Goal: Information Seeking & Learning: Check status

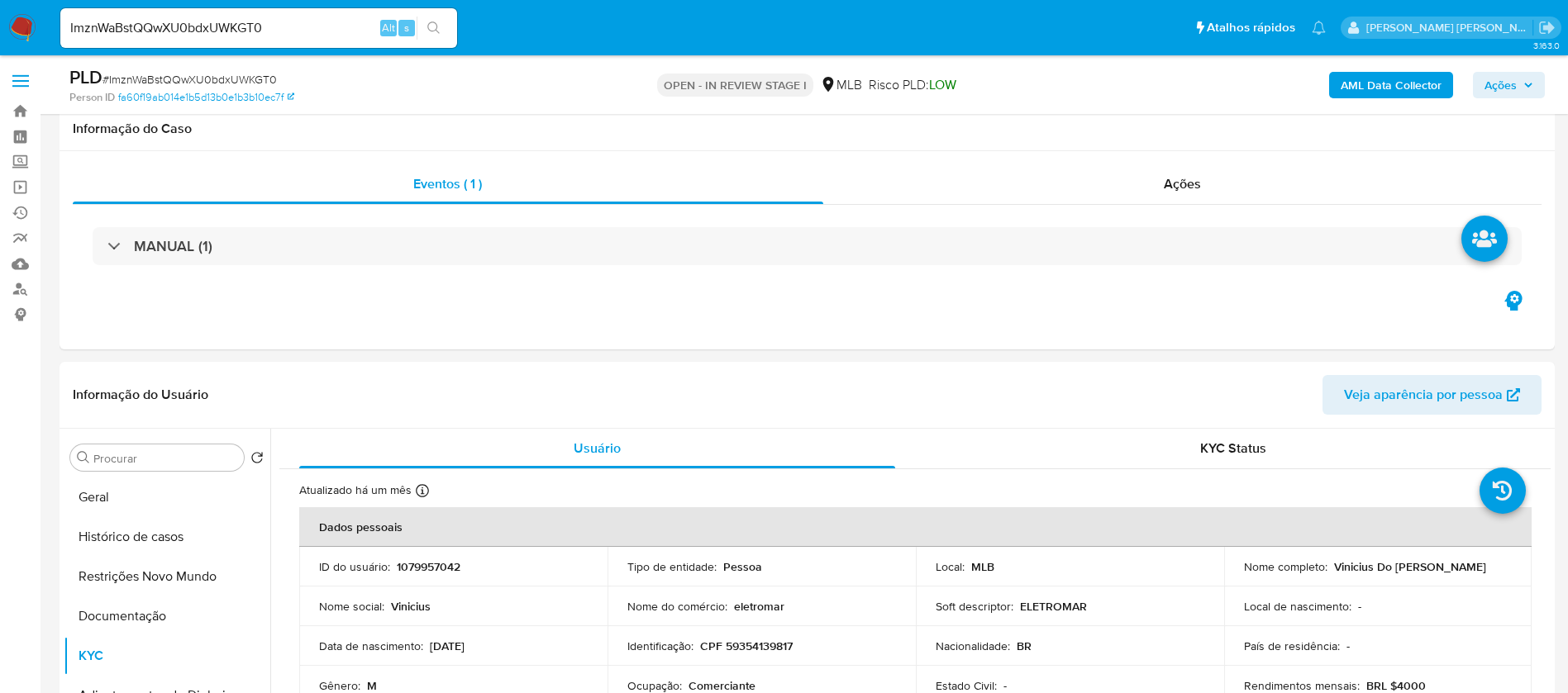
select select "10"
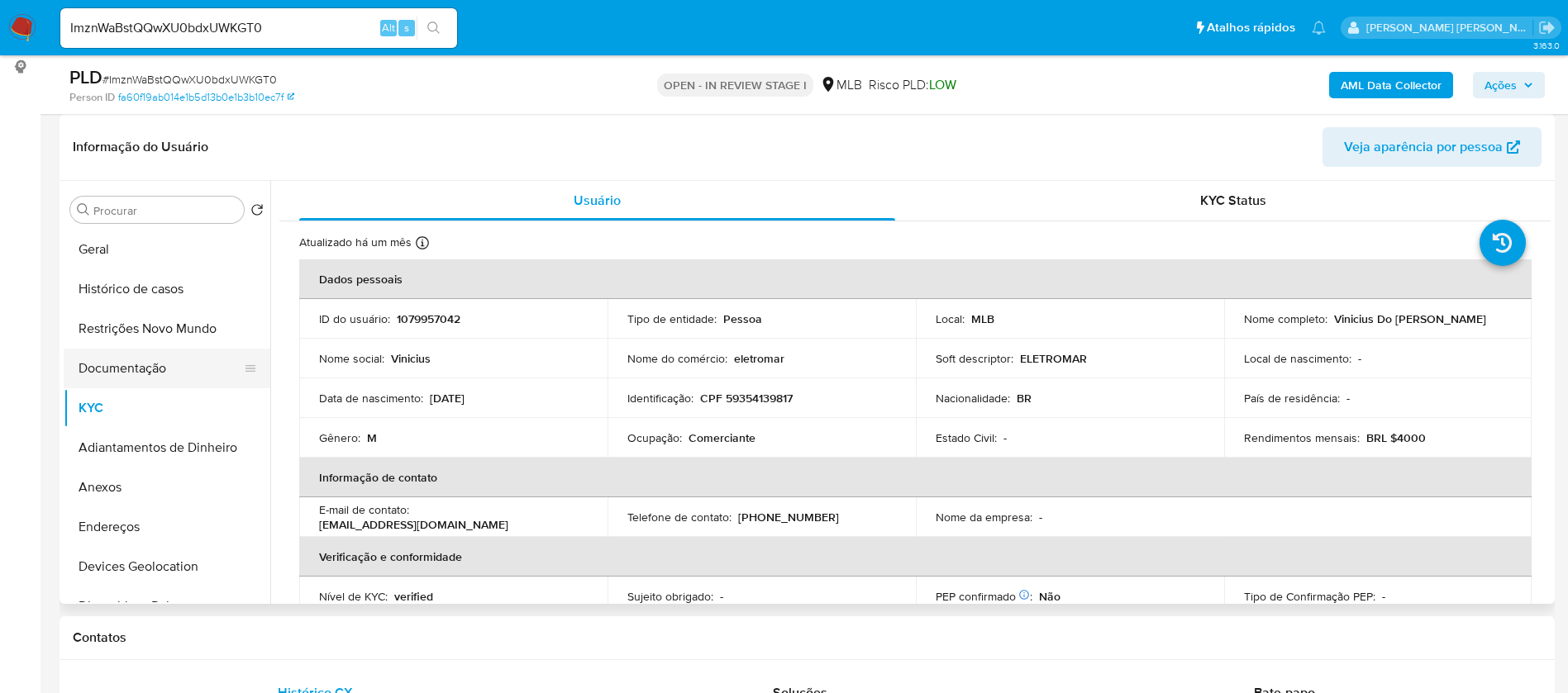
click at [152, 378] on button "Documentação" at bounding box center [160, 368] width 194 height 39
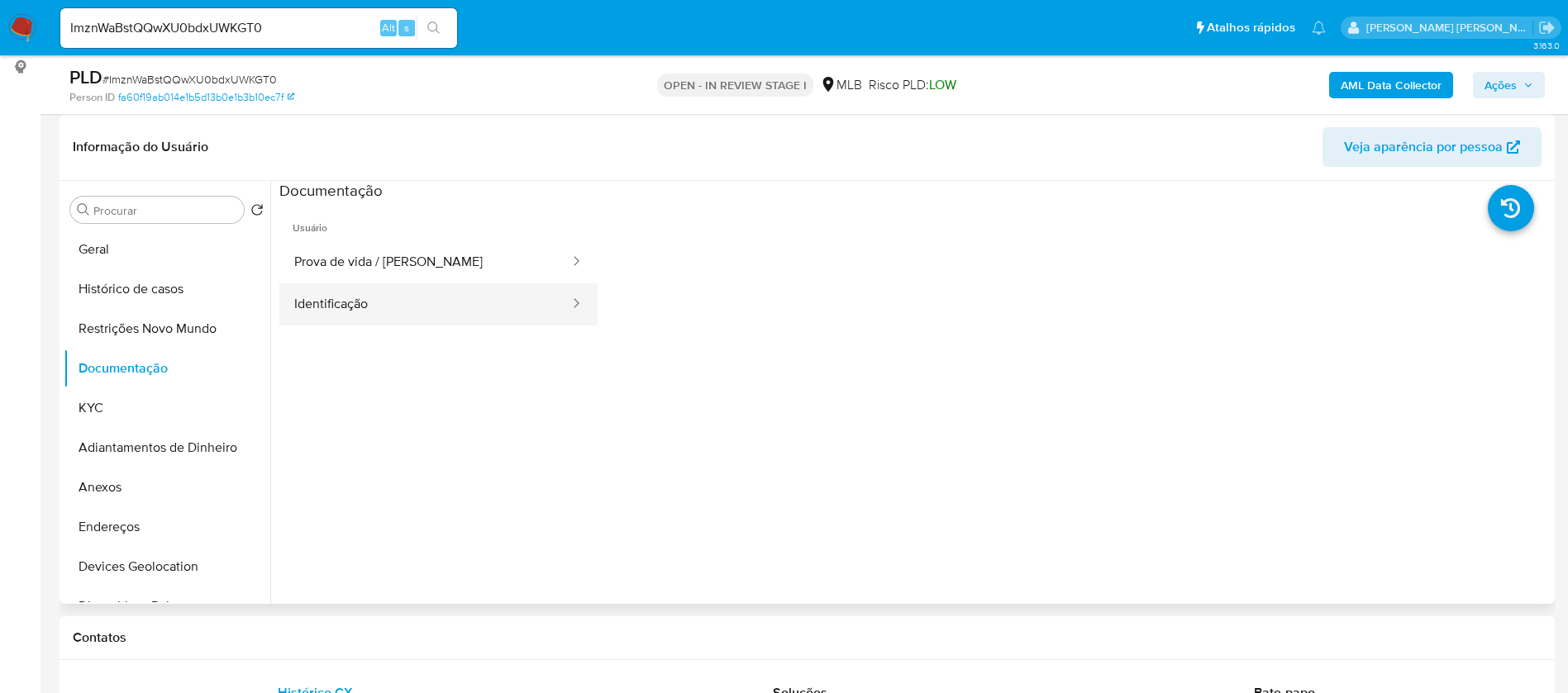
click at [397, 301] on button "Identificação" at bounding box center [426, 304] width 292 height 42
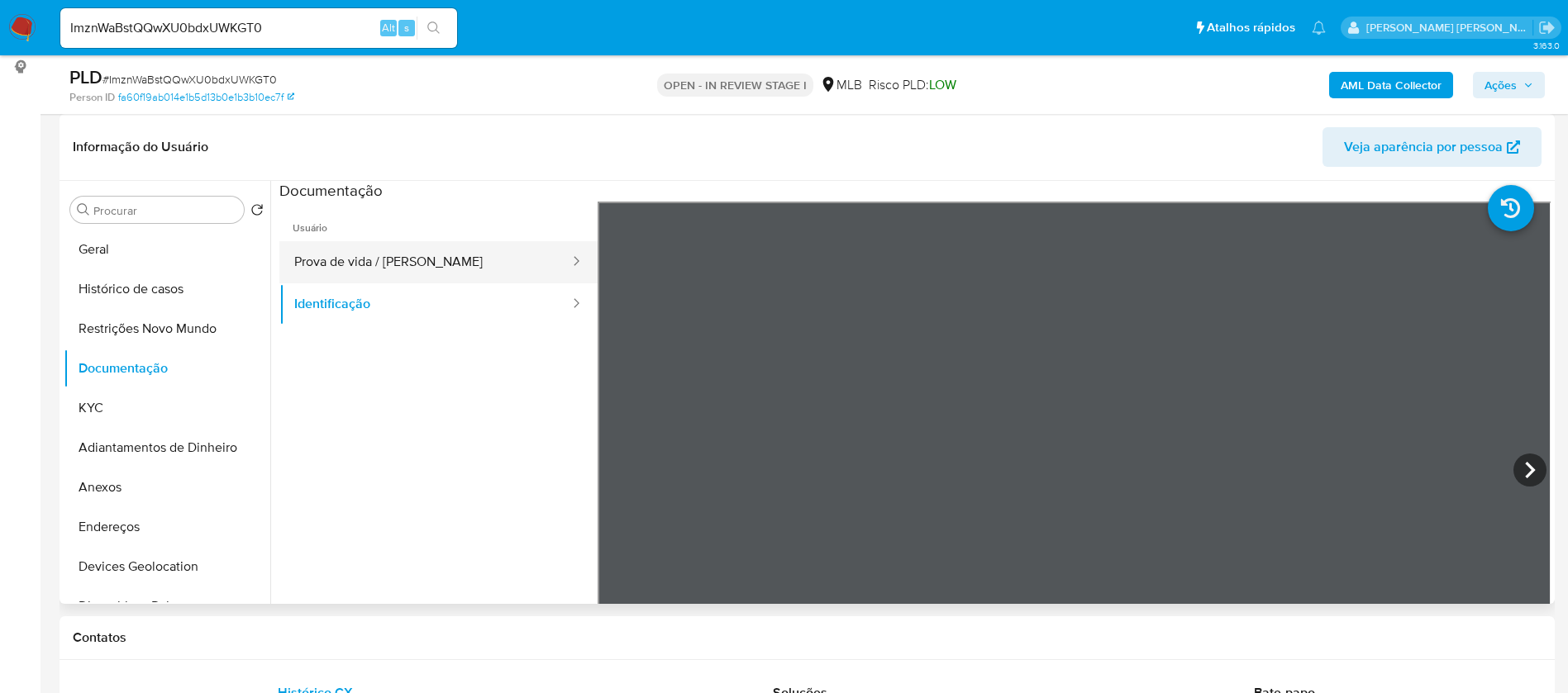
click at [404, 273] on button "Prova de vida / [PERSON_NAME]" at bounding box center [426, 262] width 292 height 42
click at [452, 261] on button "Prova de vida / [PERSON_NAME]" at bounding box center [426, 262] width 292 height 42
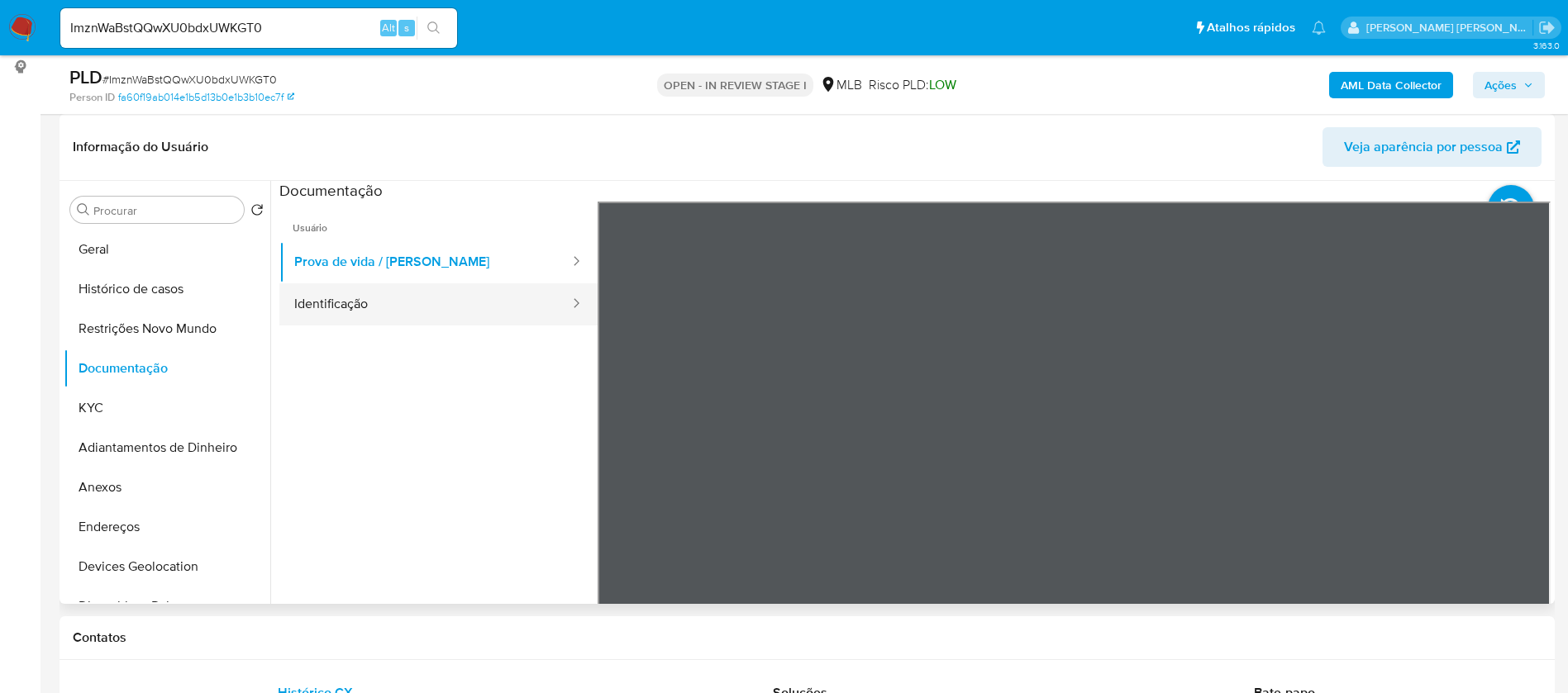
click at [454, 309] on button "Identificação" at bounding box center [426, 304] width 292 height 42
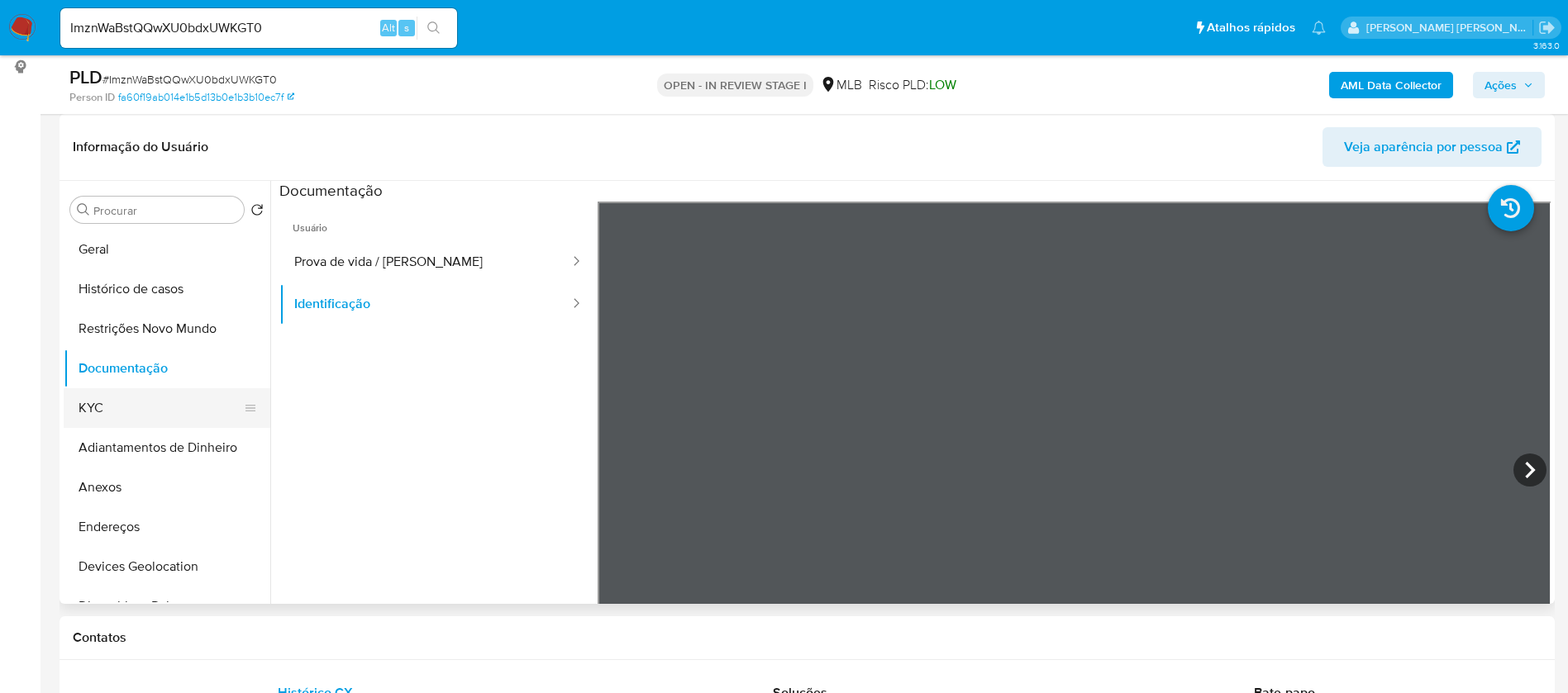
click at [131, 406] on button "KYC" at bounding box center [160, 408] width 194 height 39
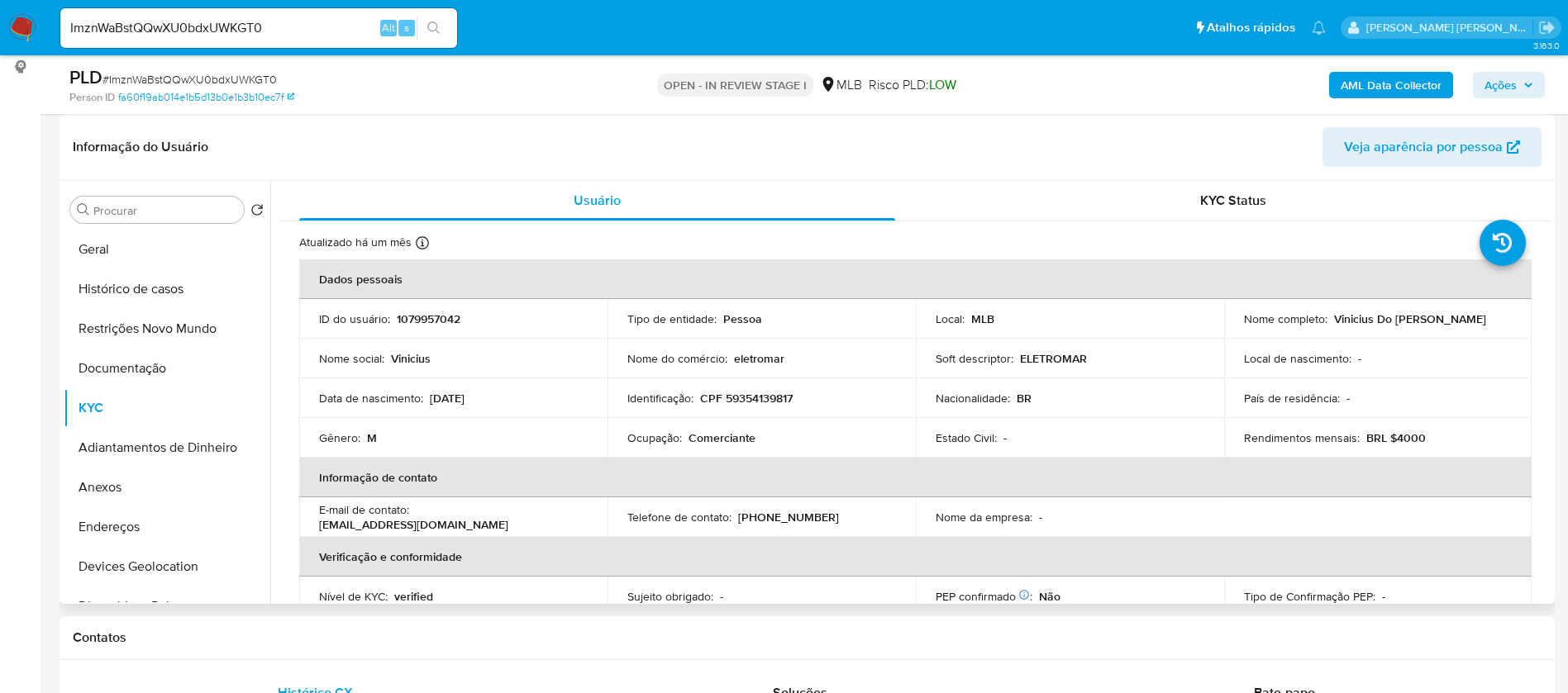
click at [895, 174] on div "Informação do Usuário Veja aparência por pessoa" at bounding box center [807, 148] width 1495 height 67
click at [1370, 84] on b "AML Data Collector" at bounding box center [1391, 85] width 101 height 26
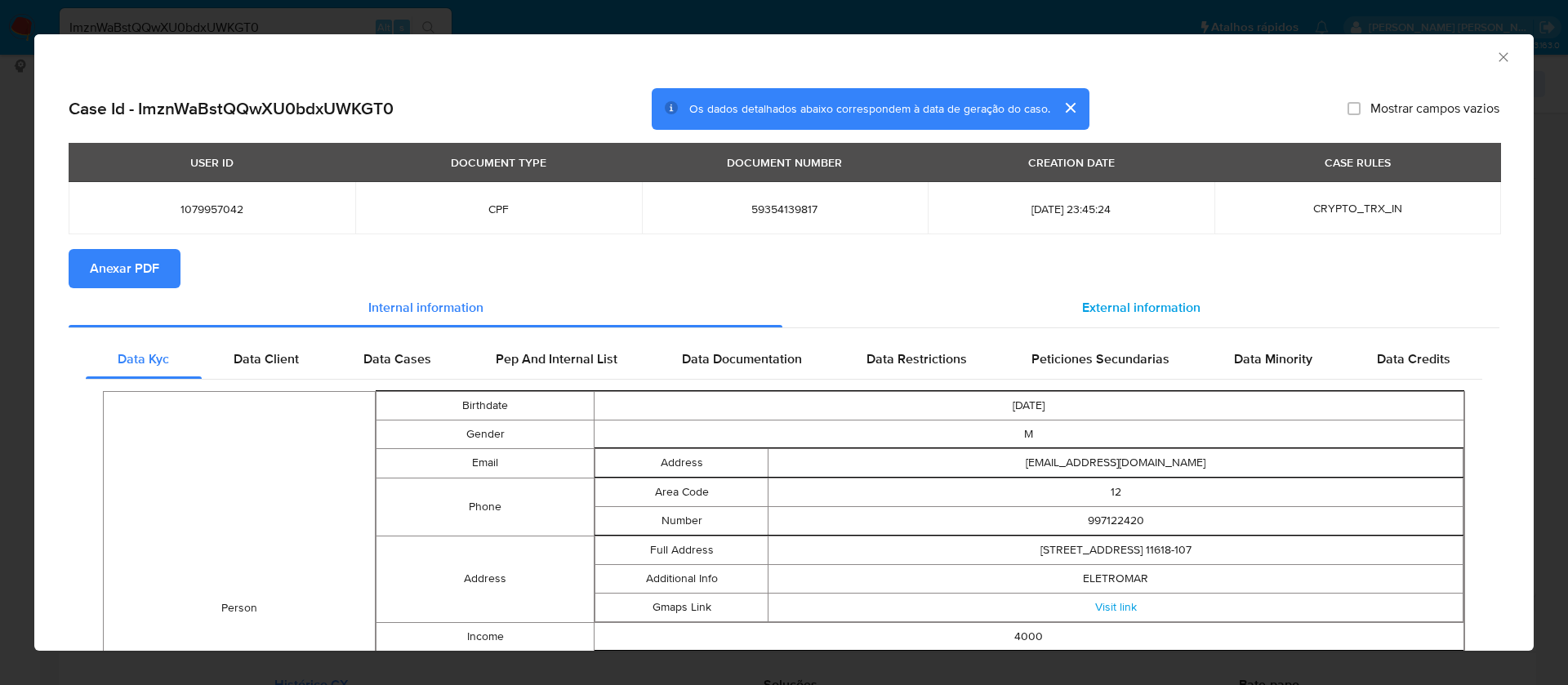
click at [1086, 319] on div "External information" at bounding box center [1141, 308] width 717 height 39
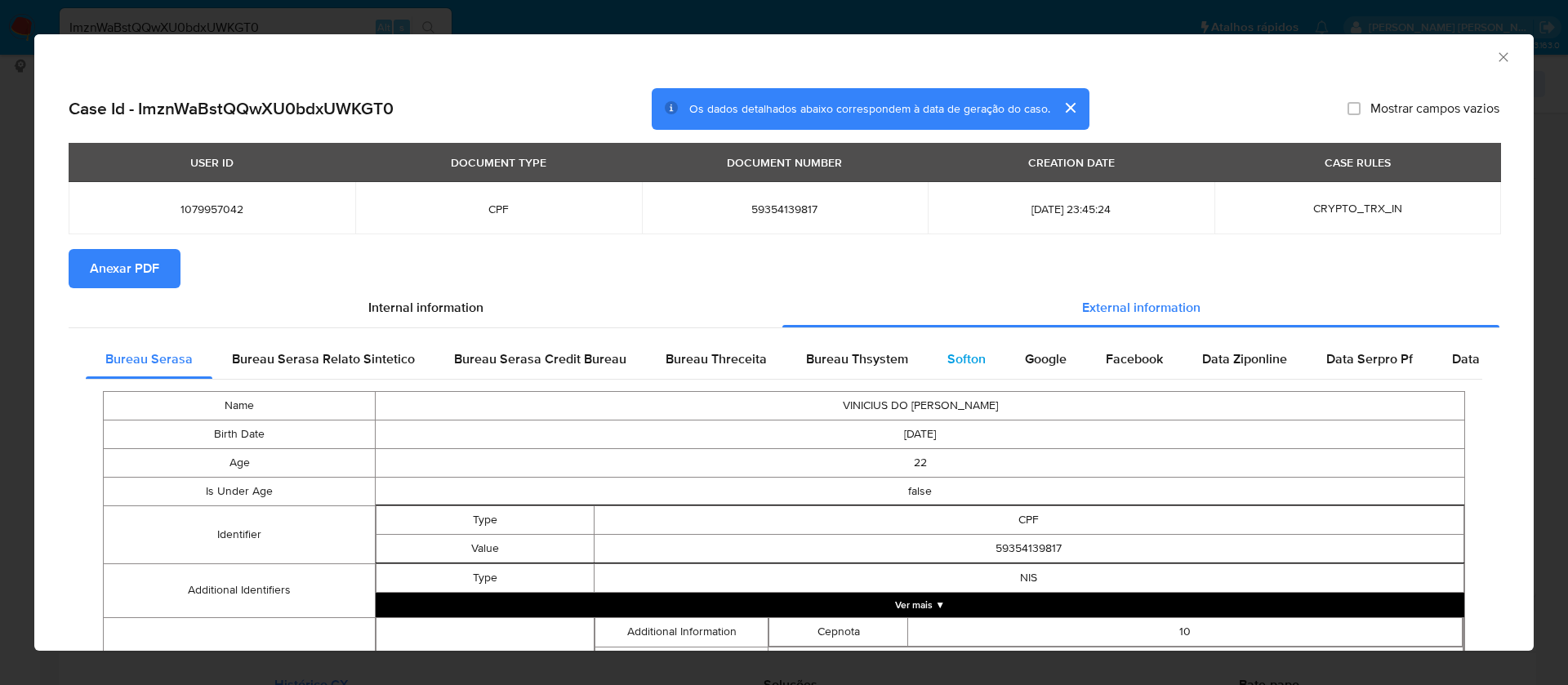
click at [975, 354] on span "Softon" at bounding box center [967, 359] width 39 height 18
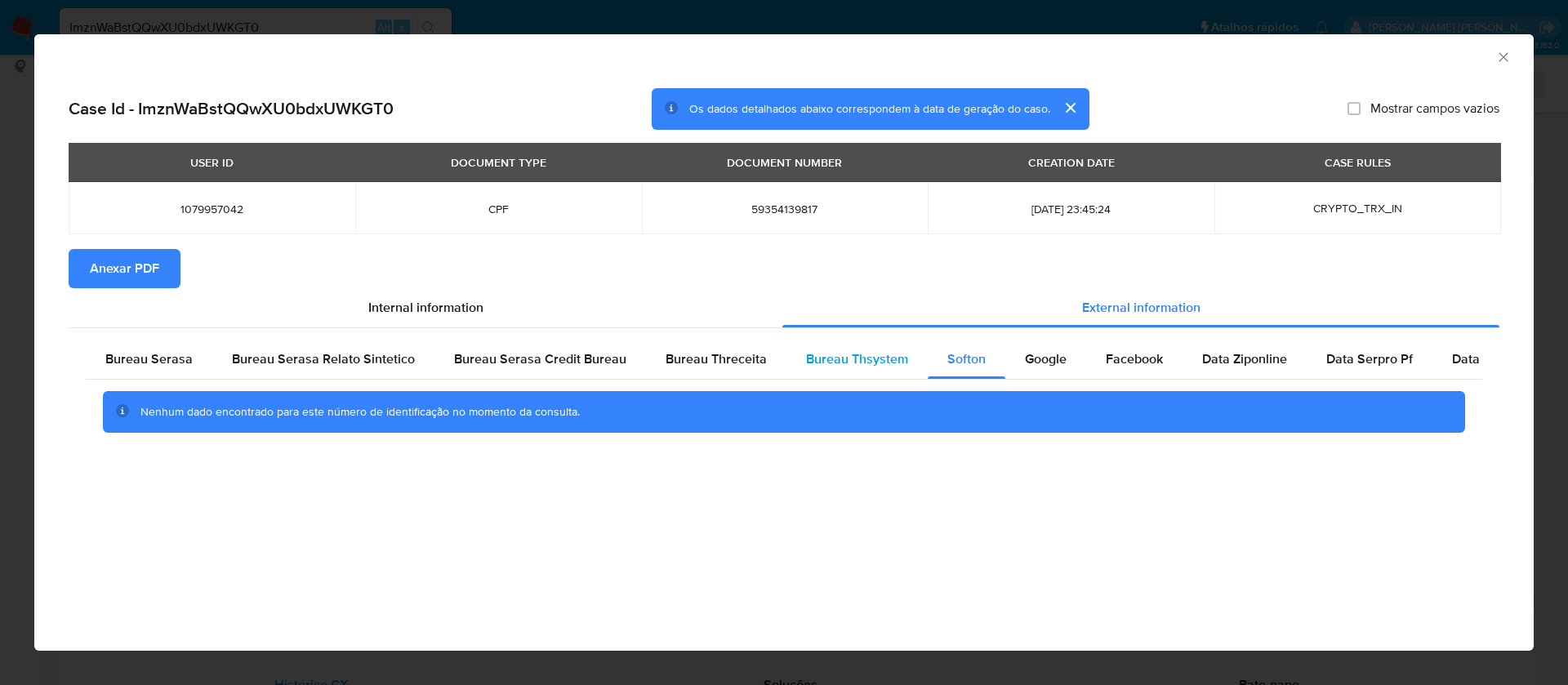
click at [865, 358] on span "Bureau Thsystem" at bounding box center [857, 359] width 102 height 18
click at [746, 359] on span "Bureau Threceita" at bounding box center [717, 359] width 102 height 18
click at [857, 360] on span "Bureau Thsystem" at bounding box center [857, 359] width 102 height 18
click at [950, 358] on span "Softon" at bounding box center [967, 359] width 39 height 18
click at [597, 368] on div "Bureau Serasa Credit Bureau" at bounding box center [540, 360] width 212 height 39
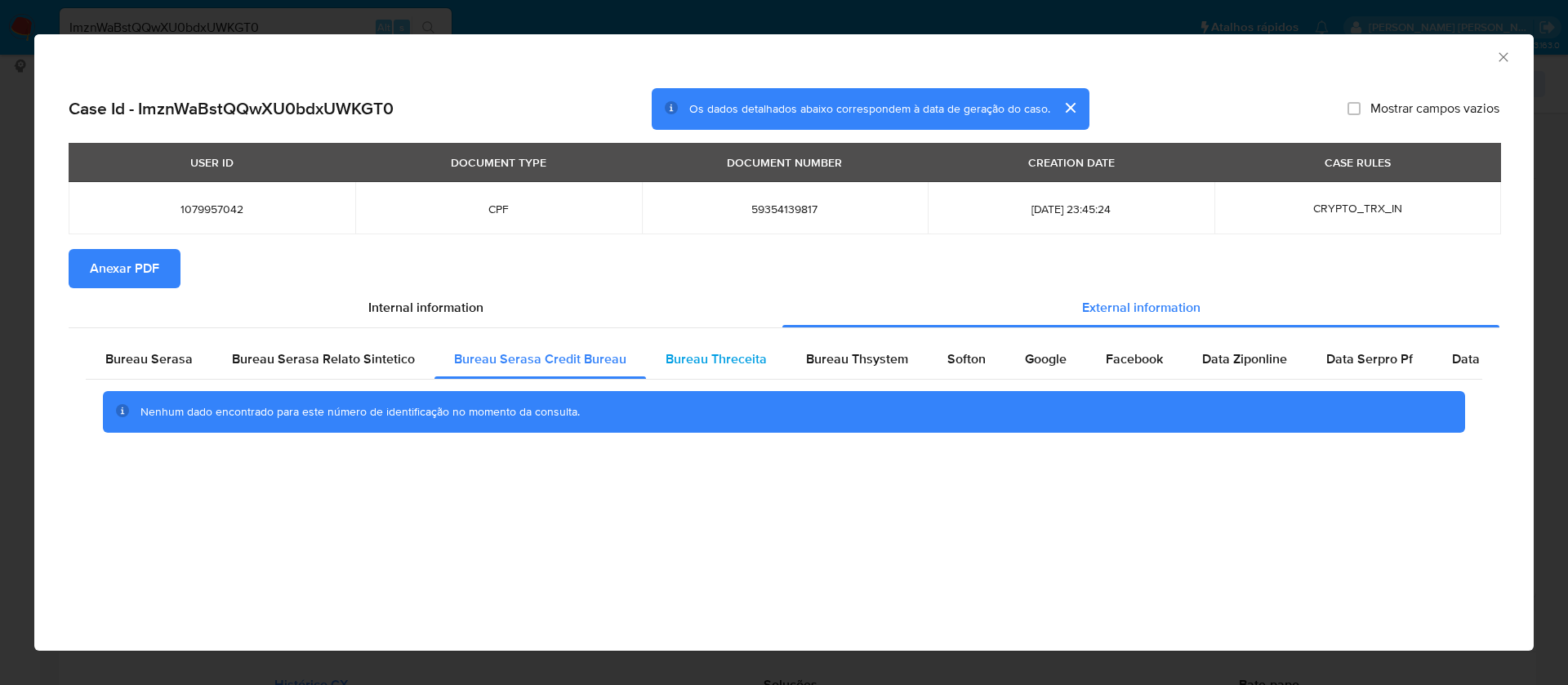
click at [766, 369] on div "Bureau Threceita" at bounding box center [717, 360] width 141 height 39
click at [156, 283] on span "Anexar PDF" at bounding box center [124, 268] width 69 height 36
click at [1504, 58] on icon "Fechar a janela" at bounding box center [1504, 57] width 17 height 17
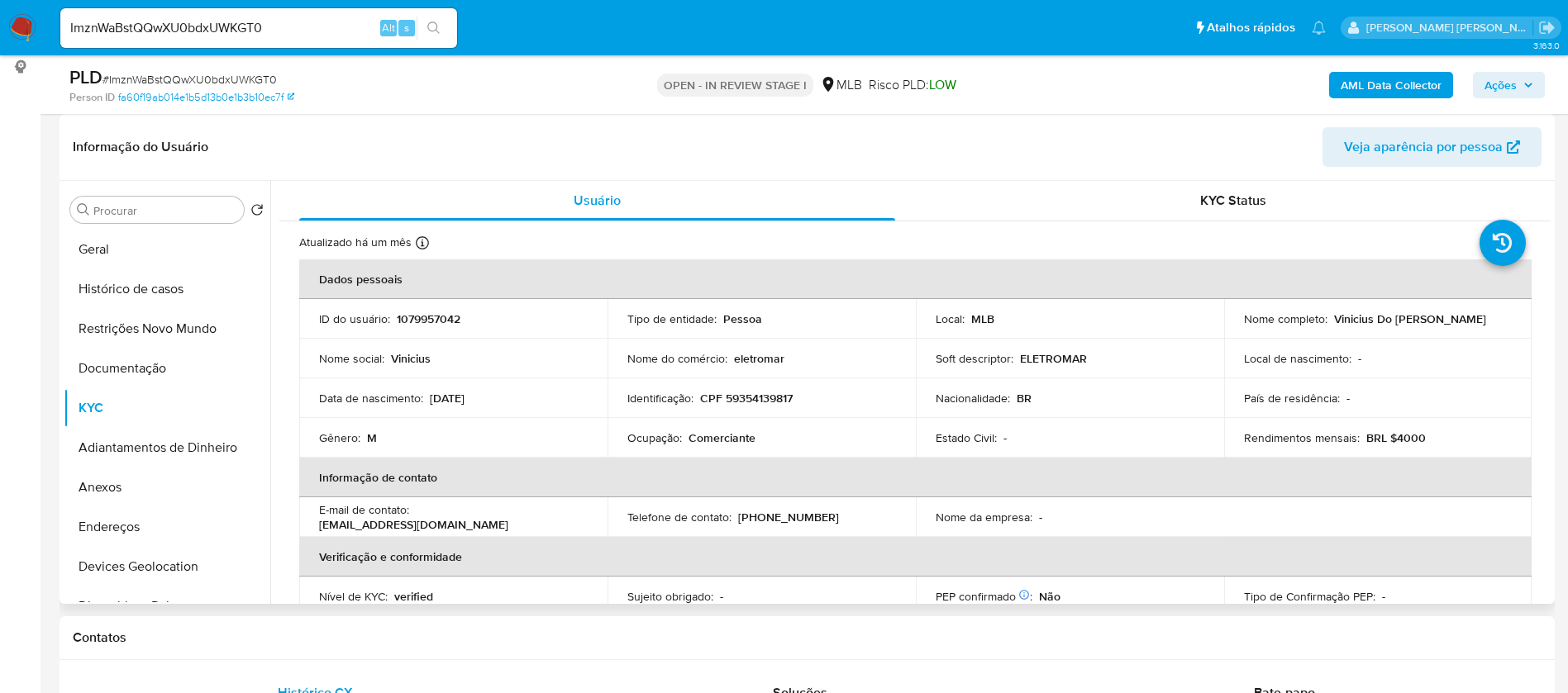
click at [731, 444] on p "Comerciante" at bounding box center [722, 438] width 67 height 15
copy div "Ocupação : Comerciante"
click at [121, 240] on button "Geral" at bounding box center [160, 250] width 194 height 39
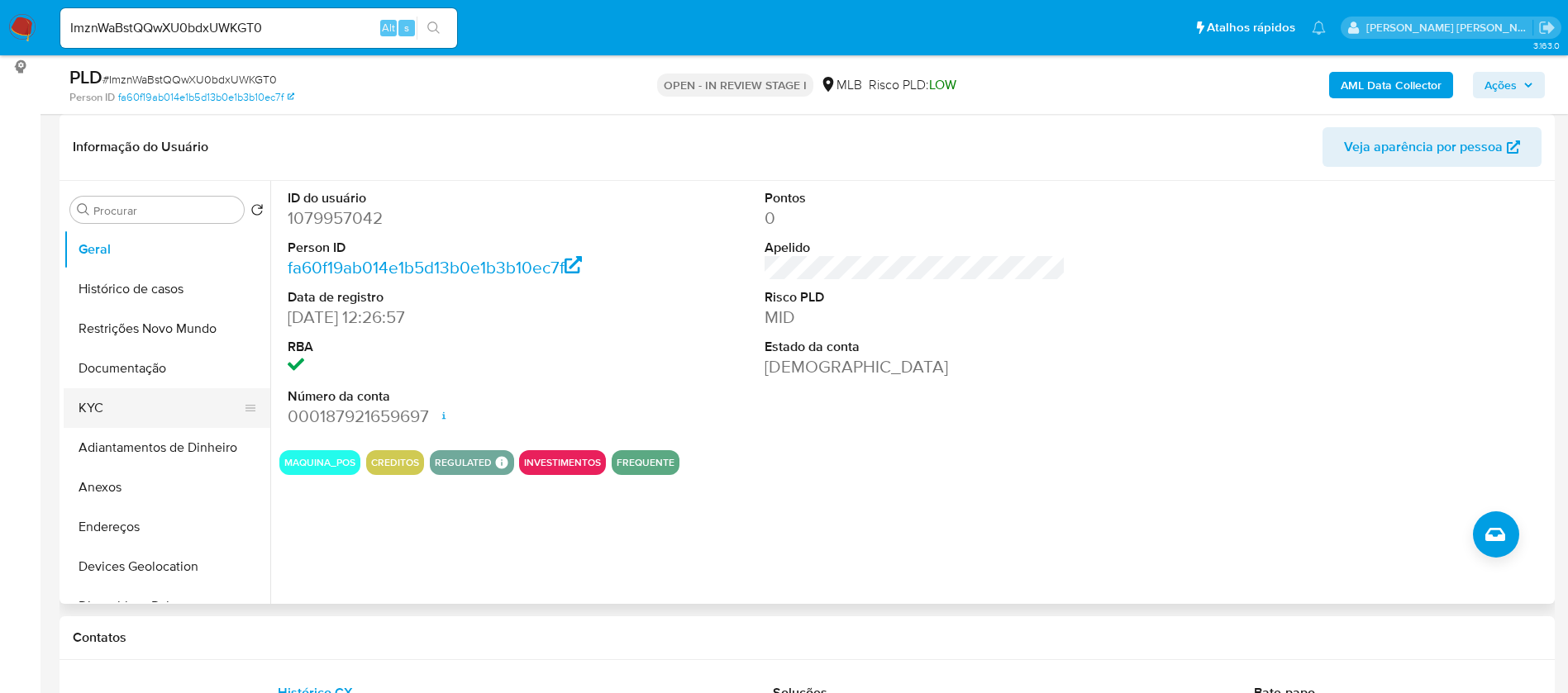
click at [144, 409] on button "KYC" at bounding box center [160, 408] width 194 height 39
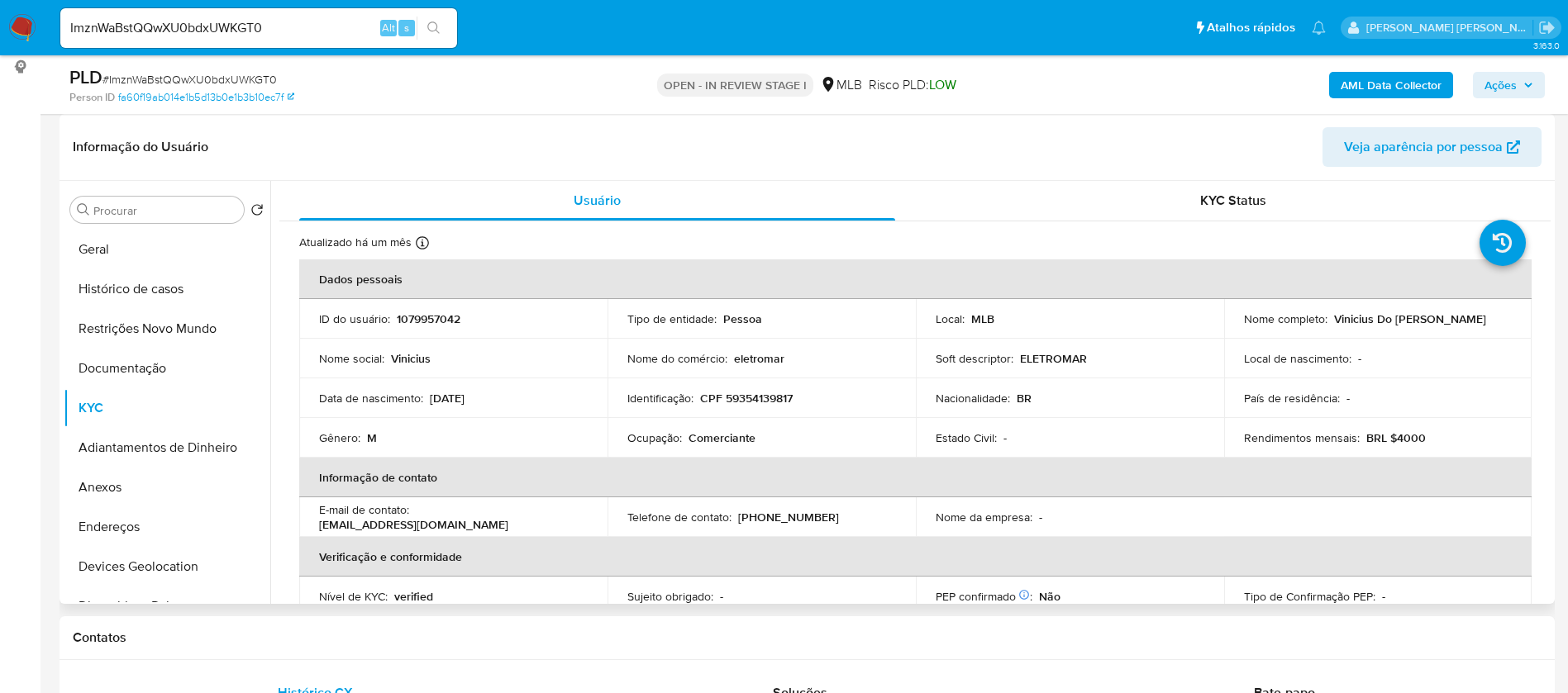
click at [1387, 323] on p "Vinicius Do Monte Baltazar" at bounding box center [1410, 319] width 152 height 15
click at [1387, 322] on p "Vinicius Do Monte Baltazar" at bounding box center [1410, 319] width 152 height 15
drag, startPoint x: 1474, startPoint y: 317, endPoint x: 1328, endPoint y: 317, distance: 146.0
click at [1328, 317] on div "Nome completo : Vinicius Do Monte Baltazar" at bounding box center [1378, 319] width 269 height 15
copy p "Vinicius Do Monte Baltazar"
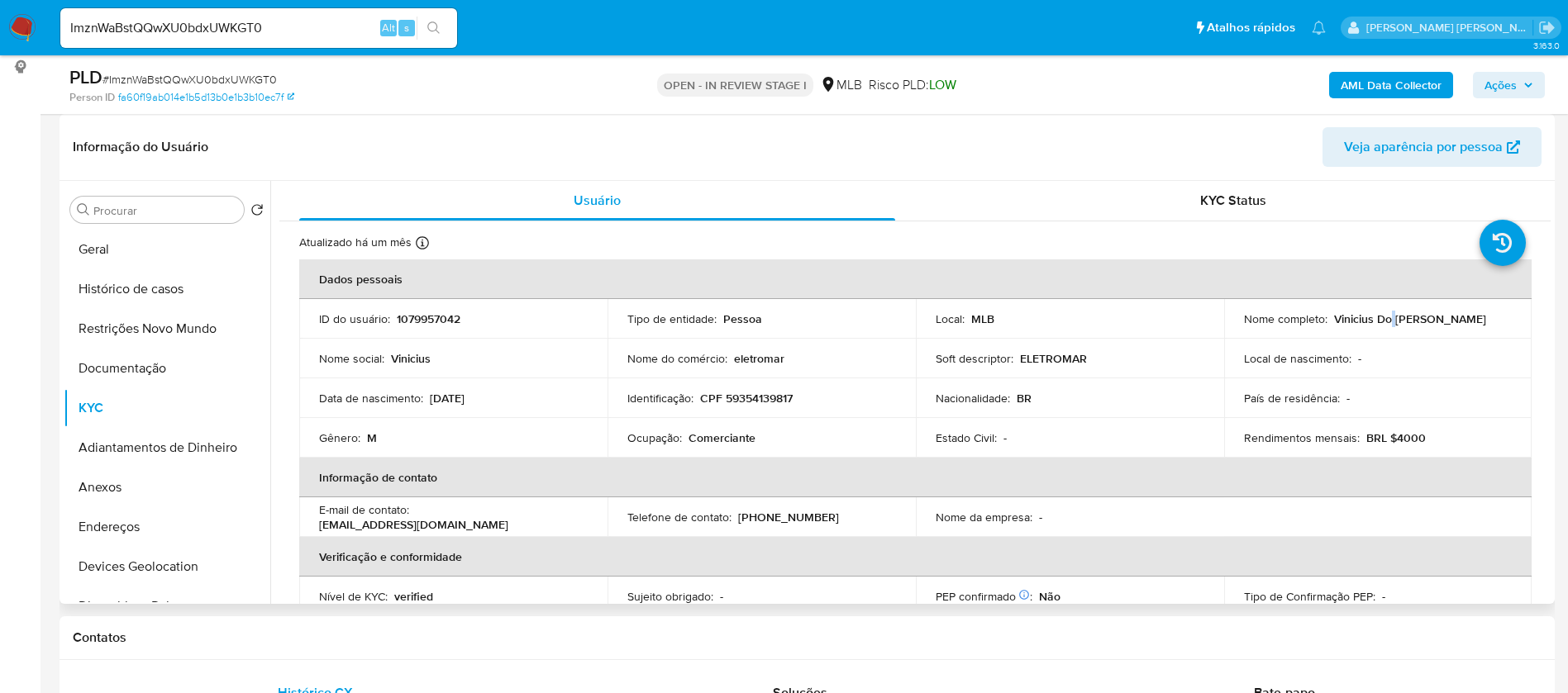
copy p "Vinicius Do Monte Baltazar"
click at [429, 313] on p "1079957042" at bounding box center [428, 319] width 64 height 15
copy p "1079957042"
drag, startPoint x: 177, startPoint y: 256, endPoint x: 205, endPoint y: 253, distance: 28.2
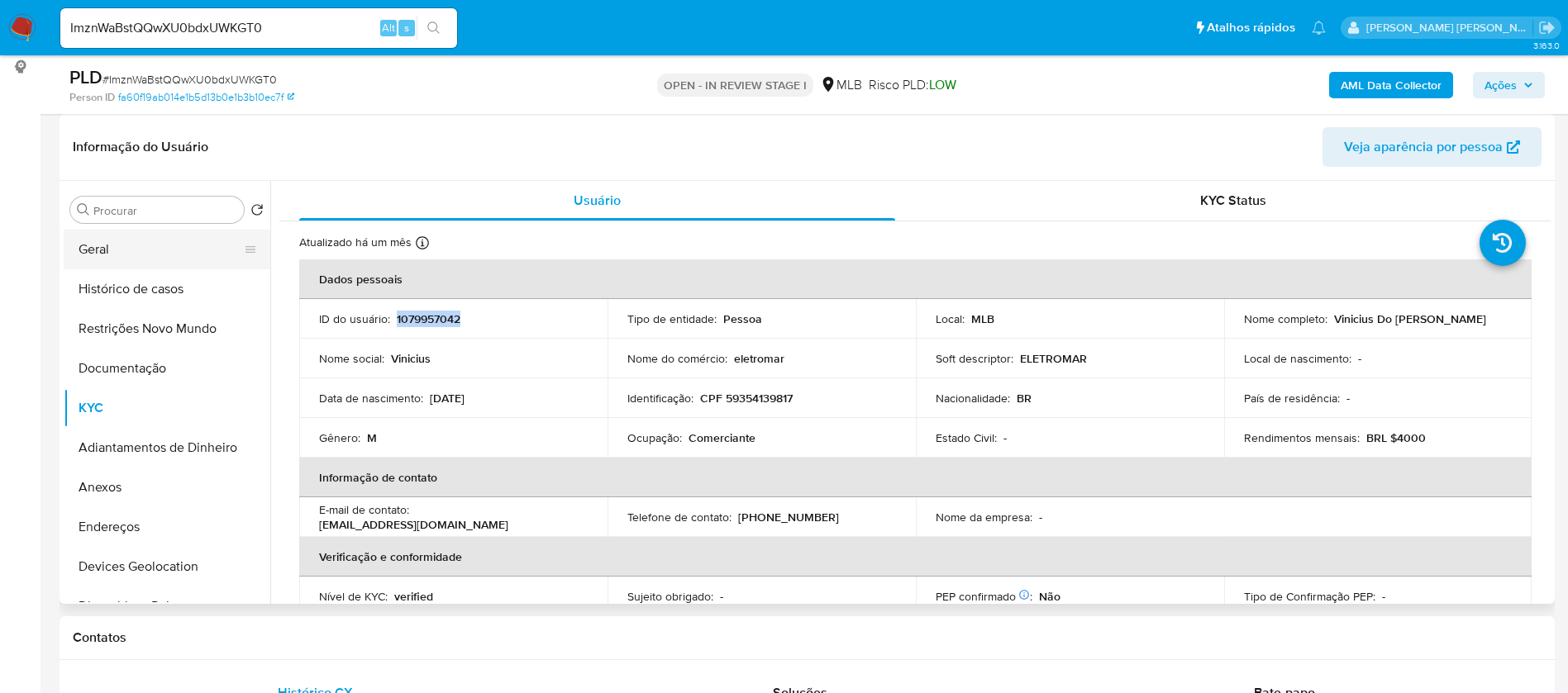
click at [177, 255] on button "Geral" at bounding box center [160, 250] width 194 height 39
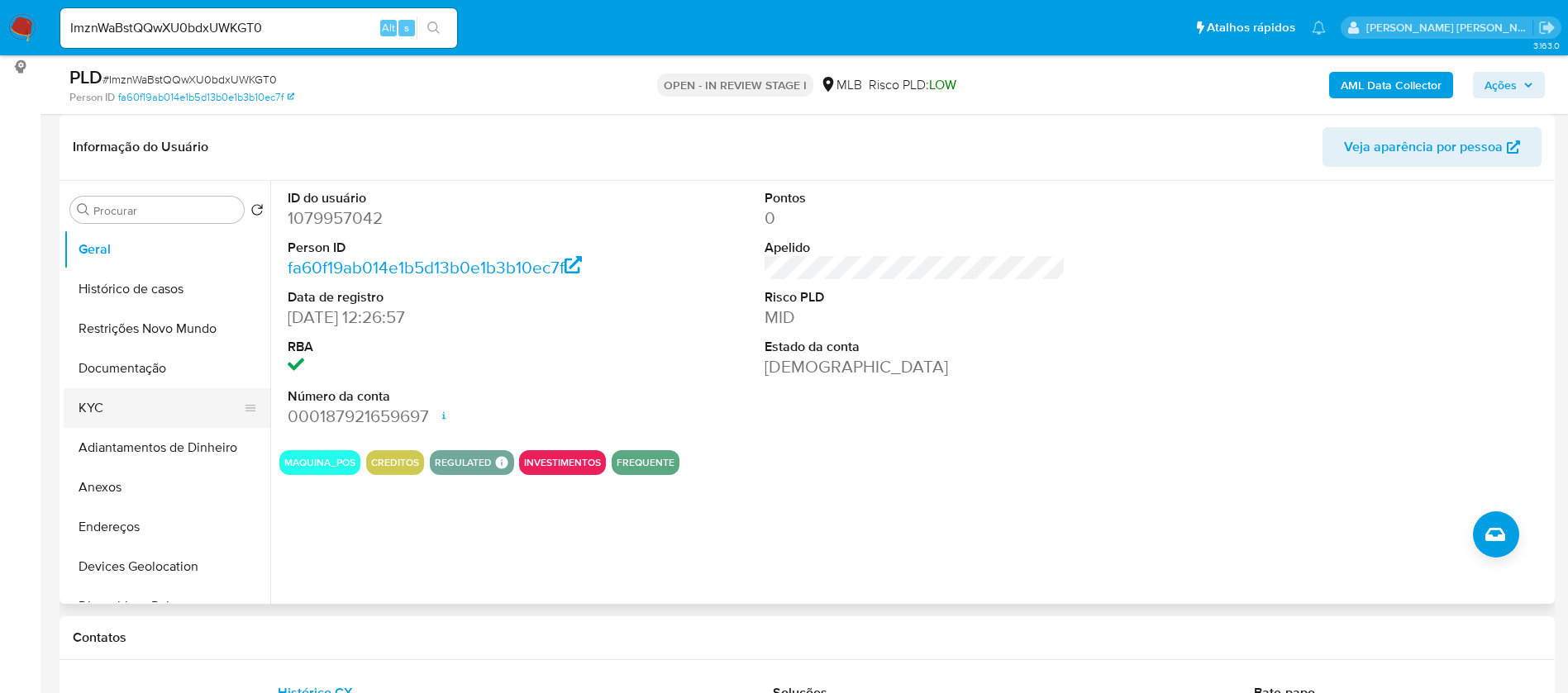
click at [100, 392] on button "KYC" at bounding box center [160, 408] width 194 height 39
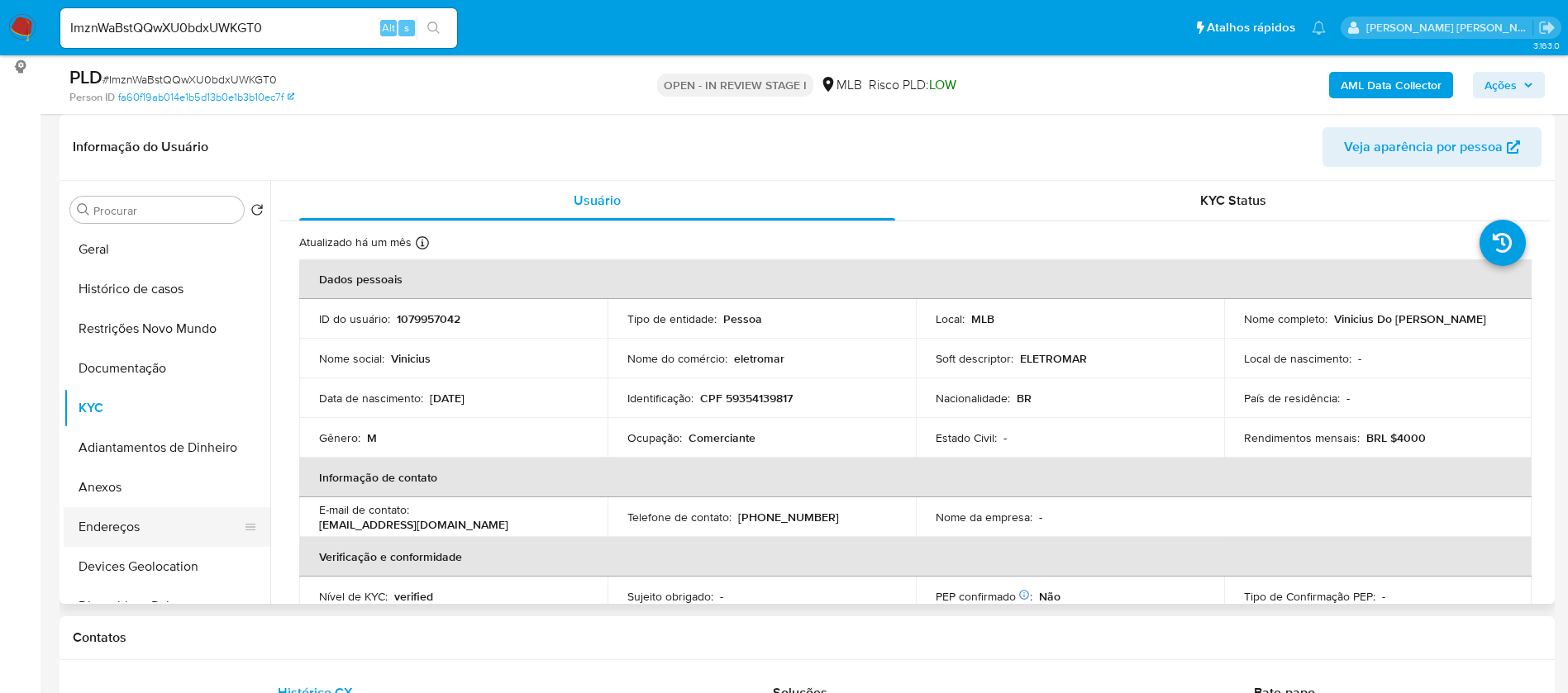
click at [147, 514] on button "Endereços" at bounding box center [160, 527] width 194 height 39
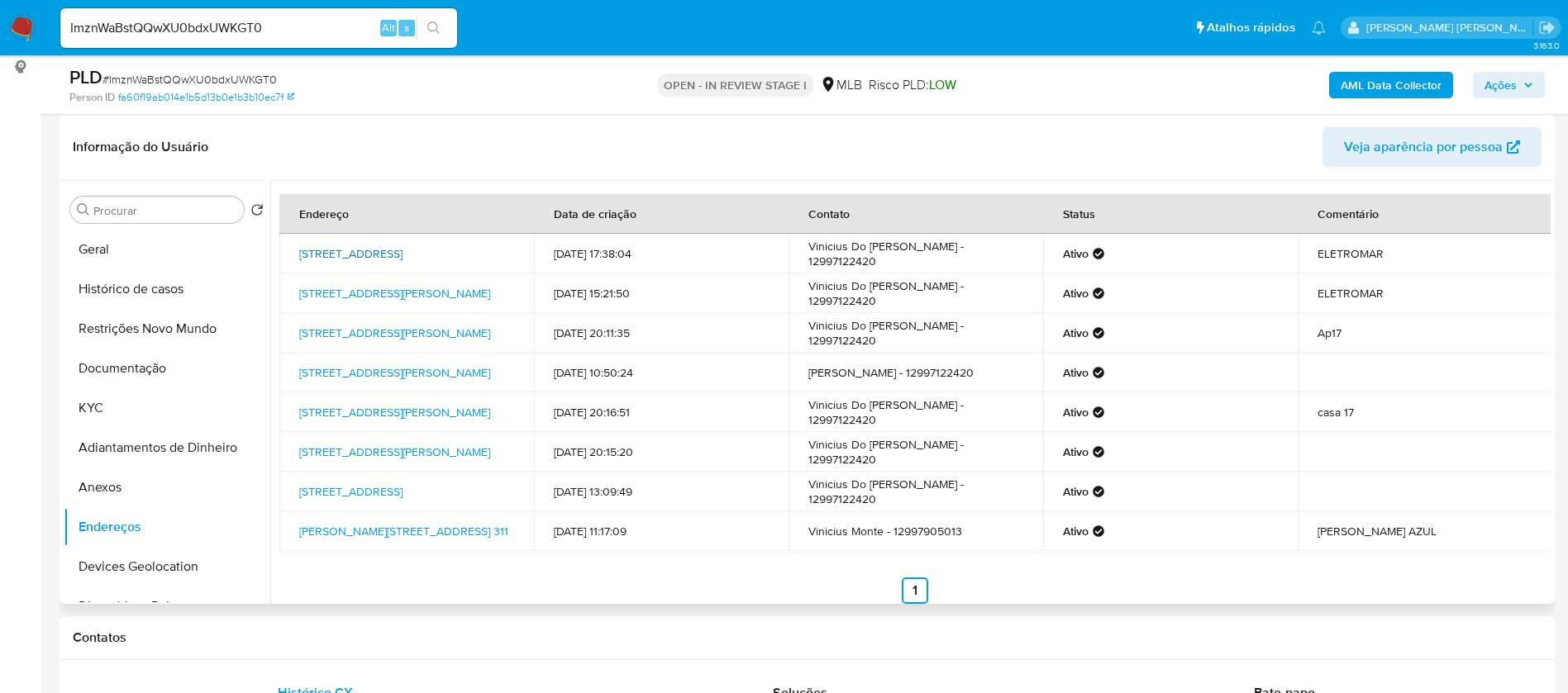
click at [402, 252] on link "Avenida Walkir Vergani 264, São Sebastião, São Paulo, 11618107, Brasil 264" at bounding box center [351, 253] width 103 height 17
drag, startPoint x: 164, startPoint y: 561, endPoint x: 192, endPoint y: 541, distance: 34.4
click at [165, 561] on button "Devices Geolocation" at bounding box center [167, 567] width 207 height 39
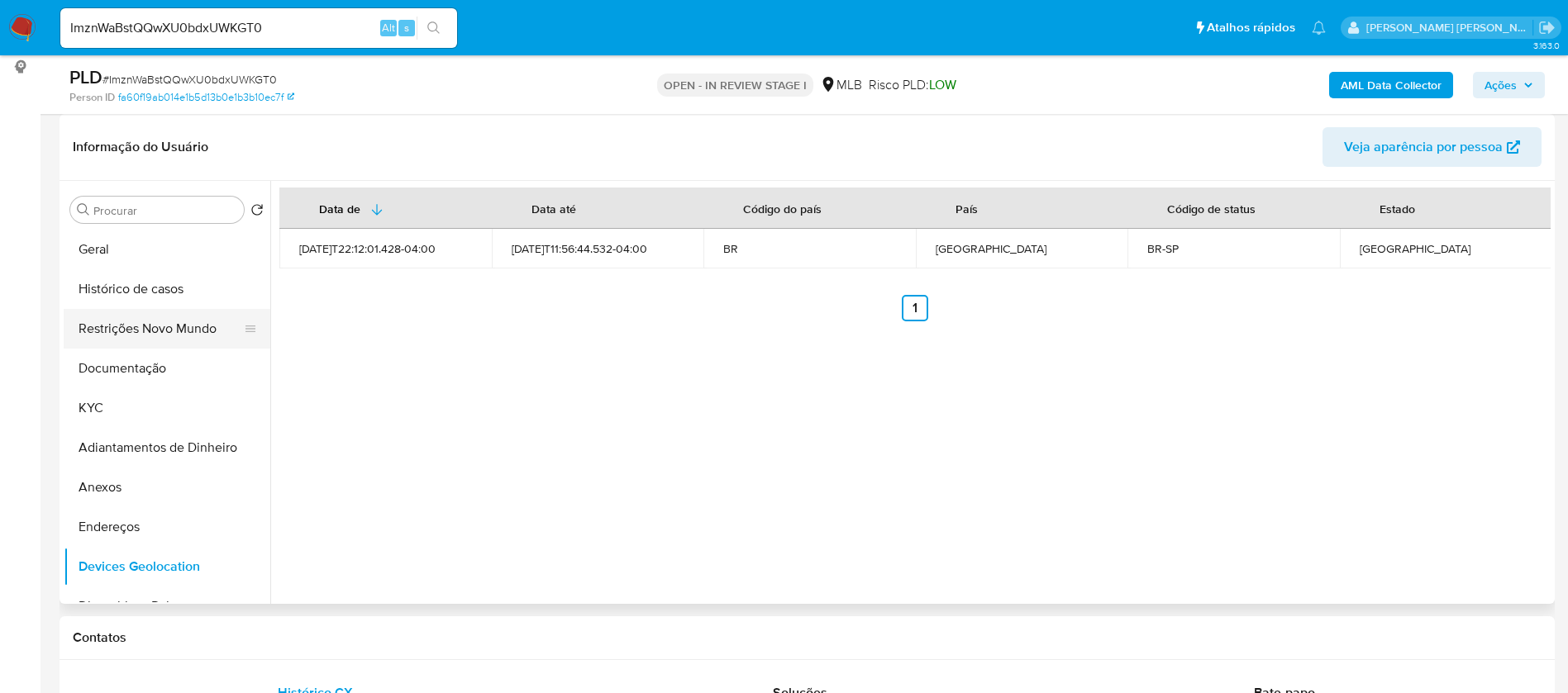
click at [164, 337] on button "Restrições Novo Mundo" at bounding box center [160, 328] width 194 height 39
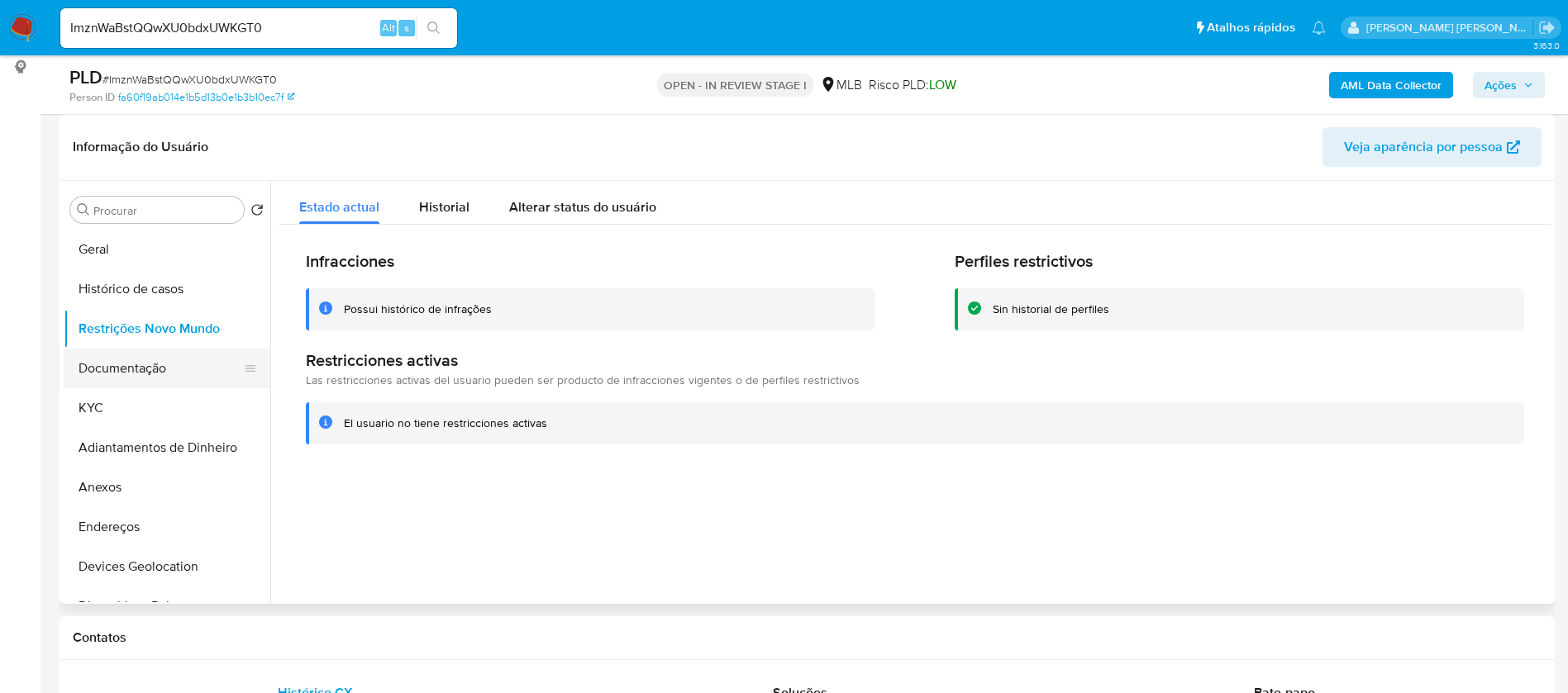
scroll to position [124, 0]
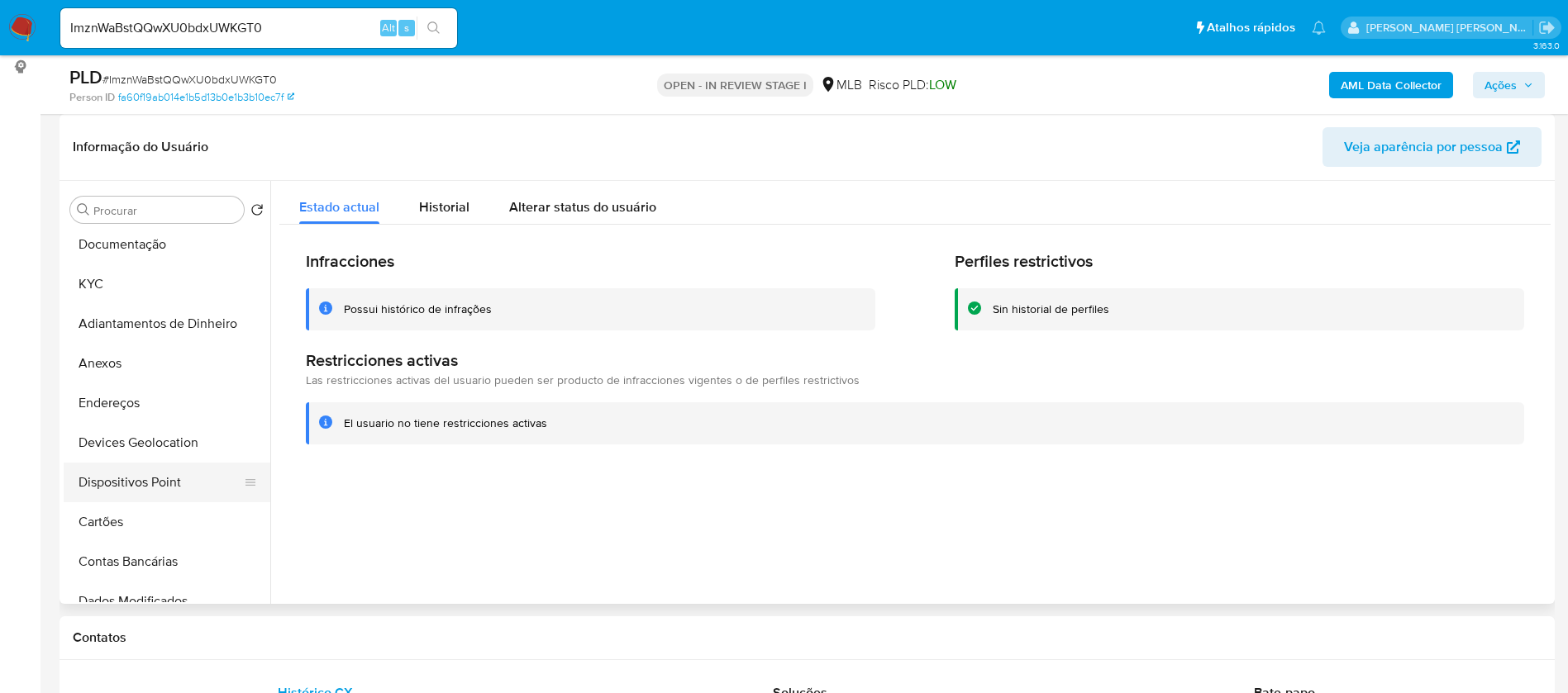
click at [172, 488] on button "Dispositivos Point" at bounding box center [160, 483] width 194 height 39
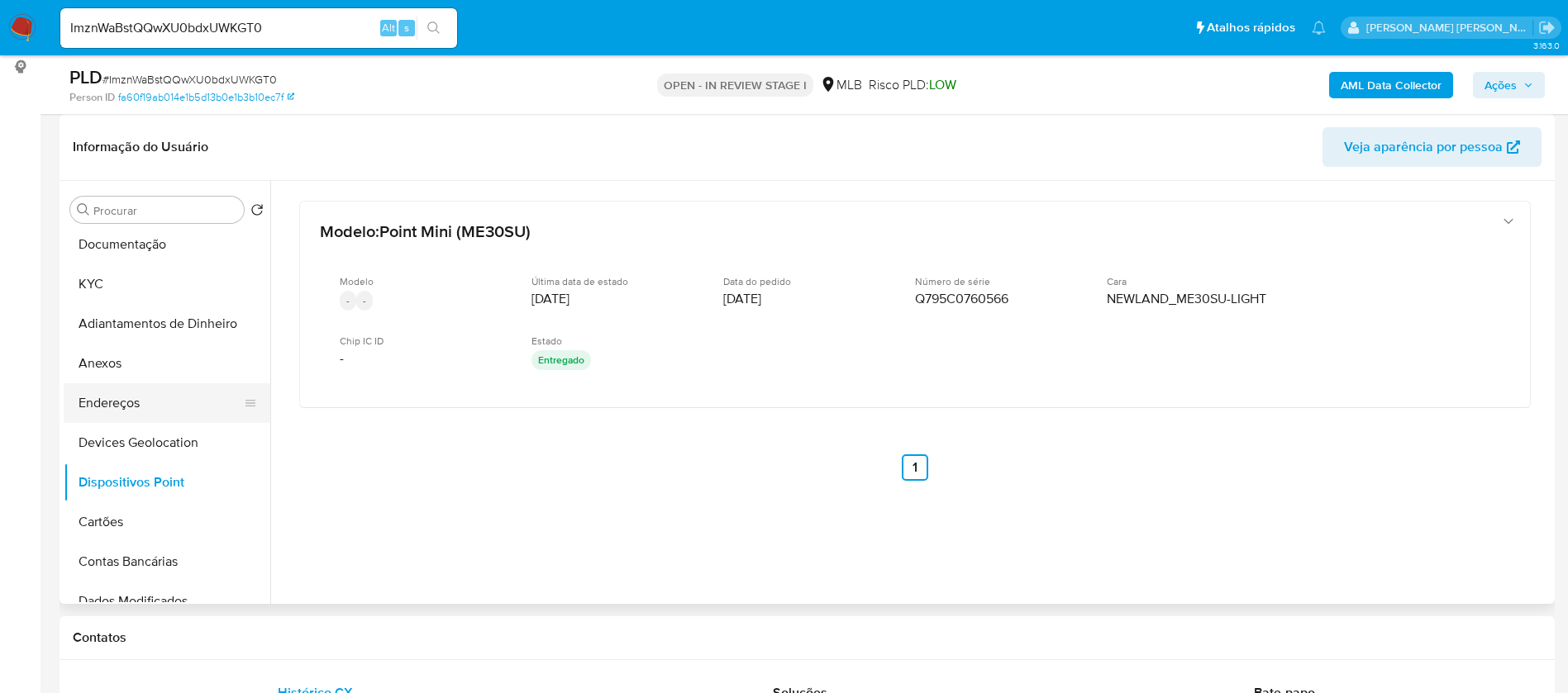
click at [150, 397] on button "Endereços" at bounding box center [160, 403] width 194 height 39
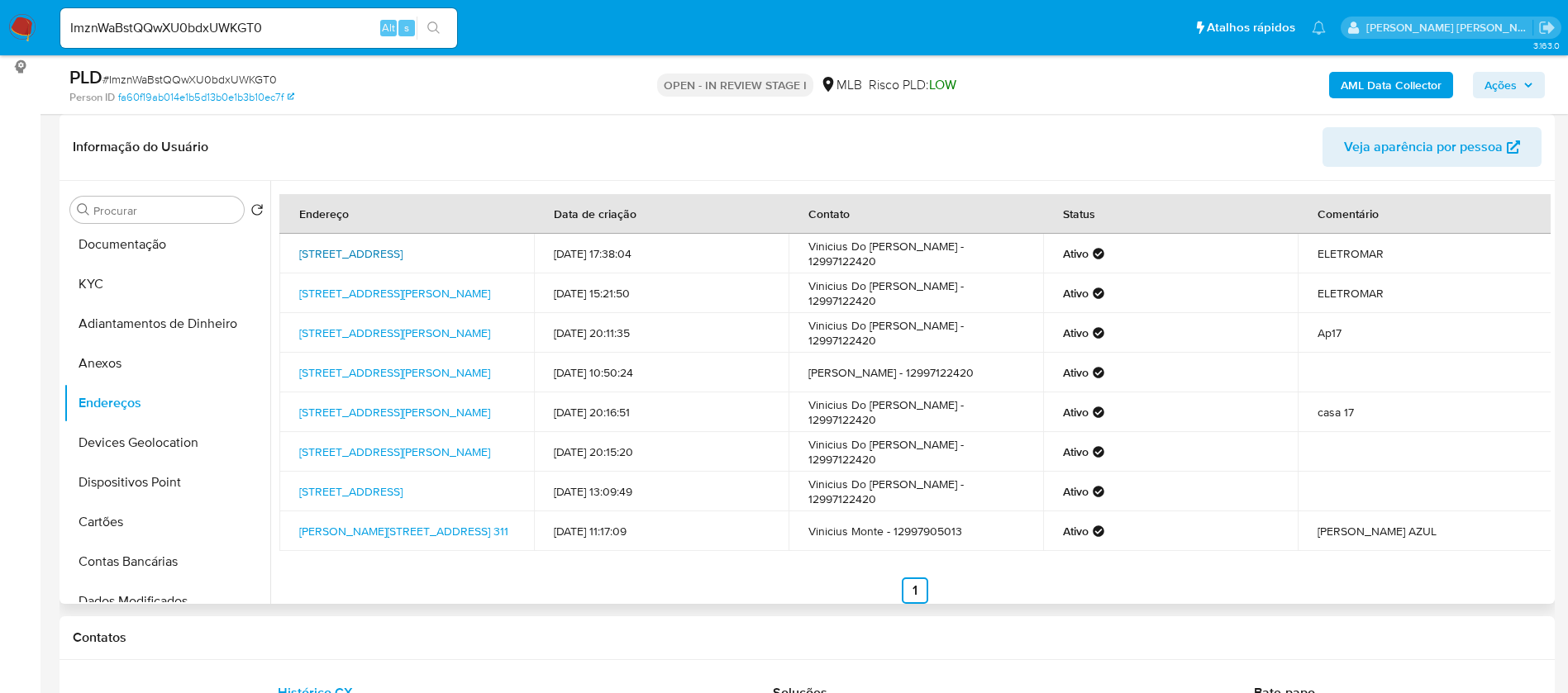
click at [402, 246] on link "Avenida Walkir Vergani 264, São Sebastião, São Paulo, 11618107, Brasil 264" at bounding box center [351, 253] width 103 height 17
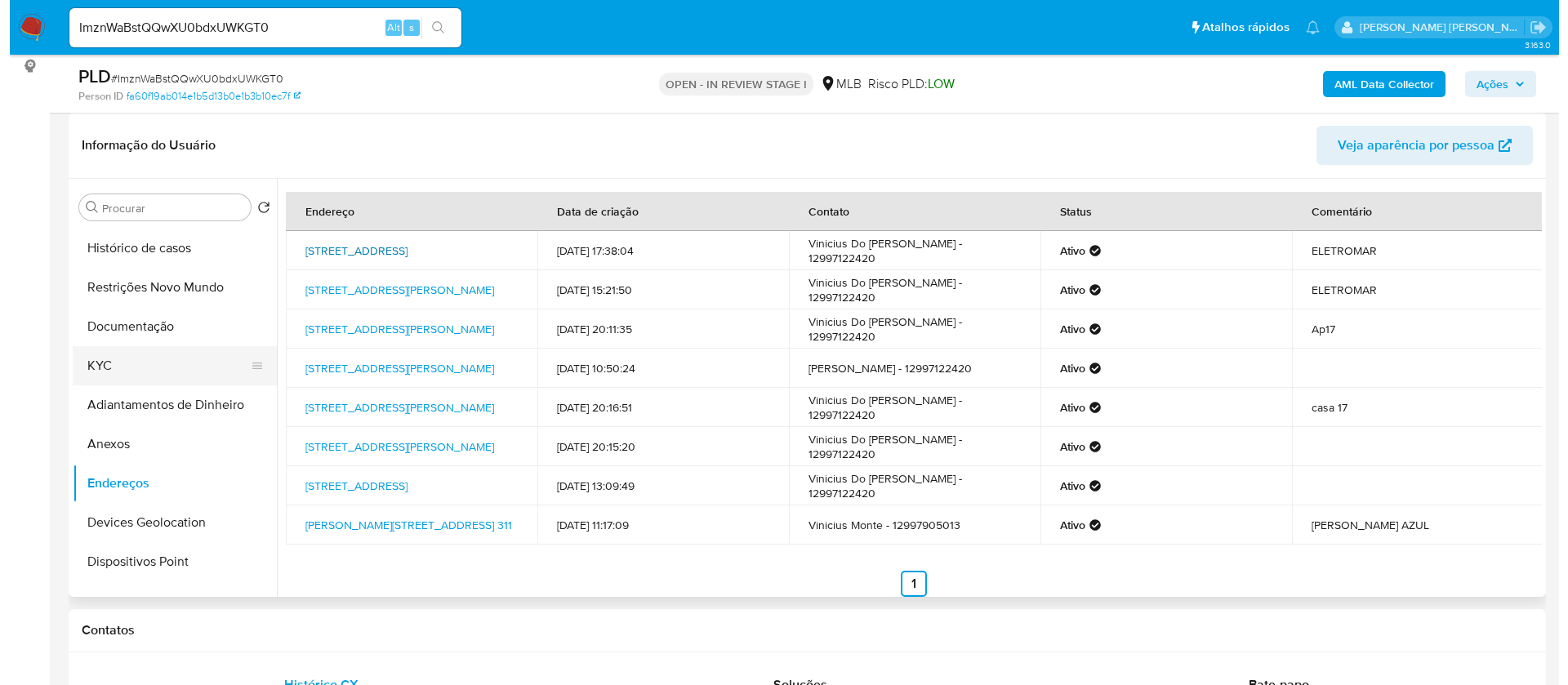
scroll to position [0, 0]
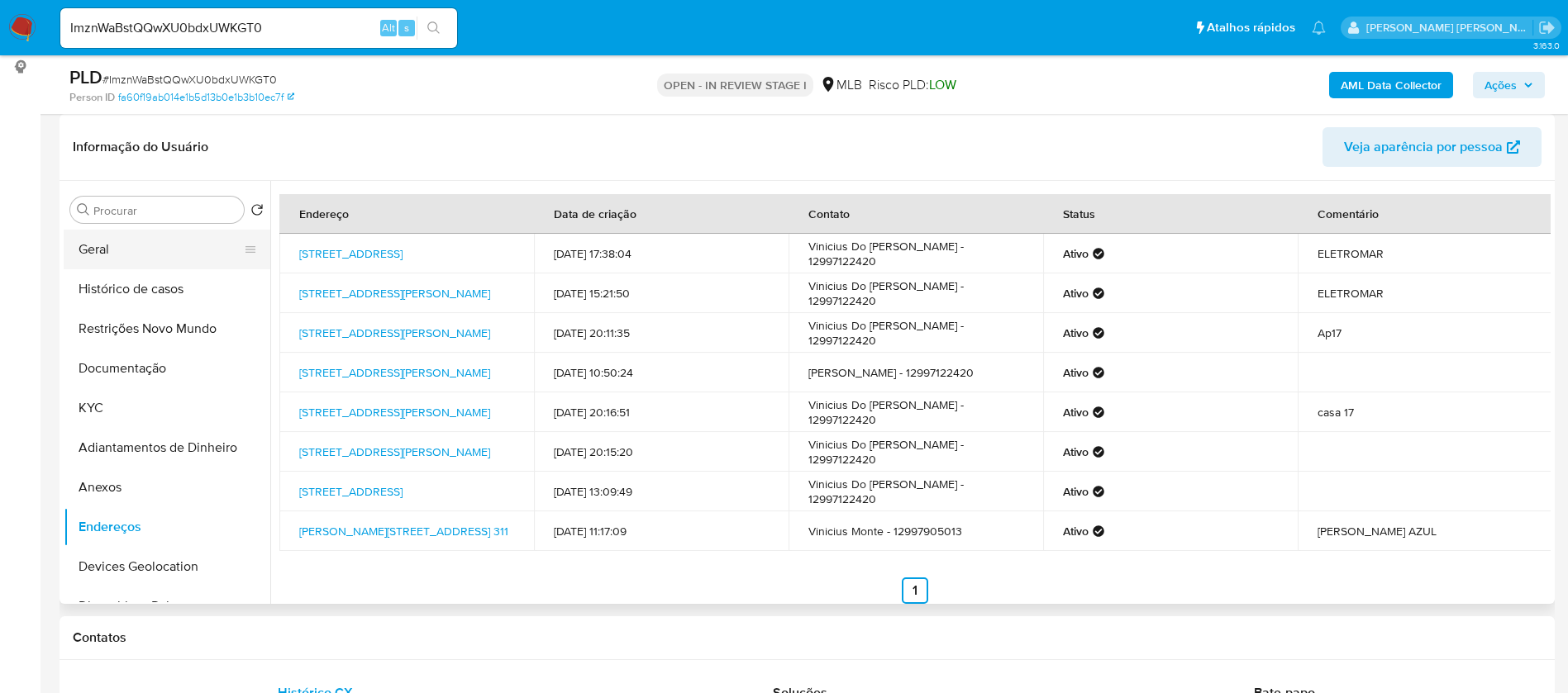
click at [135, 245] on button "Geral" at bounding box center [160, 250] width 194 height 39
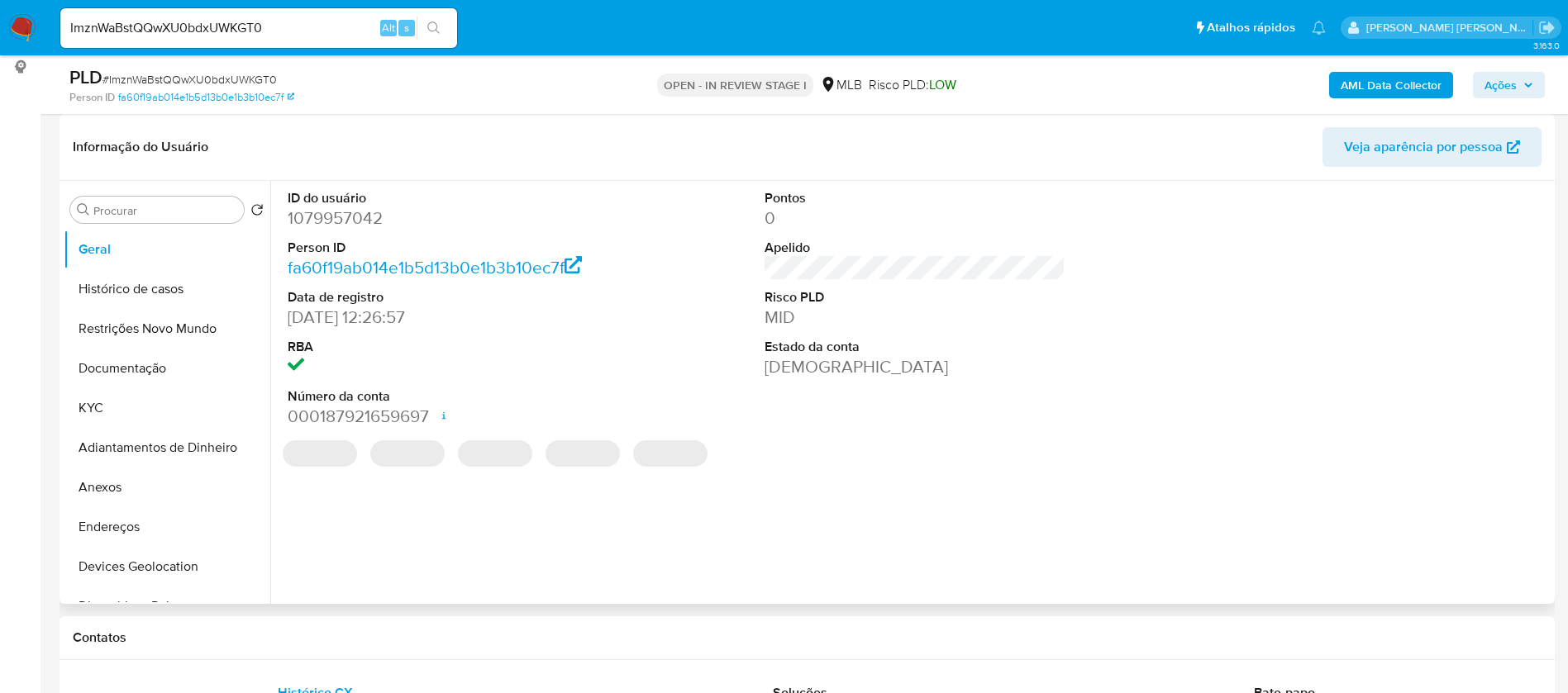
click at [345, 217] on dd "1079957042" at bounding box center [438, 218] width 301 height 23
copy dd "1079957042"
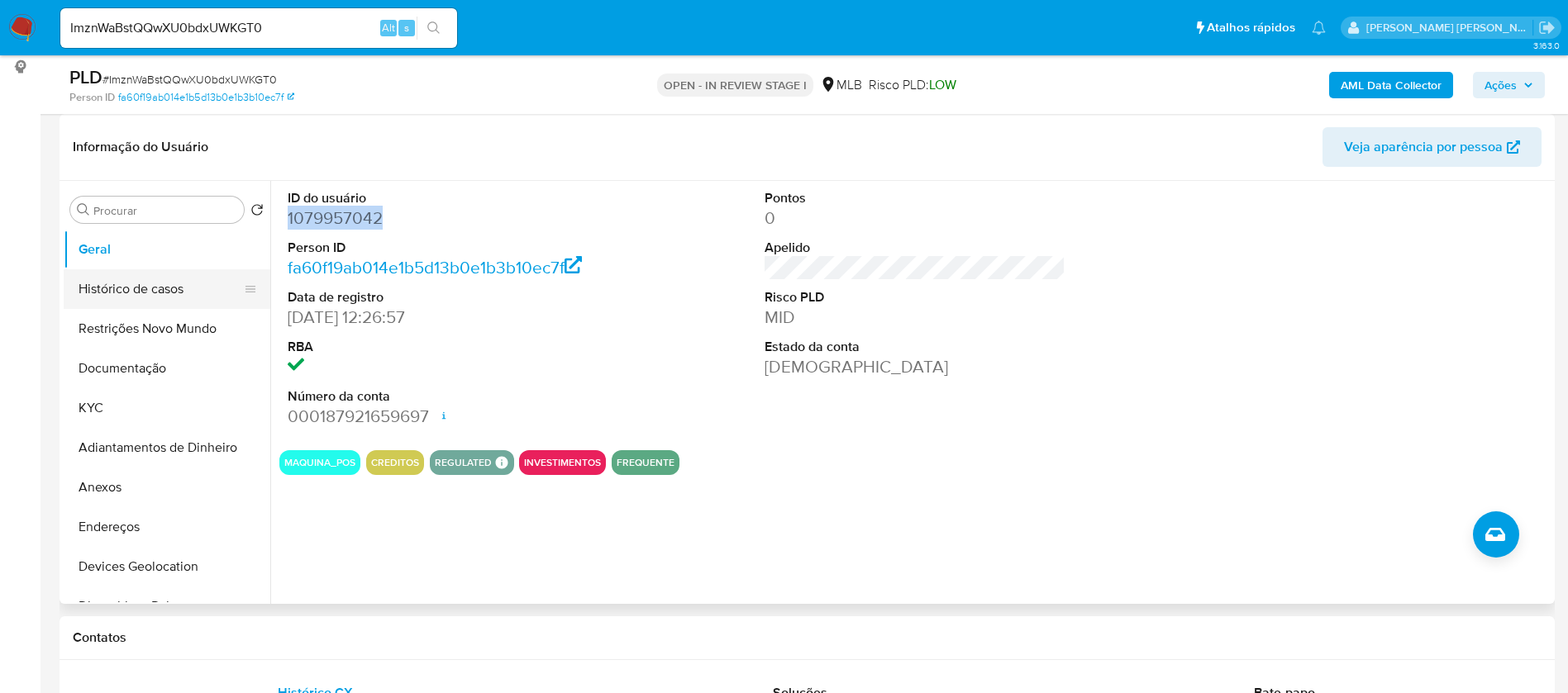
click at [152, 295] on button "Histórico de casos" at bounding box center [160, 289] width 194 height 39
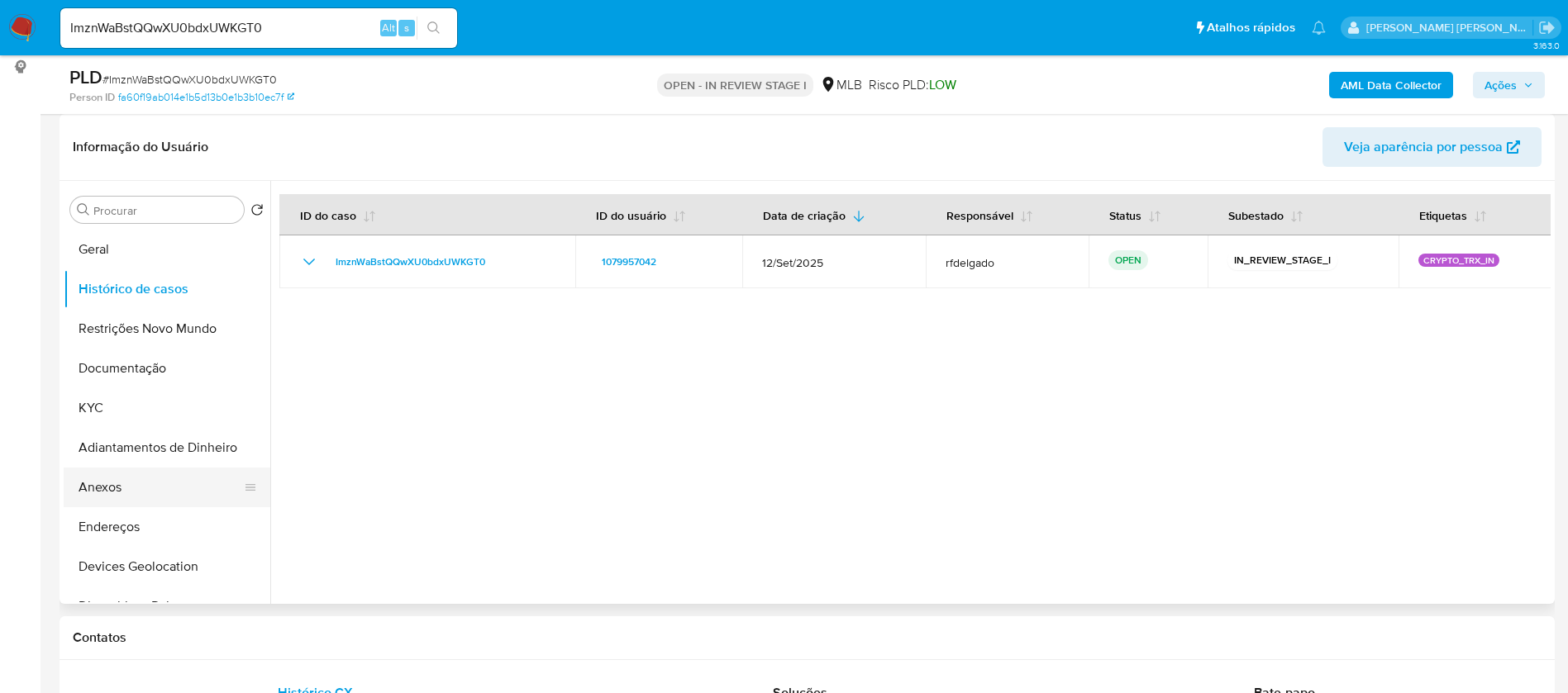
click at [169, 475] on button "Anexos" at bounding box center [160, 487] width 194 height 39
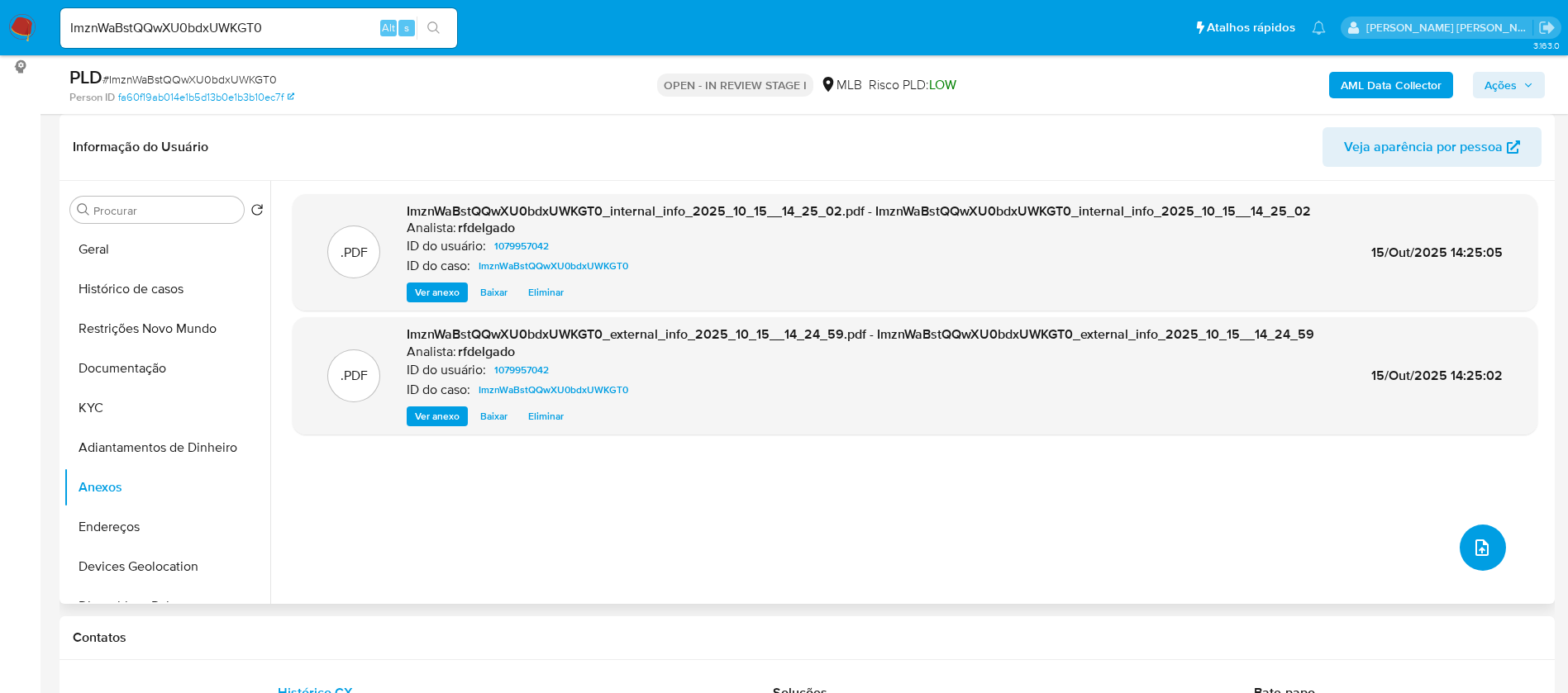
click at [1482, 554] on icon "upload-file" at bounding box center [1482, 547] width 20 height 20
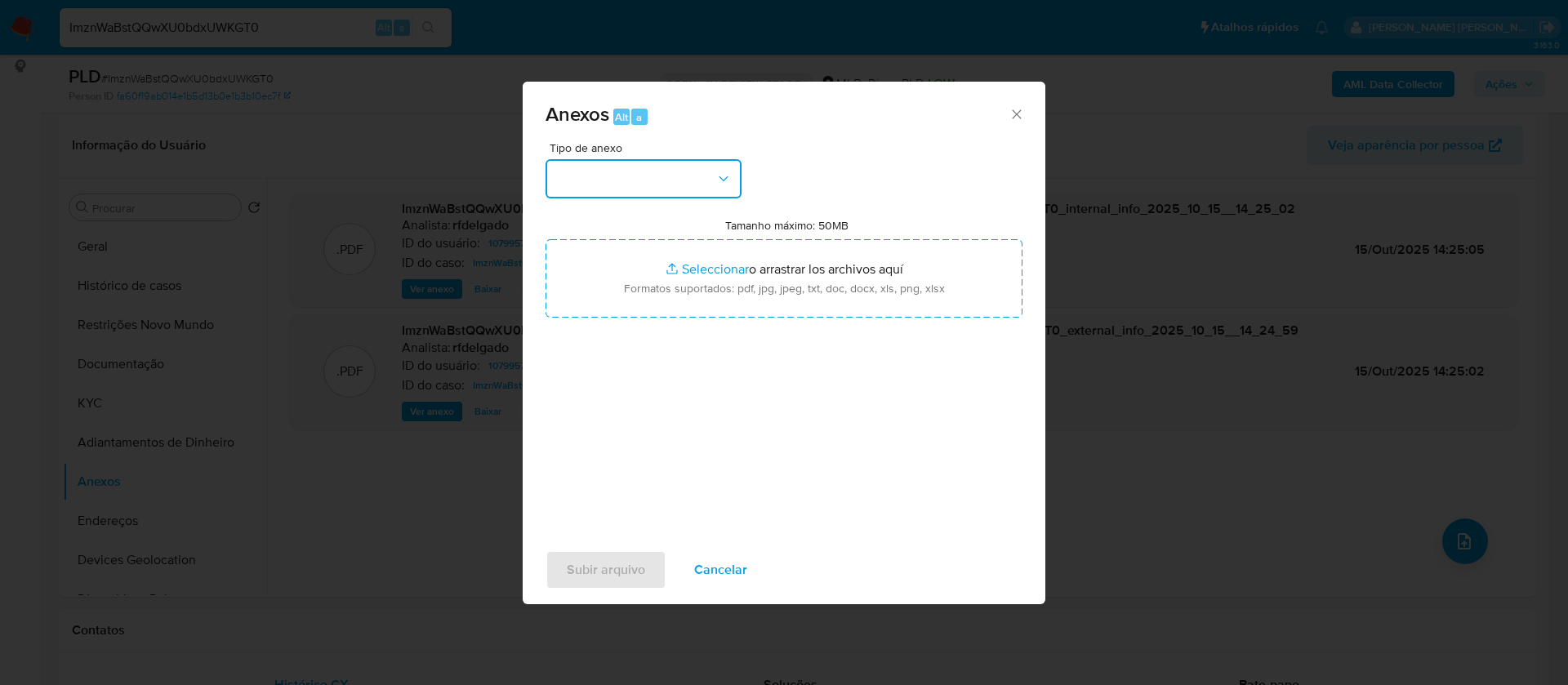
click at [703, 181] on button "button" at bounding box center [643, 178] width 196 height 39
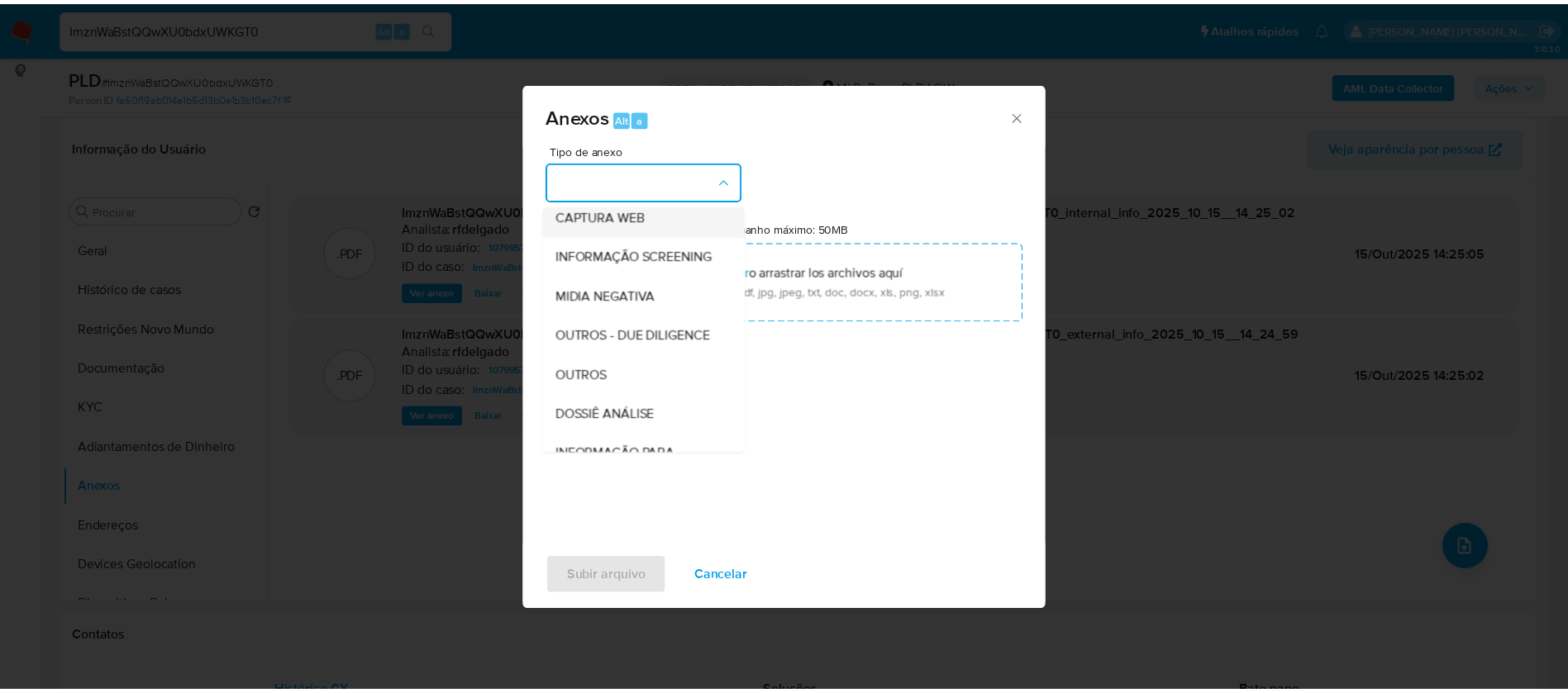
scroll to position [248, 0]
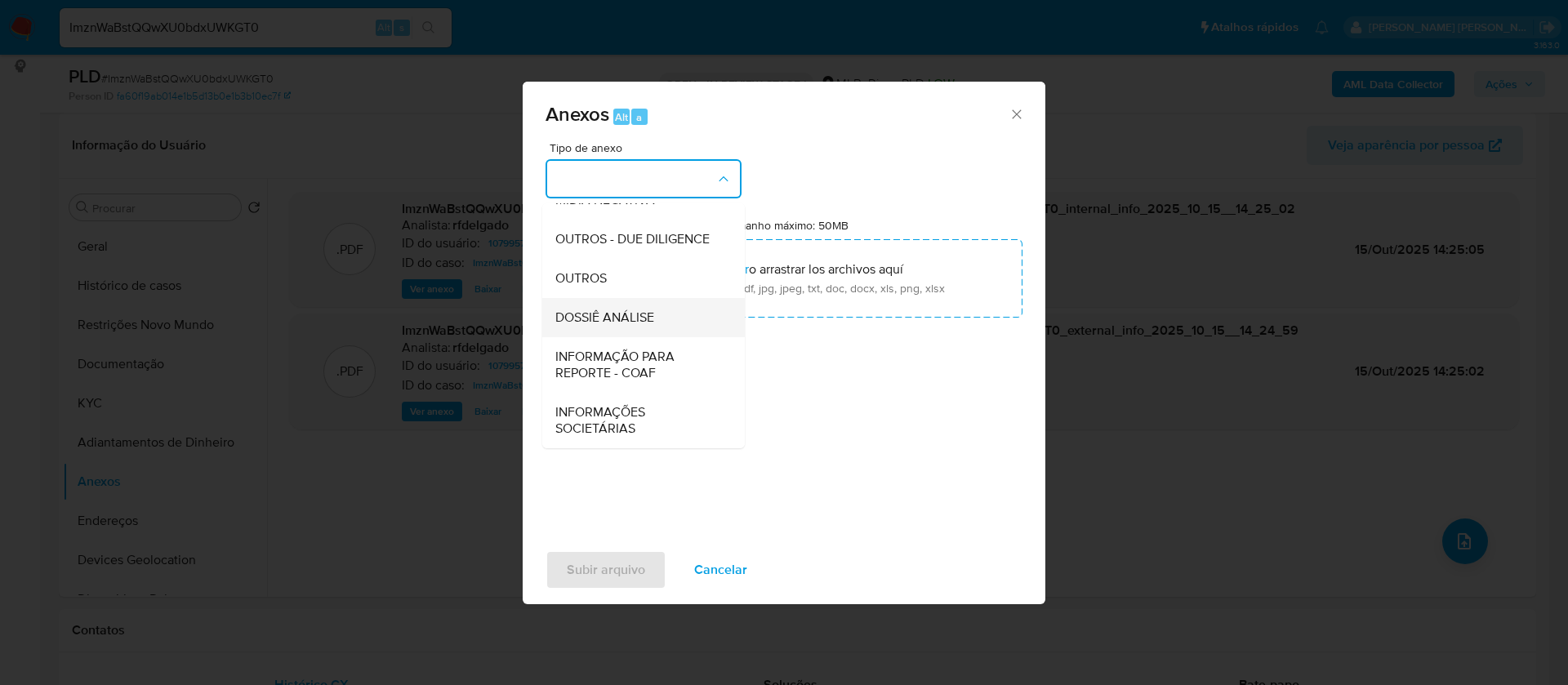
click at [648, 337] on div "DOSSIÊ ANÁLISE" at bounding box center [639, 317] width 166 height 39
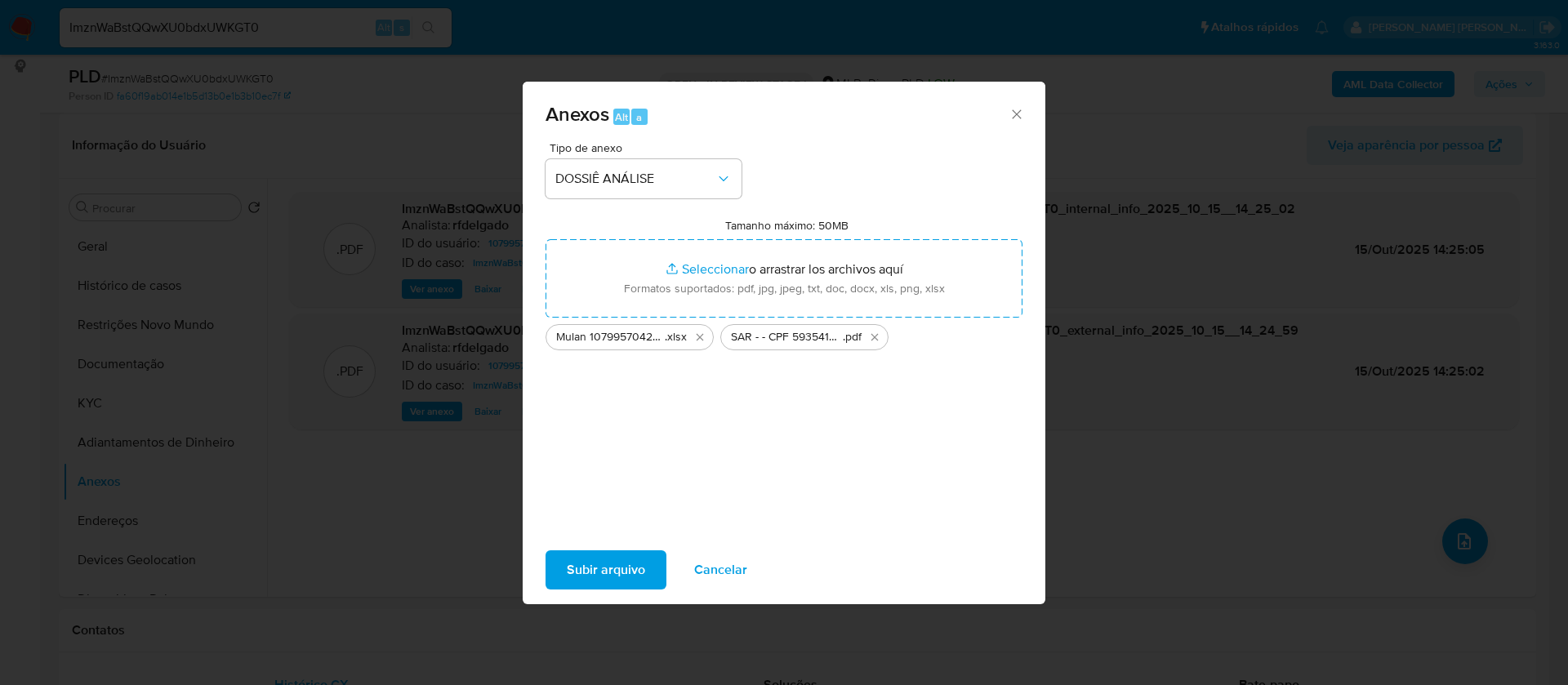
click at [611, 575] on span "Subir arquivo" at bounding box center [606, 569] width 79 height 36
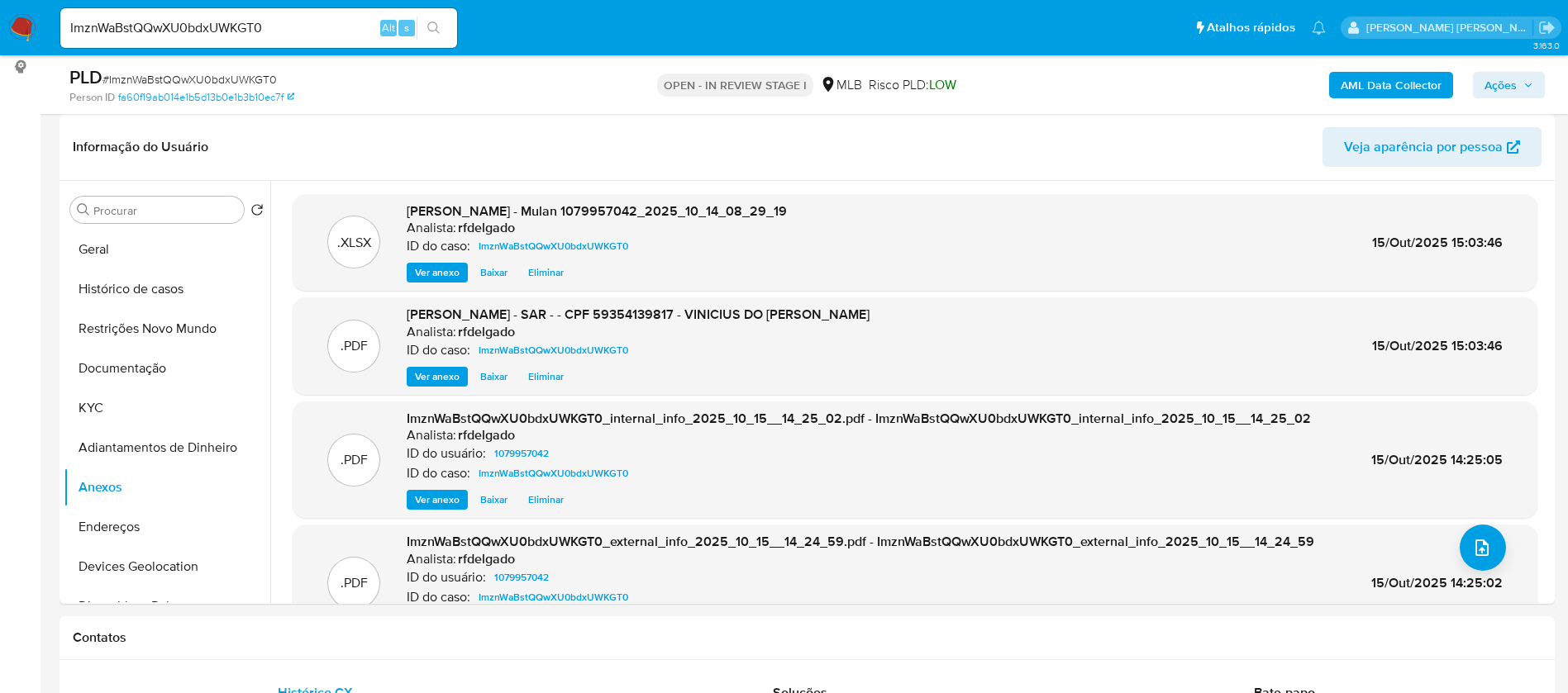
click at [1531, 80] on icon "button" at bounding box center [1528, 85] width 10 height 10
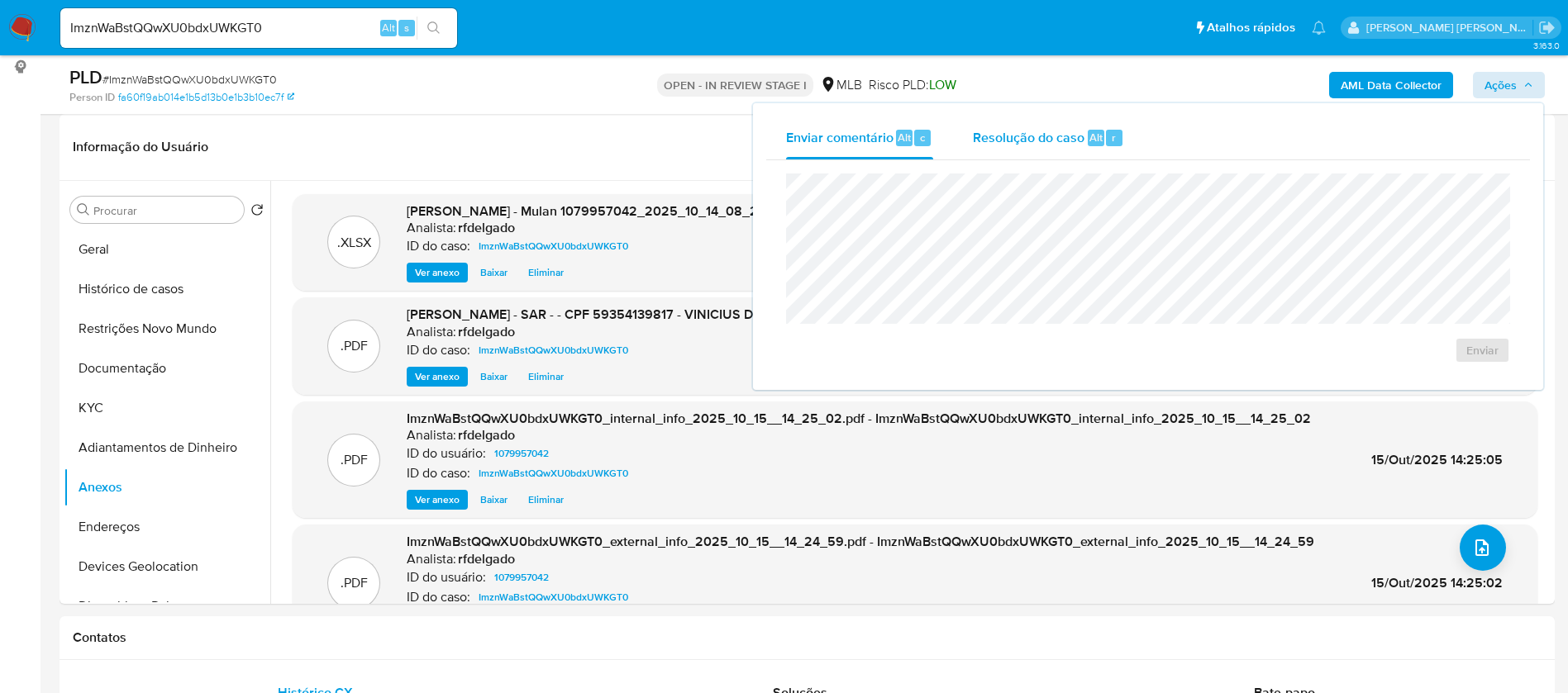
click at [1084, 138] on div "Resolução do caso Alt r" at bounding box center [1049, 138] width 152 height 43
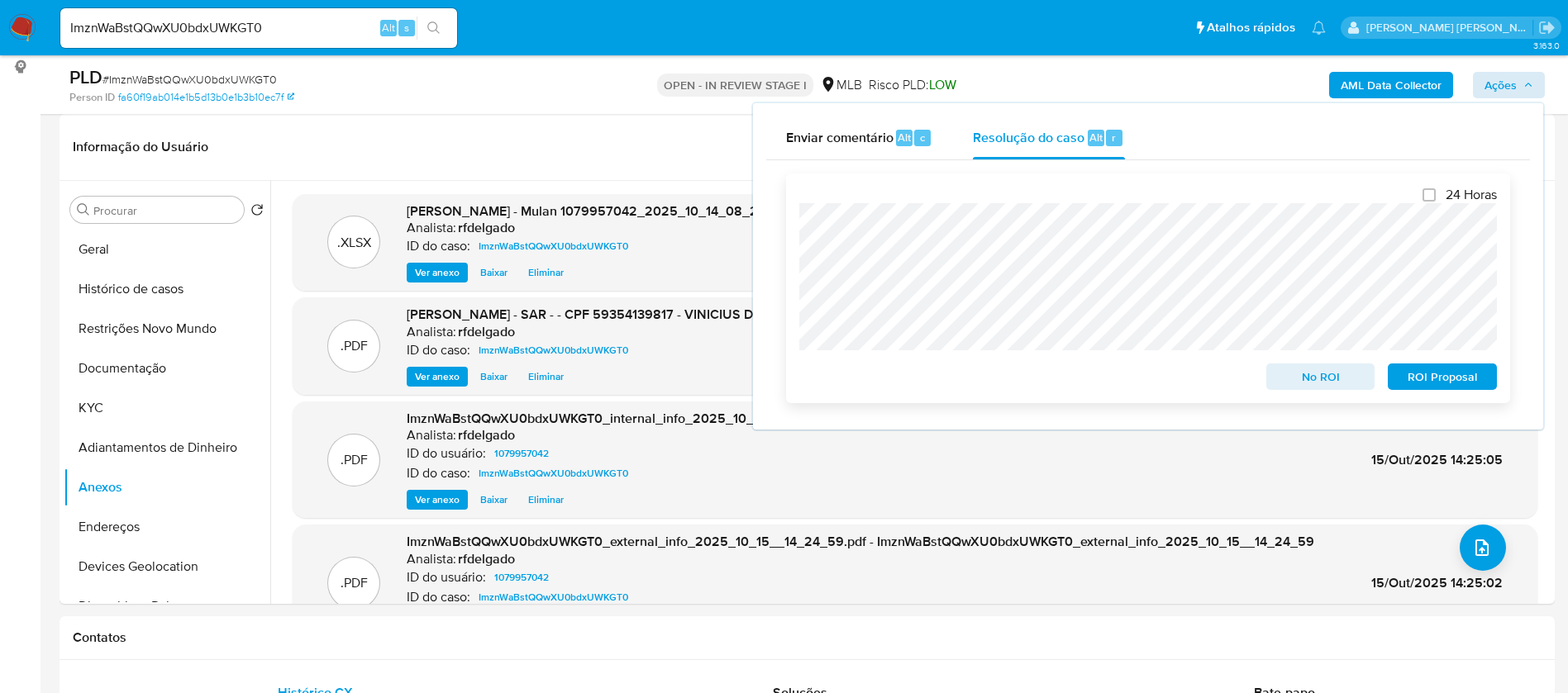
click at [1313, 385] on span "No ROI" at bounding box center [1321, 377] width 86 height 23
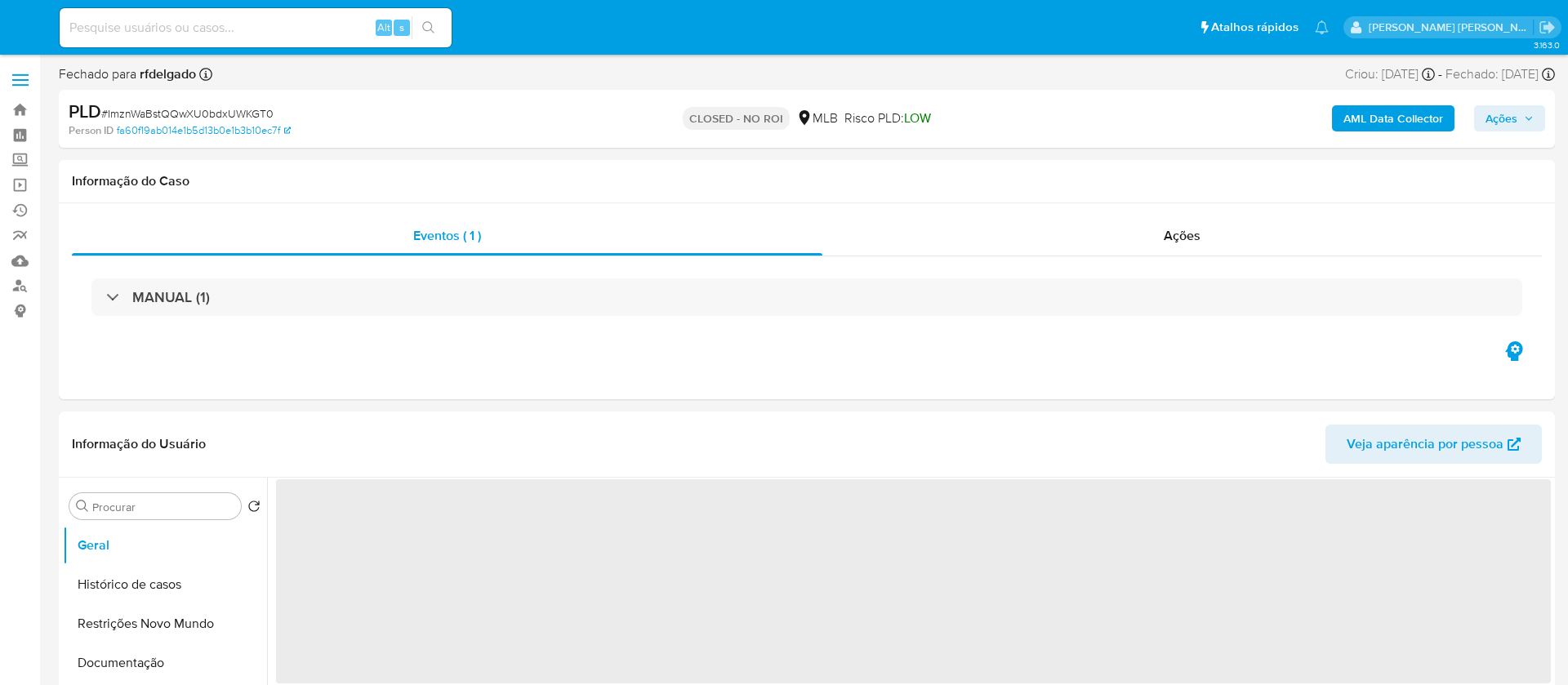
select select "10"
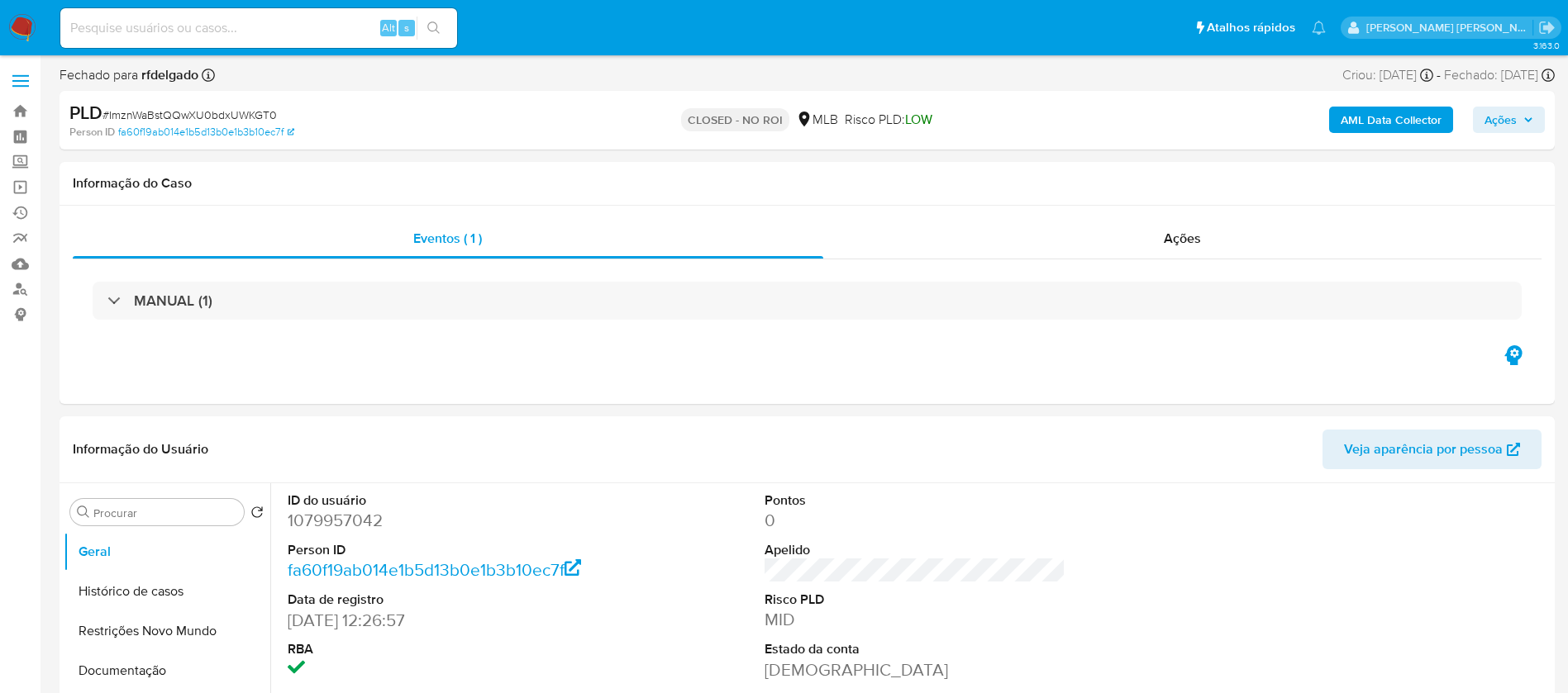
click at [327, 25] on input at bounding box center [258, 28] width 397 height 22
paste input "jm90CehnRgmao7mZO2OYtS9b"
type input "jm90CehnRgmao7mZO2OYtS9b"
click at [443, 22] on button "search-icon" at bounding box center [433, 28] width 34 height 23
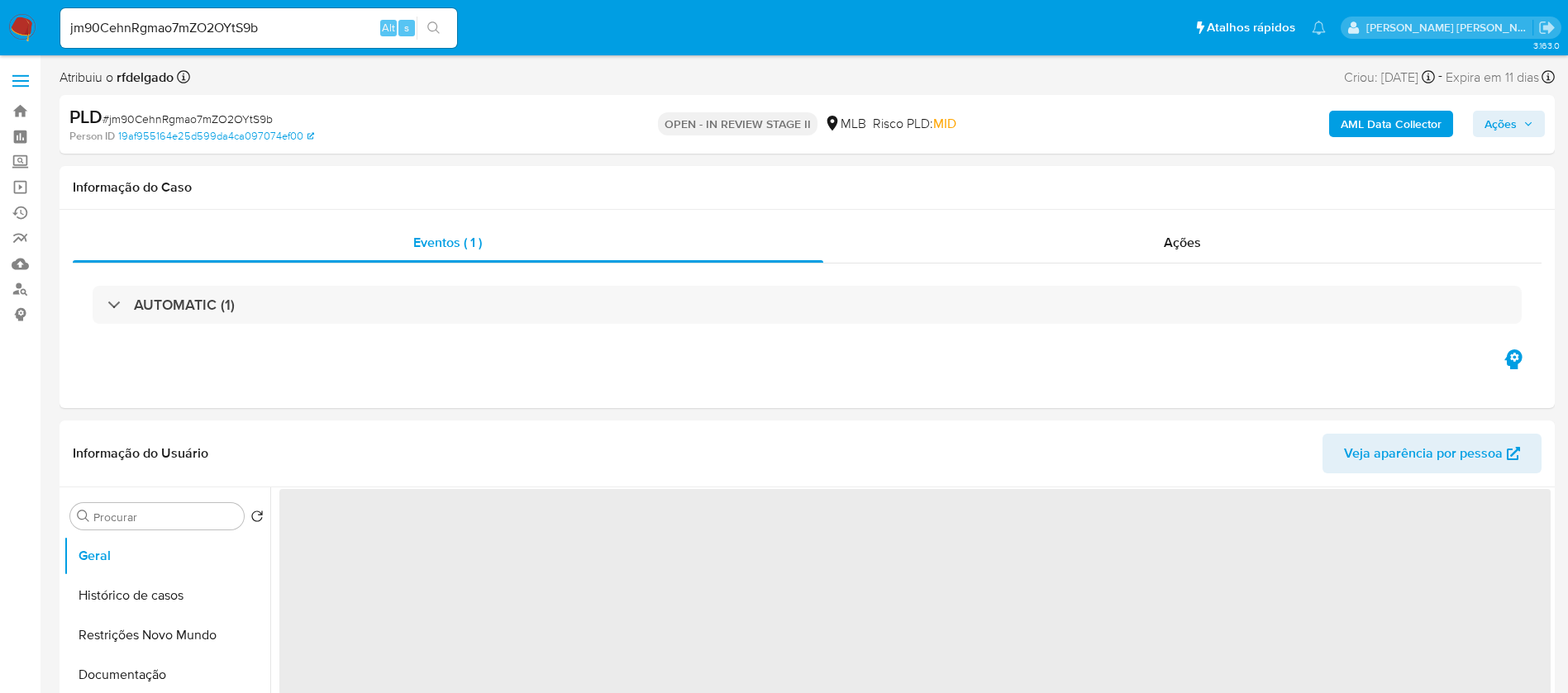
select select "10"
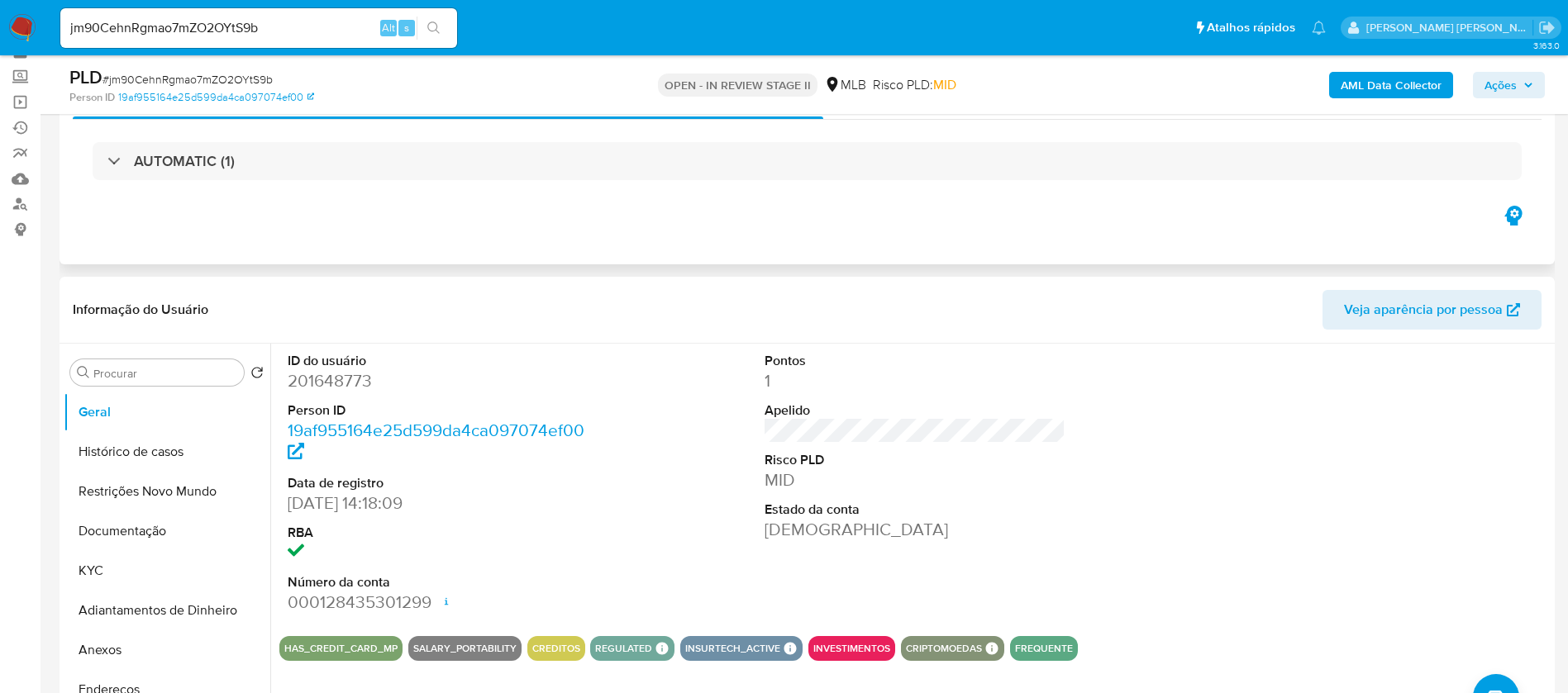
scroll to position [124, 0]
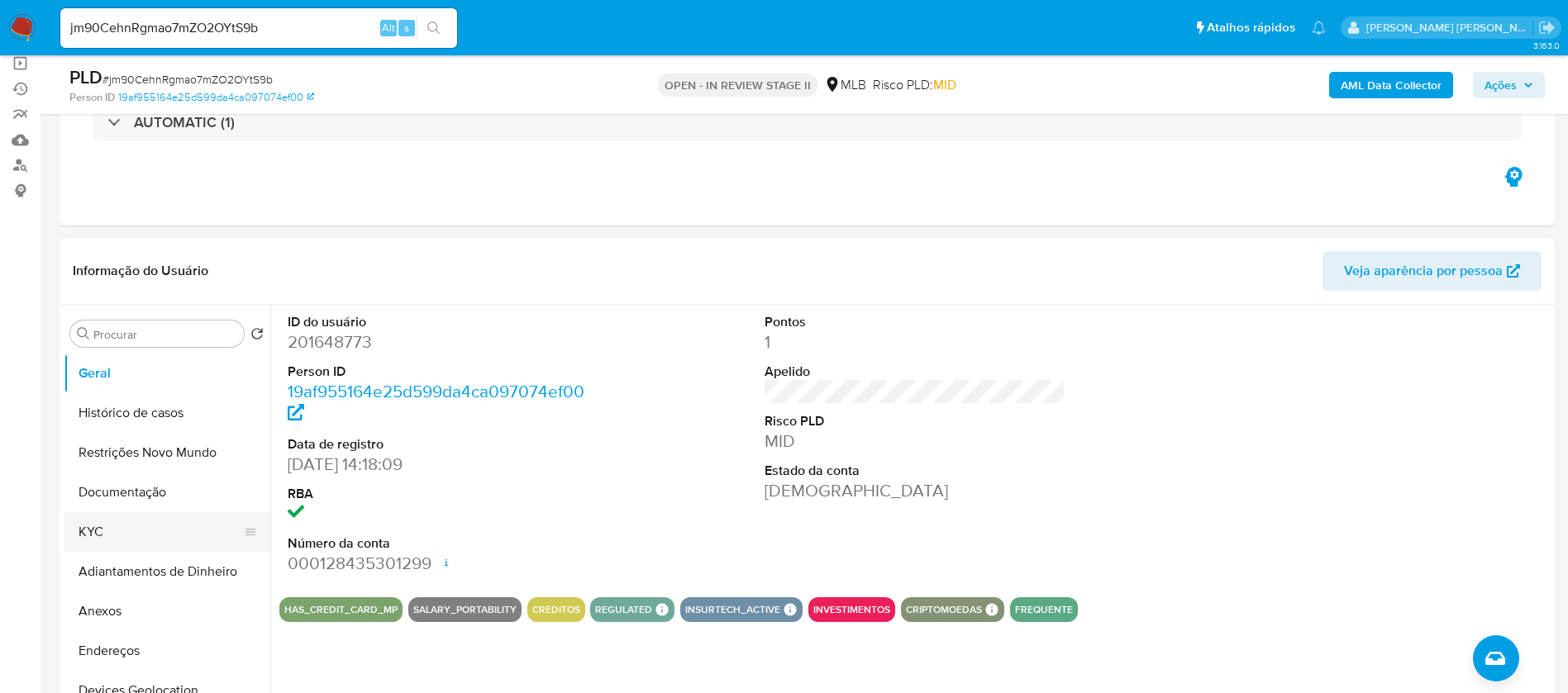
click at [151, 533] on button "KYC" at bounding box center [160, 532] width 194 height 39
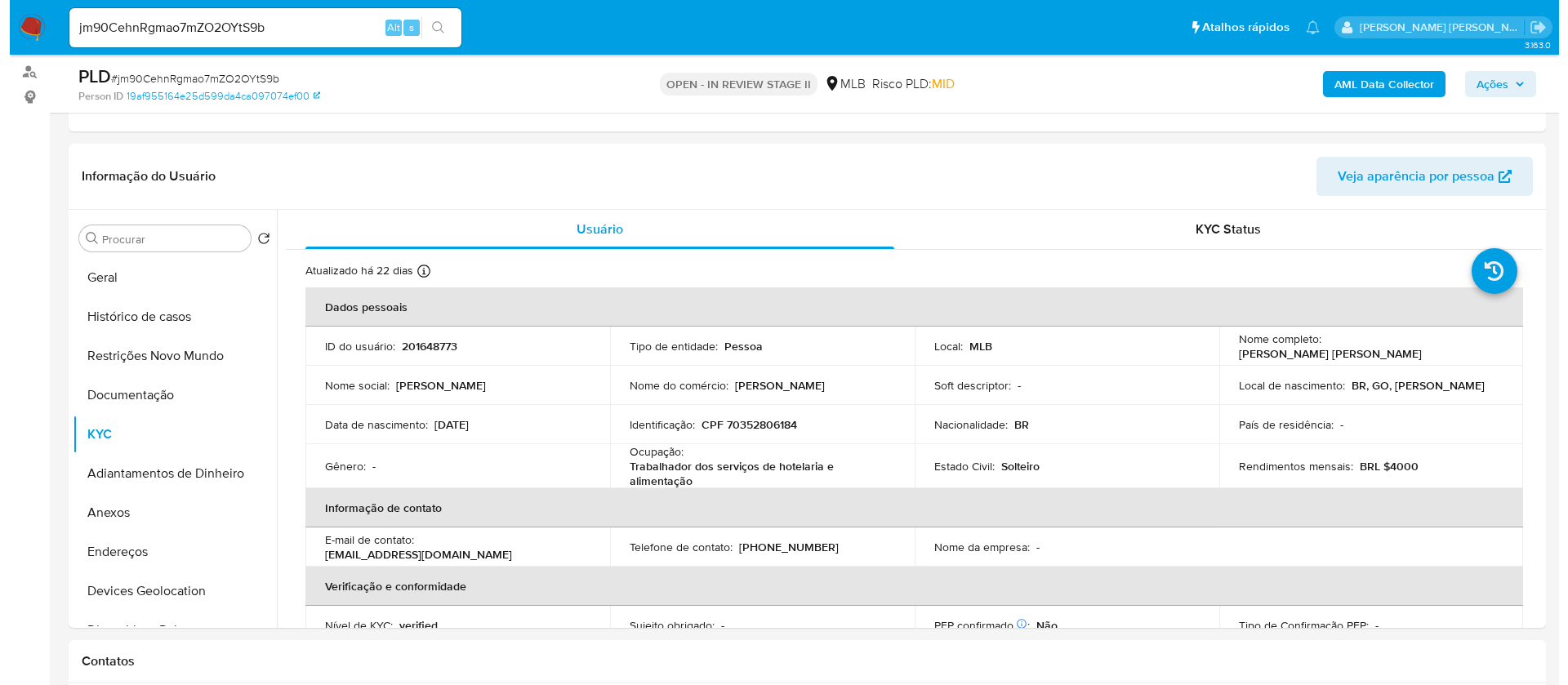
scroll to position [245, 0]
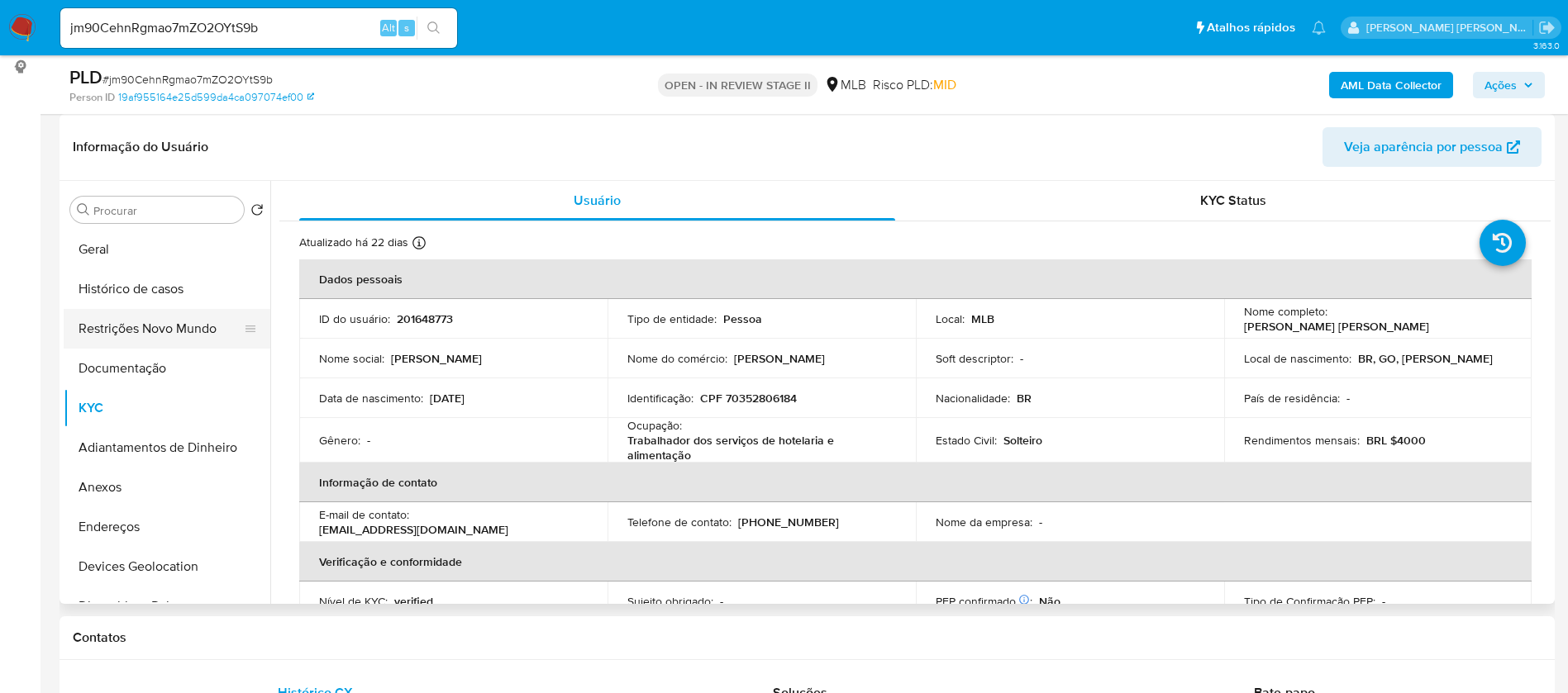
click at [86, 323] on button "Restrições Novo Mundo" at bounding box center [160, 328] width 194 height 39
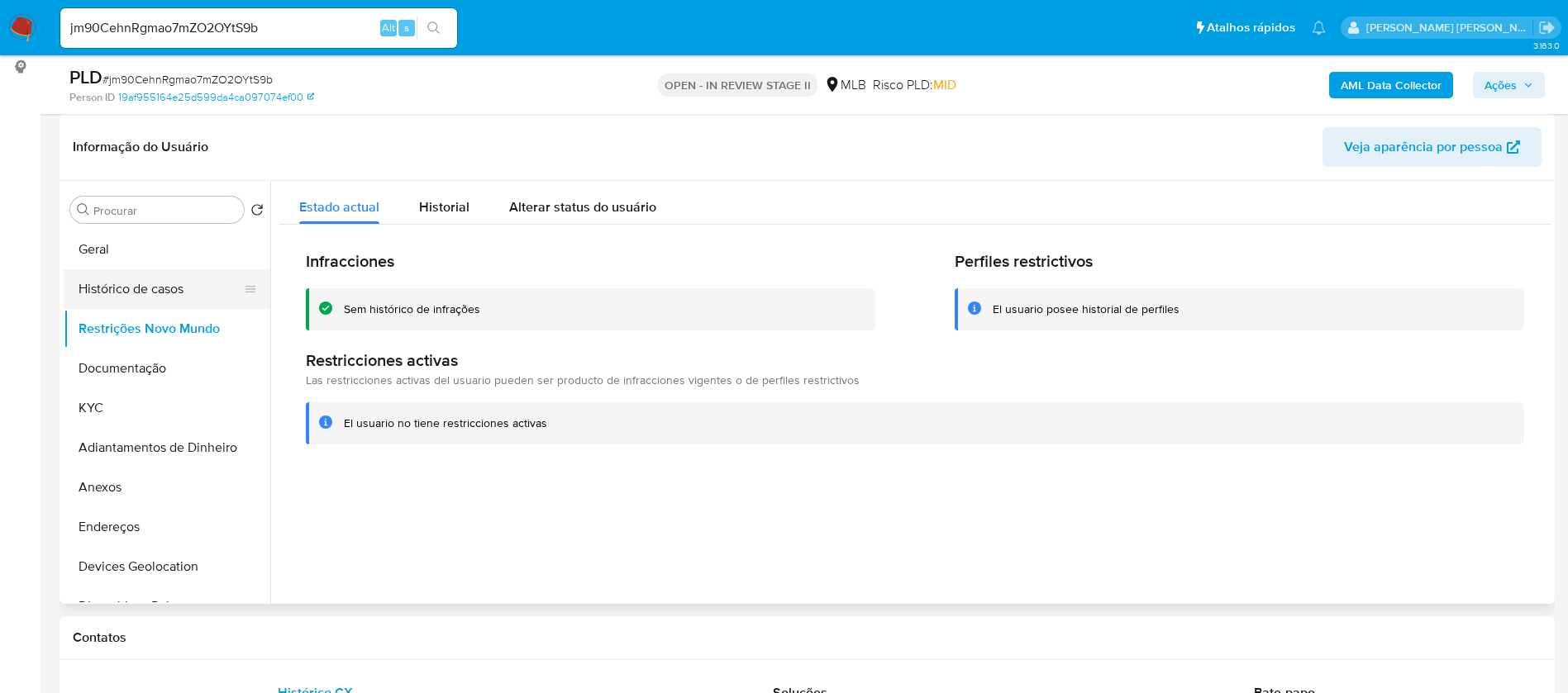
click at [103, 286] on button "Histórico de casos" at bounding box center [160, 289] width 194 height 39
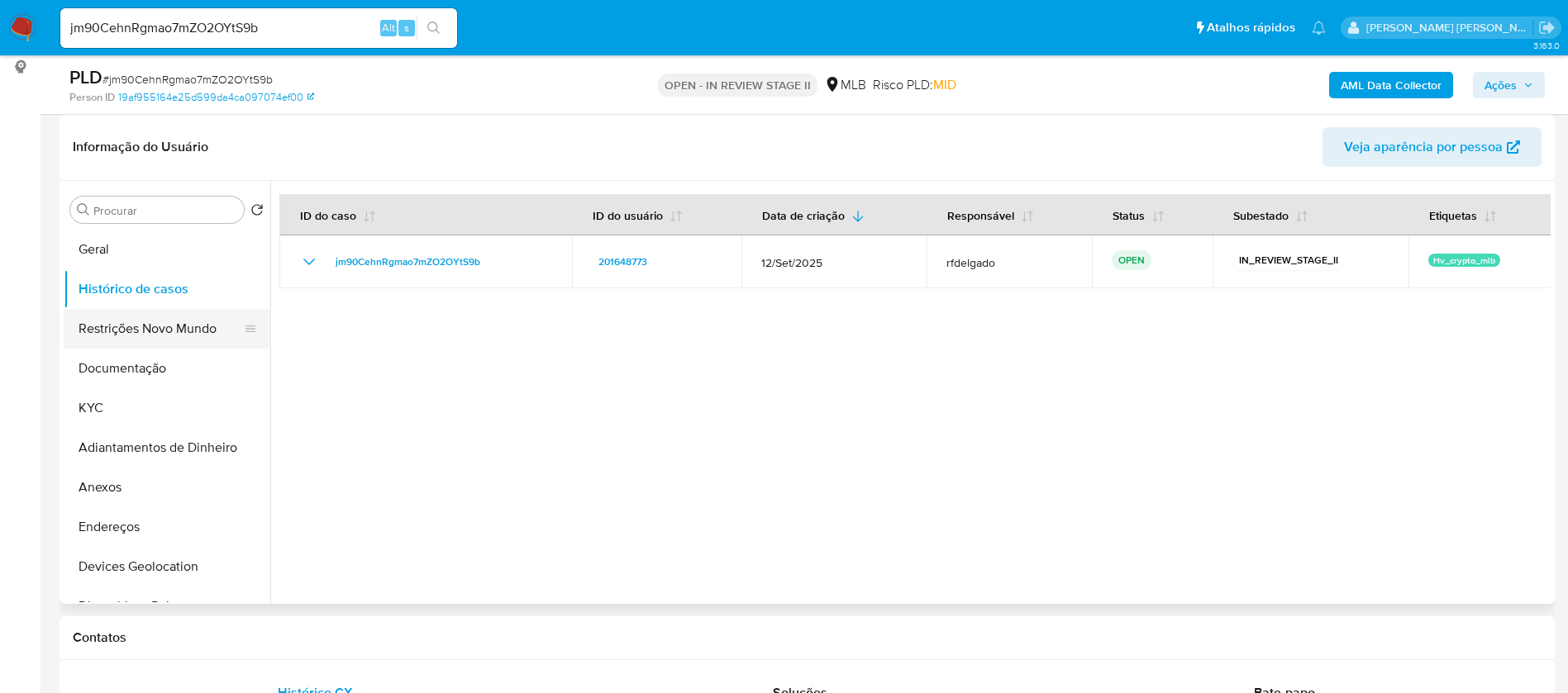
click at [113, 325] on button "Restrições Novo Mundo" at bounding box center [160, 328] width 194 height 39
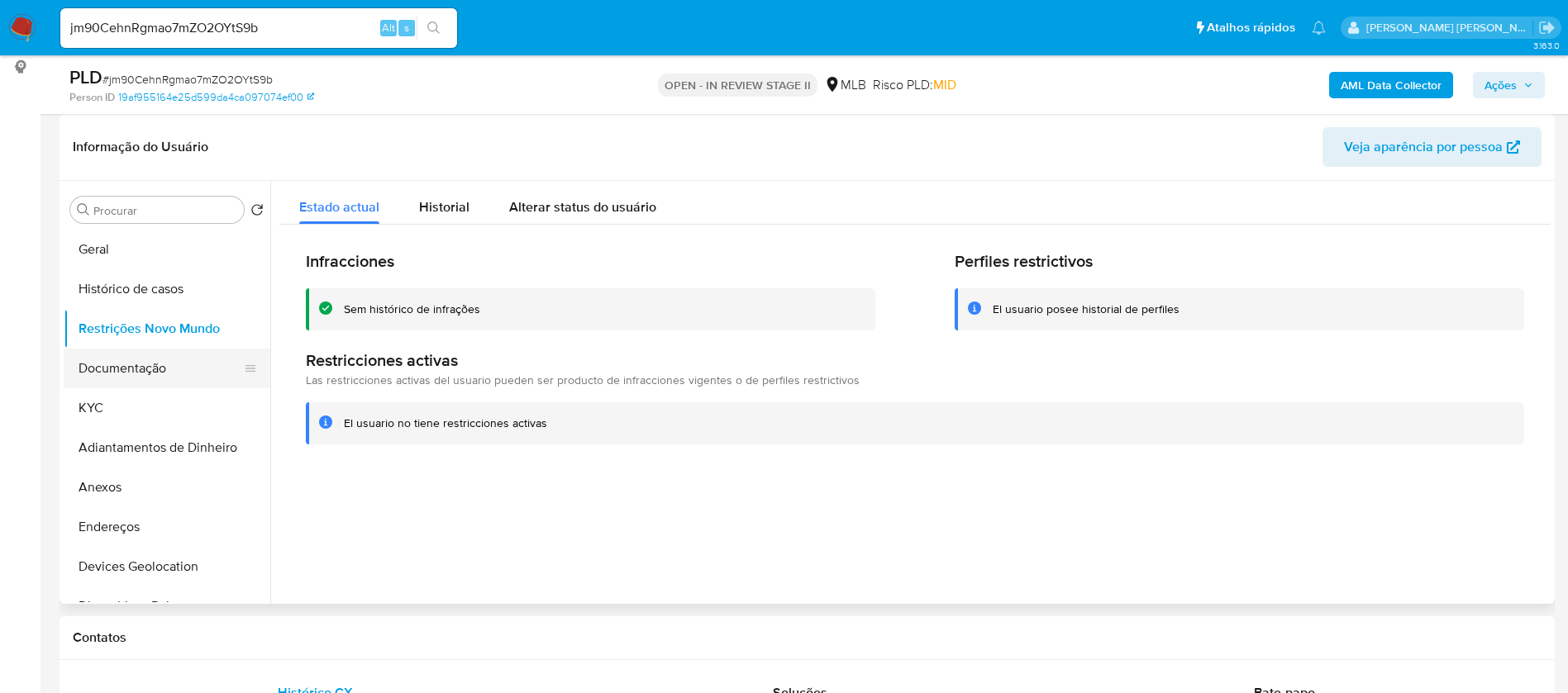
click at [130, 372] on button "Documentação" at bounding box center [160, 368] width 194 height 39
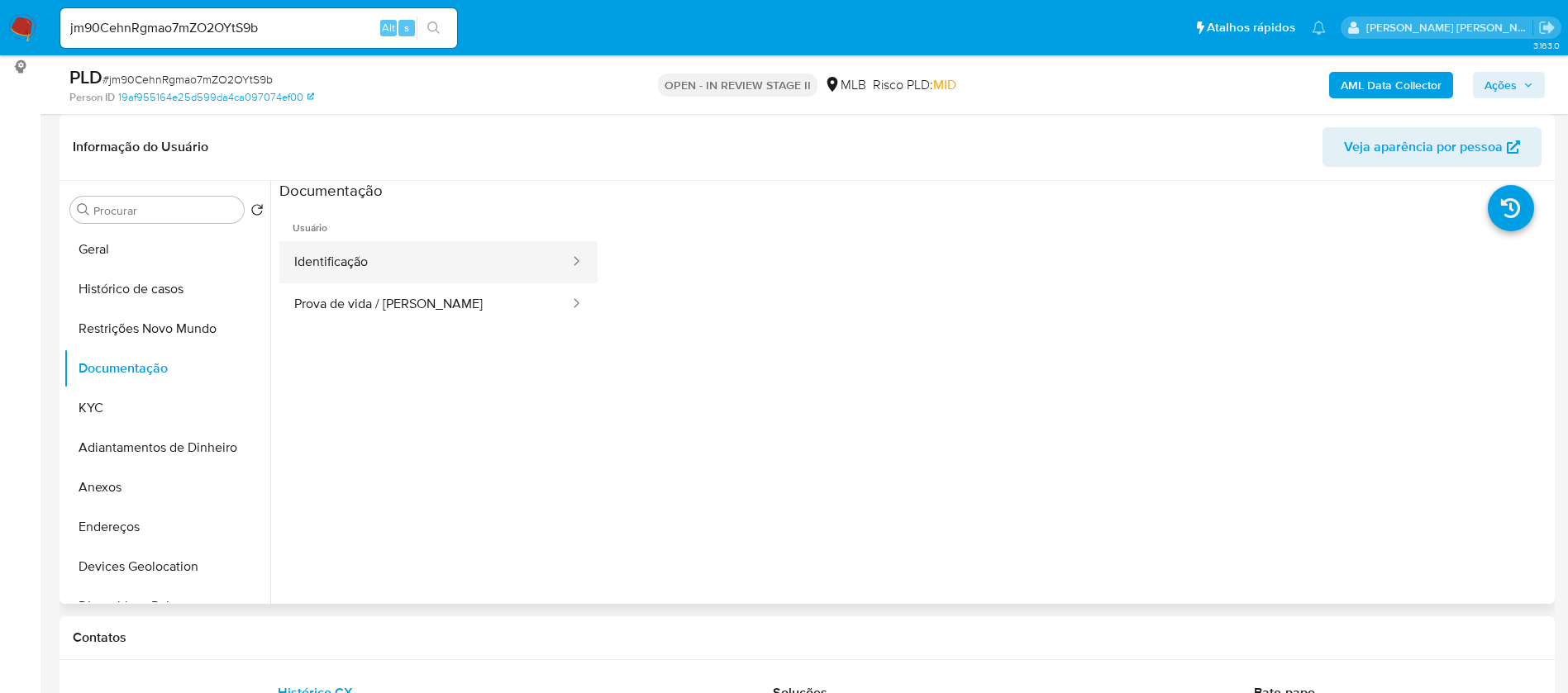
click at [402, 252] on button "Identificação" at bounding box center [426, 262] width 292 height 42
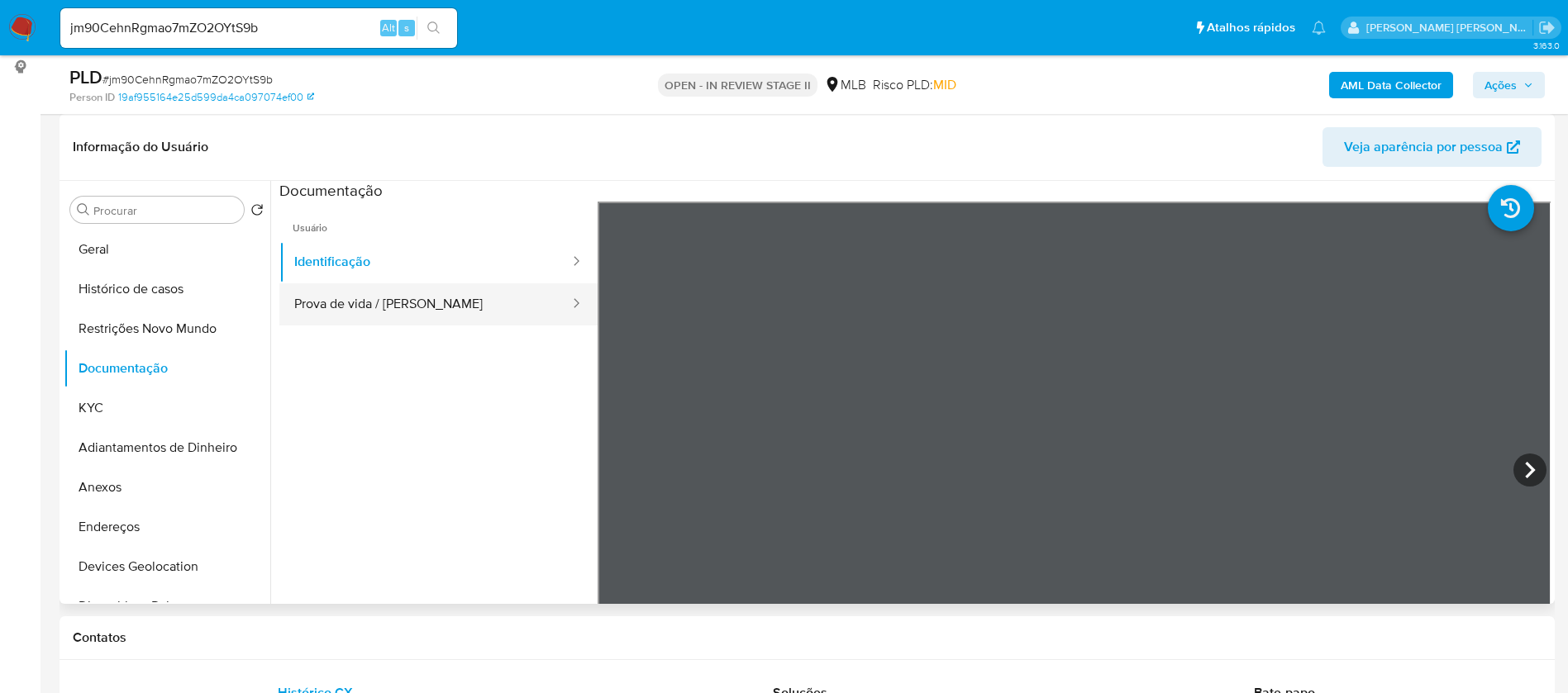
click at [427, 301] on button "Prova de vida / Selfie" at bounding box center [426, 304] width 292 height 42
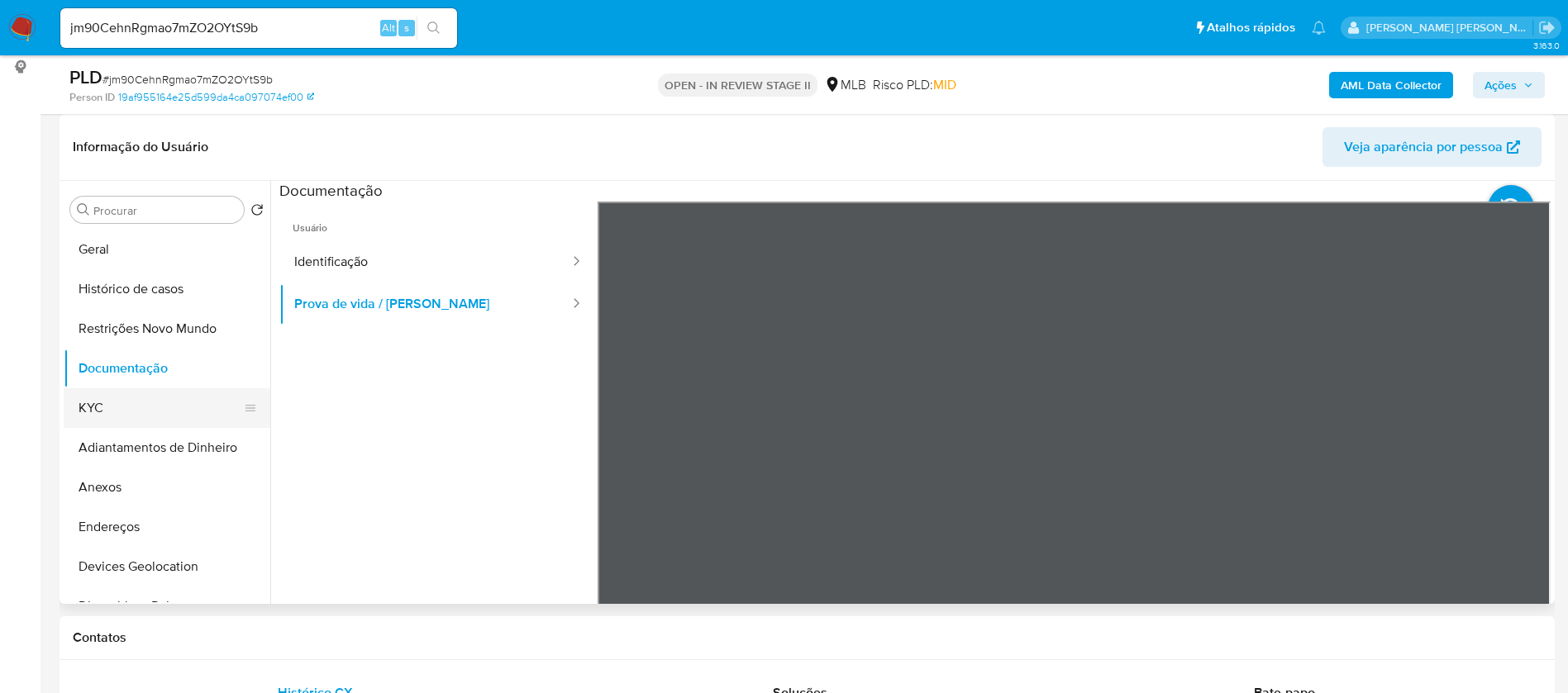
click at [138, 406] on button "KYC" at bounding box center [160, 408] width 194 height 39
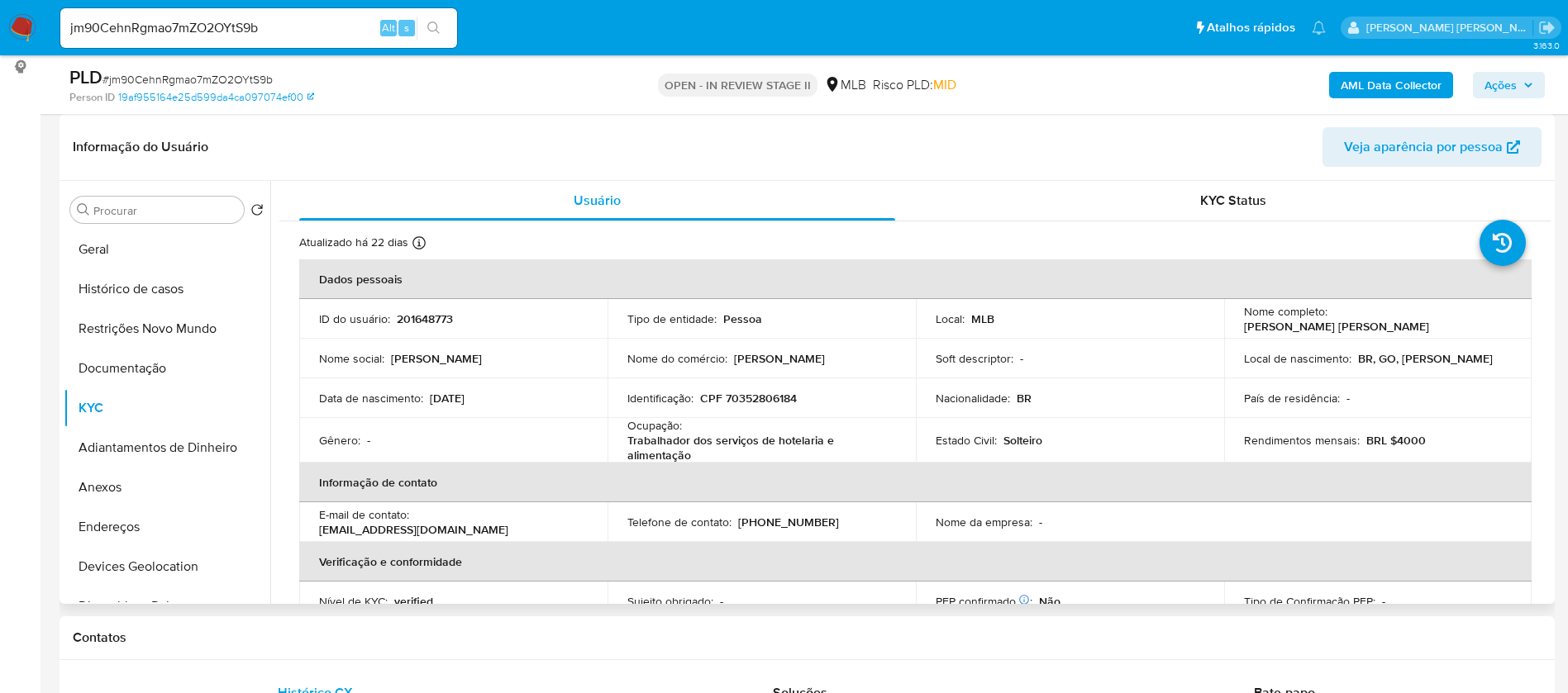
click at [690, 443] on p "Trabalhador dos serviços de hotelaria e alimentação" at bounding box center [759, 448] width 262 height 30
copy div "Ocupação : Trabalhador dos serviços de hotelaria e alimentação"
click at [115, 379] on button "Documentação" at bounding box center [160, 368] width 194 height 39
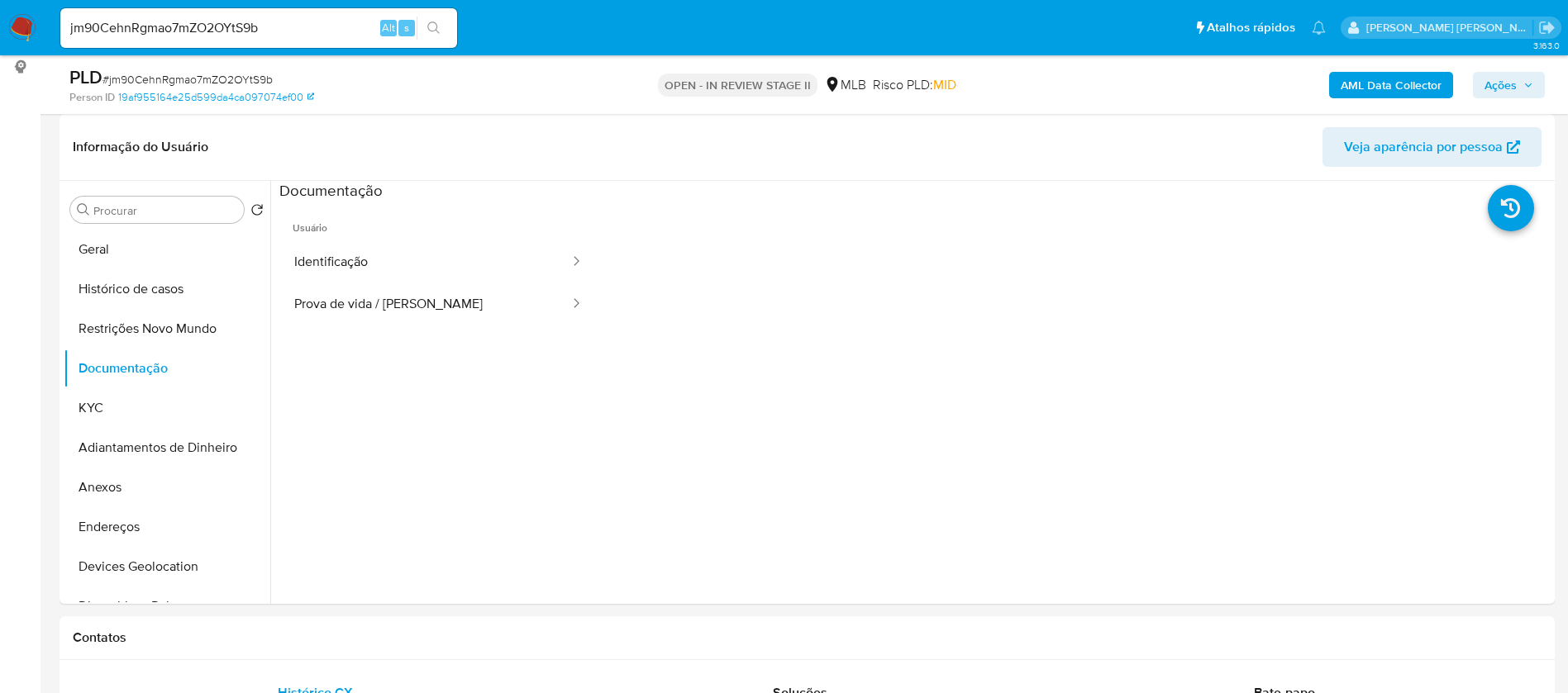
click at [1416, 75] on b "AML Data Collector" at bounding box center [1391, 85] width 101 height 26
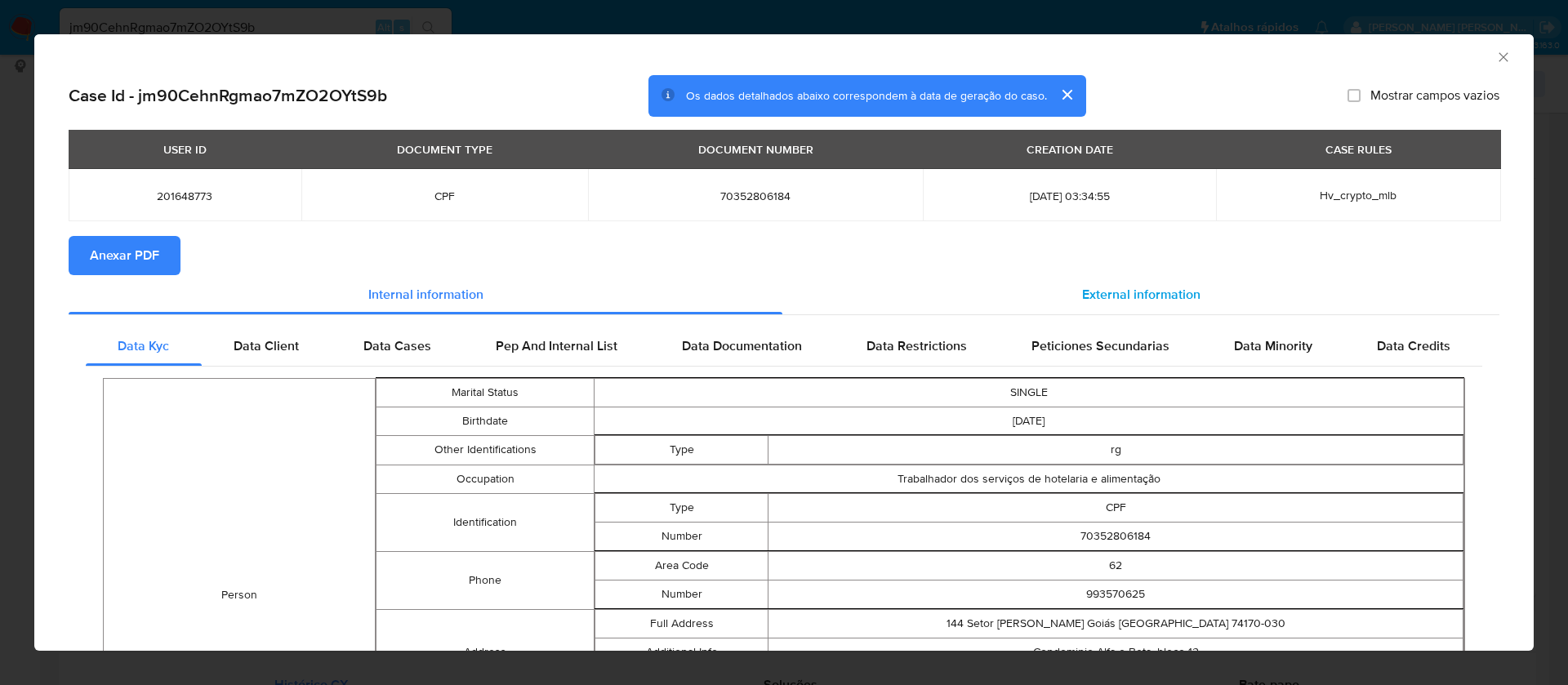
click at [1116, 285] on span "External information" at bounding box center [1142, 294] width 118 height 18
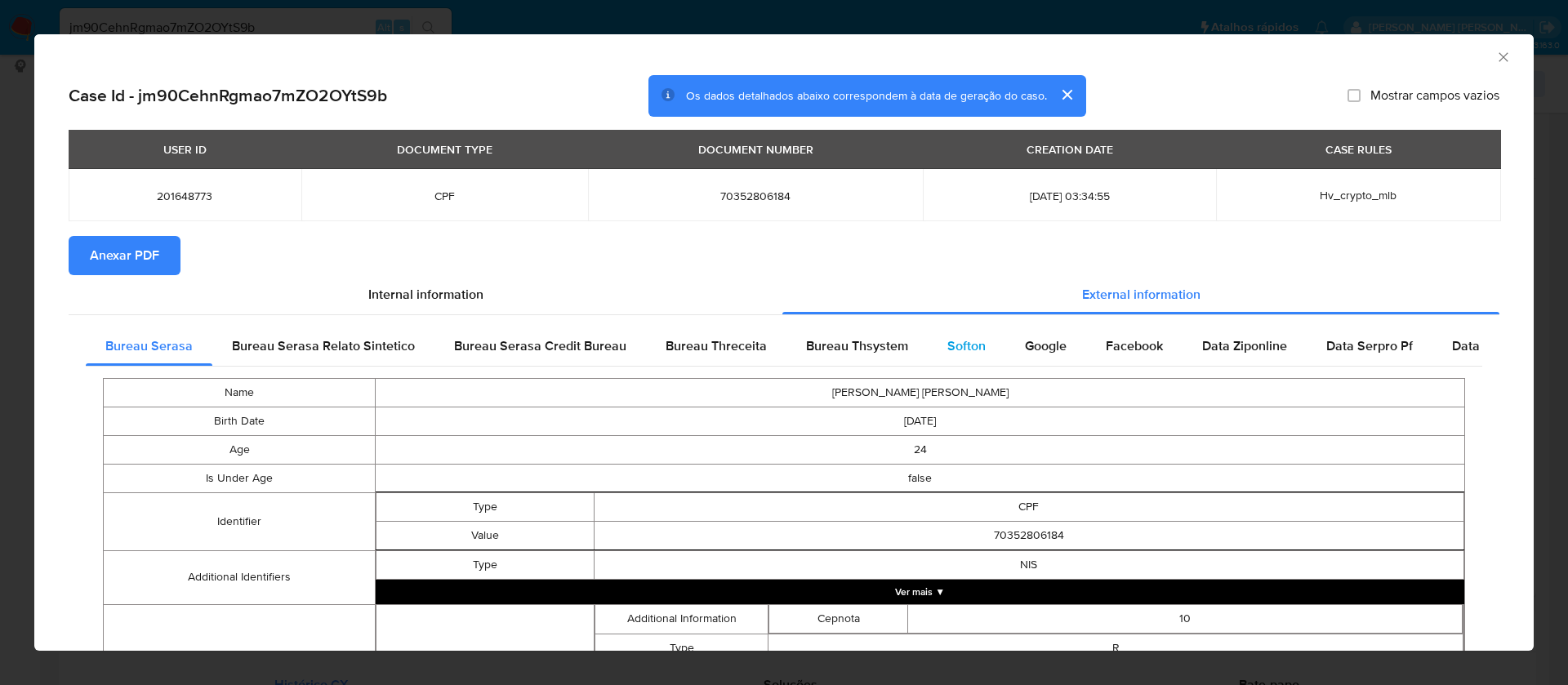
click at [956, 337] on span "Softon" at bounding box center [967, 346] width 39 height 18
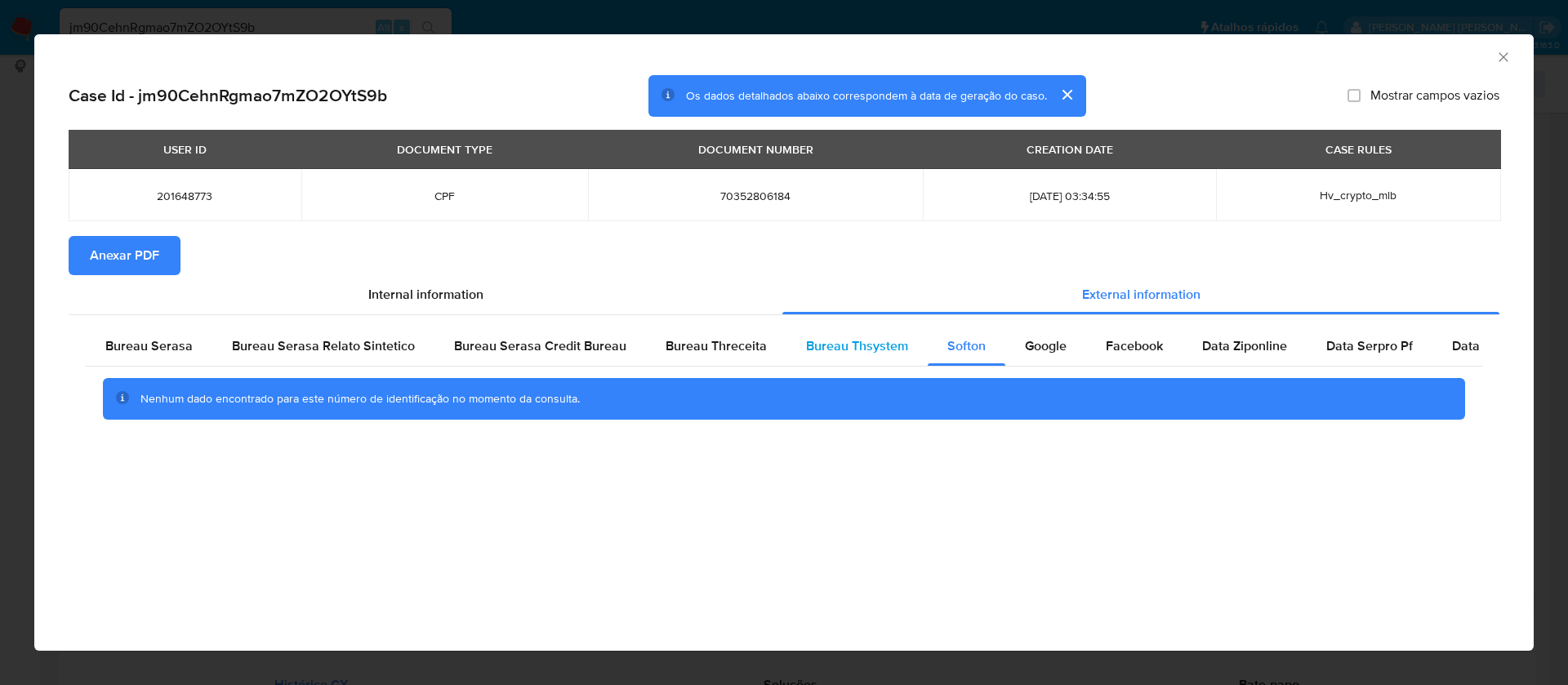
click at [864, 347] on span "Bureau Thsystem" at bounding box center [857, 346] width 102 height 18
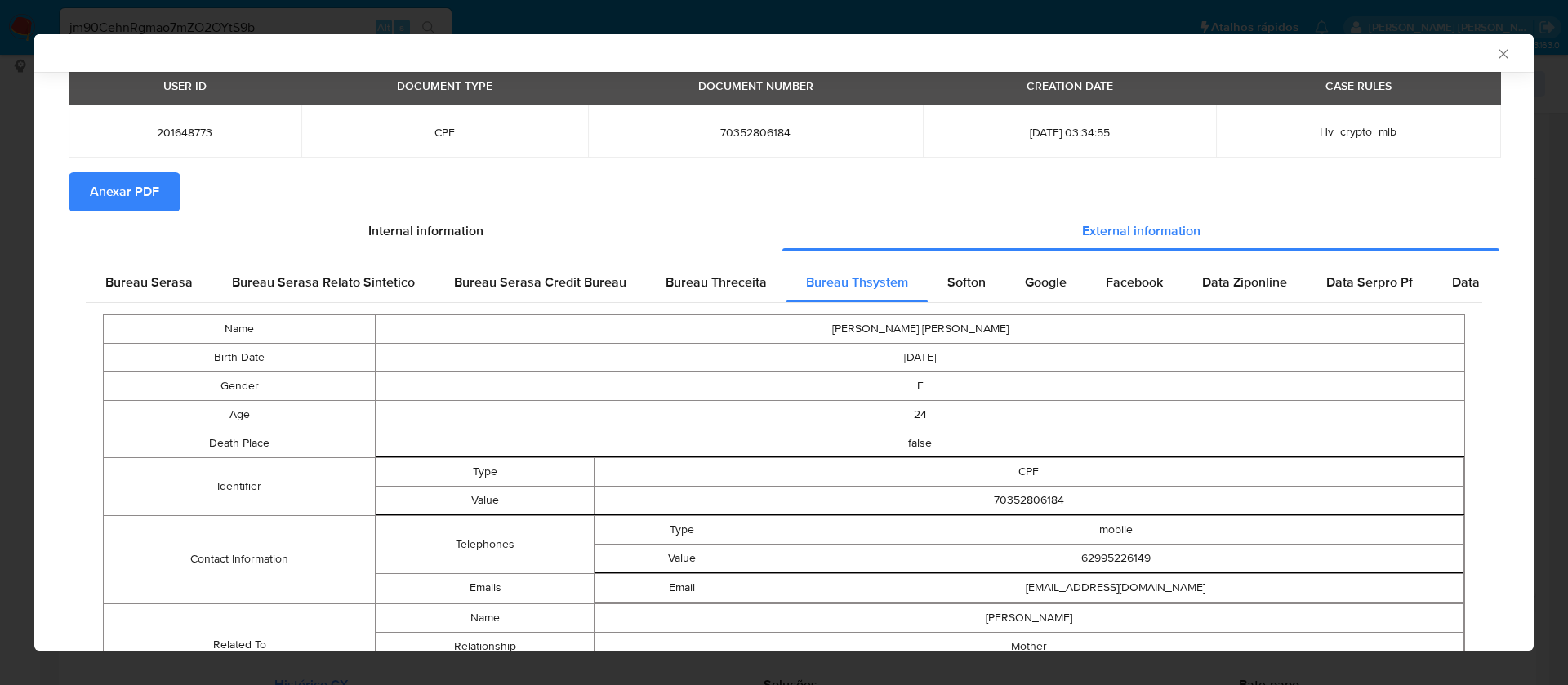
scroll to position [153, 0]
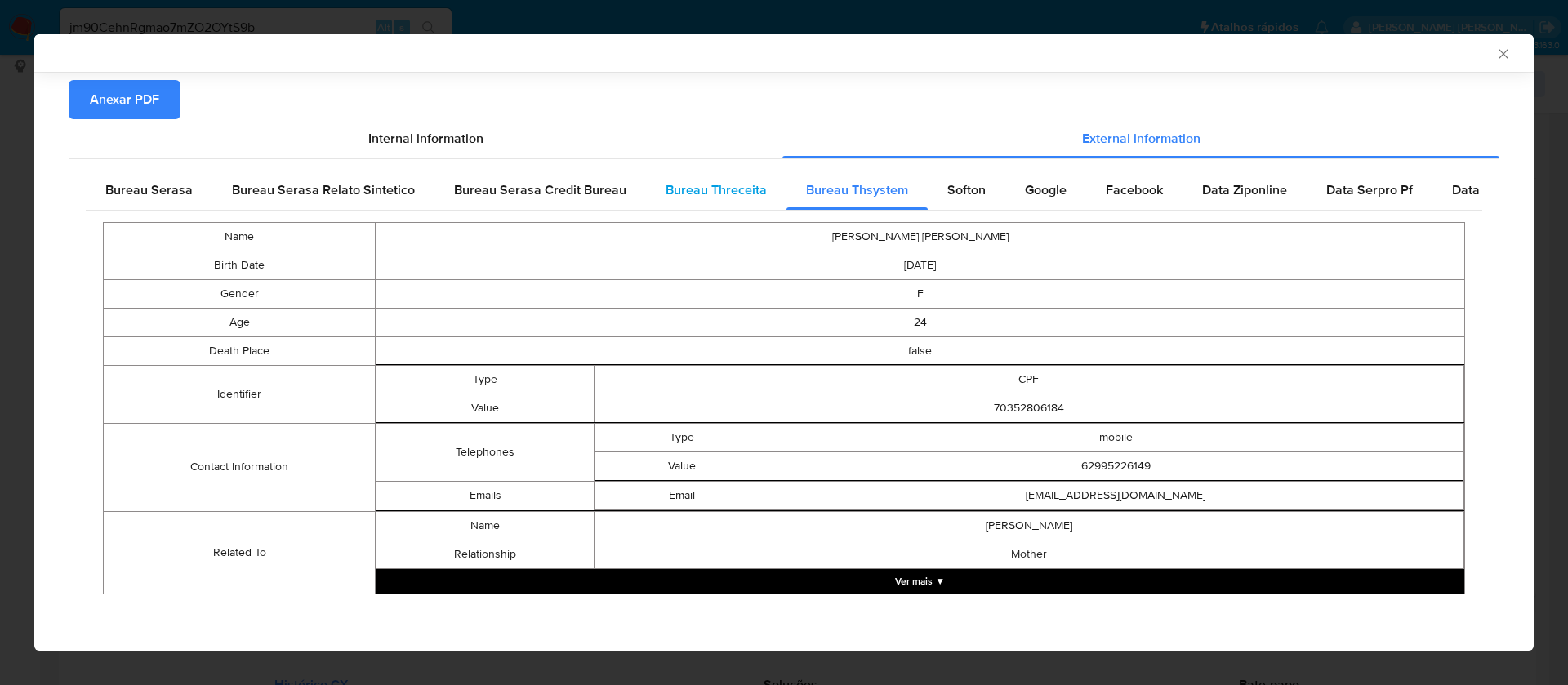
click at [723, 193] on span "Bureau Threceita" at bounding box center [717, 190] width 102 height 18
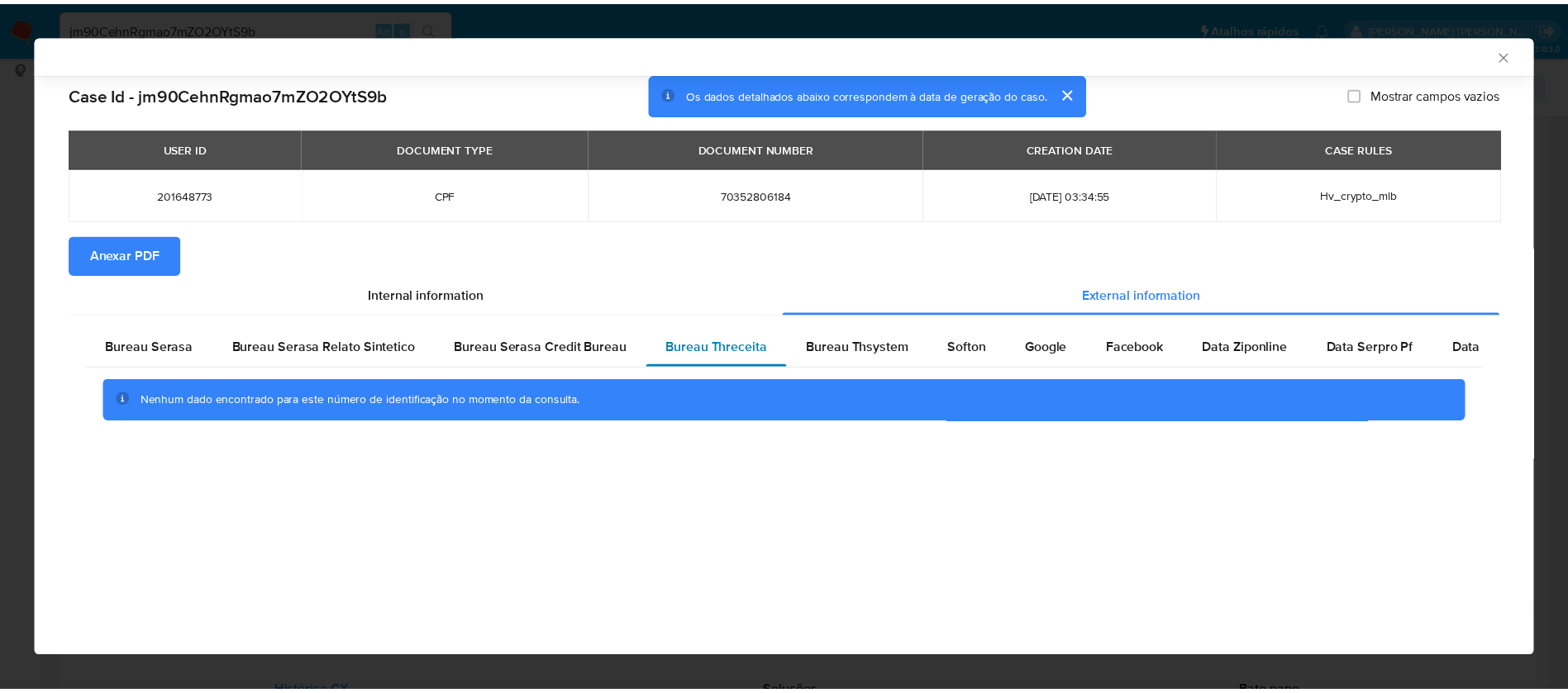
scroll to position [0, 0]
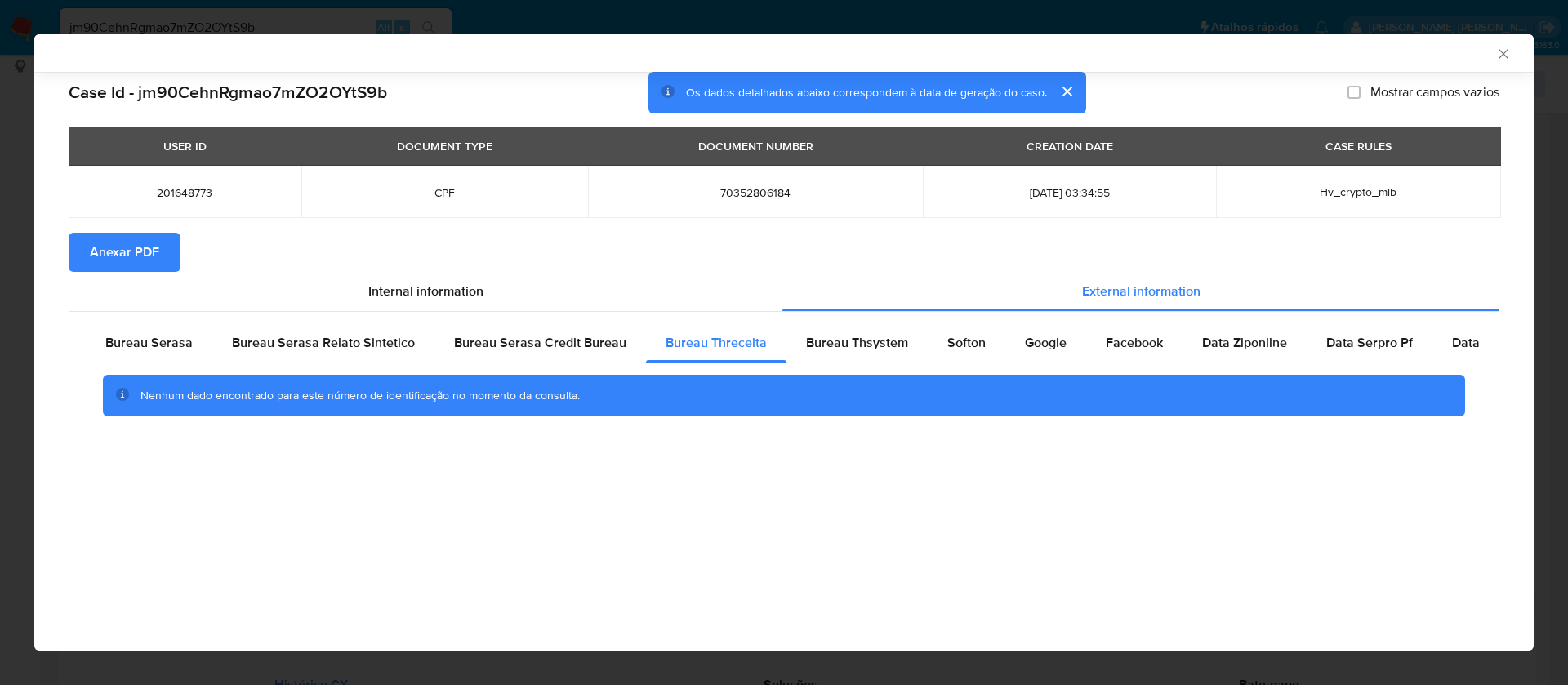
click at [108, 256] on span "Anexar PDF" at bounding box center [124, 252] width 69 height 36
click at [1496, 50] on icon "Fechar a janela" at bounding box center [1504, 54] width 17 height 17
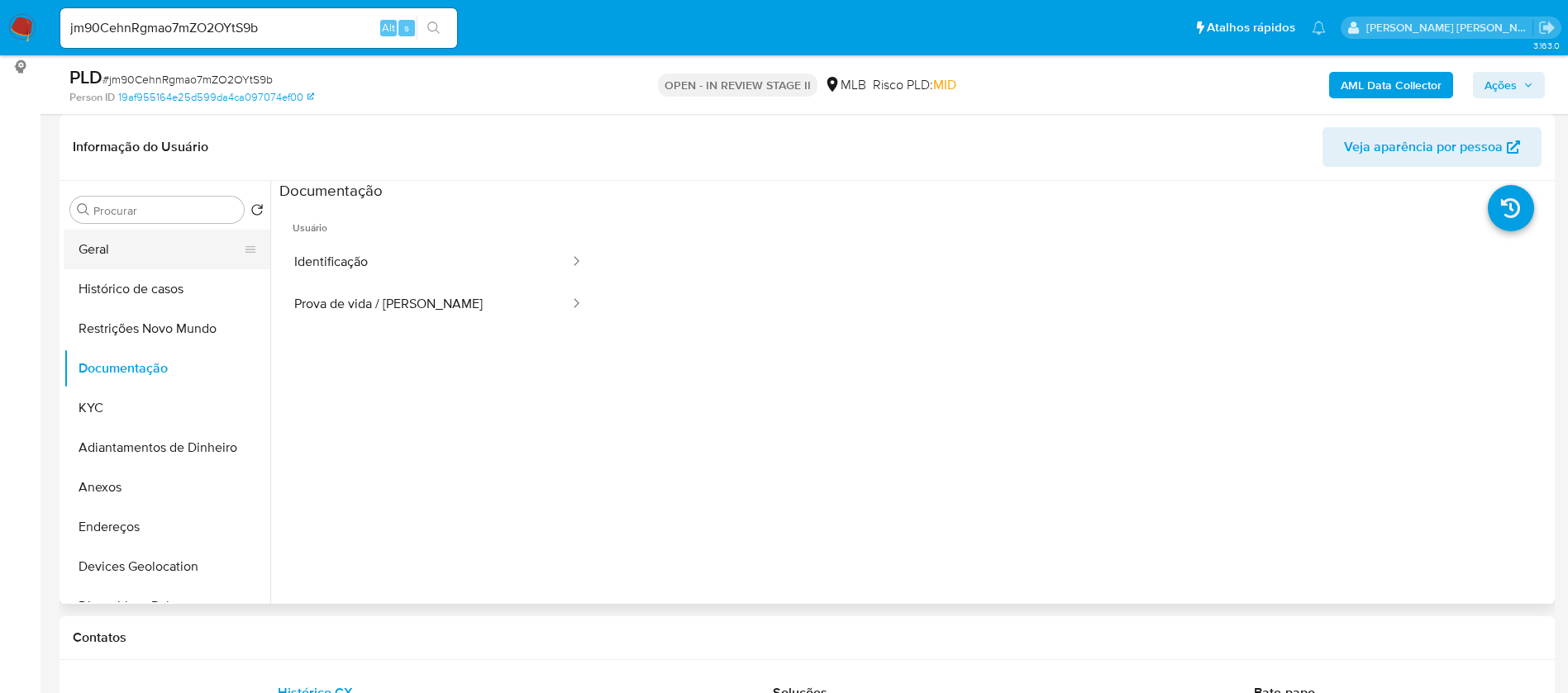
click at [132, 248] on button "Geral" at bounding box center [160, 250] width 194 height 39
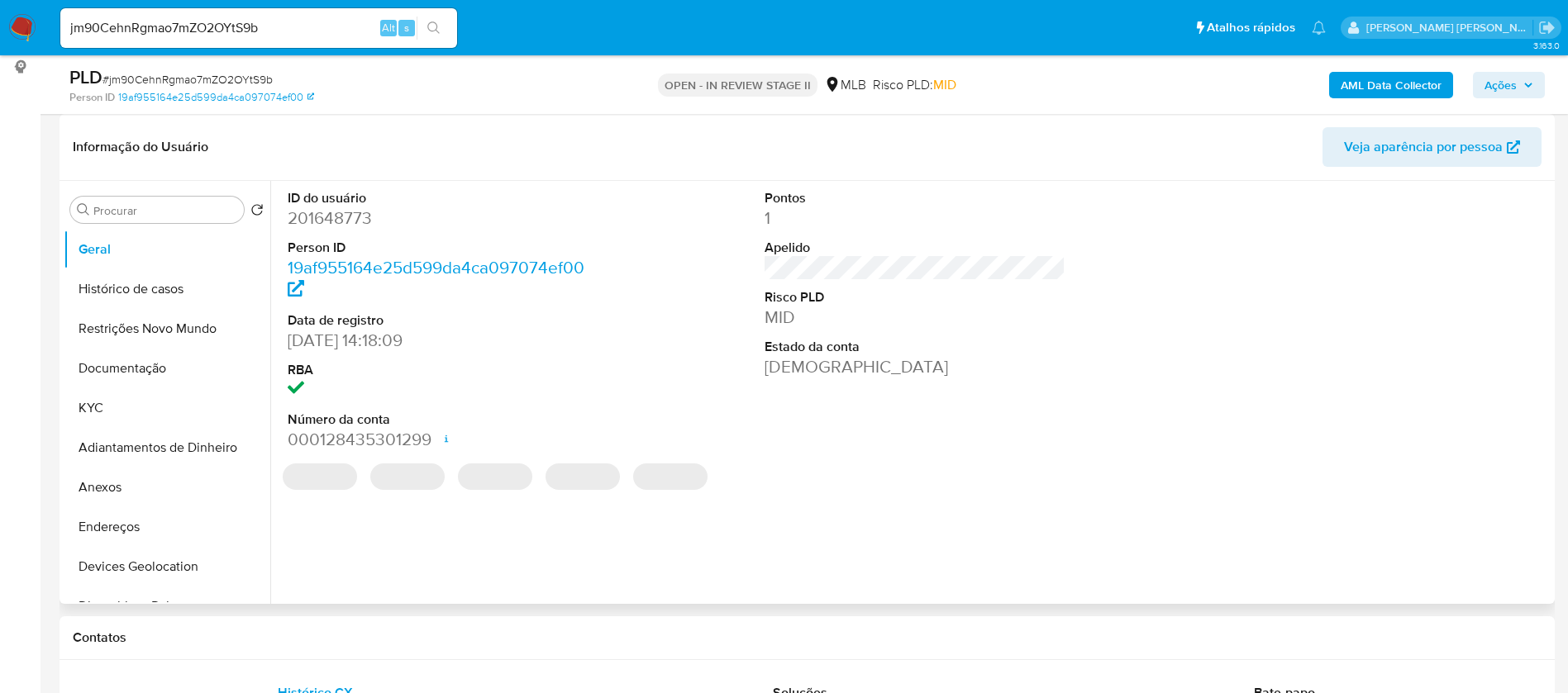
click at [339, 216] on dd "201648773" at bounding box center [438, 218] width 301 height 23
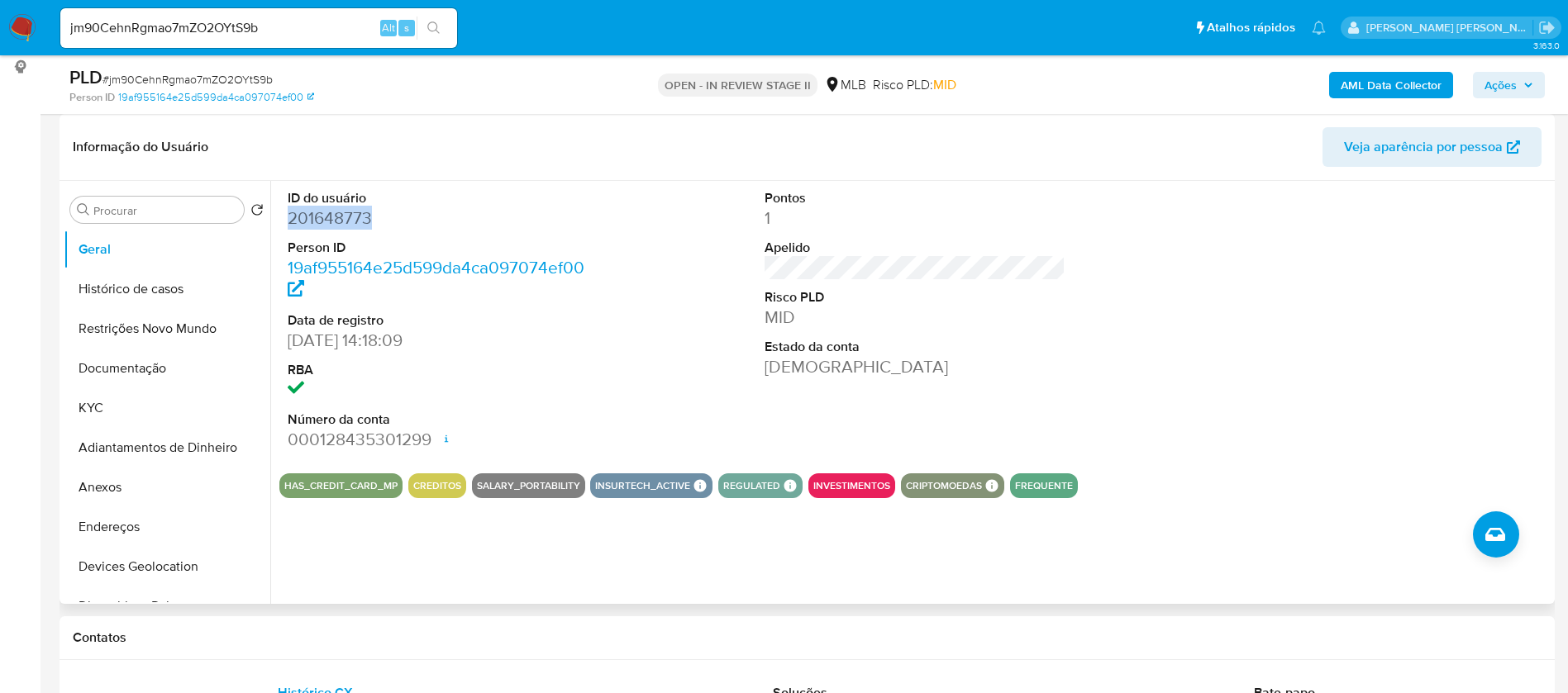
copy dd "201648773"
click at [160, 517] on button "Endereços" at bounding box center [160, 527] width 194 height 39
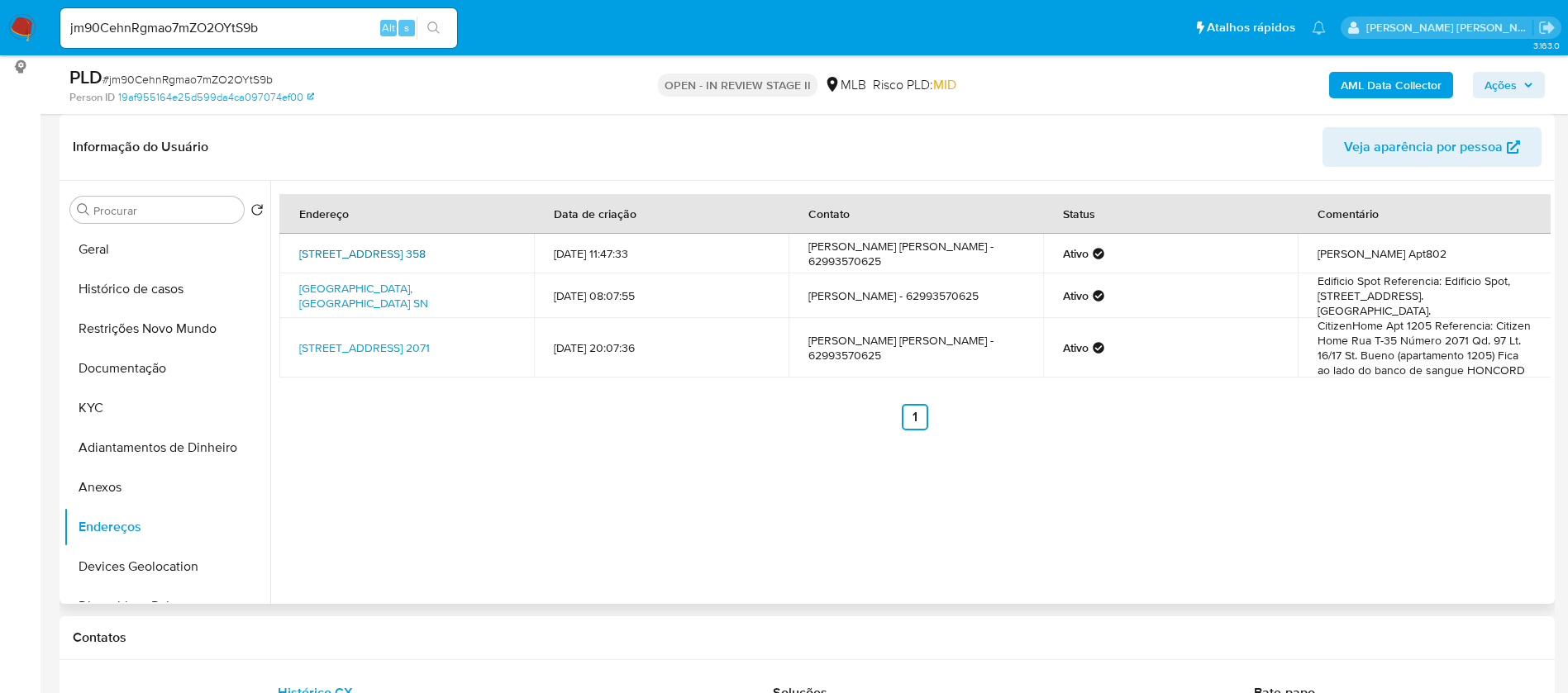
click at [426, 245] on link "Rua C146 358, Goiânia, Goiás, 74255170, Brasil 358" at bounding box center [362, 253] width 126 height 17
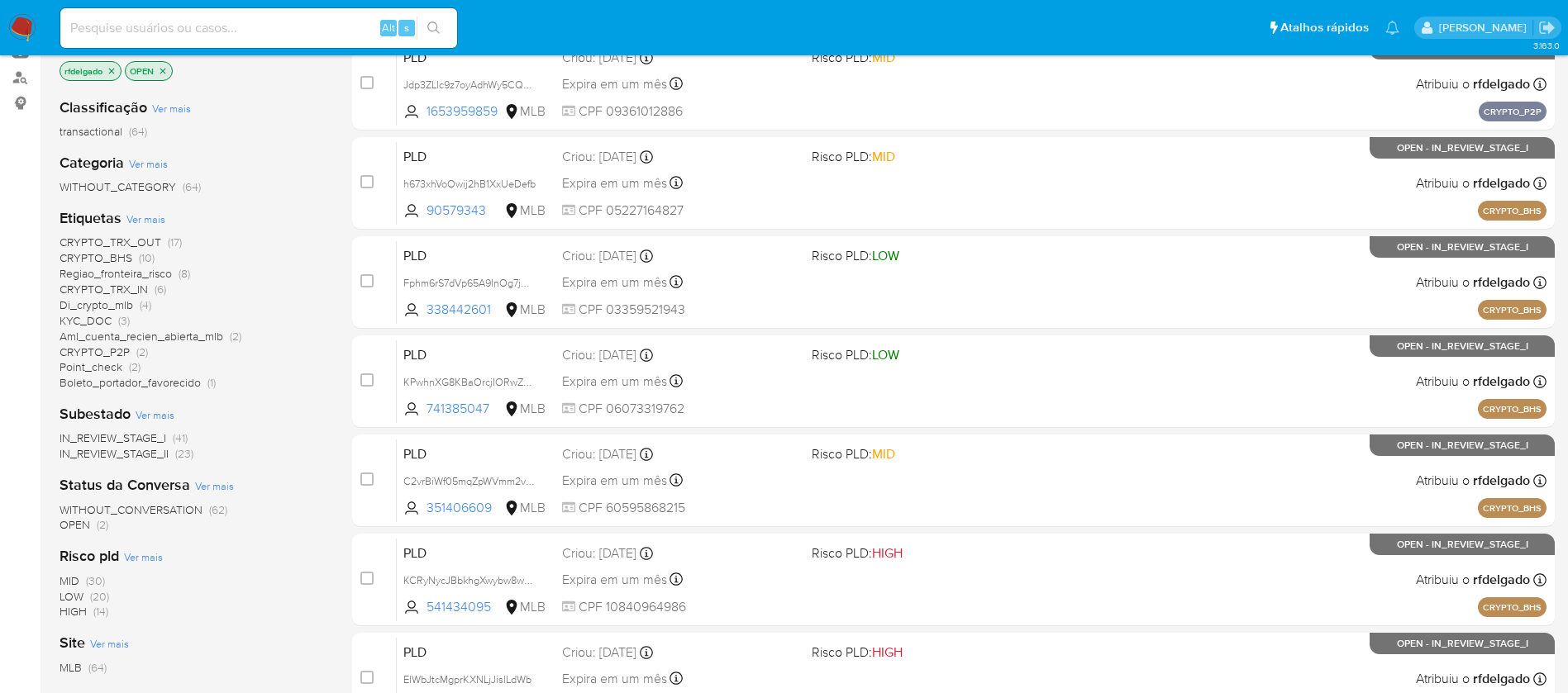
scroll to position [248, 0]
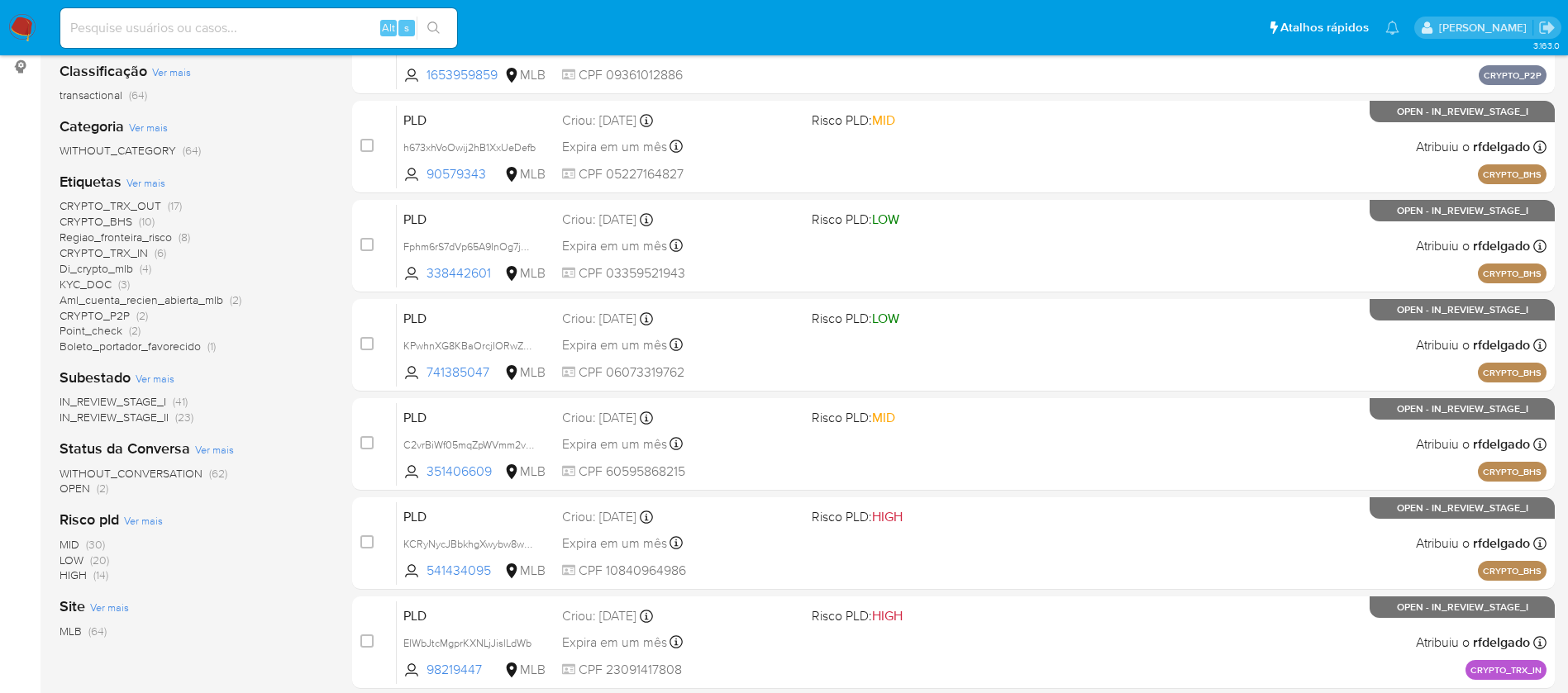
click at [120, 219] on span "CRYPTO_BHS" at bounding box center [96, 222] width 73 height 17
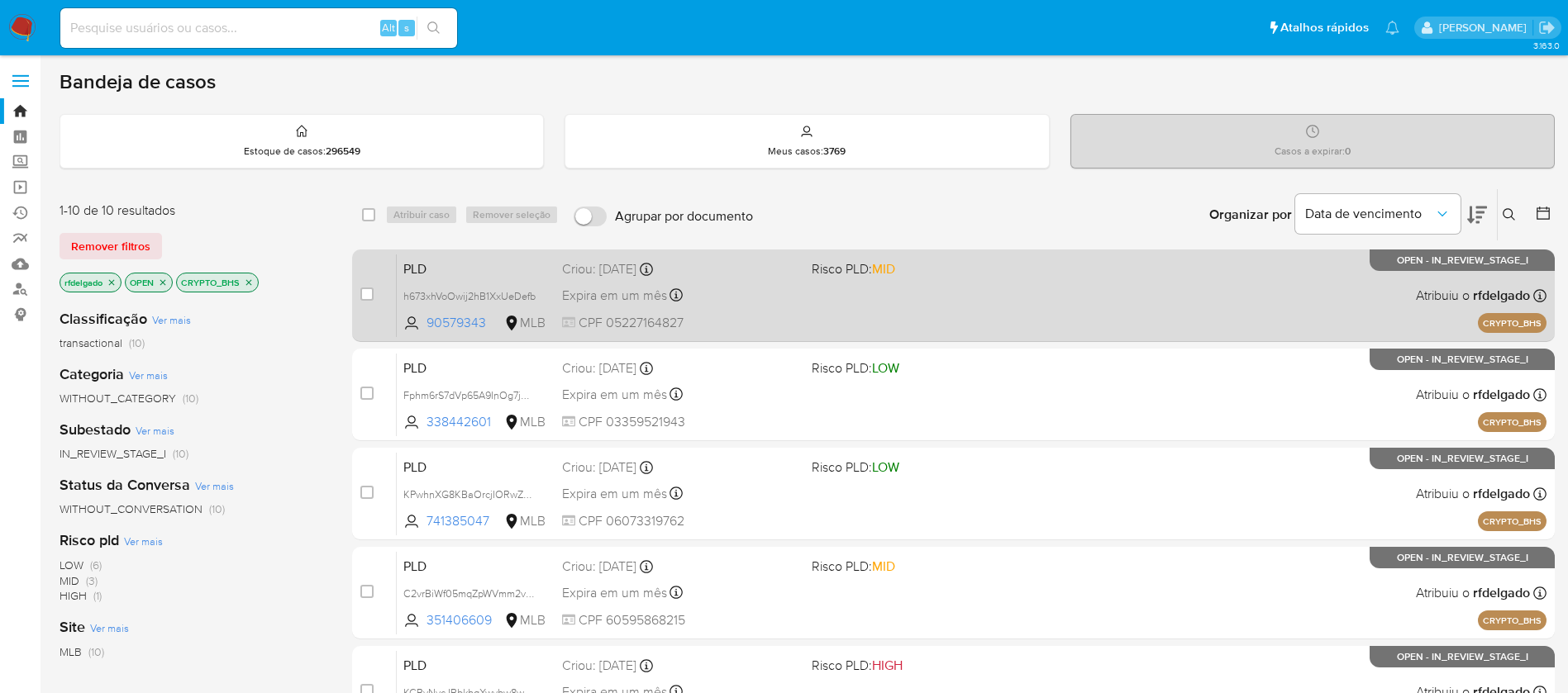
click at [1076, 296] on div "PLD h673xhVoOwij2hB1XxUeDefb 90579343 MLB Risco PLD: MID Criou: 14/10/2025 Crio…" at bounding box center [971, 295] width 1150 height 83
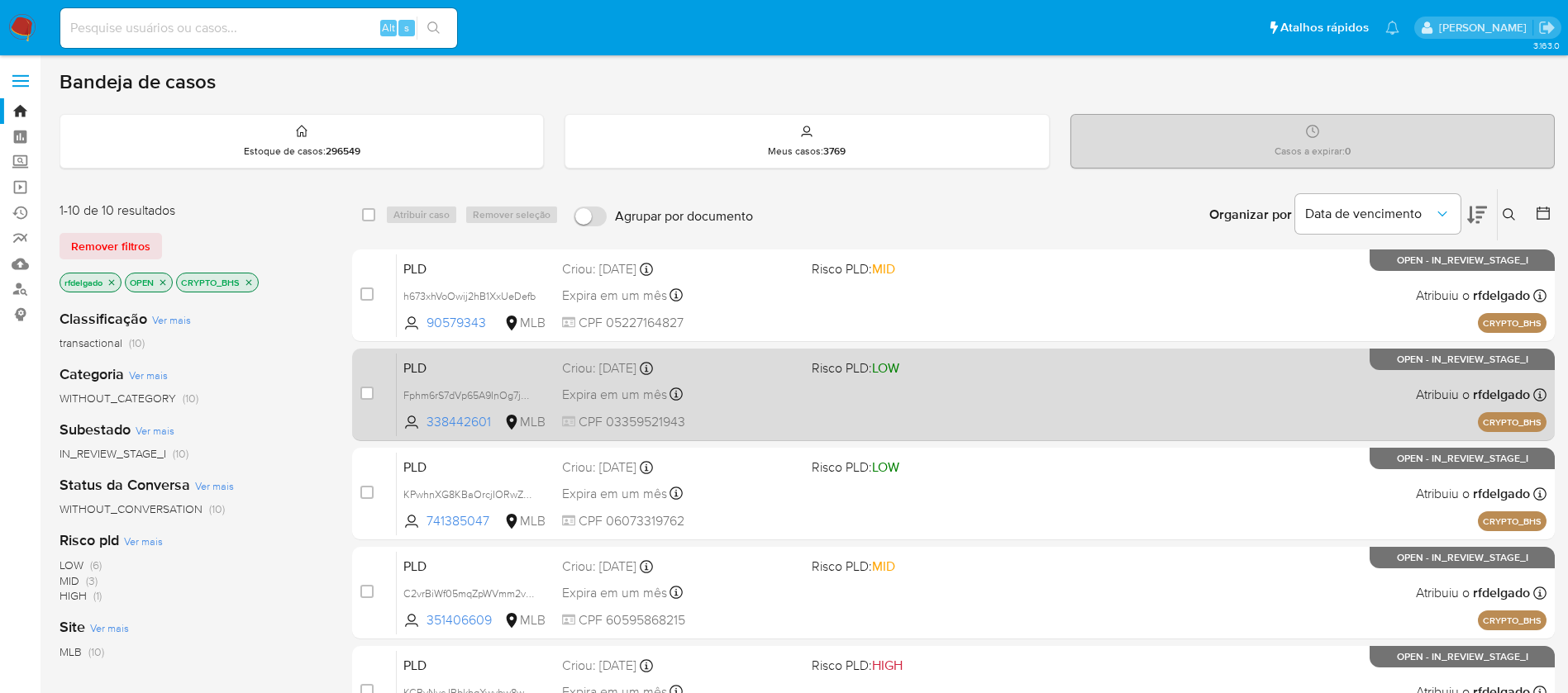
click at [950, 368] on span "Risco PLD: LOW" at bounding box center [930, 367] width 237 height 22
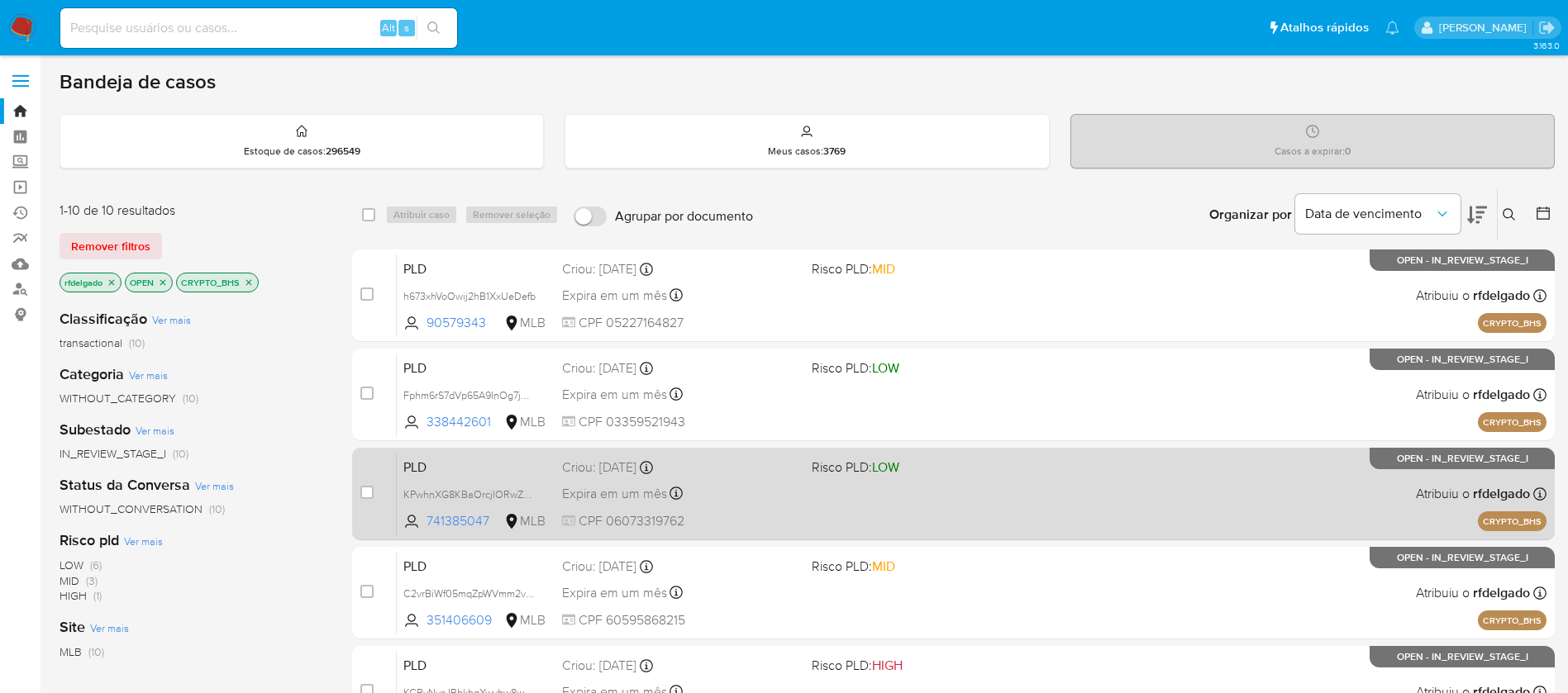
click at [1058, 481] on div "PLD KPwhnXG8KBaOrcjIORwZ65Ds 741385047 MLB Risco PLD: LOW Criou: 14/10/2025 Cri…" at bounding box center [971, 493] width 1150 height 83
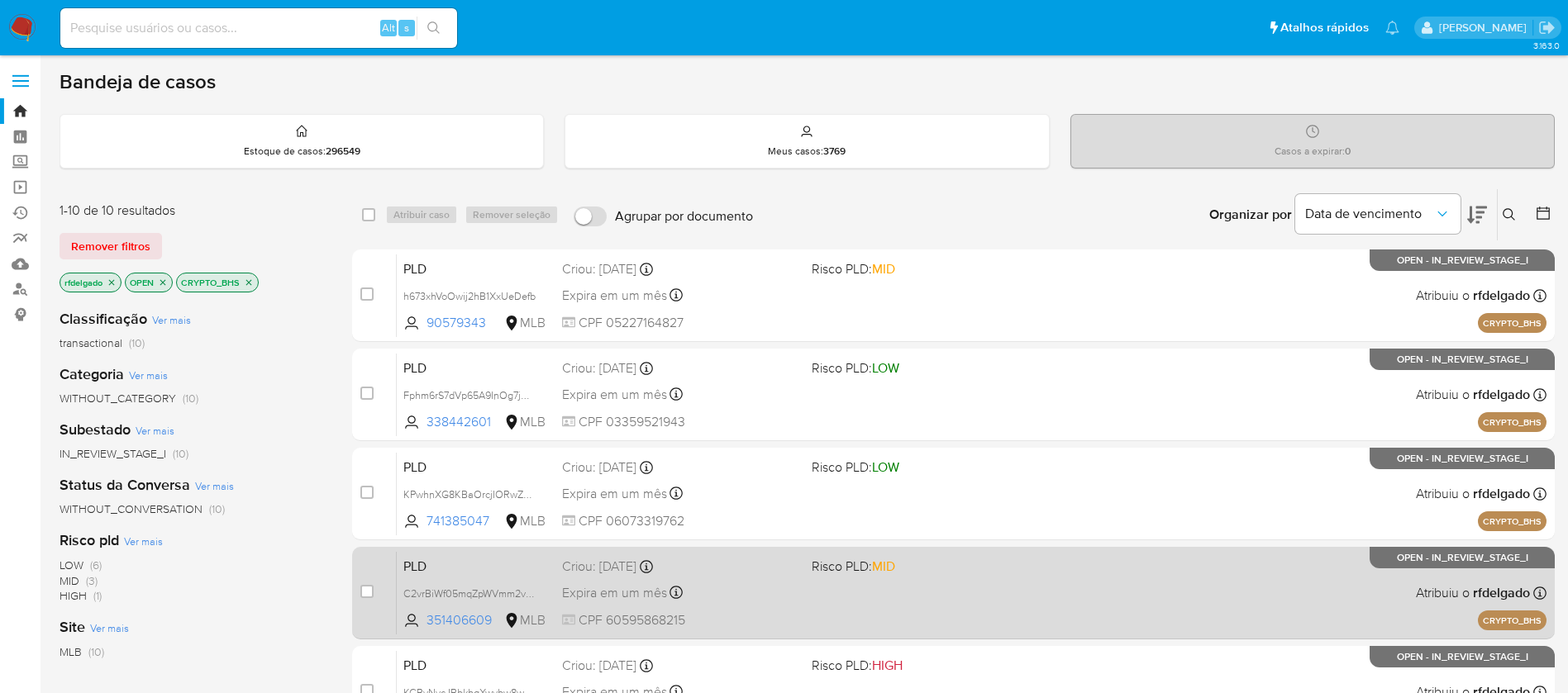
click at [1048, 579] on div "PLD C2vrBiWf05mqZpWVmm2v25H6 351406609 MLB Risco PLD: MID Criou: 14/10/2025 Cri…" at bounding box center [971, 592] width 1150 height 83
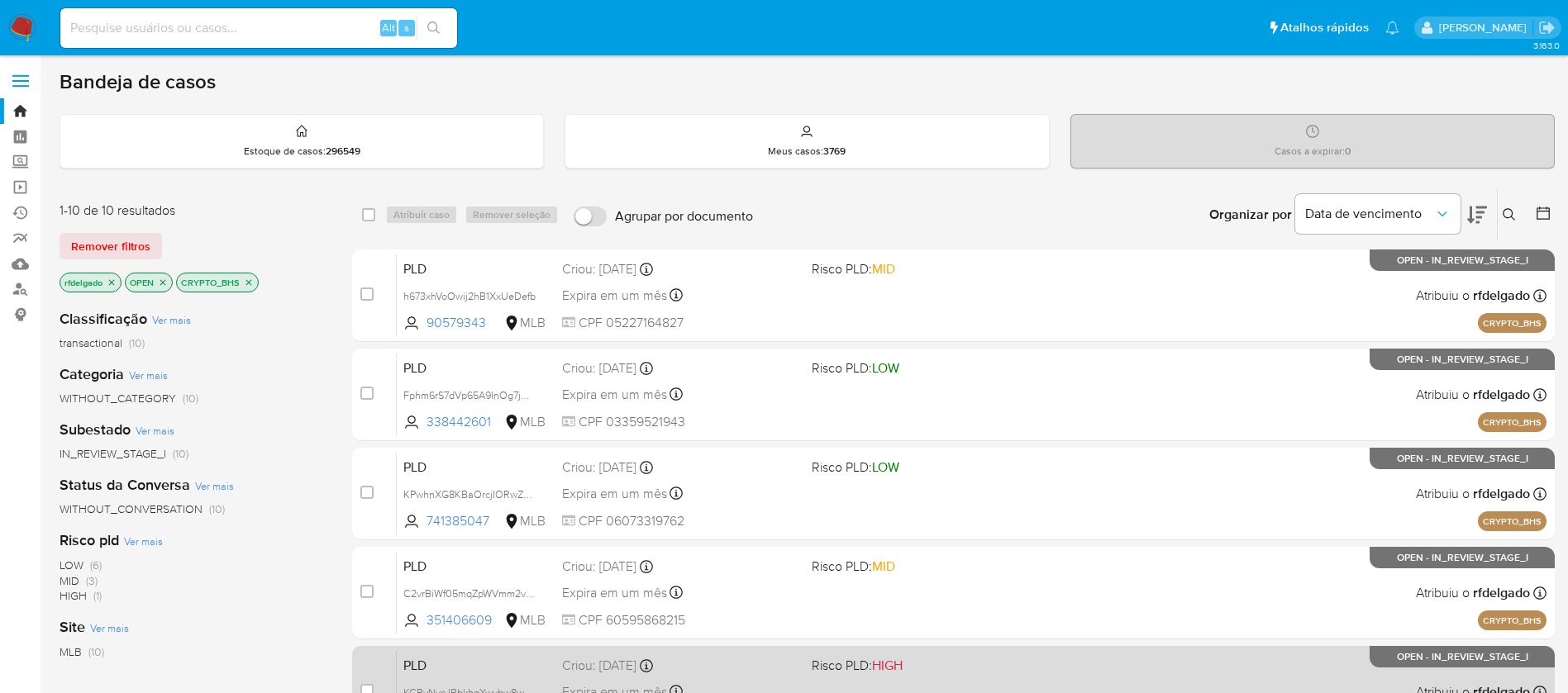
click at [1045, 652] on div "PLD KCRyNycJBbkhgXwybw8weSJa 541434095 MLB Risco PLD: HIGH Criou: 14/10/2025 Cr…" at bounding box center [971, 691] width 1150 height 83
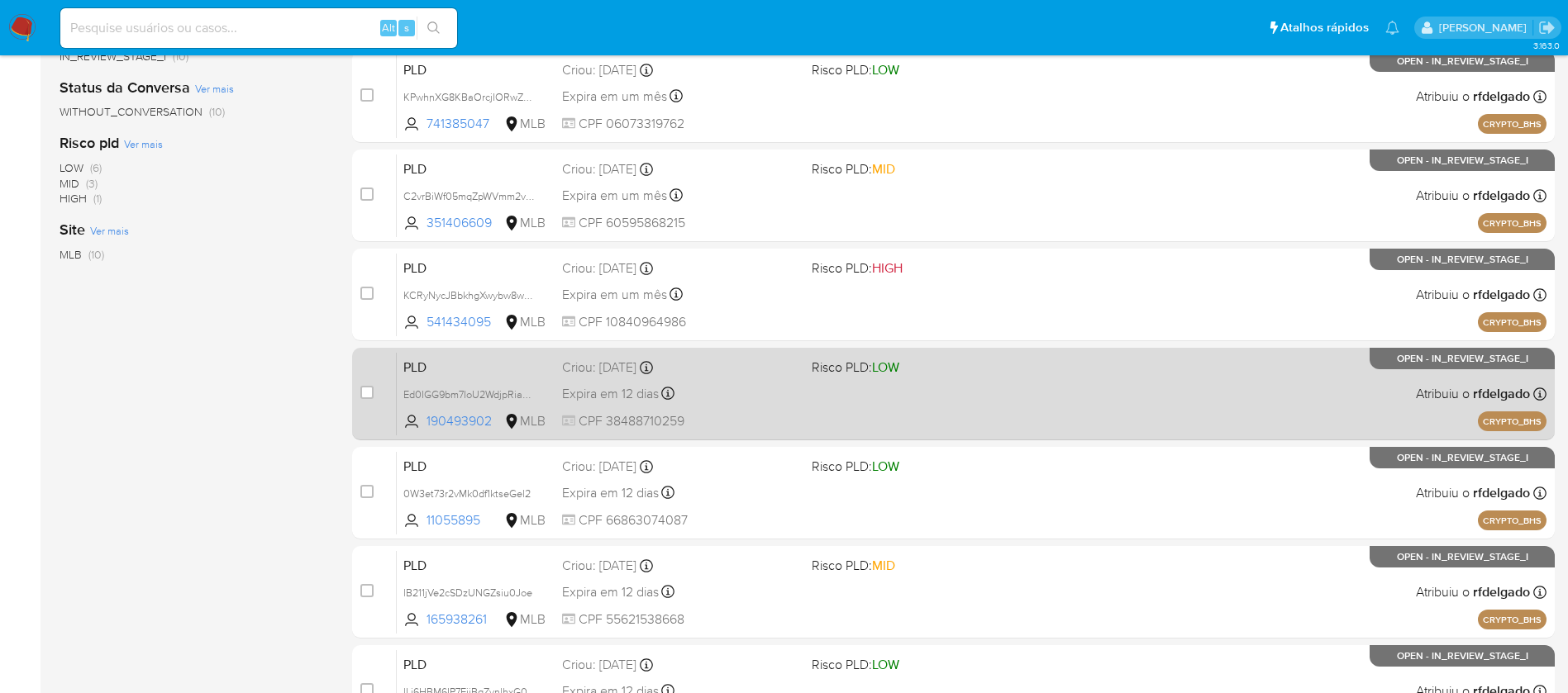
scroll to position [496, 0]
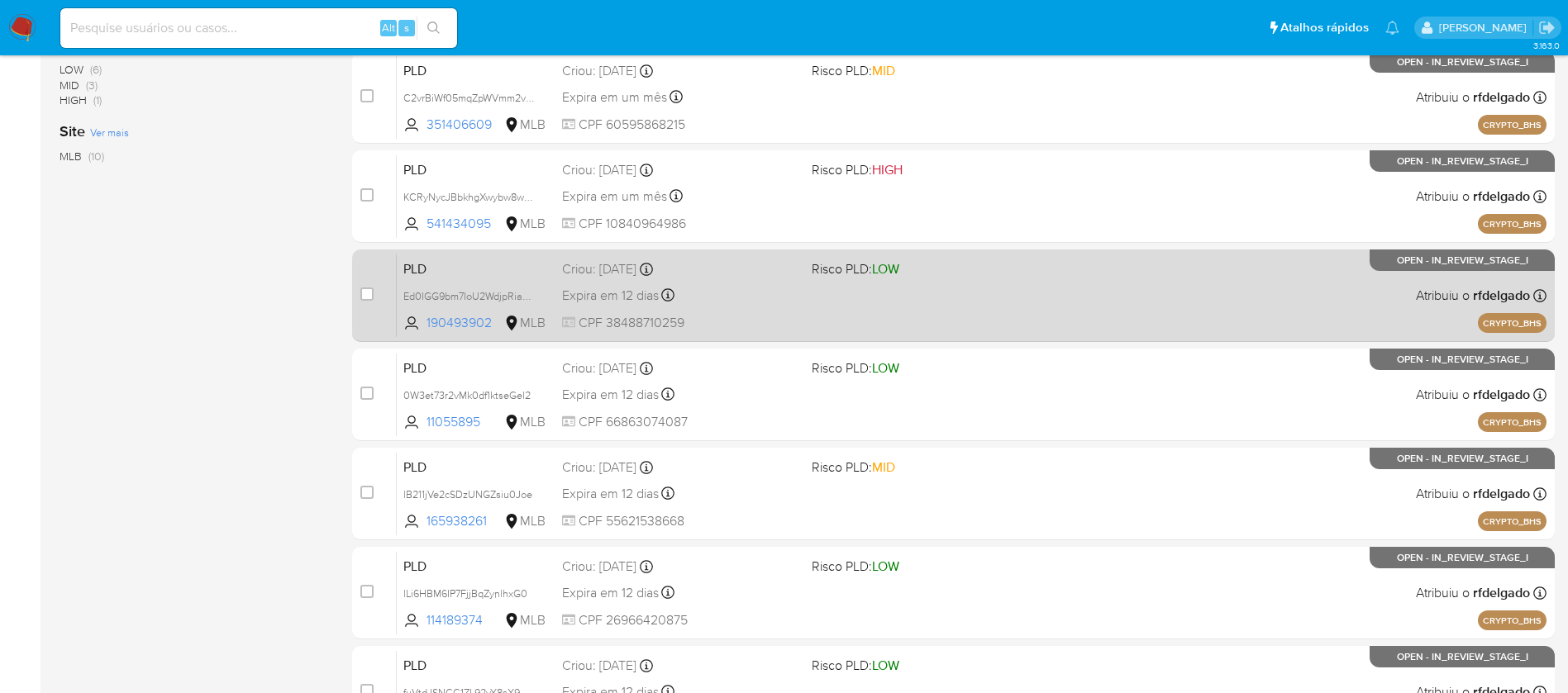
click at [1041, 288] on div "PLD Ed0IGG9bm7IoU2WdjpRiadhr 190493902 MLB Risco PLD: LOW Criou: 12/09/2025 Cri…" at bounding box center [971, 295] width 1150 height 83
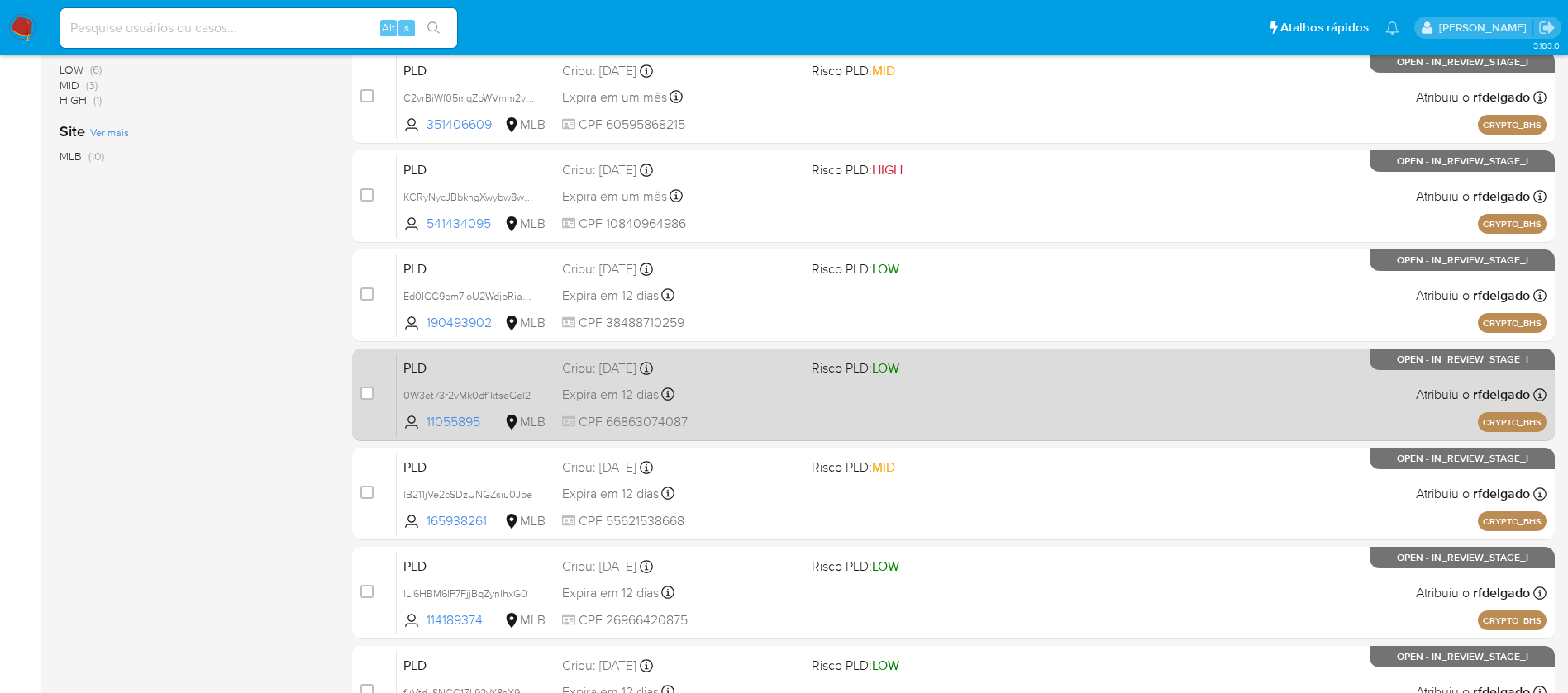
click at [1074, 395] on div "PLD 0W3et73r2vMk0df1ktseGel2 11055895 MLB Risco PLD: LOW Criou: 12/09/2025 Crio…" at bounding box center [971, 394] width 1150 height 83
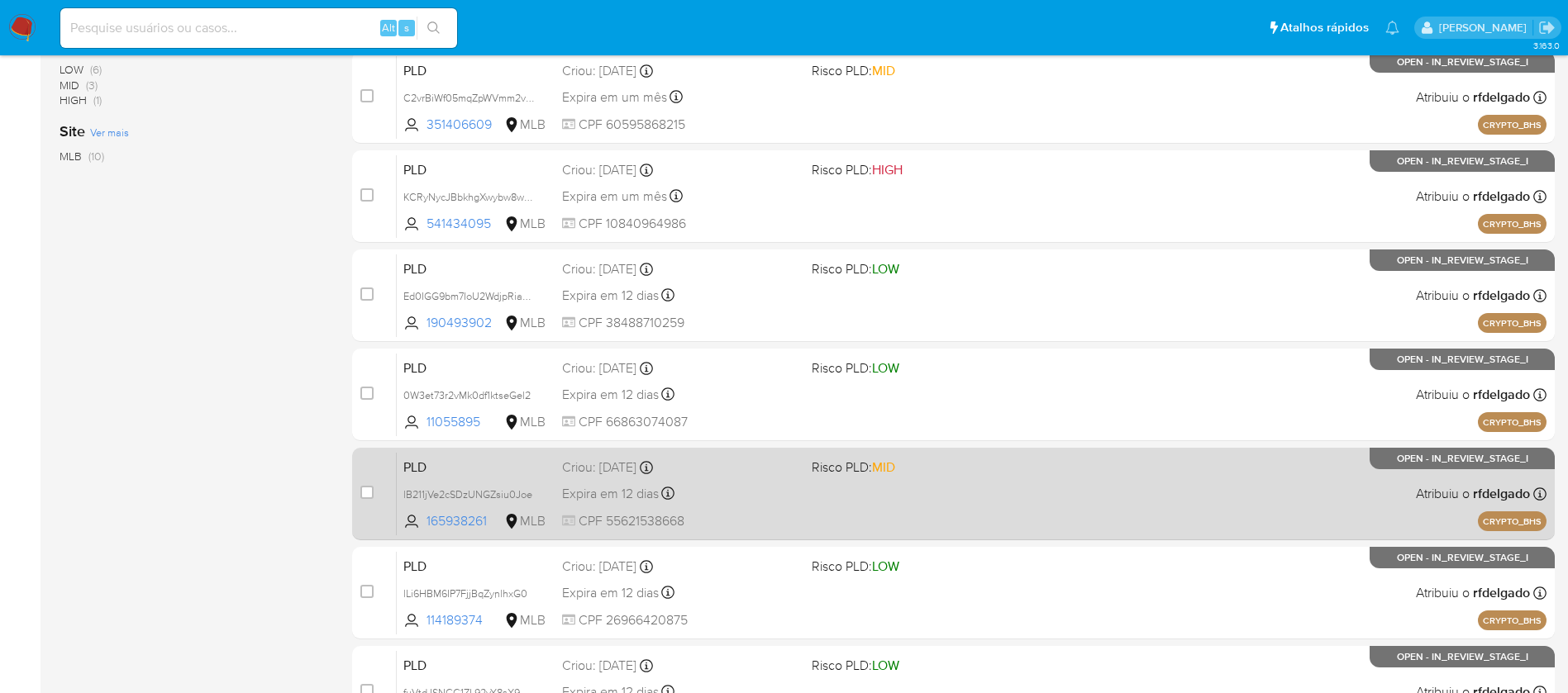
click at [1004, 496] on div "PLD lB211jVe2cSDzUNGZsiu0Joe 165938261 MLB Risco PLD: MID Criou: 12/09/2025 Cri…" at bounding box center [971, 493] width 1150 height 83
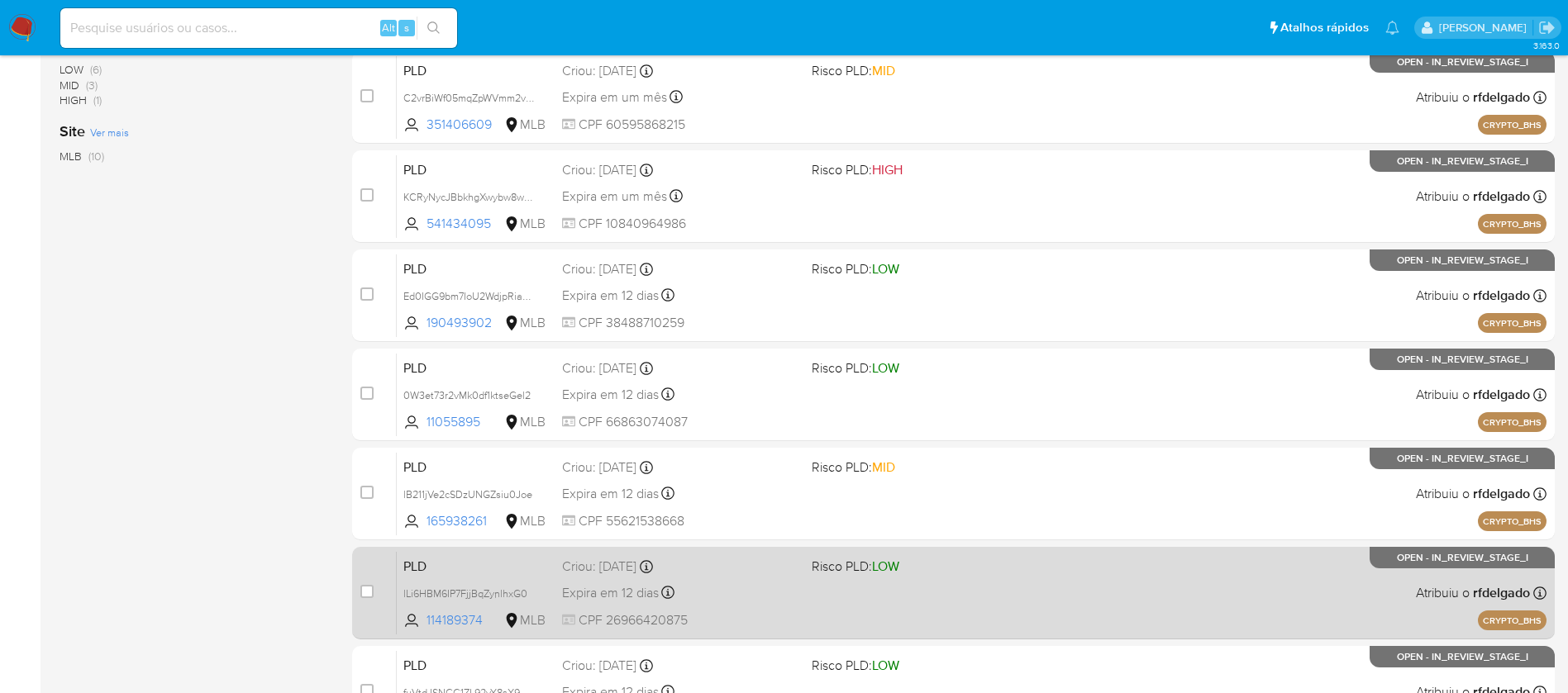
click at [1050, 594] on div "PLD lLi6HBM6IP7FjjBqZynlhxG0 114189374 MLB Risco PLD: LOW Criou: 12/09/2025 Cri…" at bounding box center [971, 592] width 1150 height 83
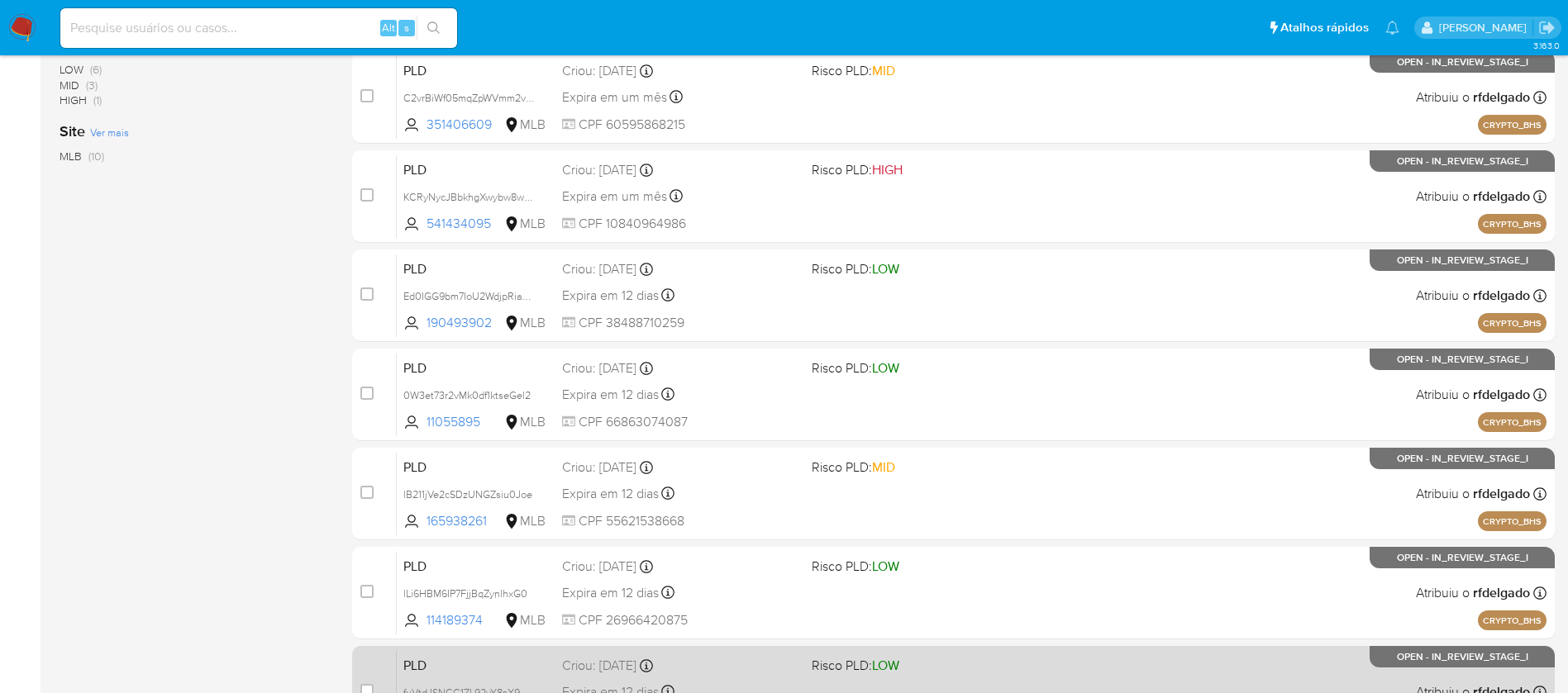
click at [1022, 674] on span "Risco PLD: LOW" at bounding box center [930, 664] width 237 height 22
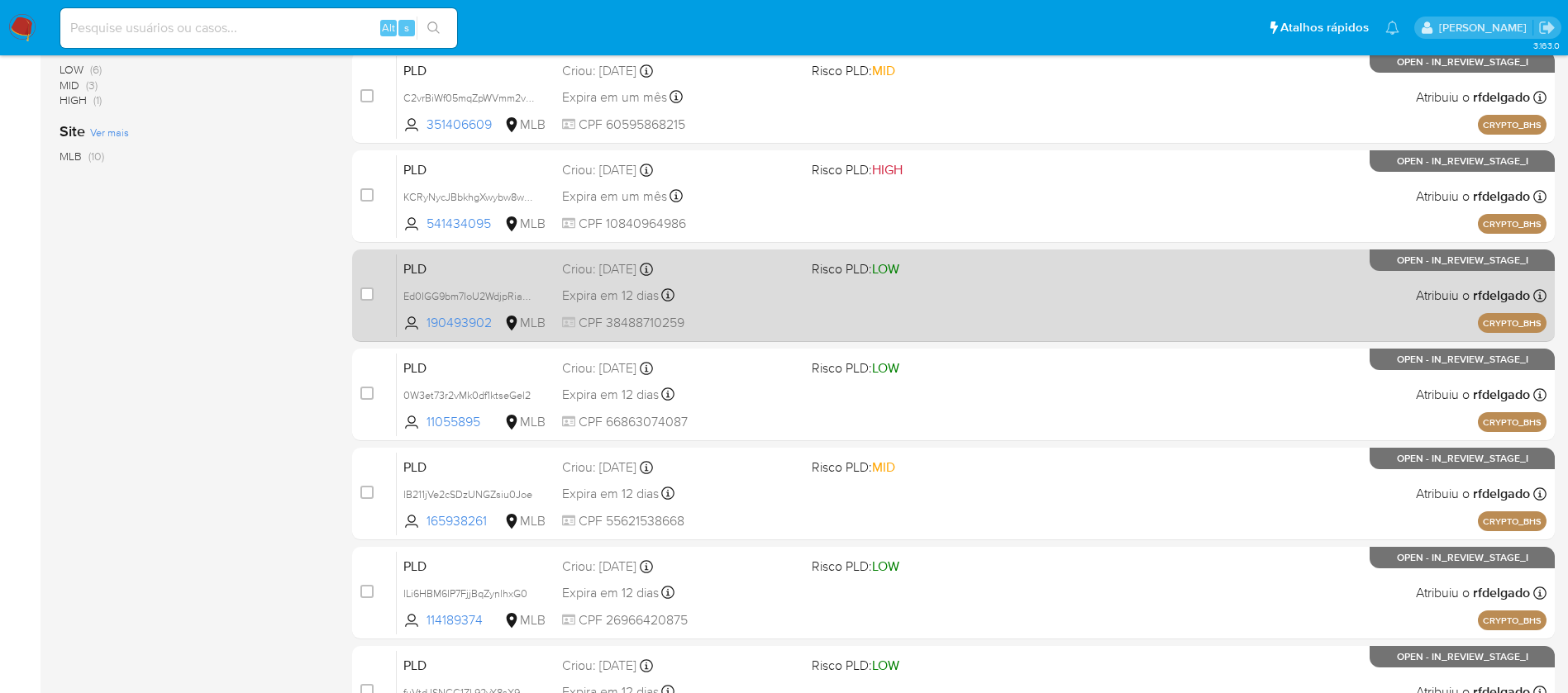
scroll to position [671, 0]
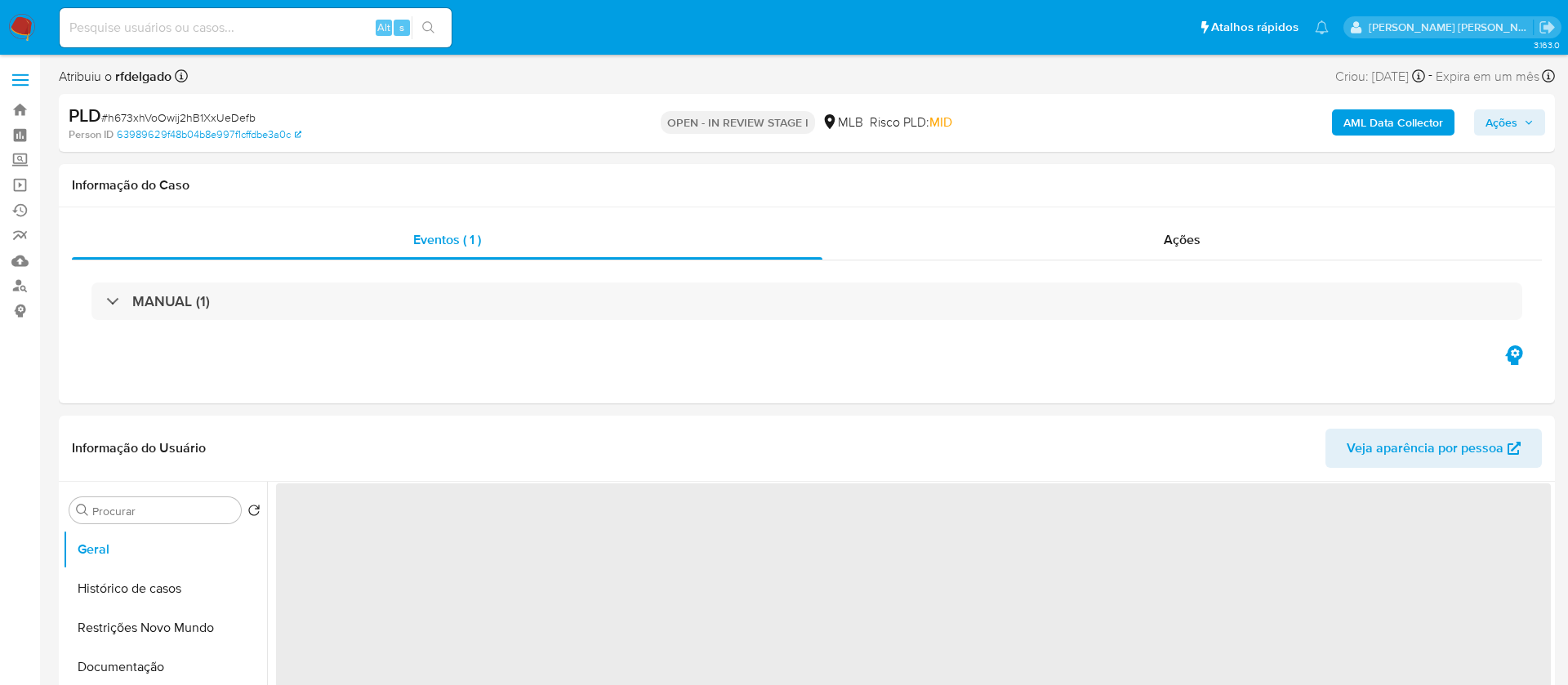
select select "10"
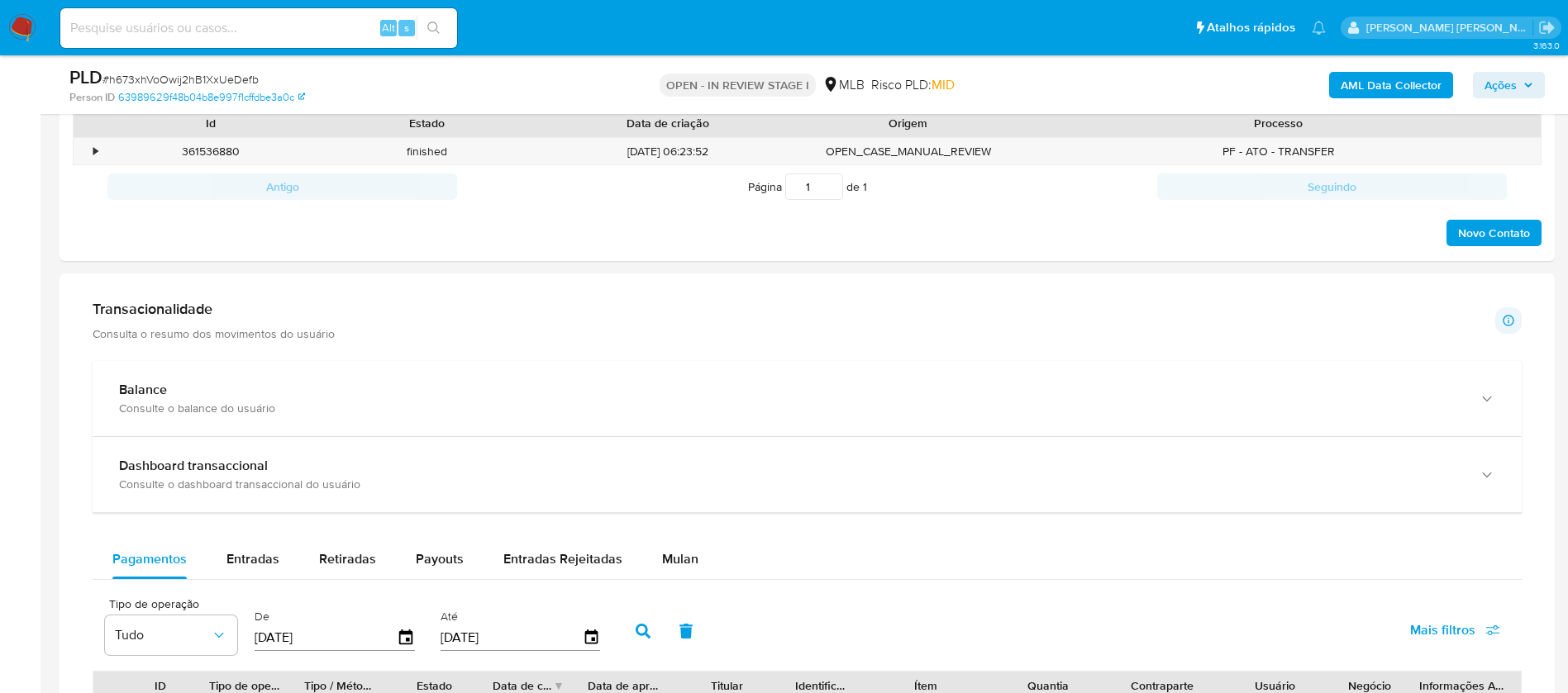
scroll to position [991, 0]
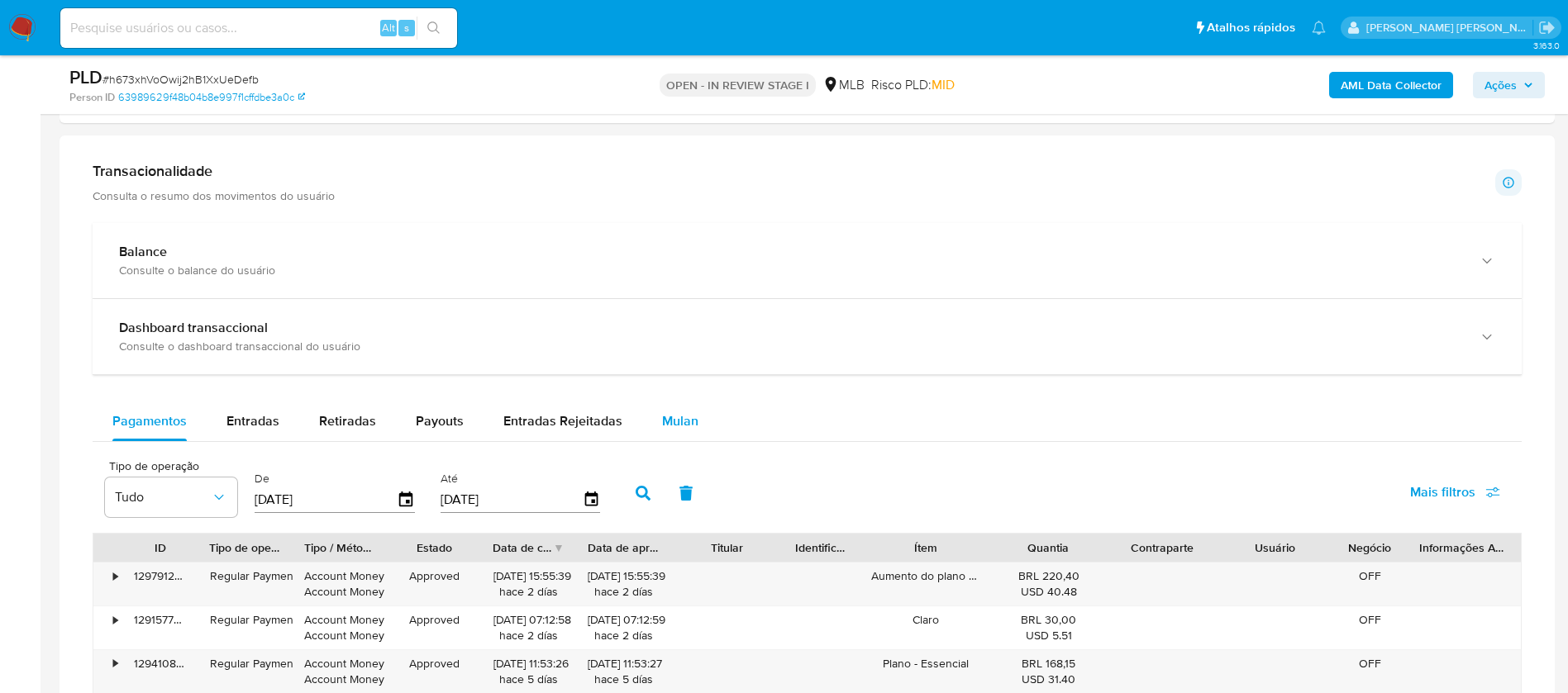
click at [685, 414] on span "Mulan" at bounding box center [680, 421] width 36 height 19
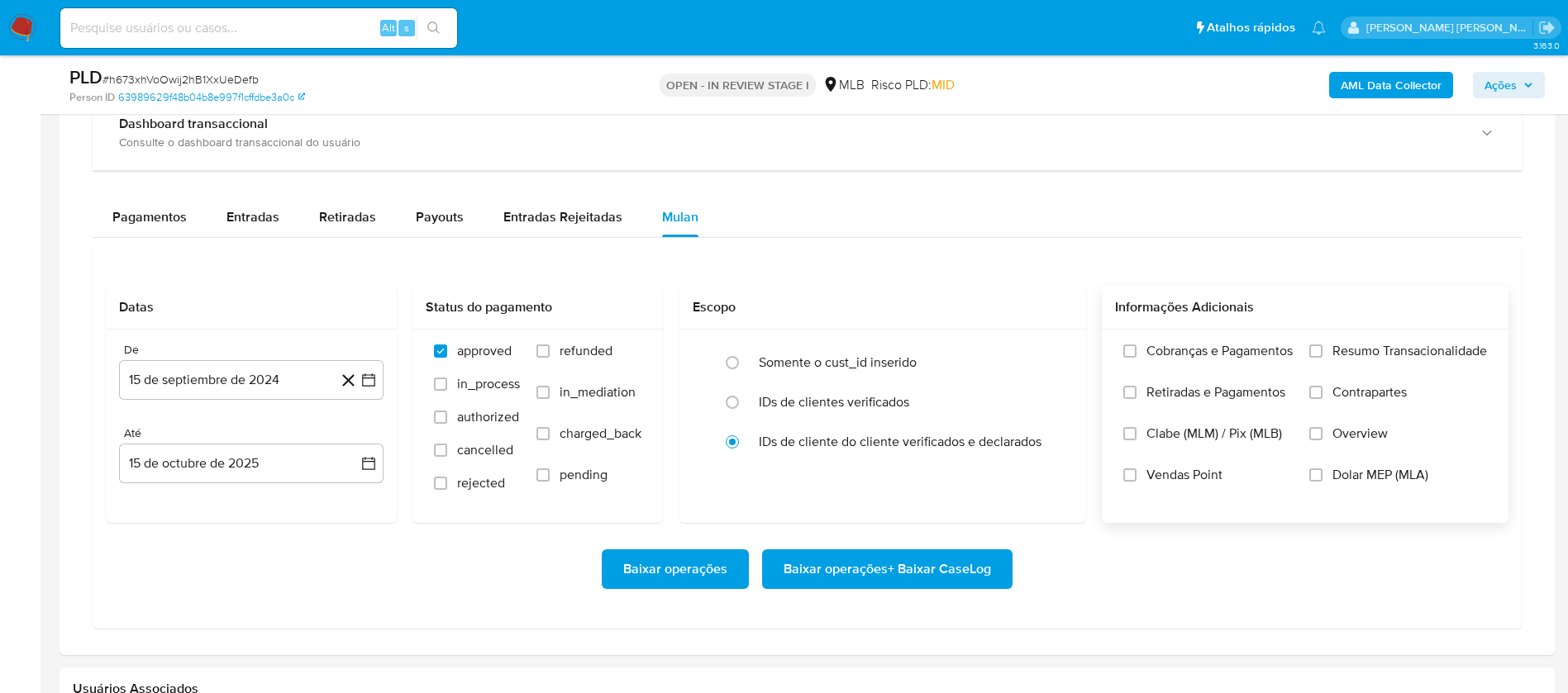
scroll to position [1239, 0]
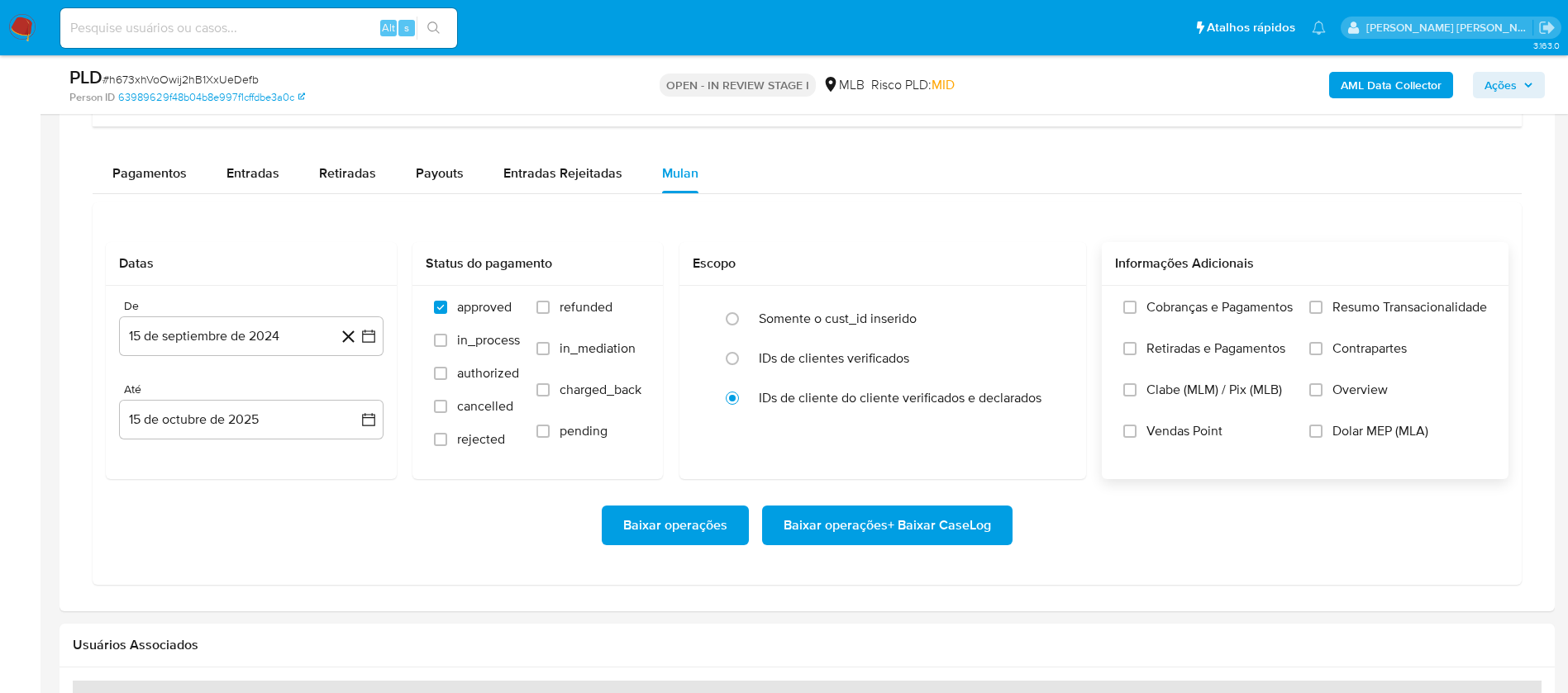
click at [1388, 301] on span "Resumo Transacionalidade" at bounding box center [1409, 308] width 154 height 17
click at [1323, 301] on input "Resumo Transacionalidade" at bounding box center [1316, 308] width 13 height 13
click at [1179, 423] on span "Vendas Point" at bounding box center [1183, 431] width 76 height 17
click at [1137, 425] on input "Vendas Point" at bounding box center [1130, 431] width 13 height 13
click at [152, 337] on button "15 de septiembre de 2024" at bounding box center [251, 336] width 265 height 39
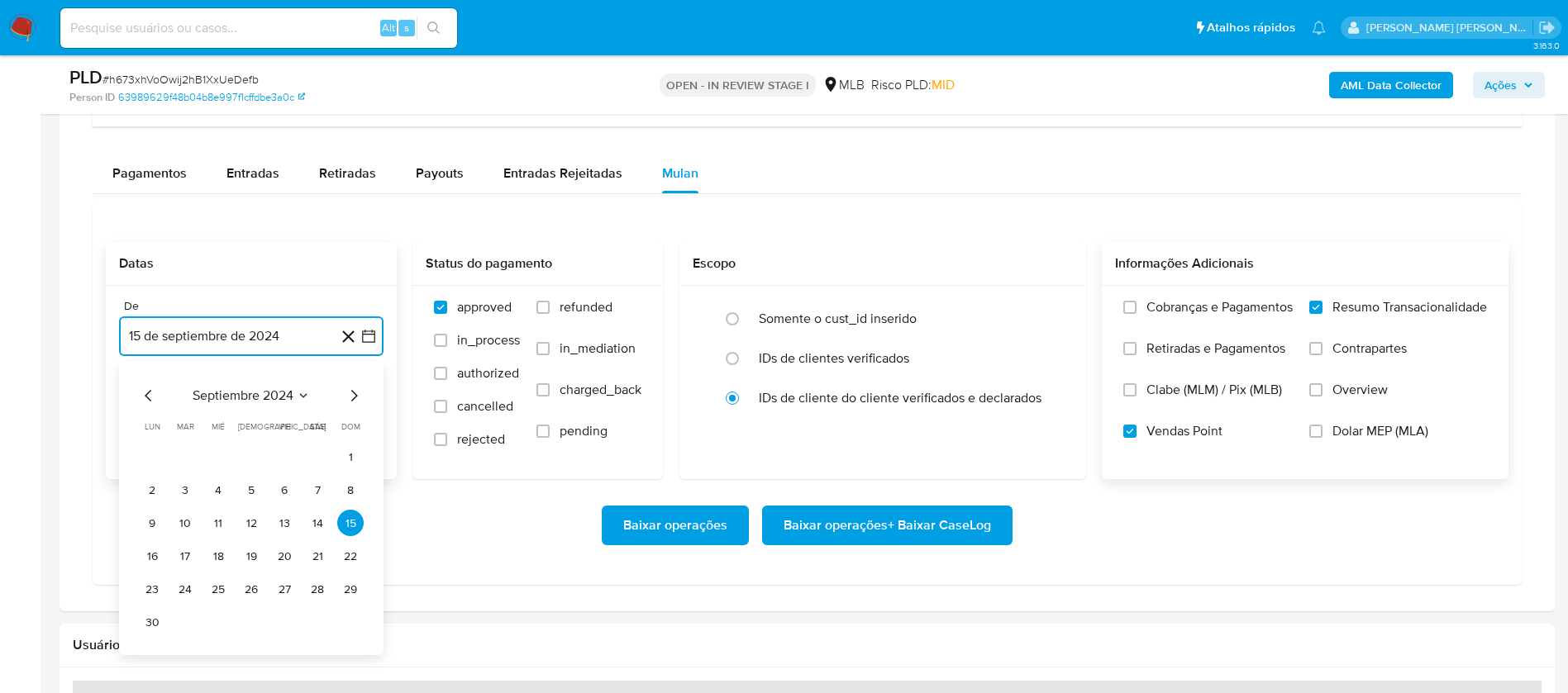
click at [239, 387] on span "septiembre 2024" at bounding box center [243, 396] width 101 height 17
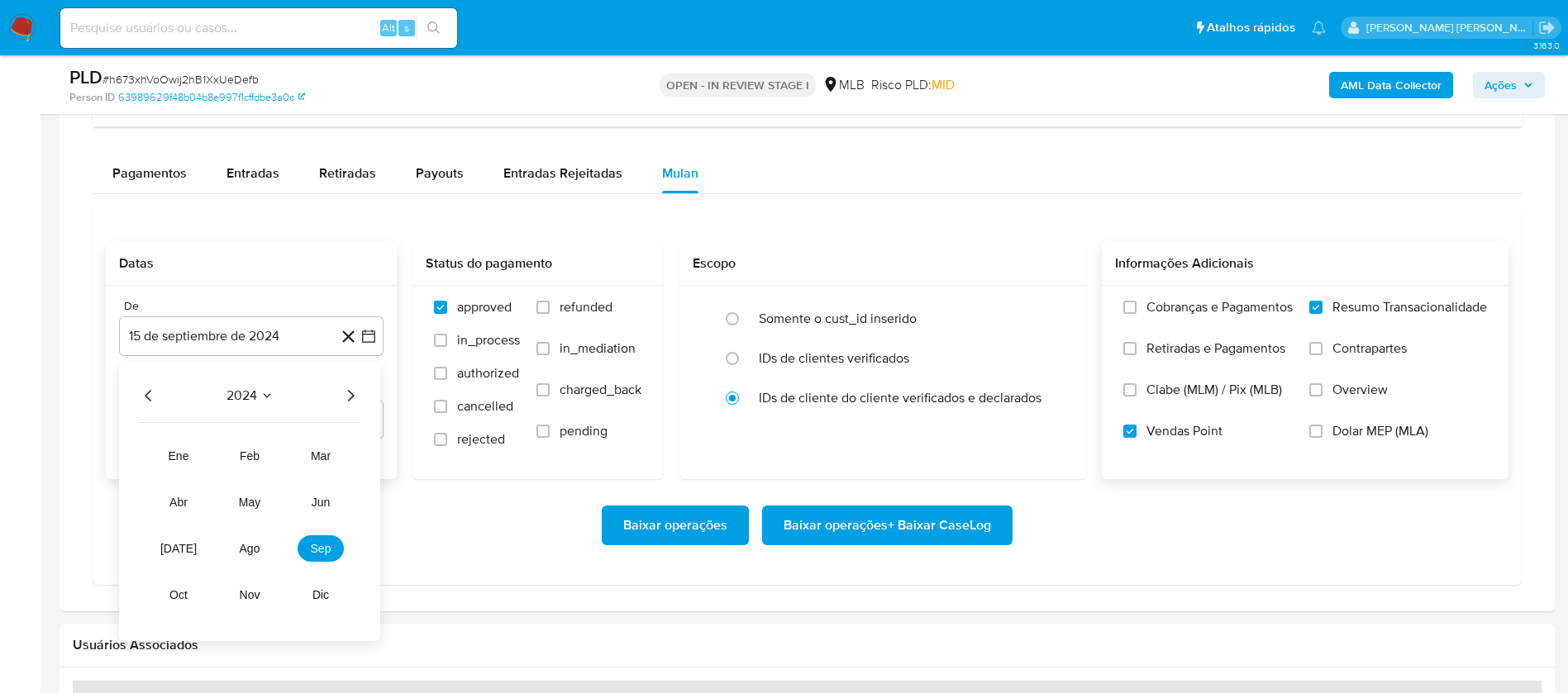
click at [350, 395] on icon "Año siguiente" at bounding box center [350, 396] width 20 height 20
click at [262, 555] on button "ago" at bounding box center [249, 549] width 46 height 26
click at [282, 457] on button "1" at bounding box center [284, 456] width 26 height 26
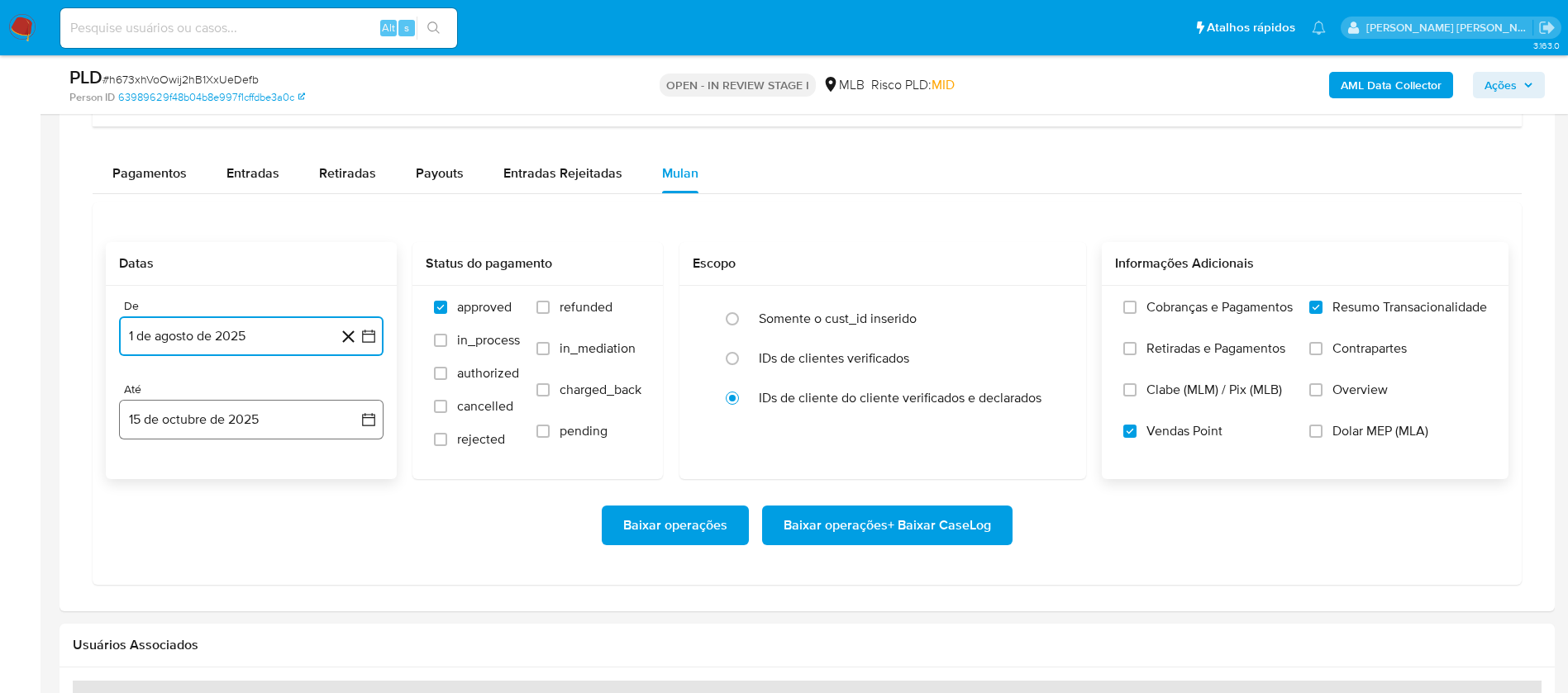
click at [287, 426] on button "15 de octubre de 2025" at bounding box center [251, 420] width 265 height 39
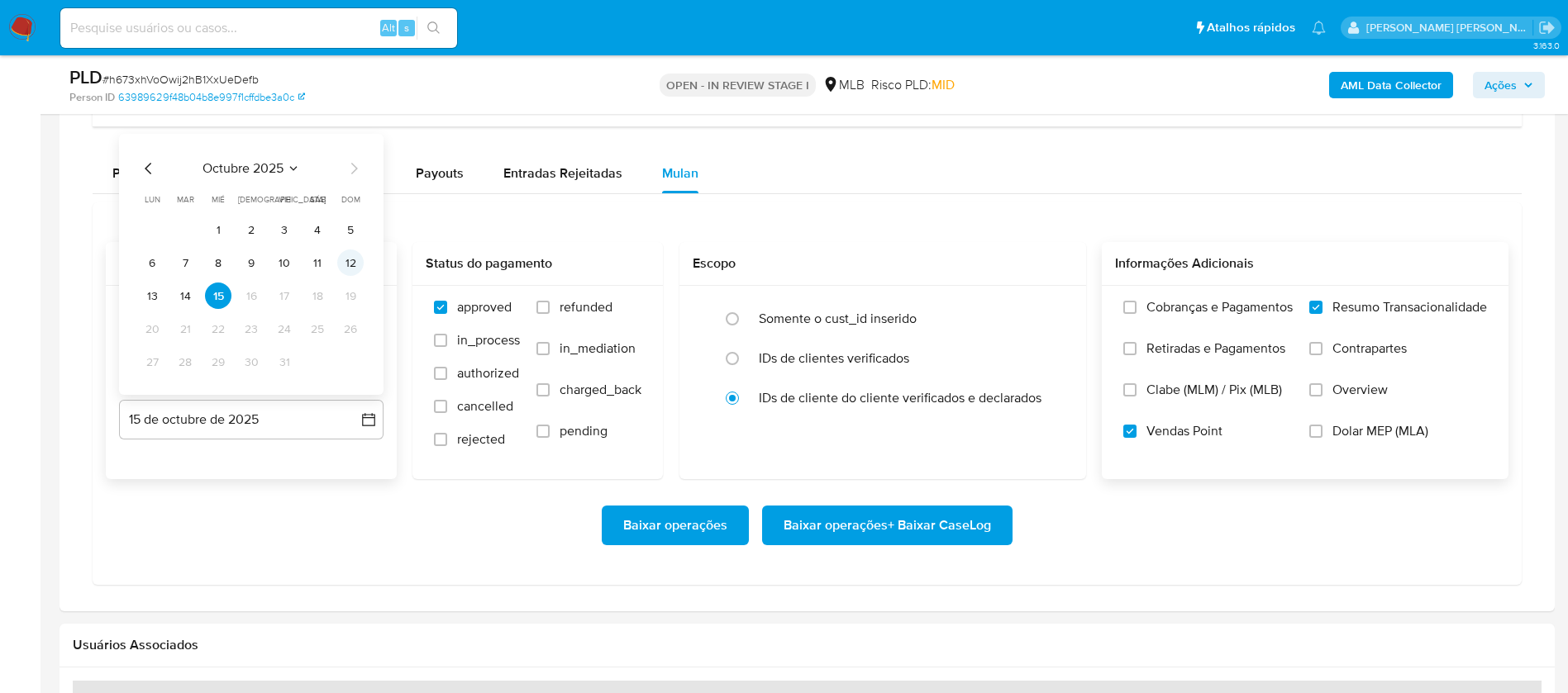
click at [349, 267] on button "12" at bounding box center [350, 263] width 26 height 26
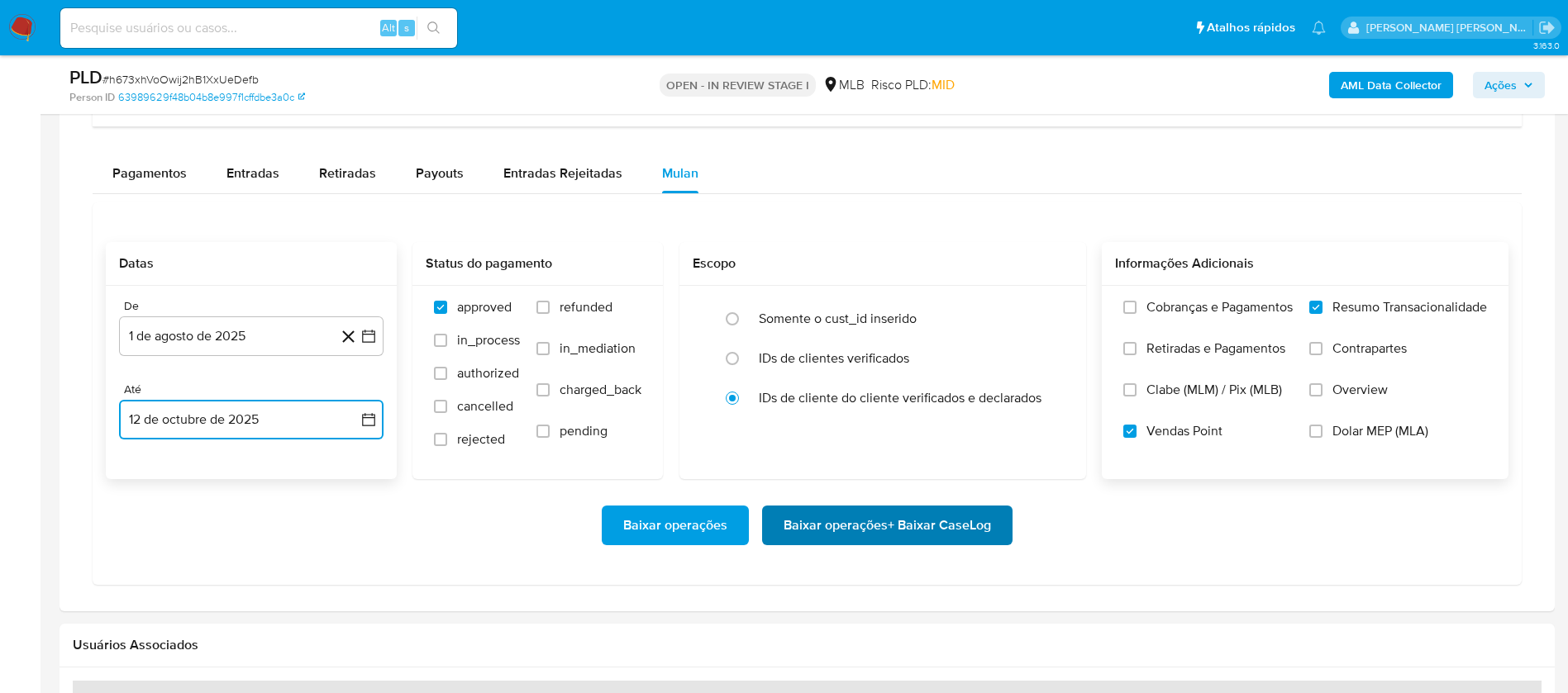
click at [912, 517] on span "Baixar operações + Baixar CaseLog" at bounding box center [888, 525] width 208 height 36
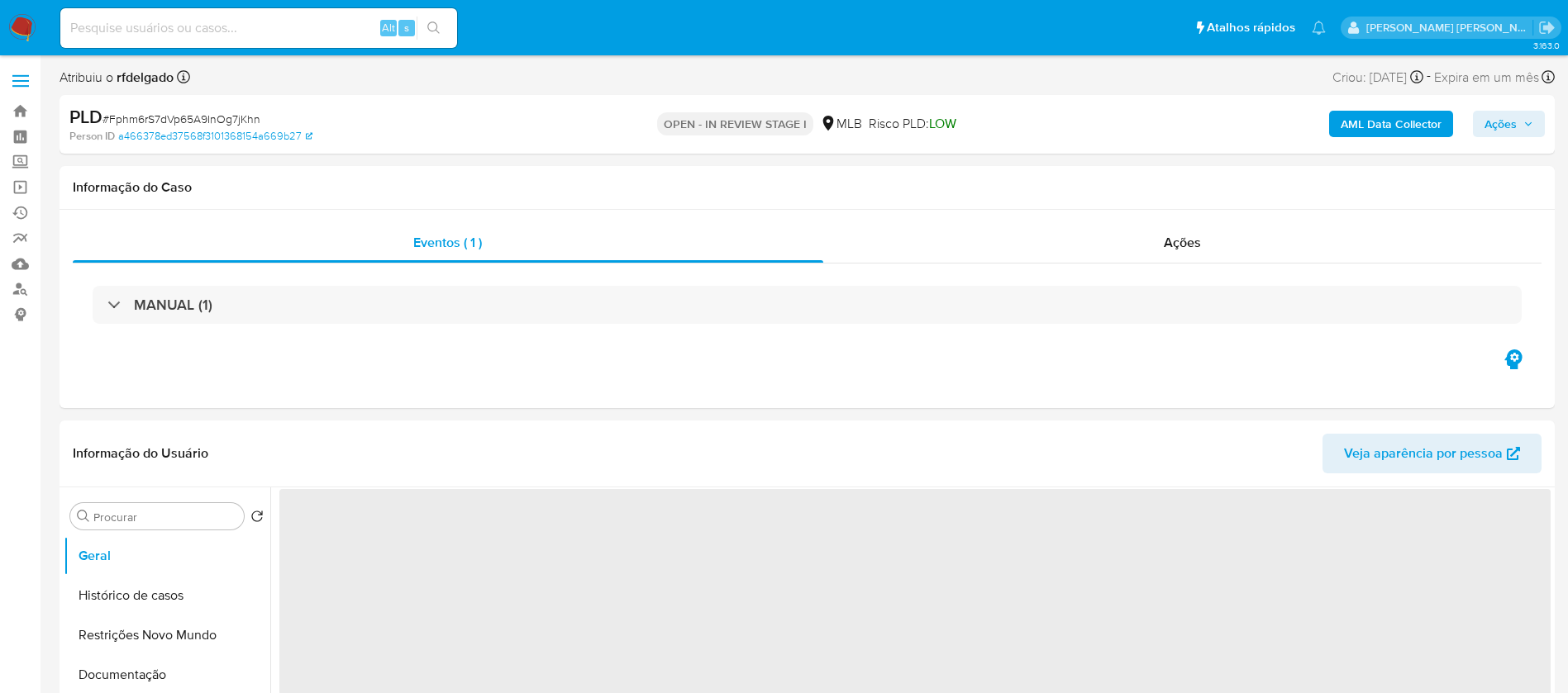
select select "10"
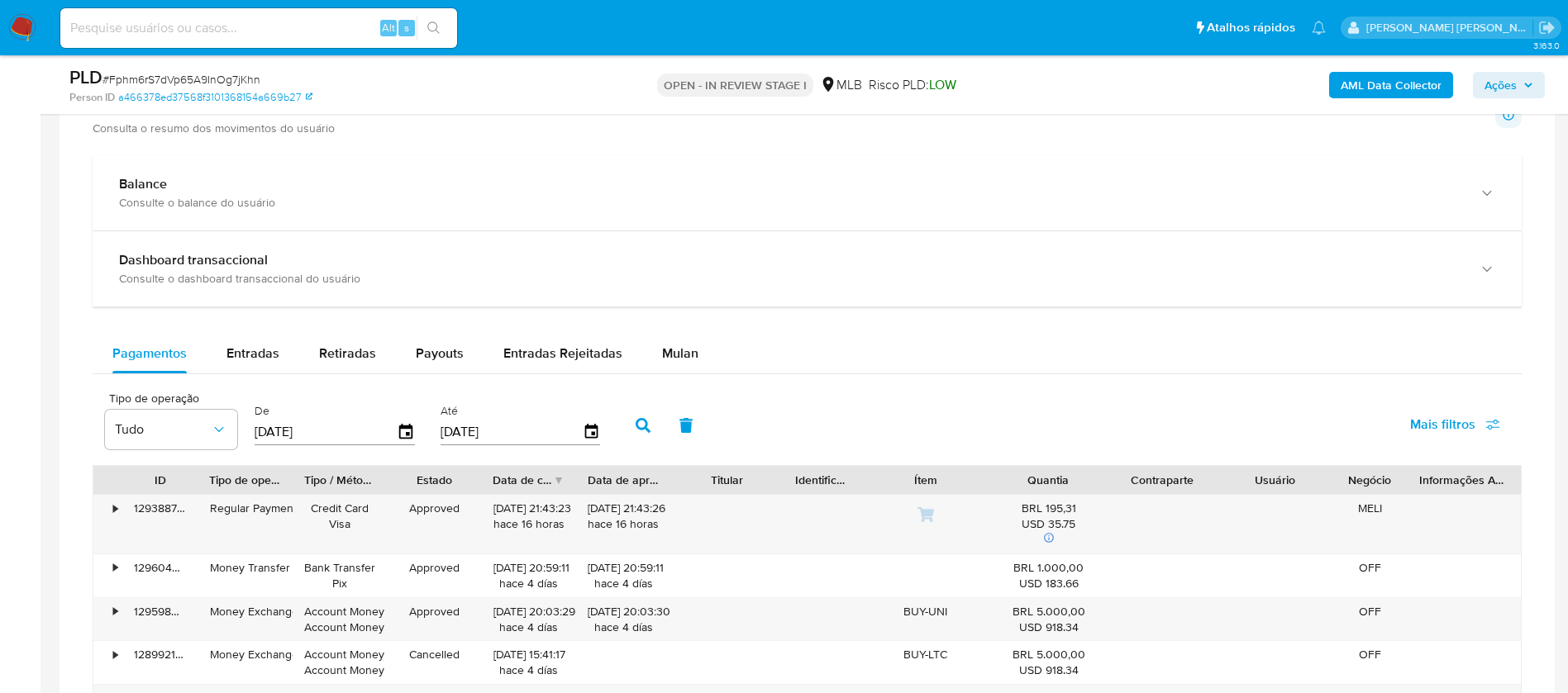
scroll to position [1239, 0]
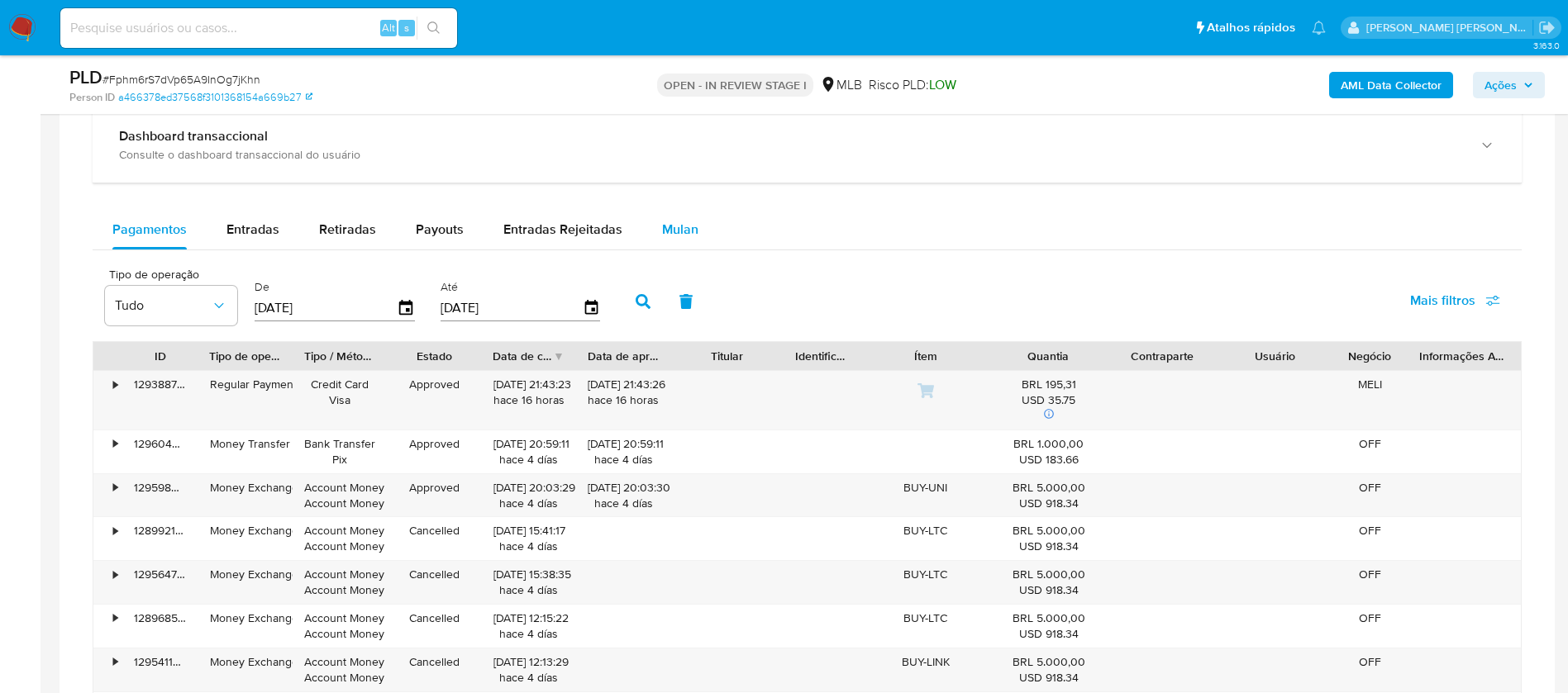
click at [689, 224] on span "Mulan" at bounding box center [680, 229] width 36 height 19
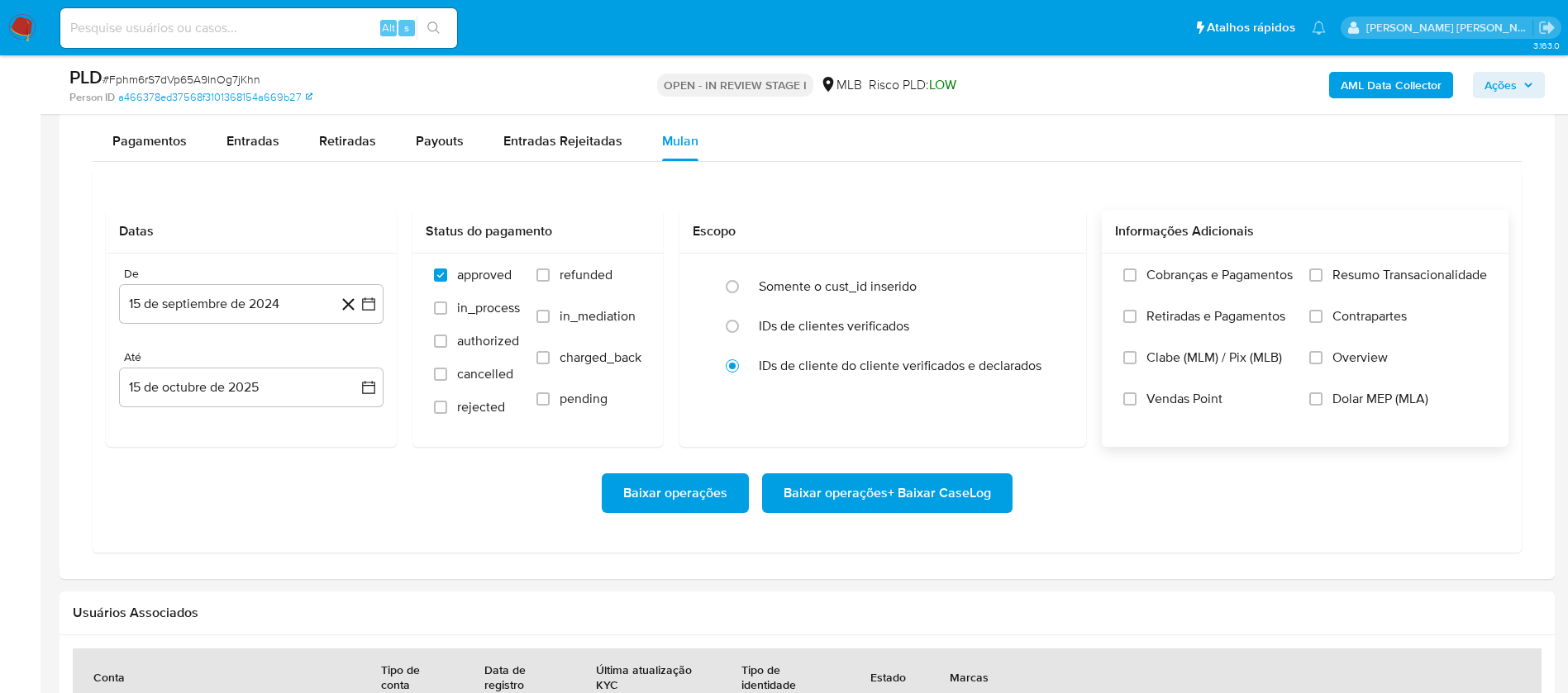
scroll to position [1364, 0]
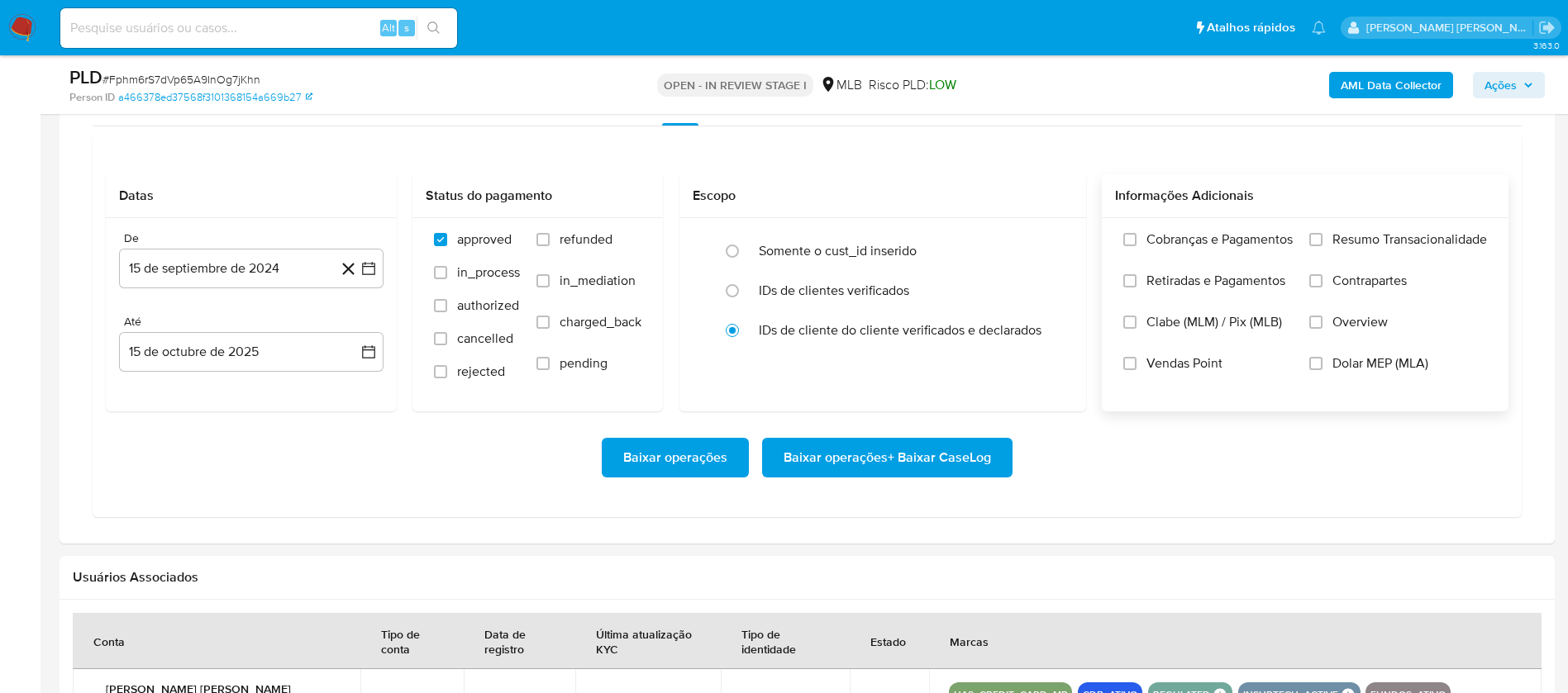
click at [1367, 246] on span "Resumo Transacionalidade" at bounding box center [1409, 239] width 154 height 17
click at [1323, 246] on input "Resumo Transacionalidade" at bounding box center [1316, 239] width 13 height 13
click at [1180, 358] on span "Vendas Point" at bounding box center [1183, 364] width 76 height 17
click at [1137, 358] on input "Vendas Point" at bounding box center [1130, 364] width 13 height 13
click at [224, 278] on button "15 de septiembre de 2024" at bounding box center [251, 268] width 265 height 39
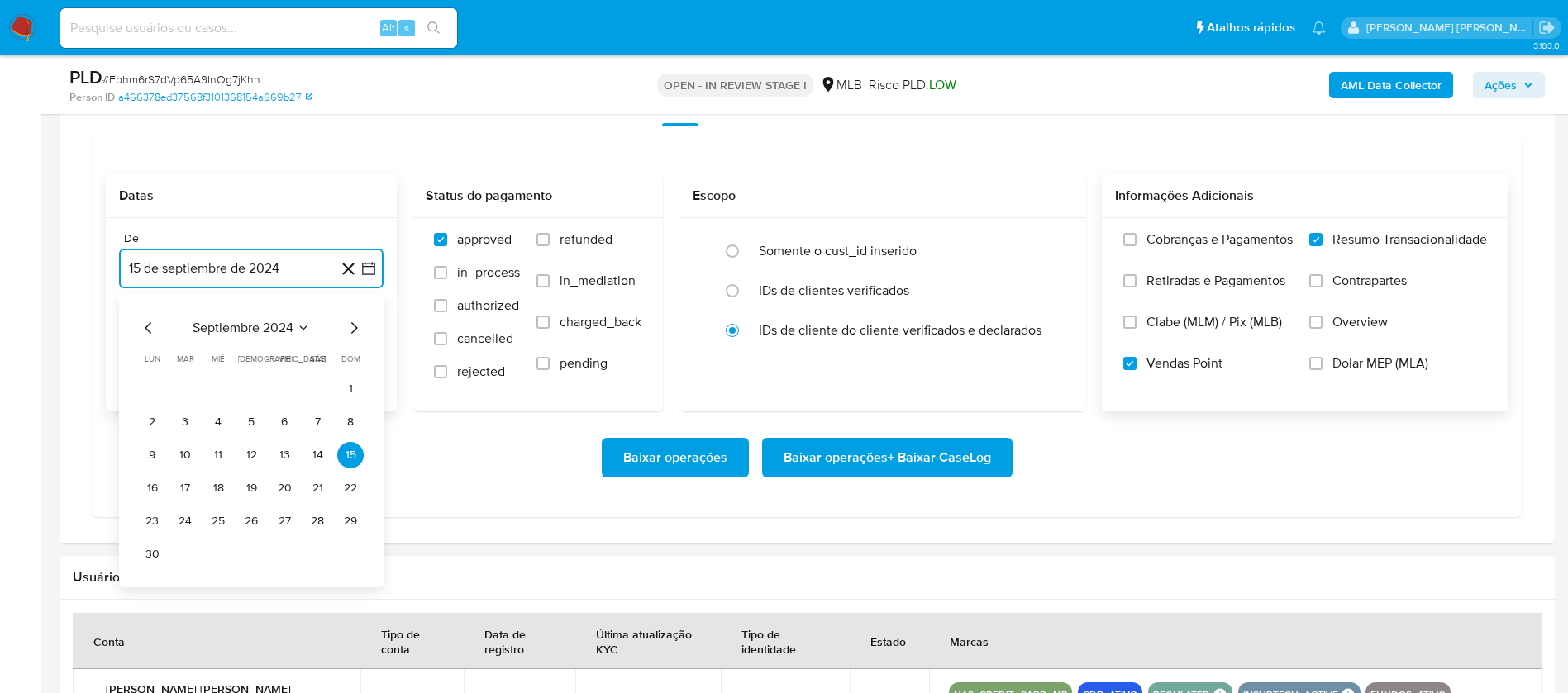
click at [283, 325] on span "septiembre 2024" at bounding box center [243, 328] width 101 height 17
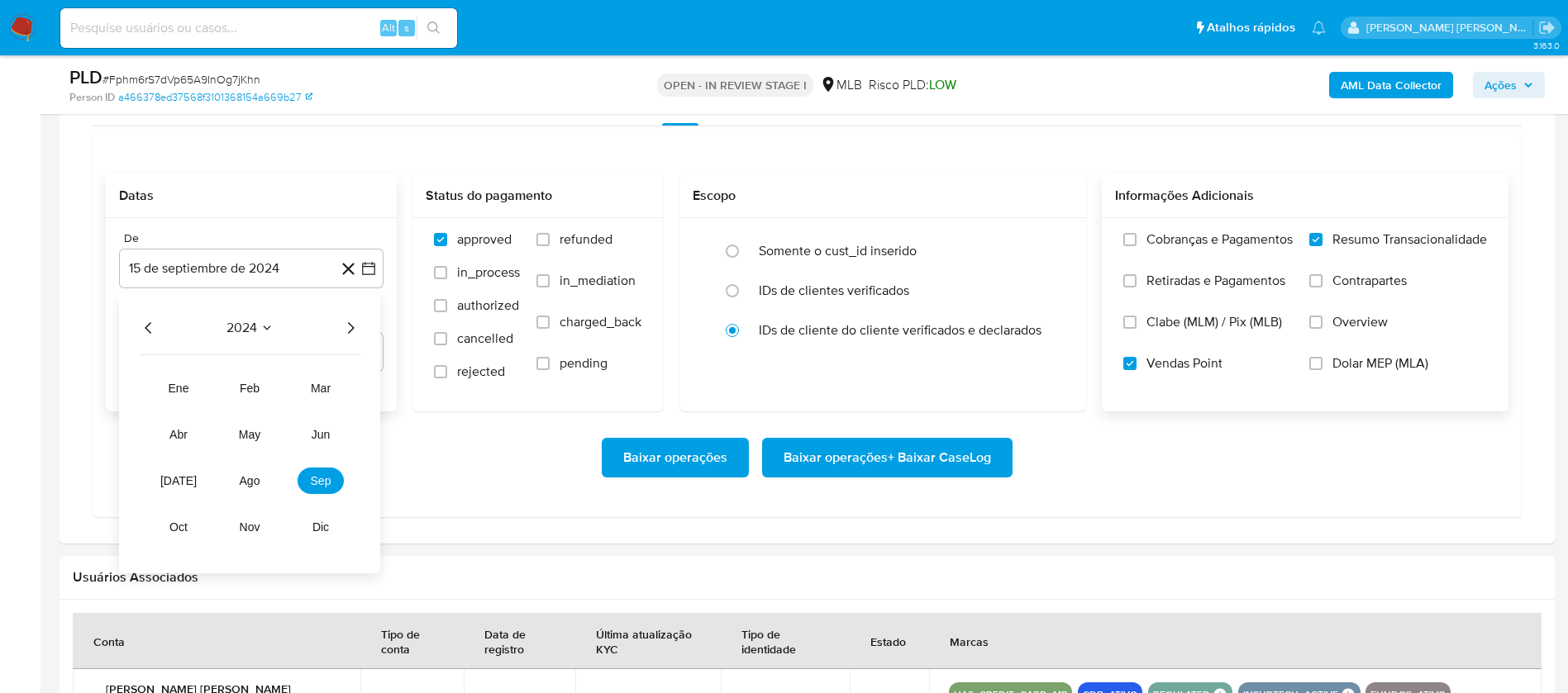
click at [352, 322] on icon "Año siguiente" at bounding box center [350, 327] width 20 height 20
click at [252, 479] on span "ago" at bounding box center [250, 481] width 21 height 13
click at [278, 387] on button "1" at bounding box center [284, 389] width 26 height 26
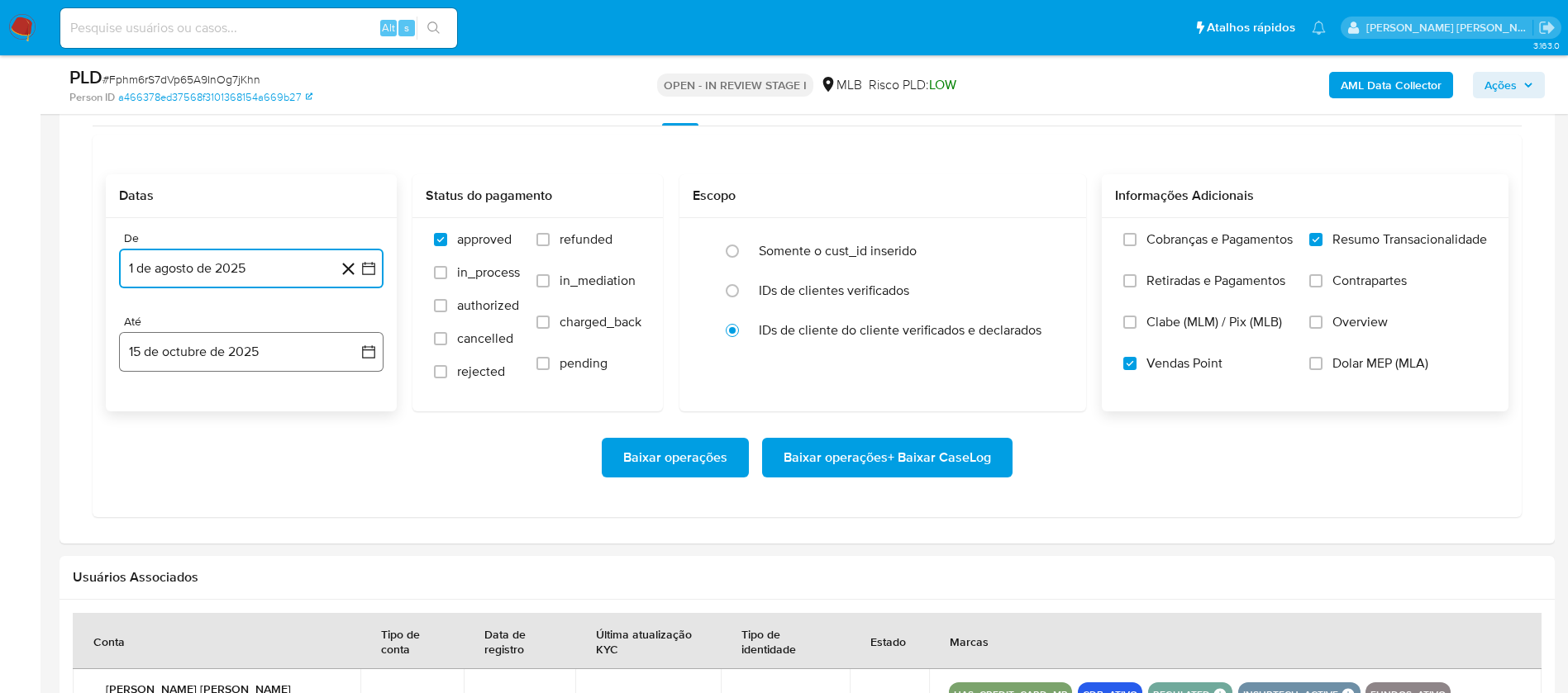
click at [272, 362] on button "15 de octubre de 2025" at bounding box center [251, 352] width 265 height 39
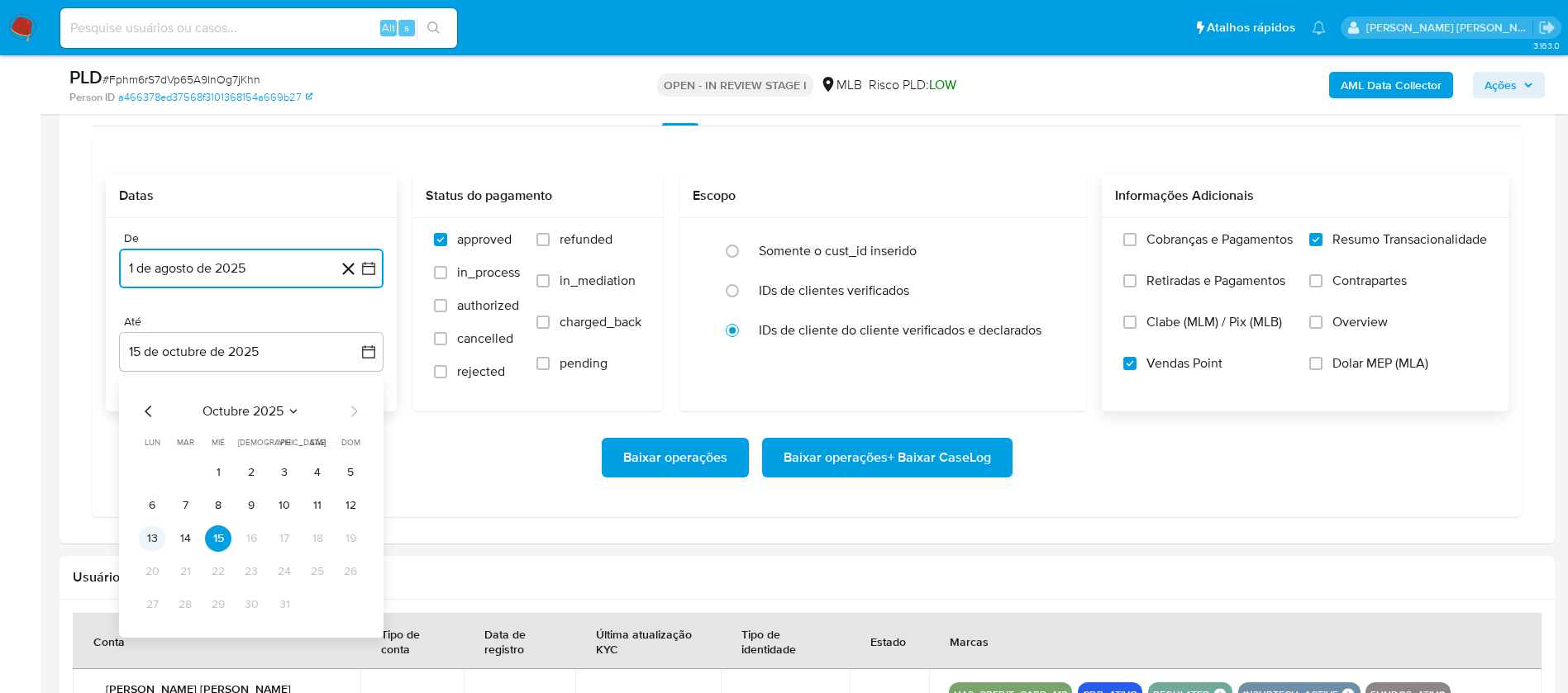
click at [150, 539] on button "13" at bounding box center [152, 539] width 26 height 26
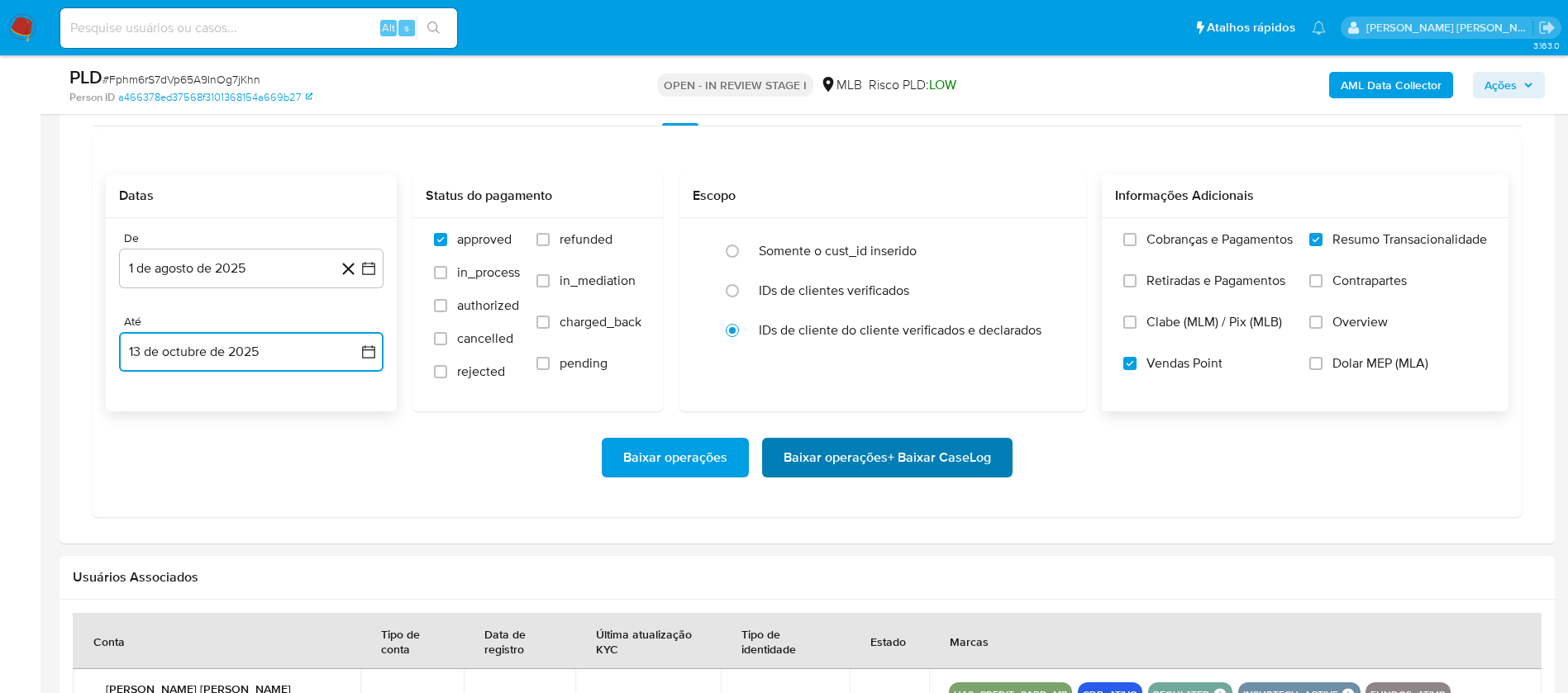
click at [924, 453] on span "Baixar operações + Baixar CaseLog" at bounding box center [888, 457] width 208 height 36
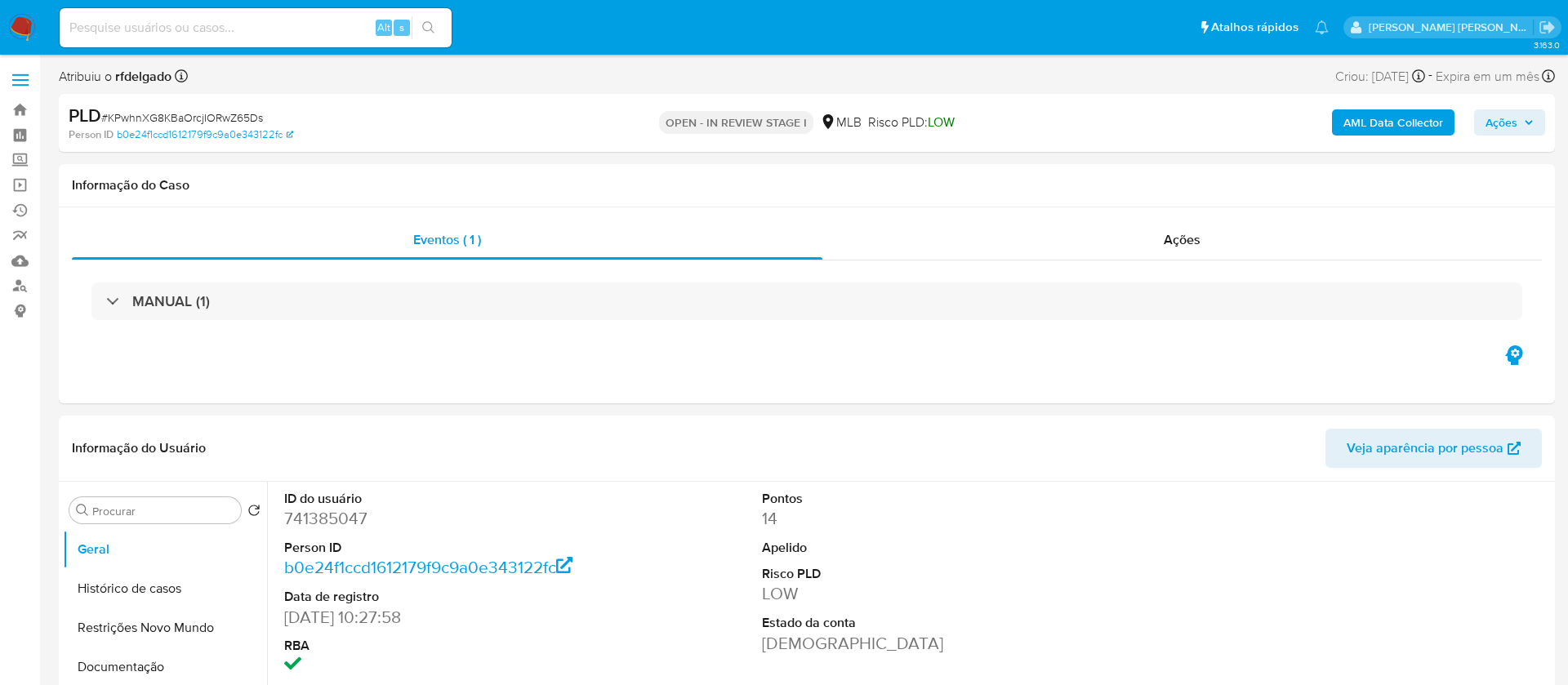
select select "10"
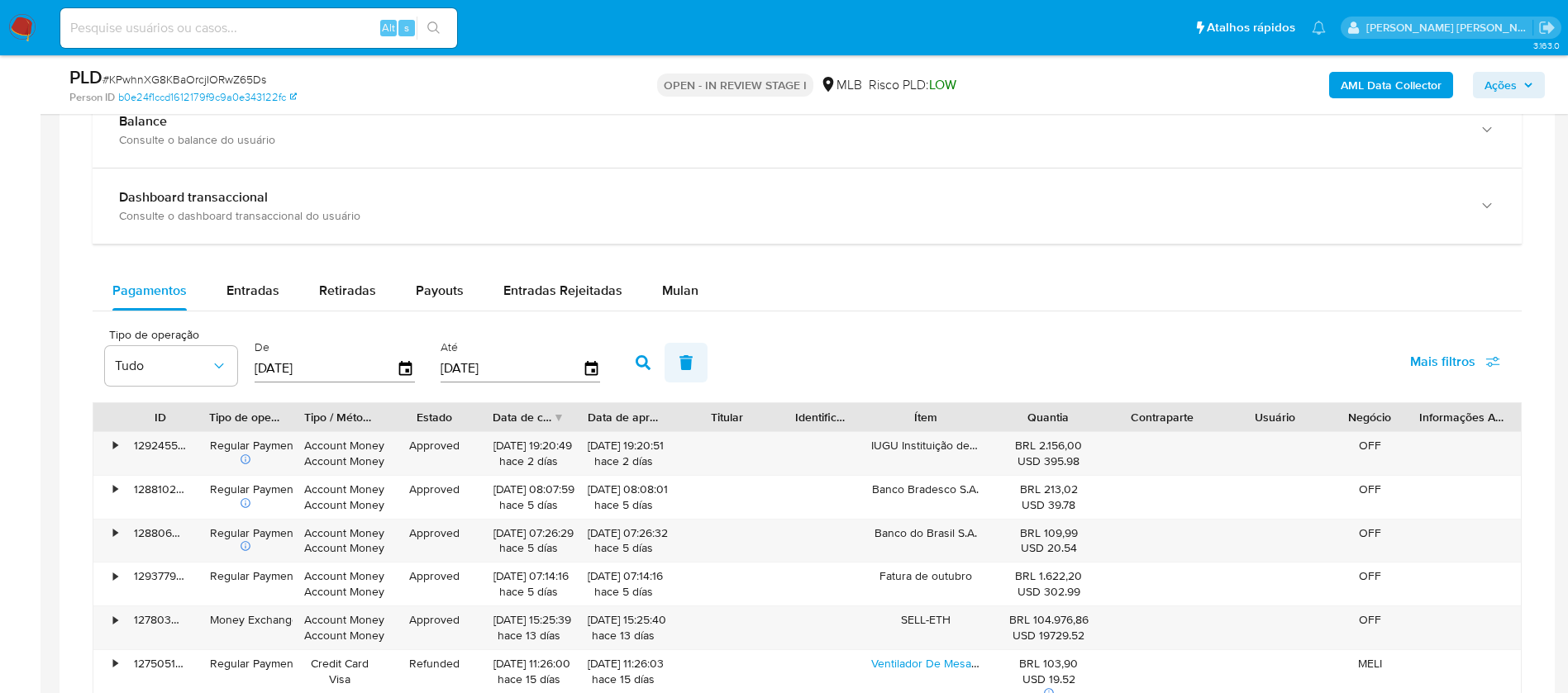
scroll to position [1239, 0]
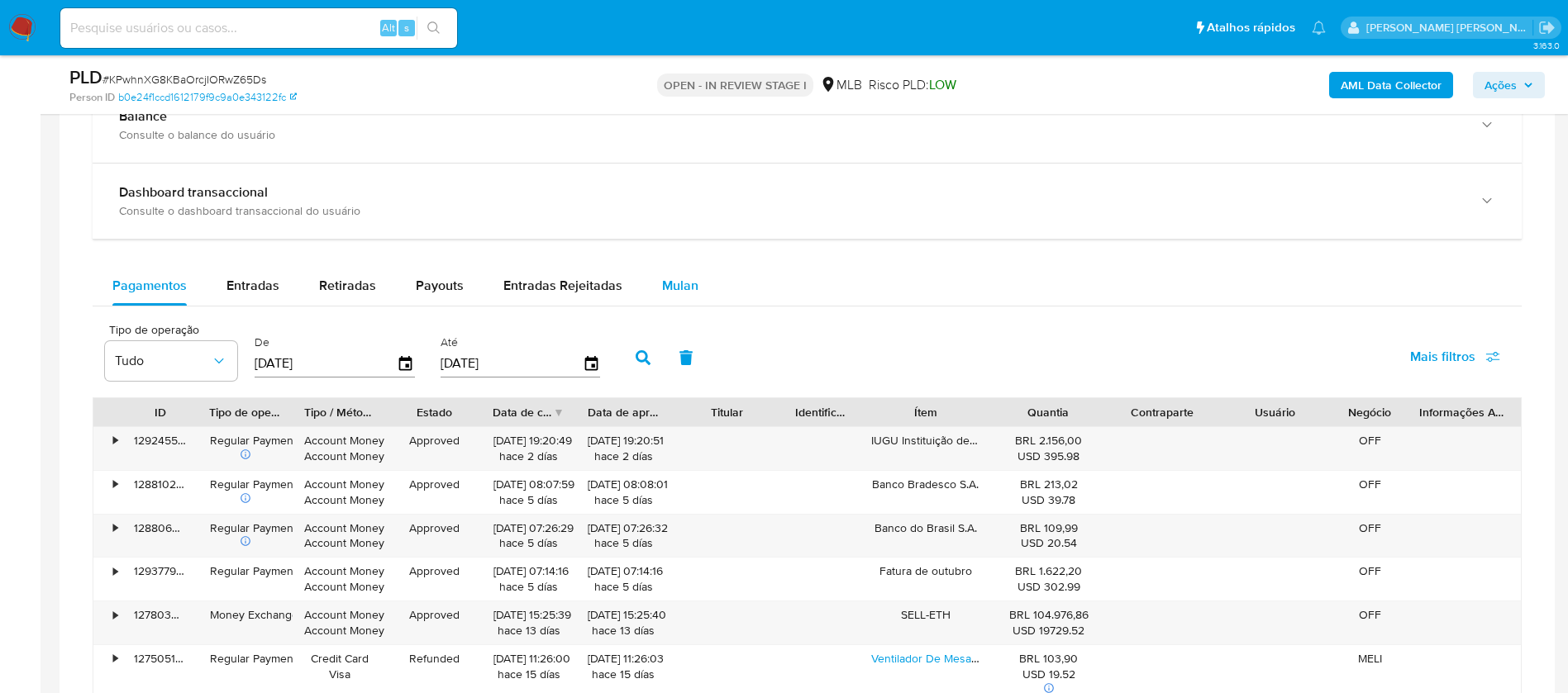
click at [676, 287] on span "Mulan" at bounding box center [680, 285] width 36 height 19
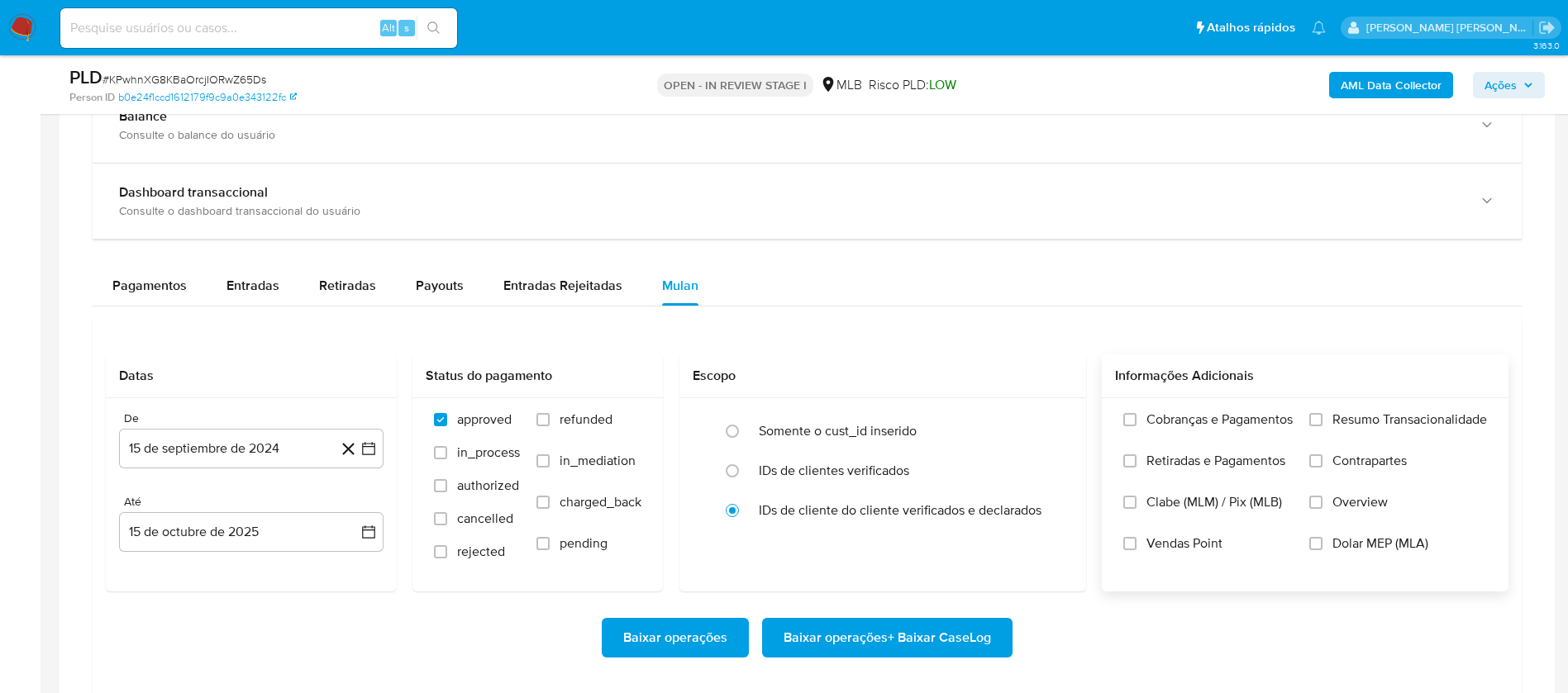
click at [1387, 414] on span "Resumo Transacionalidade" at bounding box center [1409, 420] width 154 height 17
click at [1323, 414] on input "Resumo Transacionalidade" at bounding box center [1316, 420] width 13 height 13
click at [1171, 543] on span "Vendas Point" at bounding box center [1183, 544] width 76 height 17
click at [1137, 543] on input "Vendas Point" at bounding box center [1130, 543] width 13 height 13
click at [241, 443] on button "15 de septiembre de 2024" at bounding box center [251, 449] width 265 height 39
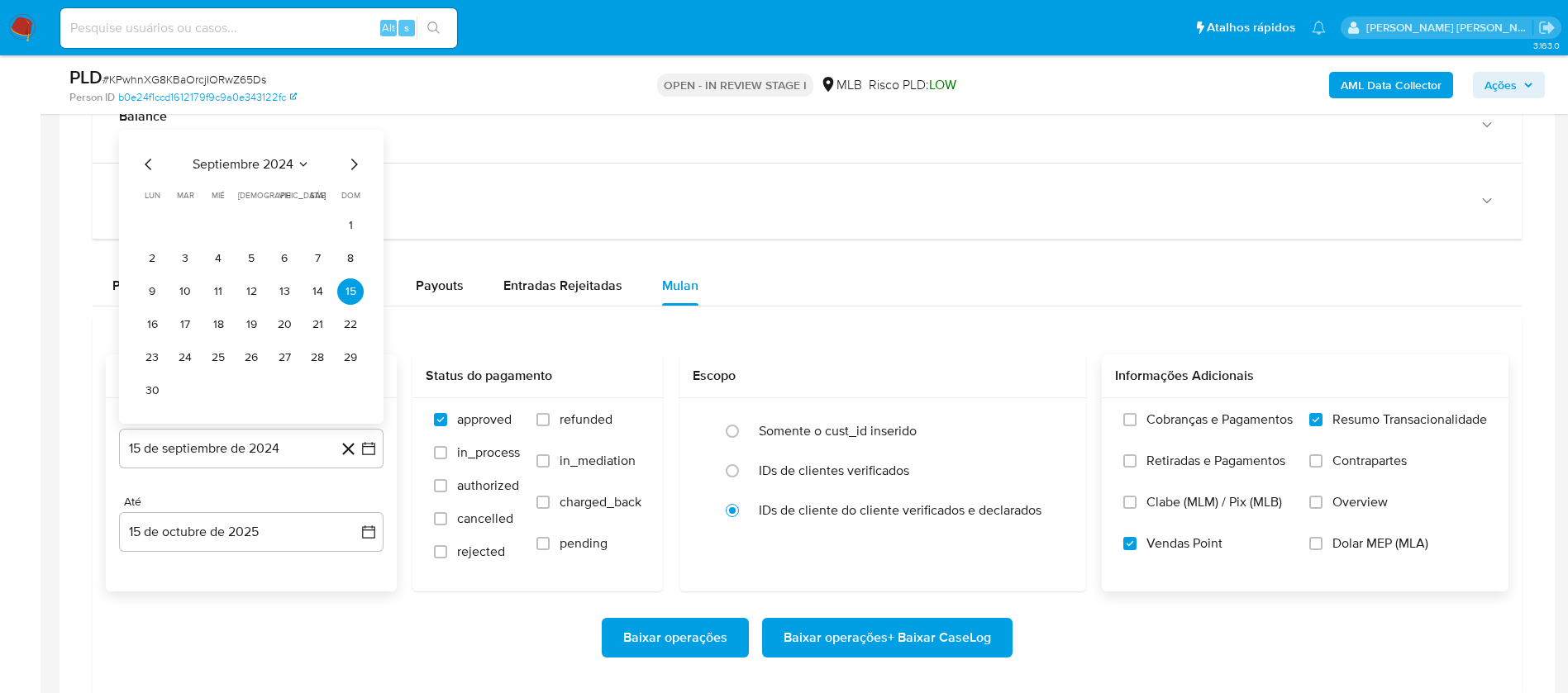
click at [282, 151] on div "septiembre 2024 septiembre 2024 lun lunes mar martes mié miércoles jue jueves v…" at bounding box center [251, 277] width 265 height 295
click at [295, 166] on button "septiembre 2024" at bounding box center [251, 165] width 117 height 17
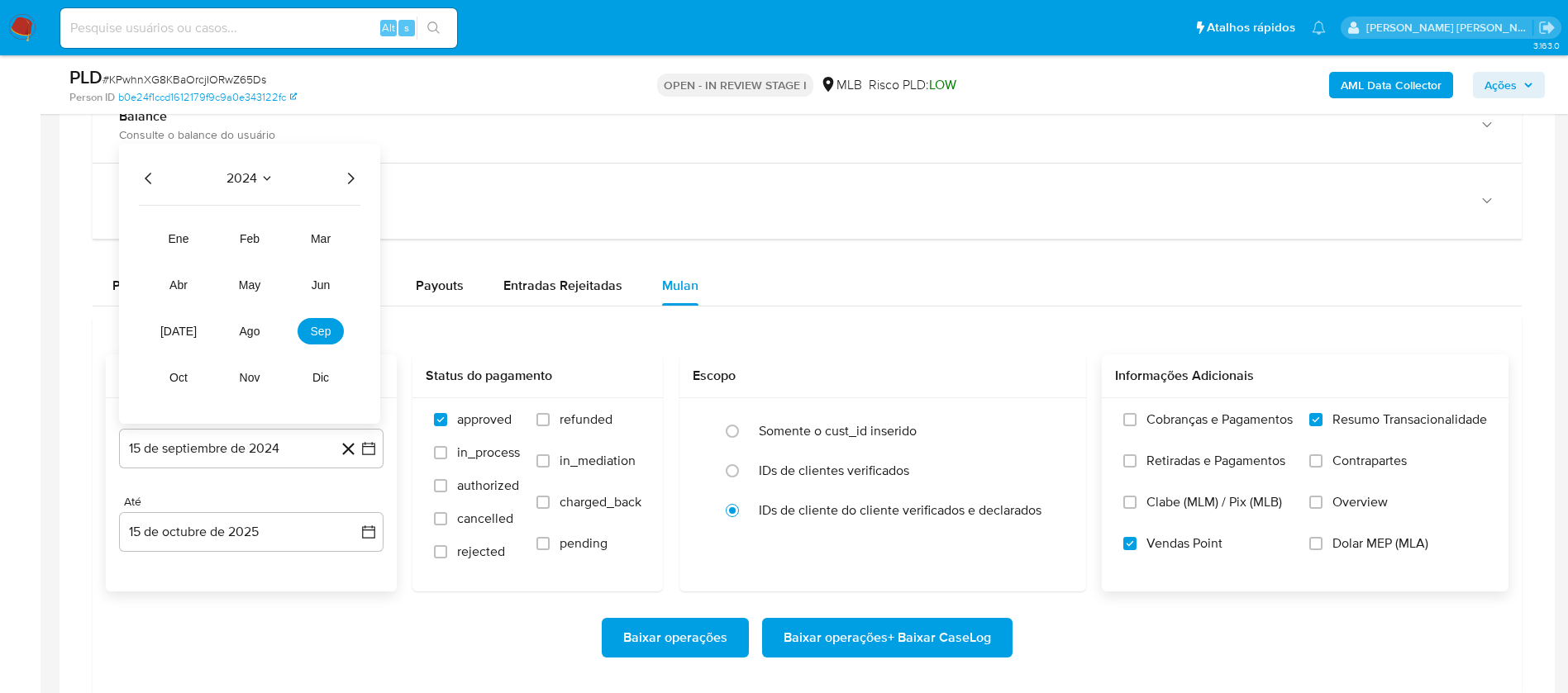
click at [351, 180] on icon "Año siguiente" at bounding box center [350, 178] width 20 height 20
click at [260, 327] on button "ago" at bounding box center [249, 331] width 46 height 26
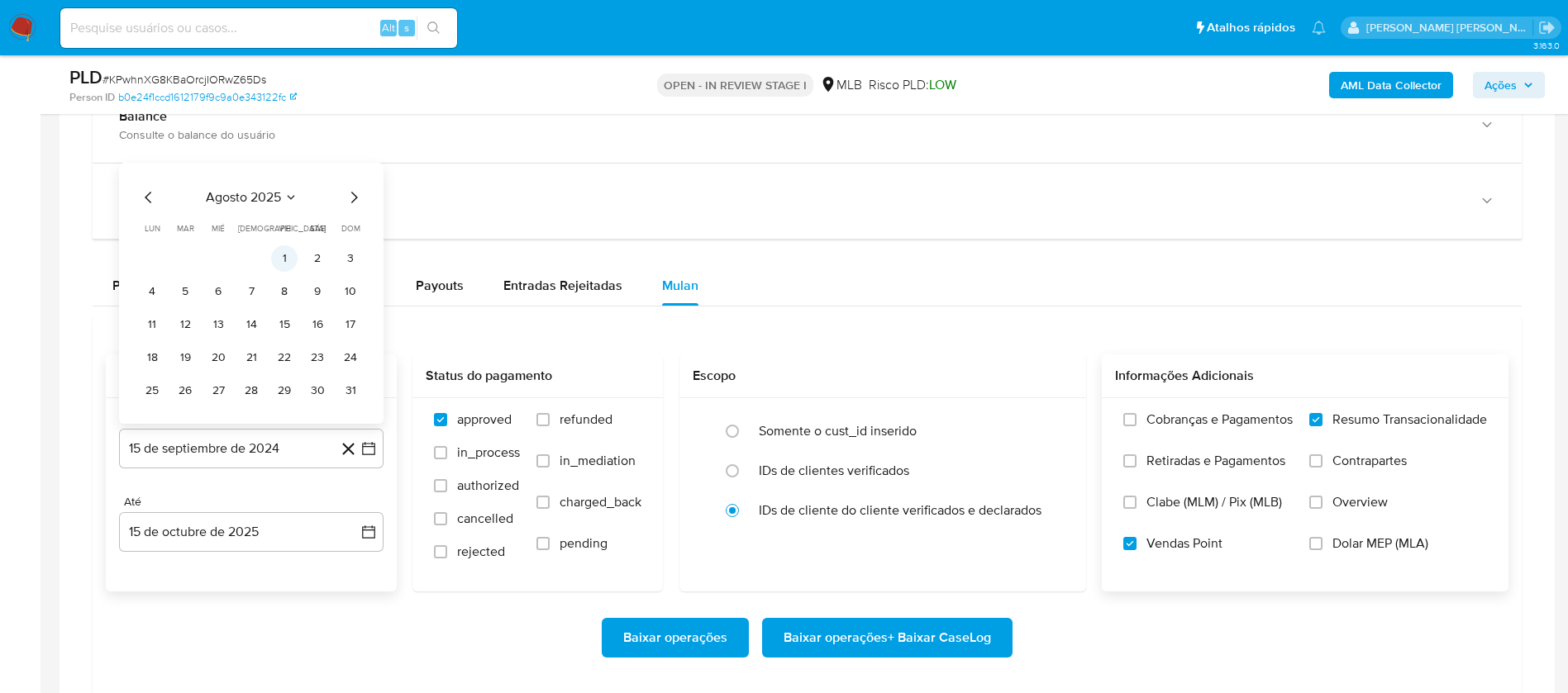
click at [287, 252] on button "1" at bounding box center [284, 258] width 26 height 26
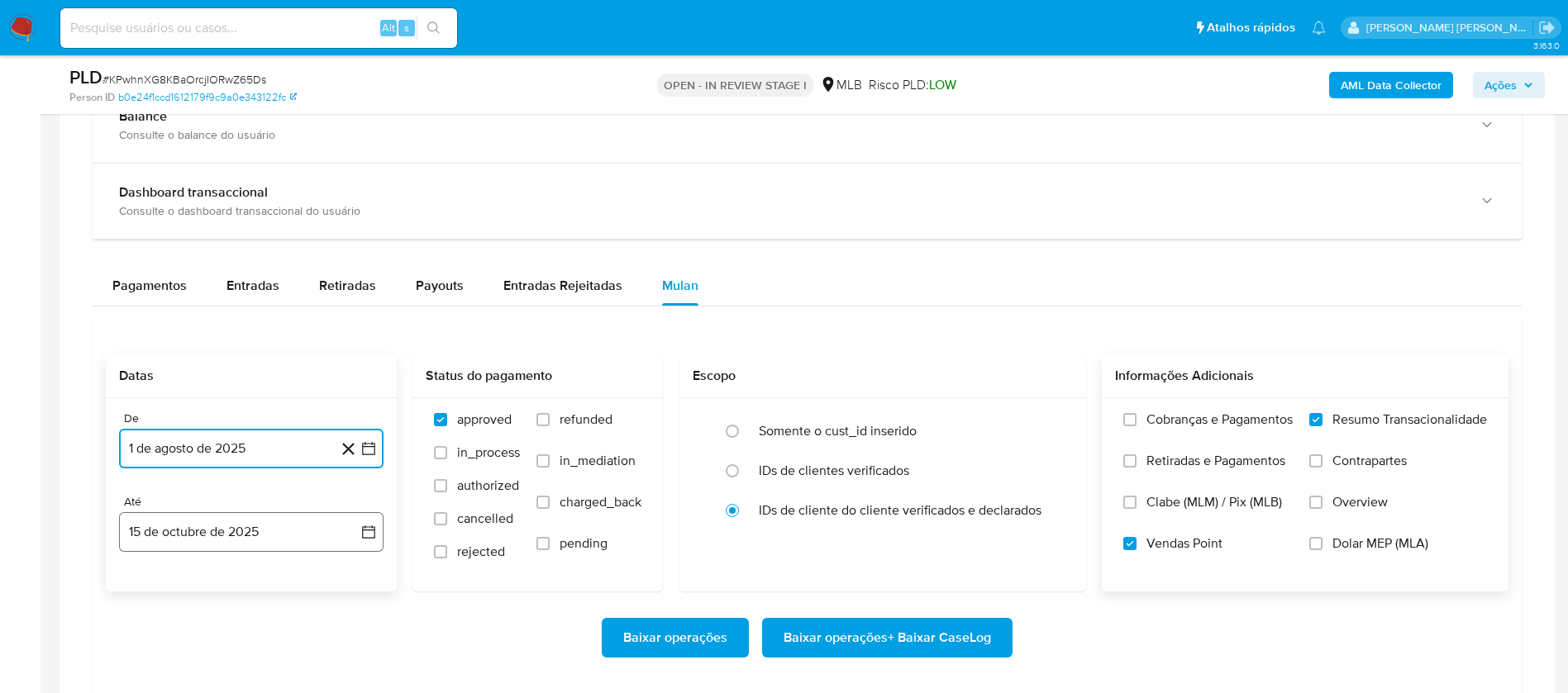
click at [286, 522] on button "15 de octubre de 2025" at bounding box center [251, 532] width 265 height 39
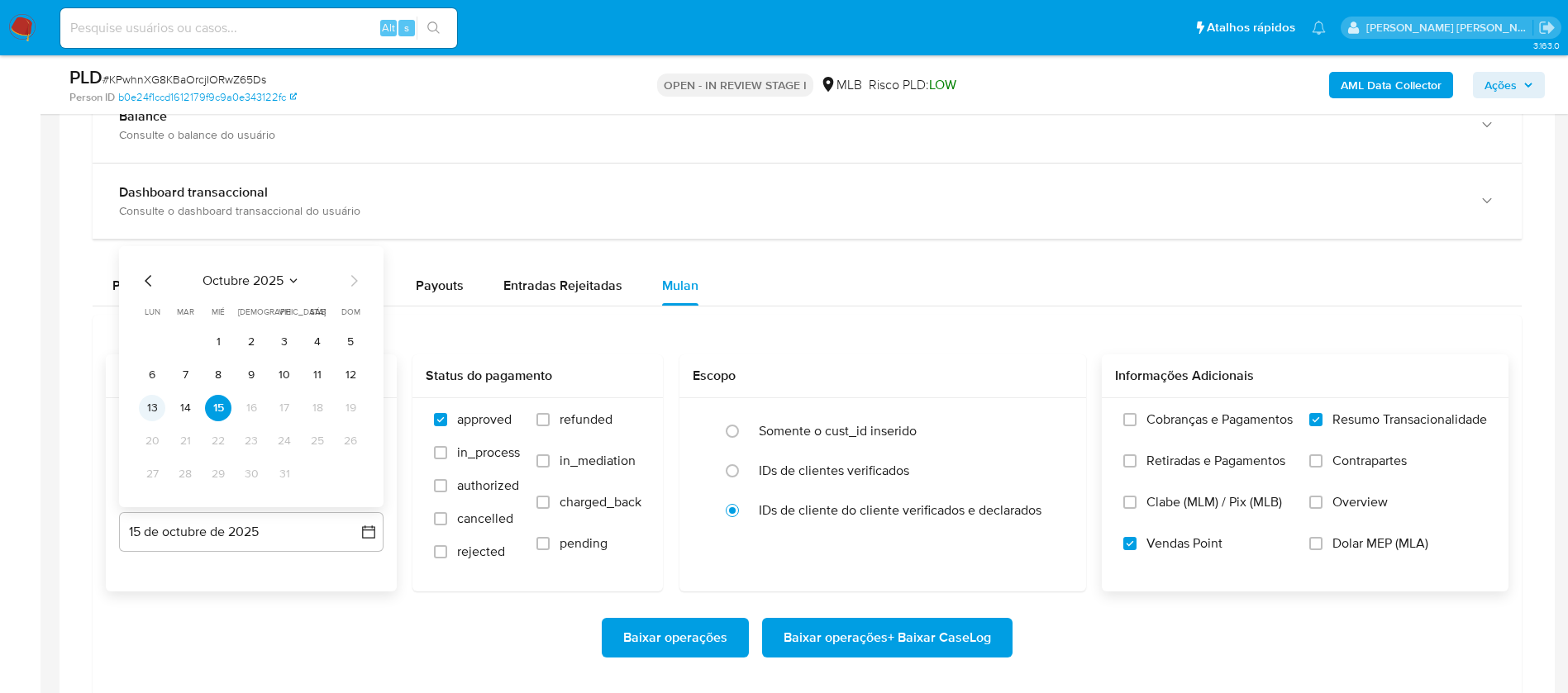
click at [145, 408] on button "13" at bounding box center [152, 408] width 26 height 26
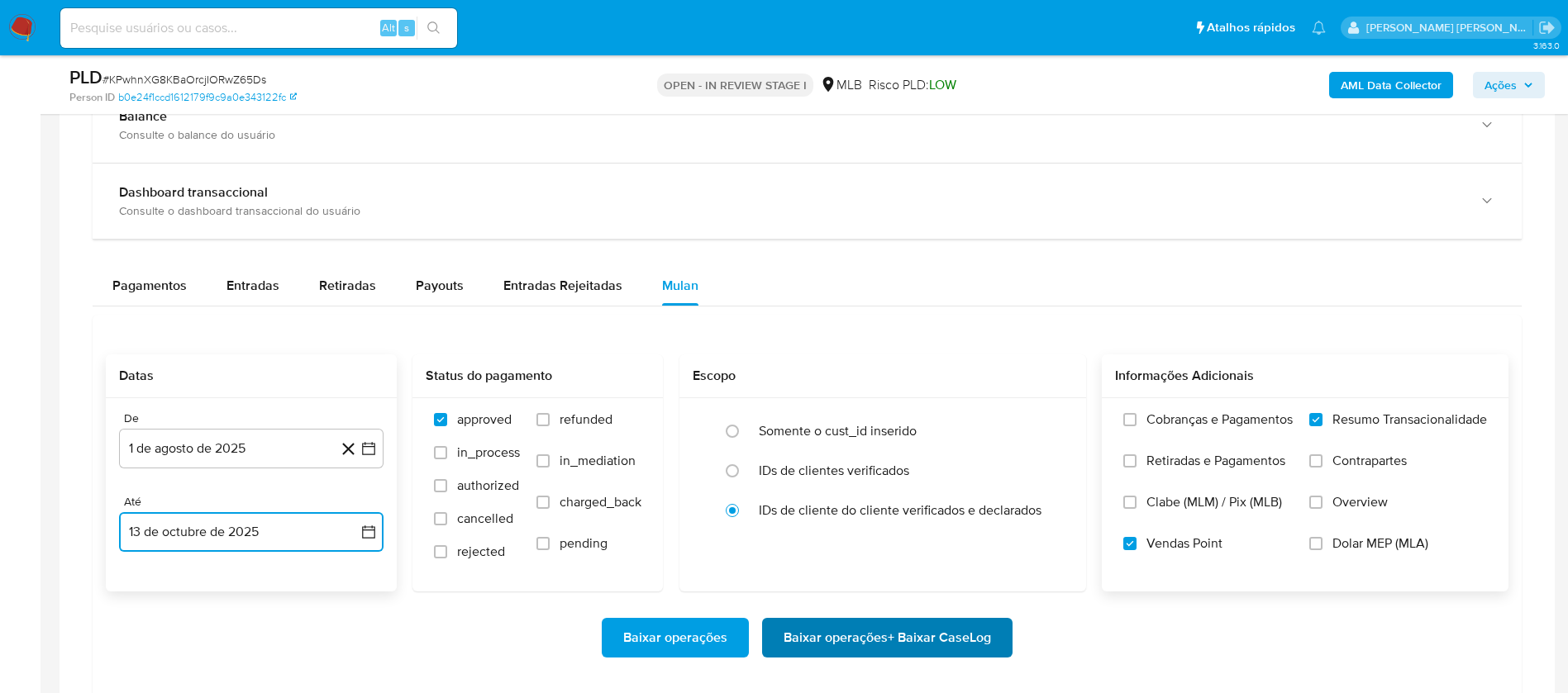
click at [983, 633] on span "Baixar operações + Baixar CaseLog" at bounding box center [888, 638] width 208 height 36
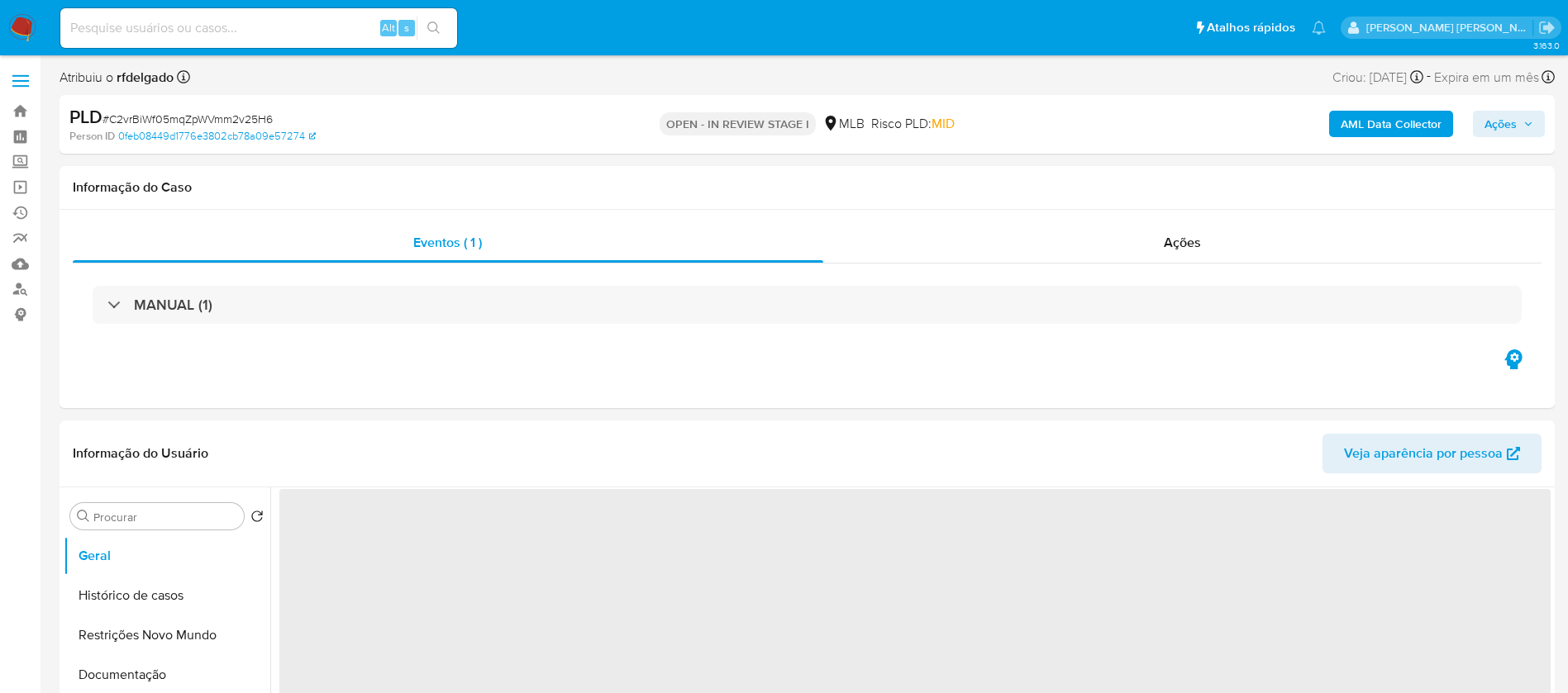
select select "10"
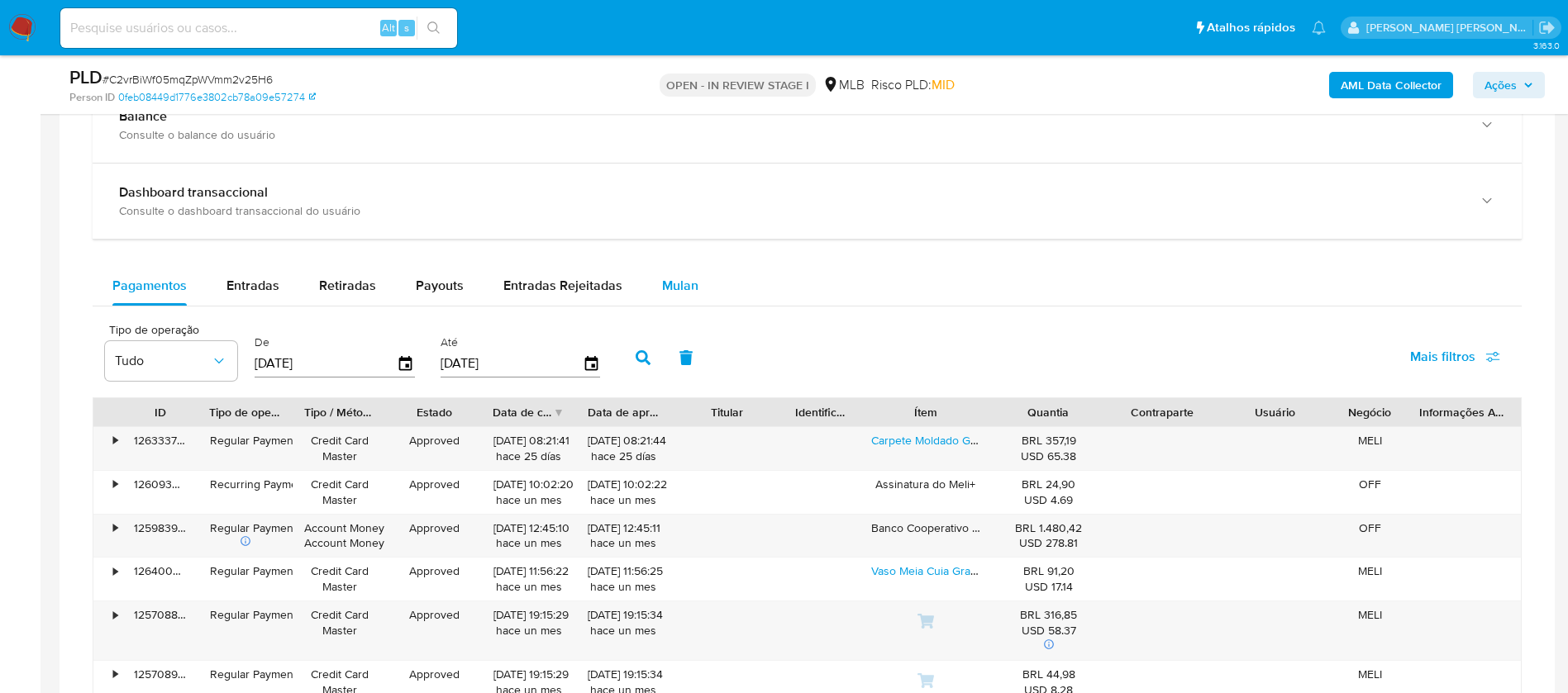
click at [681, 280] on span "Mulan" at bounding box center [680, 285] width 36 height 19
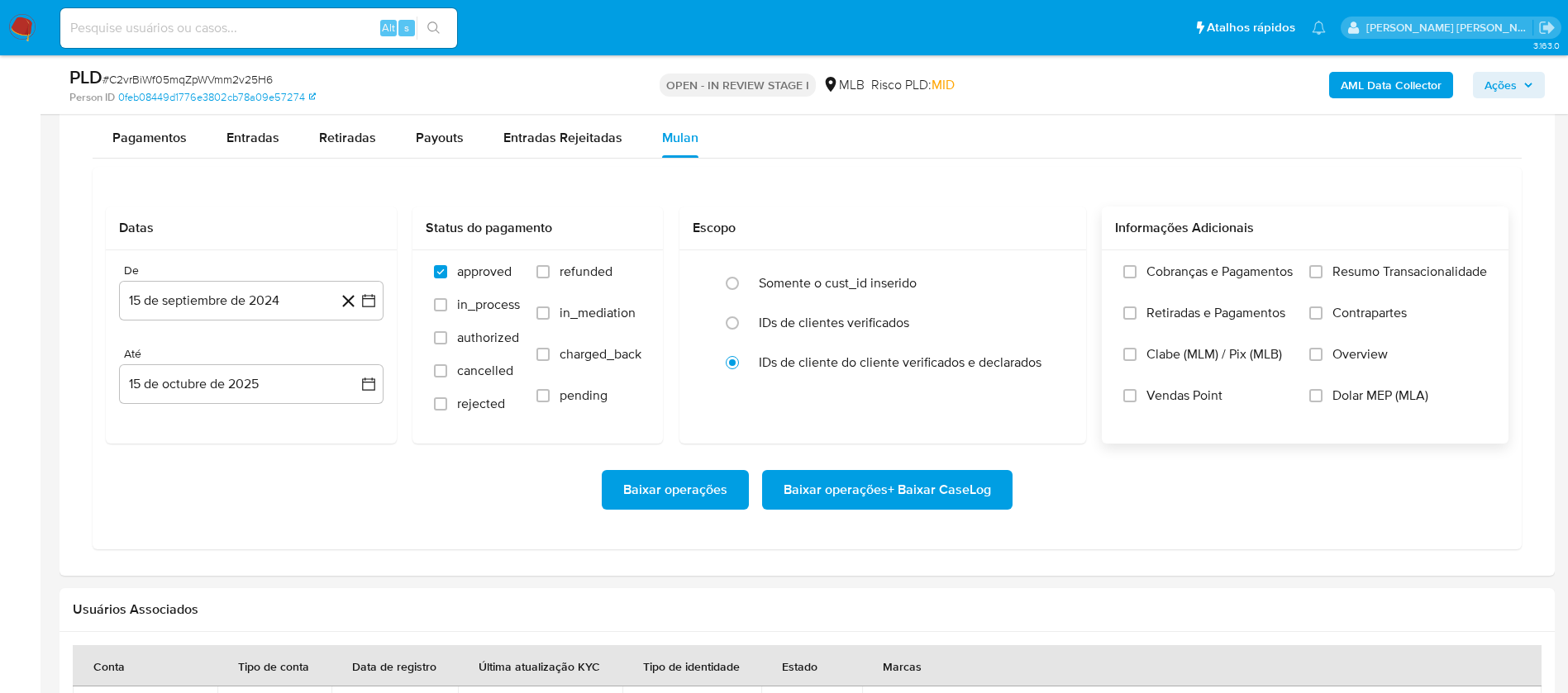
scroll to position [1487, 0]
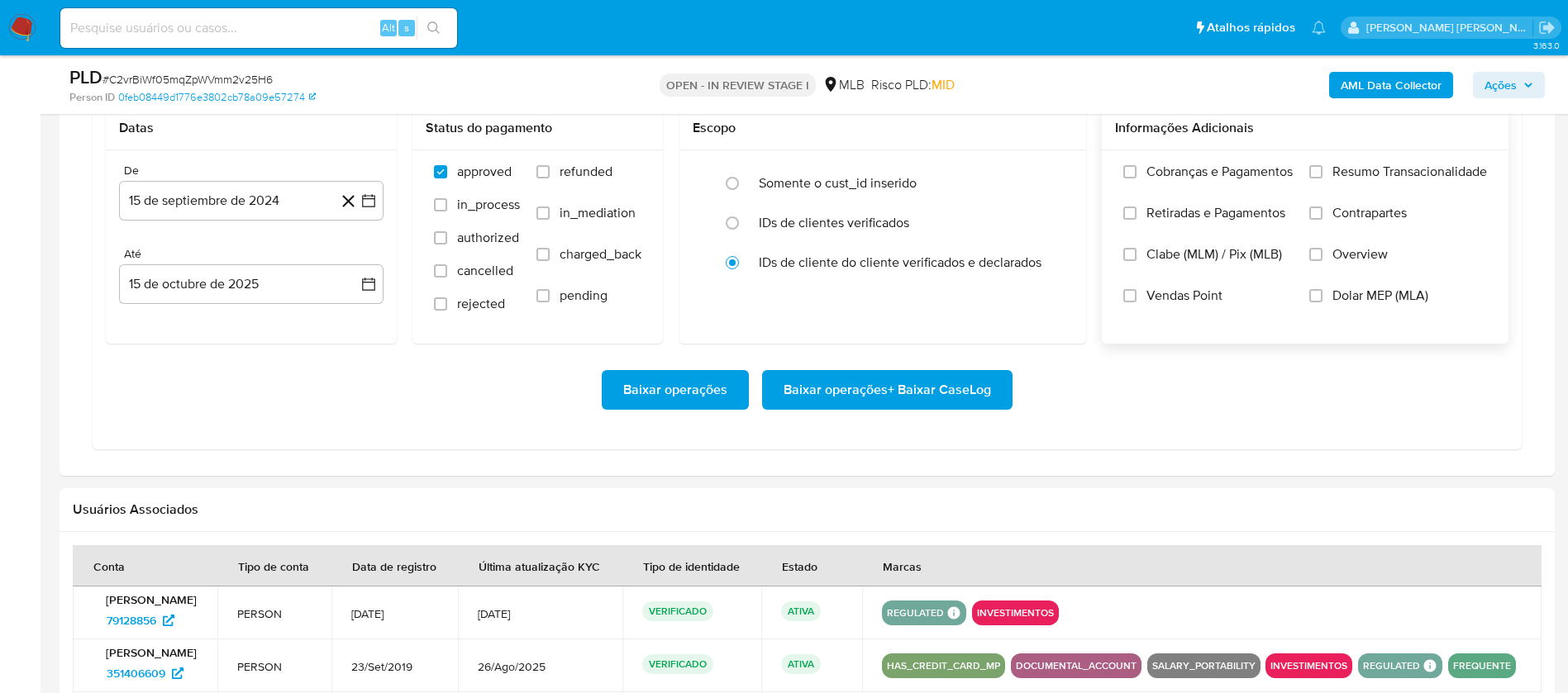
click at [1381, 165] on span "Resumo Transacionalidade" at bounding box center [1409, 172] width 154 height 17
click at [1323, 166] on input "Resumo Transacionalidade" at bounding box center [1316, 172] width 13 height 13
click at [1173, 292] on span "Vendas Point" at bounding box center [1183, 296] width 76 height 17
click at [1137, 292] on input "Vendas Point" at bounding box center [1130, 296] width 13 height 13
click at [237, 211] on button "15 de septiembre de 2024" at bounding box center [251, 200] width 265 height 39
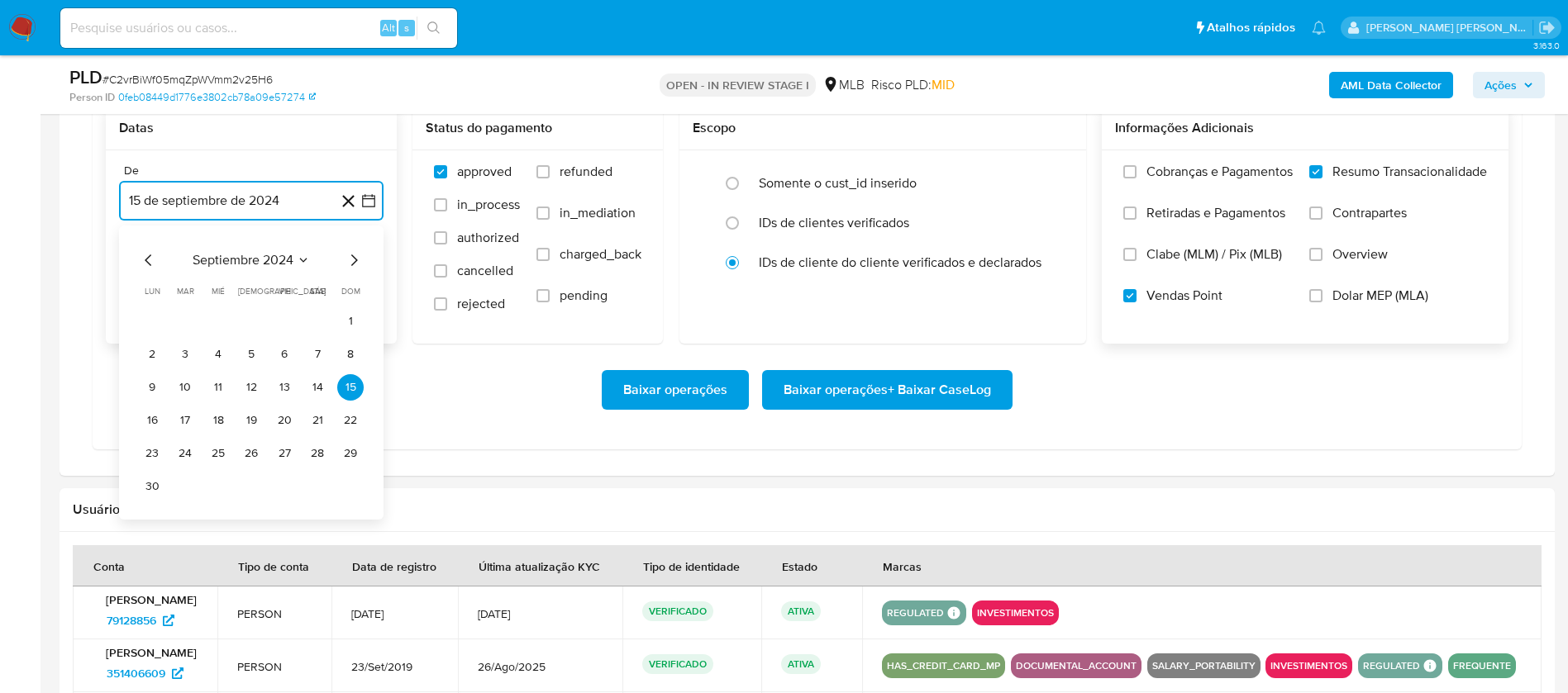
click at [273, 255] on span "septiembre 2024" at bounding box center [243, 260] width 101 height 17
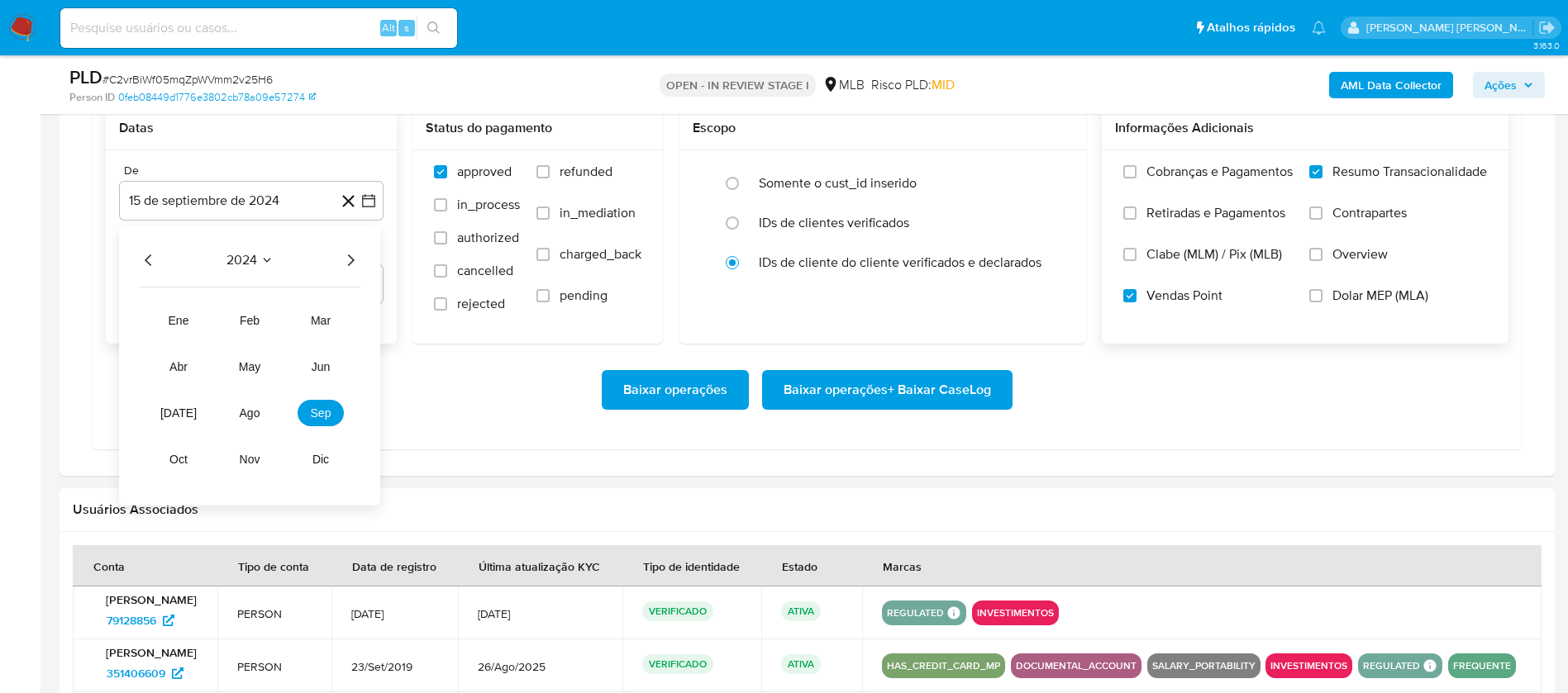
click at [350, 259] on icon "Año siguiente" at bounding box center [350, 260] width 20 height 20
click at [253, 407] on span "ago" at bounding box center [250, 413] width 21 height 13
click at [283, 324] on button "1" at bounding box center [284, 322] width 26 height 26
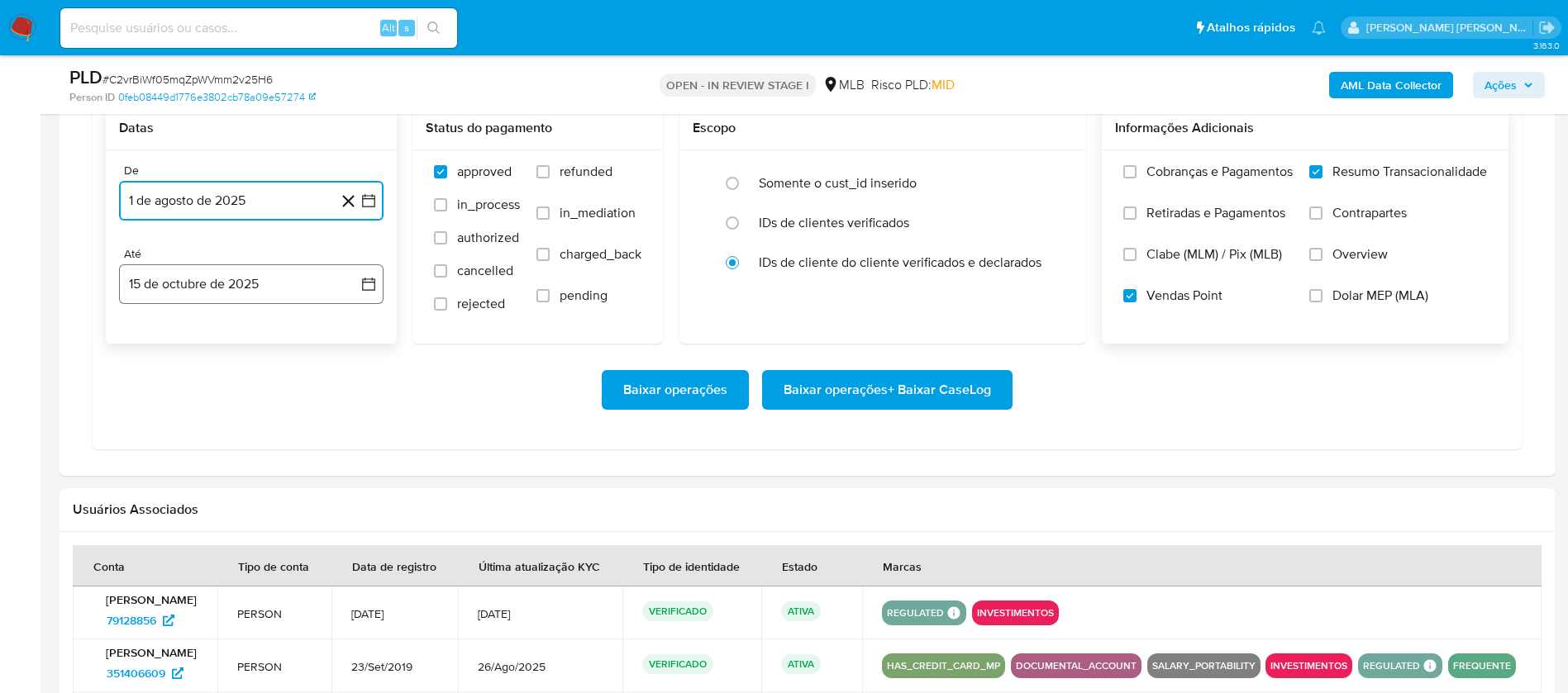
click at [297, 283] on button "15 de octubre de 2025" at bounding box center [251, 284] width 265 height 39
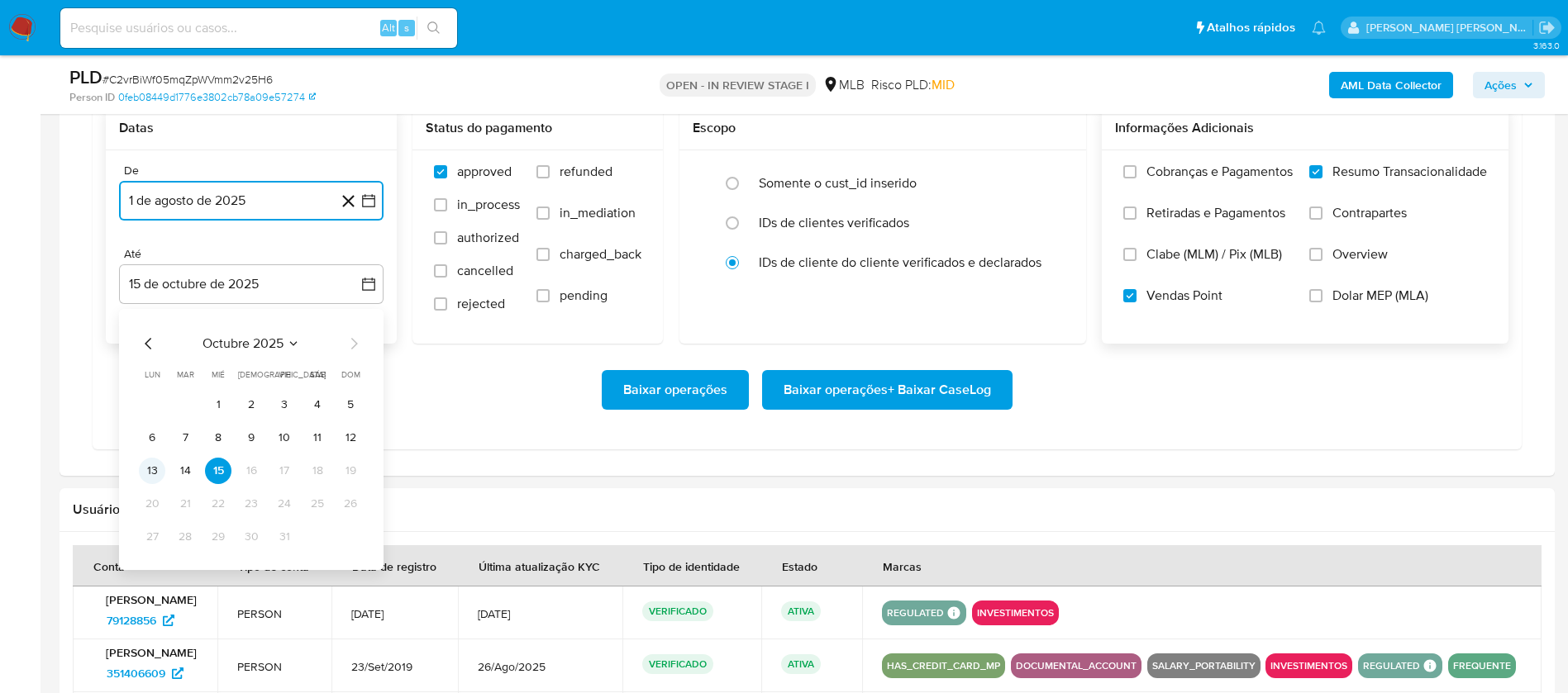
click at [140, 471] on button "13" at bounding box center [152, 470] width 26 height 26
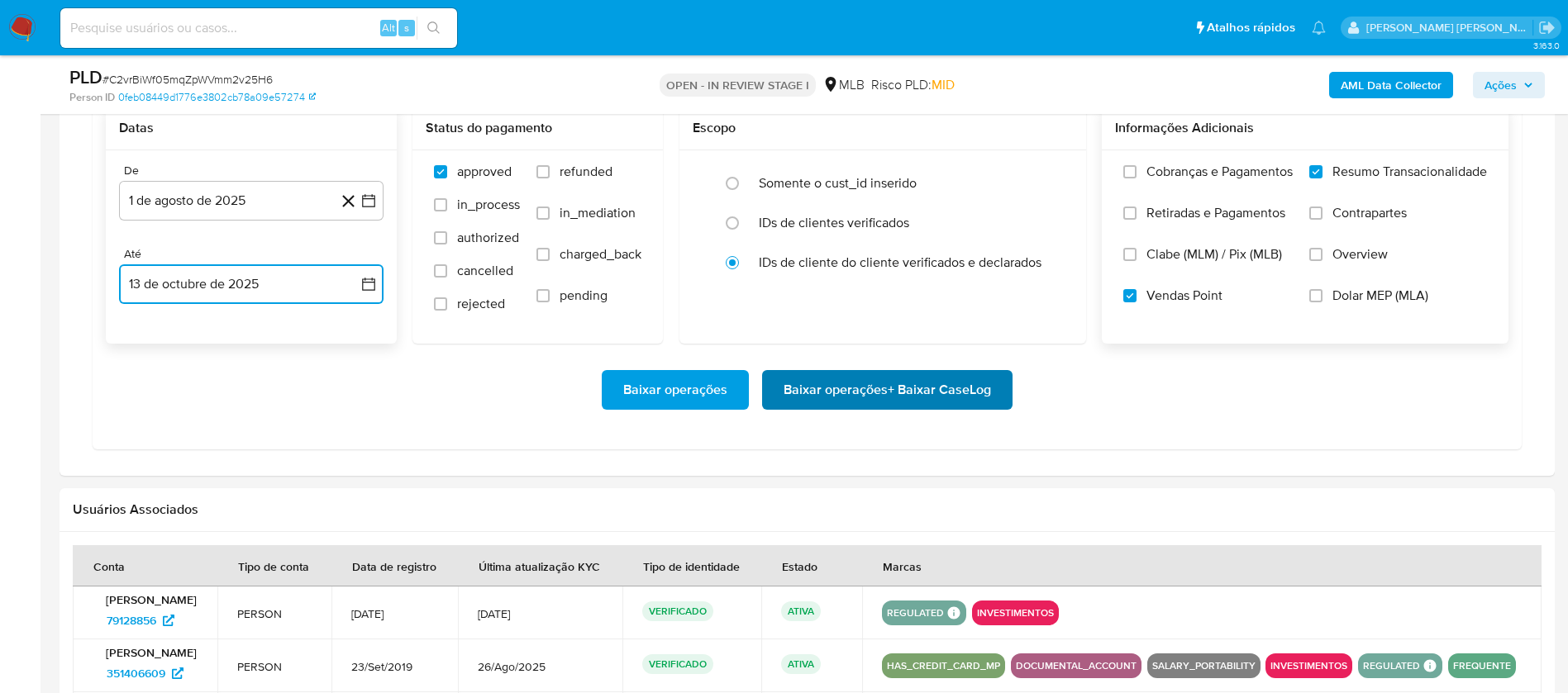
click at [812, 388] on span "Baixar operações + Baixar CaseLog" at bounding box center [888, 390] width 208 height 36
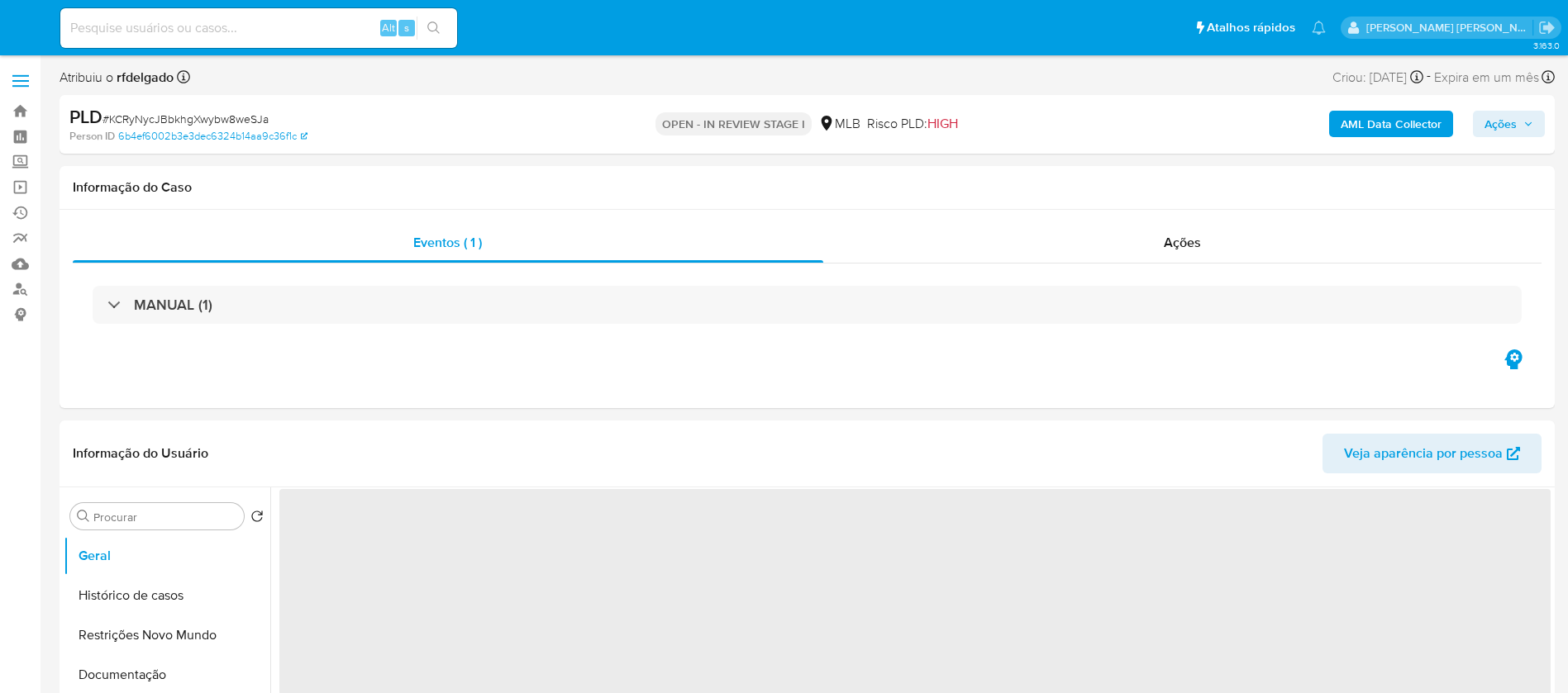
select select "10"
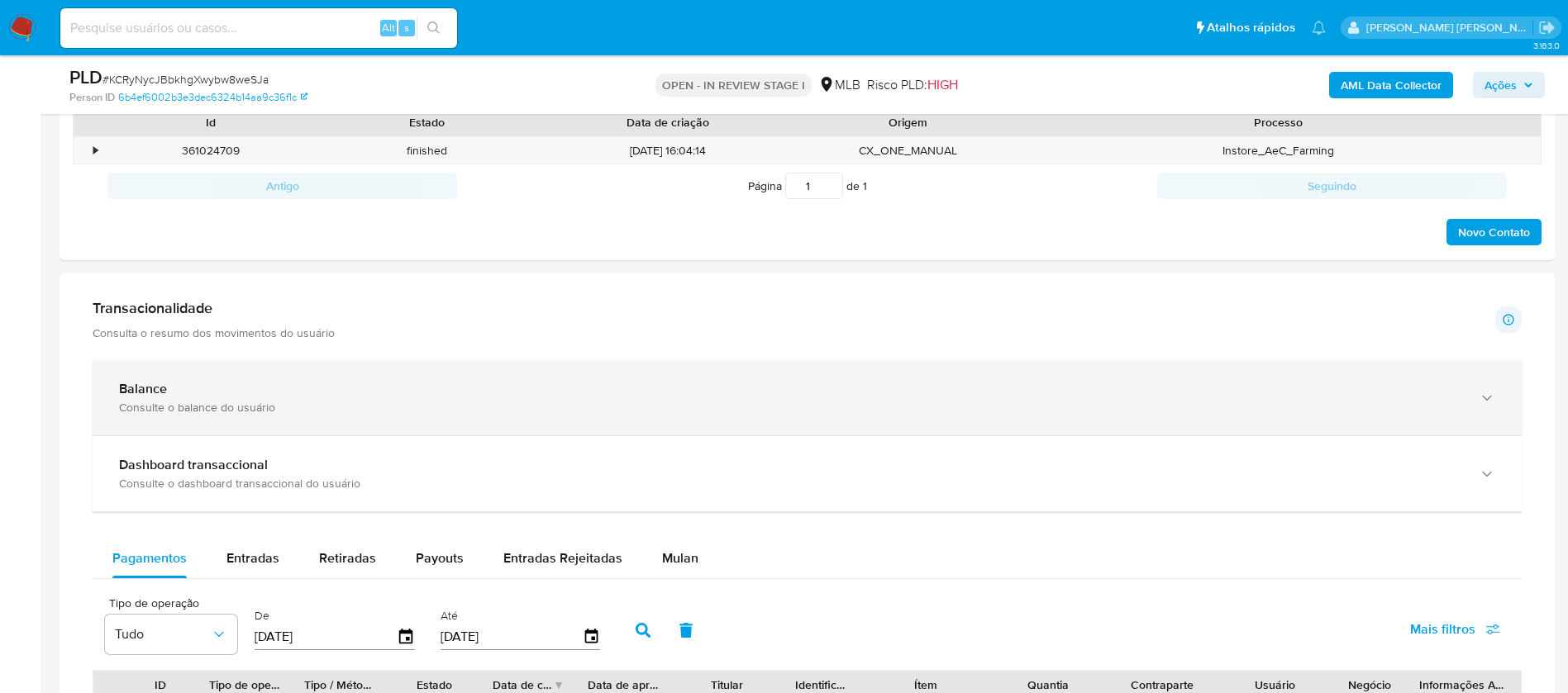
scroll to position [991, 0]
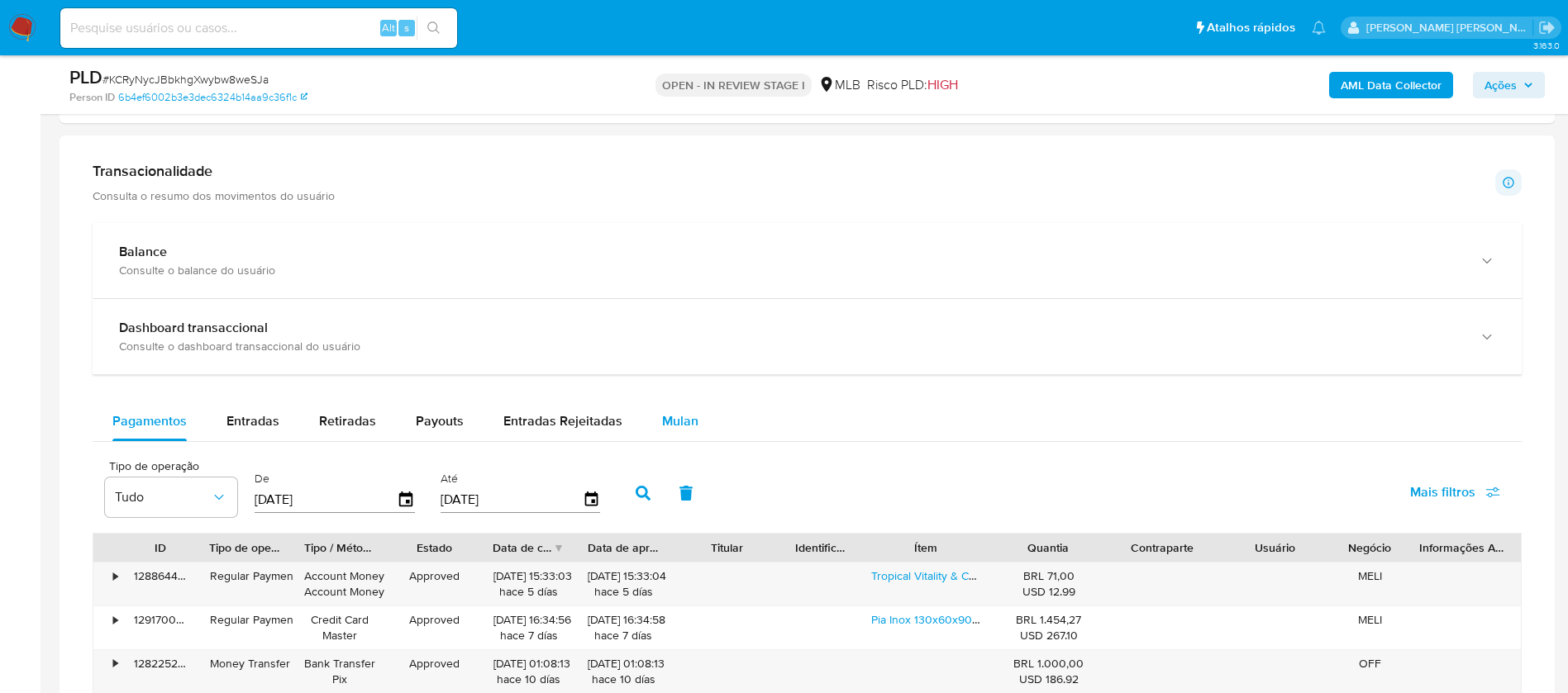
drag, startPoint x: 661, startPoint y: 424, endPoint x: 672, endPoint y: 423, distance: 11.0
click at [662, 423] on span "Mulan" at bounding box center [680, 421] width 36 height 19
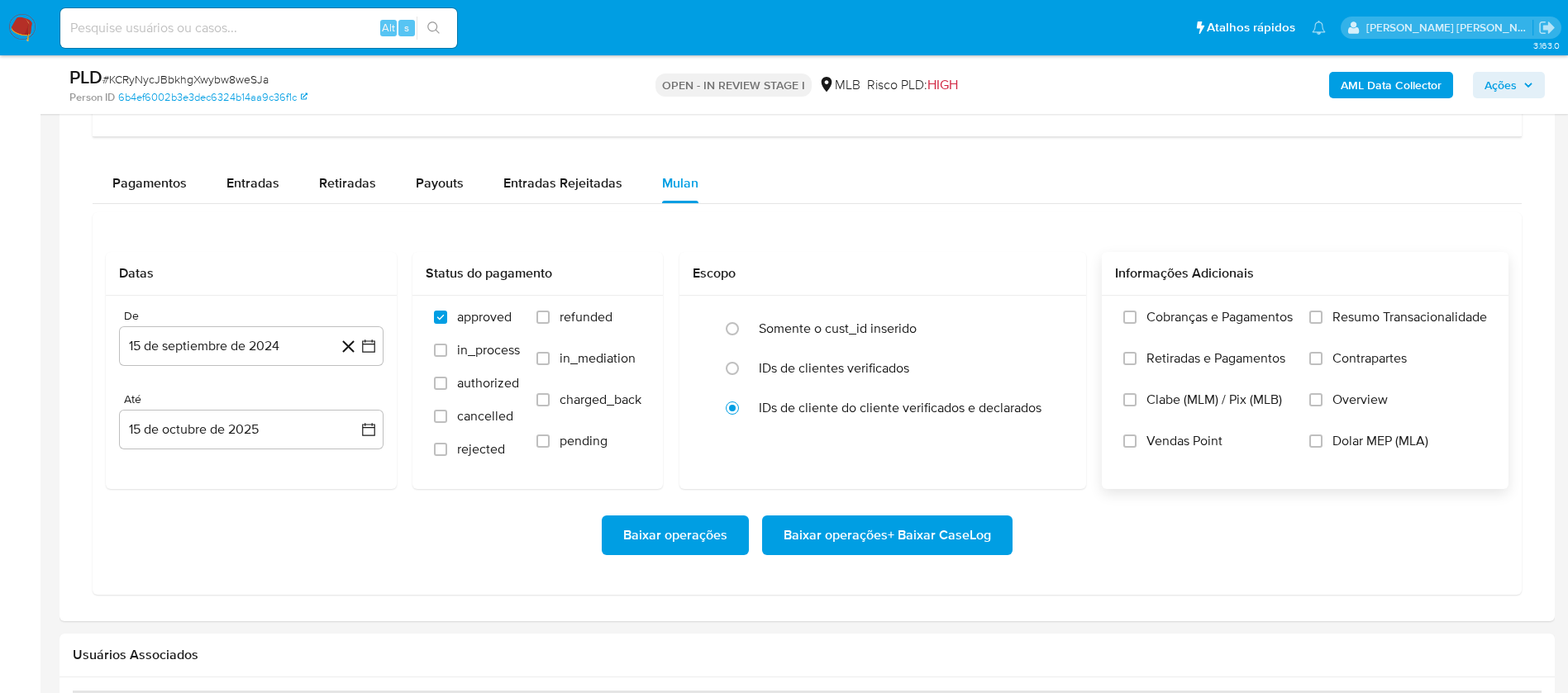
scroll to position [1239, 0]
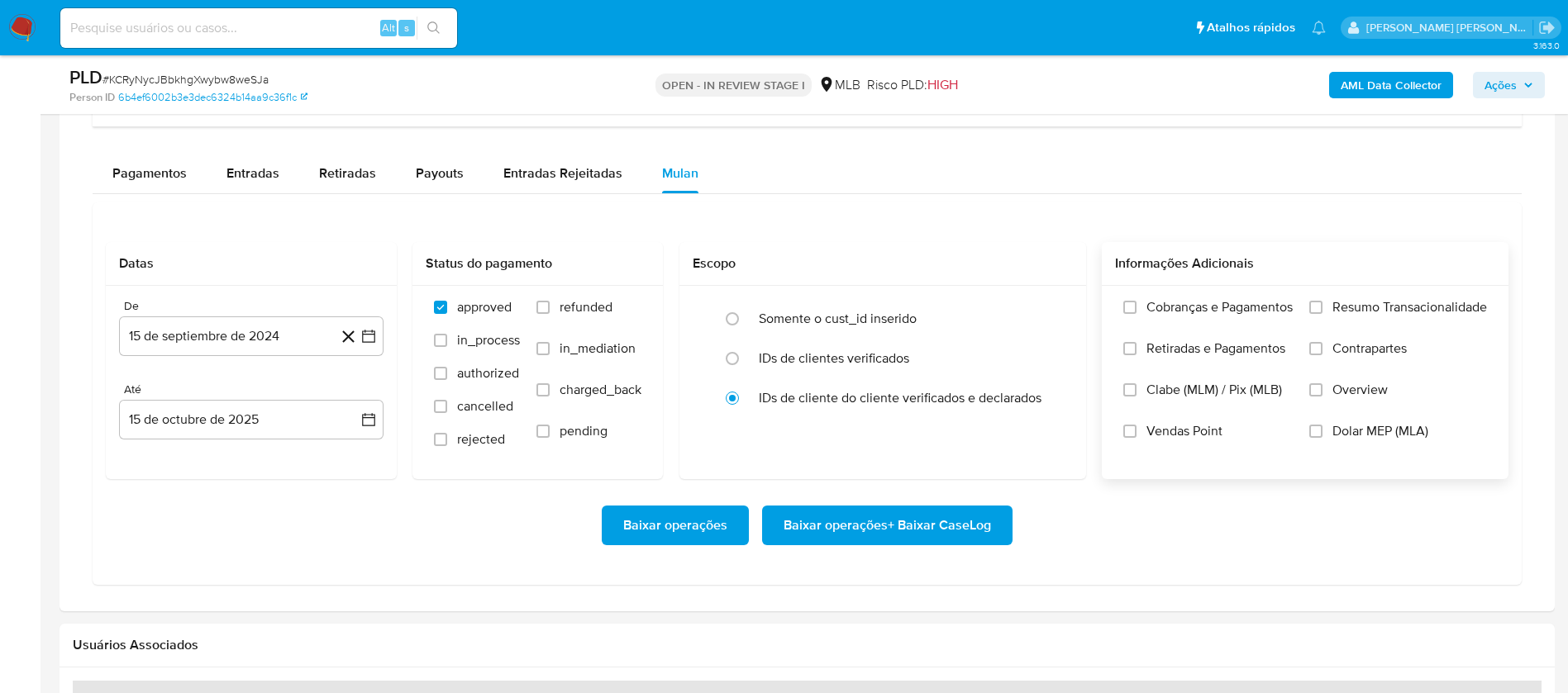
click at [1346, 313] on span "Resumo Transacionalidade" at bounding box center [1409, 308] width 154 height 17
click at [1323, 313] on input "Resumo Transacionalidade" at bounding box center [1316, 308] width 13 height 13
click at [1185, 429] on span "Vendas Point" at bounding box center [1183, 431] width 76 height 17
click at [1137, 429] on input "Vendas Point" at bounding box center [1130, 431] width 13 height 13
click at [204, 341] on button "15 de septiembre de 2024" at bounding box center [251, 336] width 265 height 39
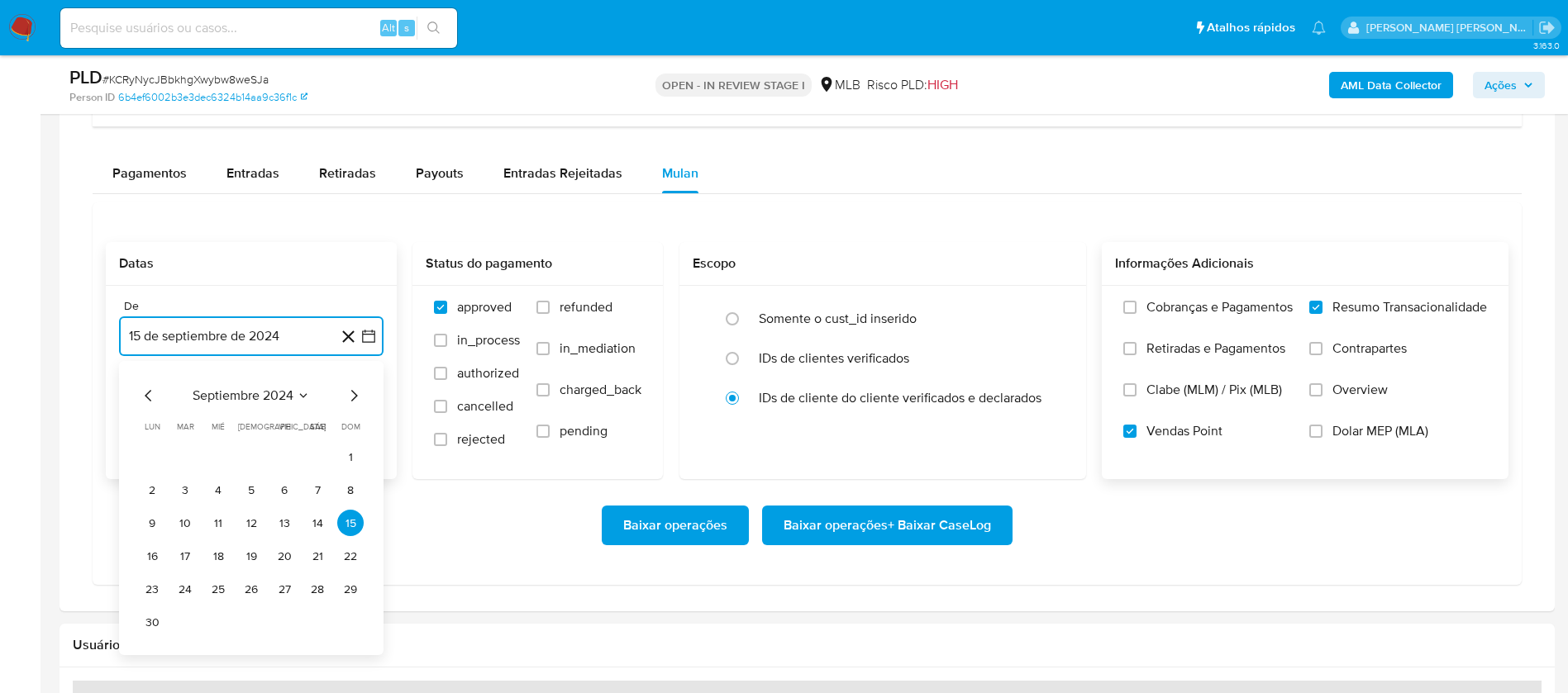
click at [276, 391] on span "septiembre 2024" at bounding box center [243, 396] width 101 height 17
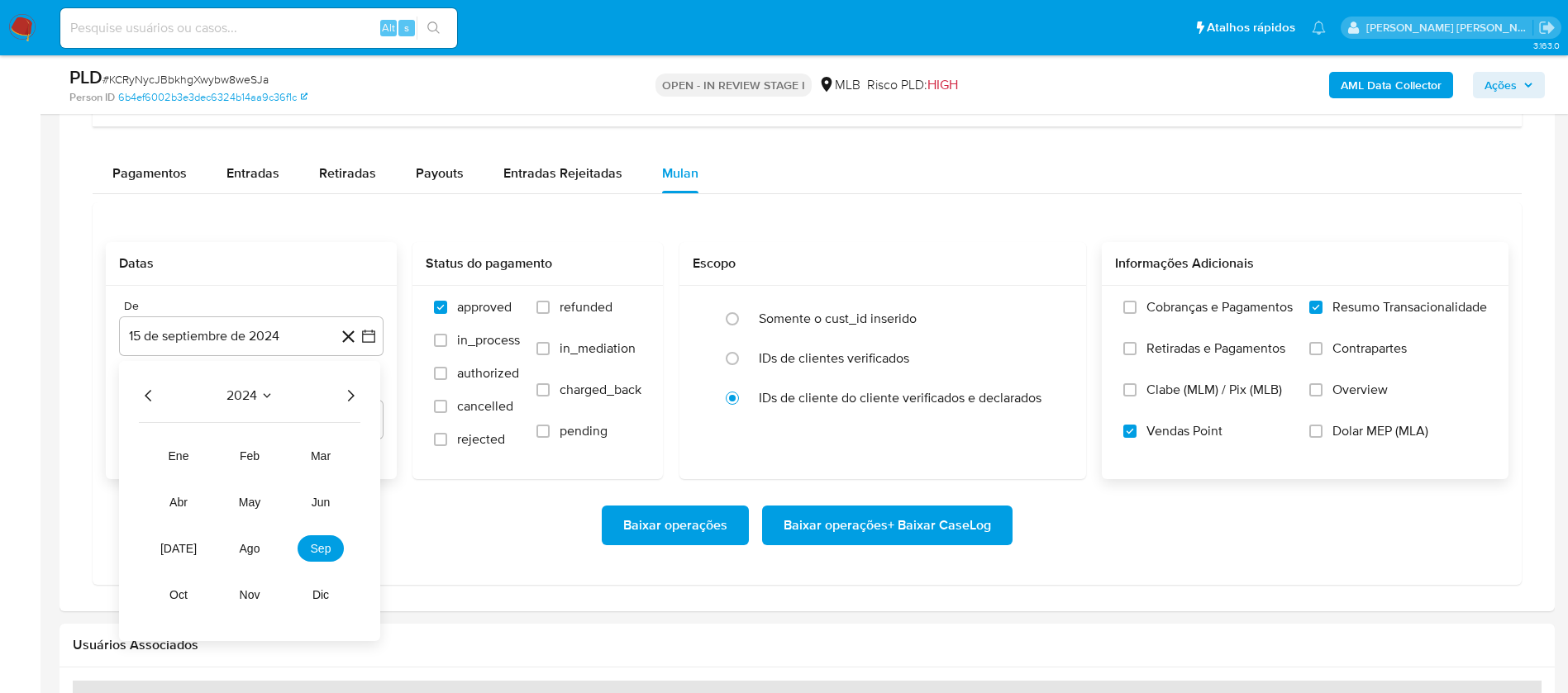
click at [350, 393] on icon "Año siguiente" at bounding box center [351, 396] width 7 height 11
click at [255, 541] on button "ago" at bounding box center [249, 549] width 46 height 26
click at [285, 457] on button "1" at bounding box center [284, 456] width 26 height 26
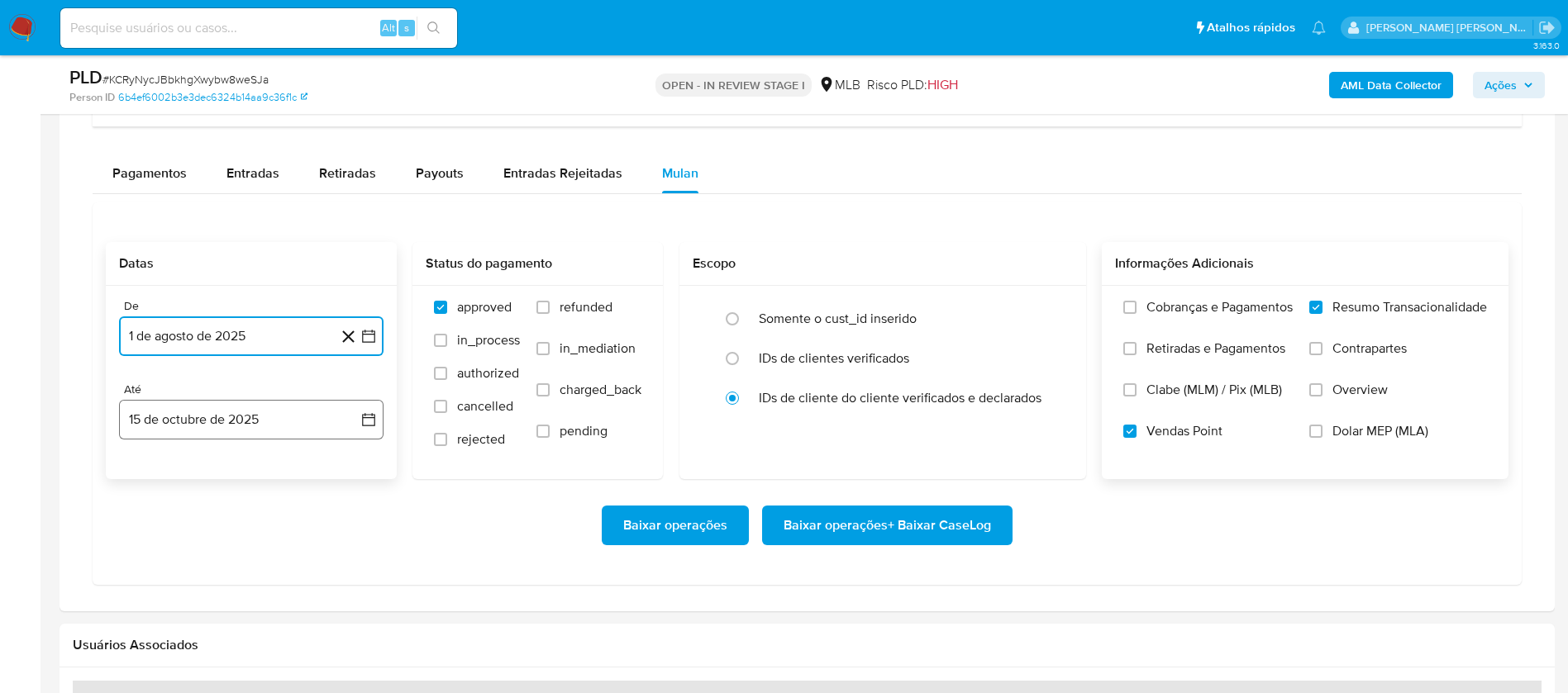
click at [295, 409] on button "15 de octubre de 2025" at bounding box center [251, 420] width 265 height 39
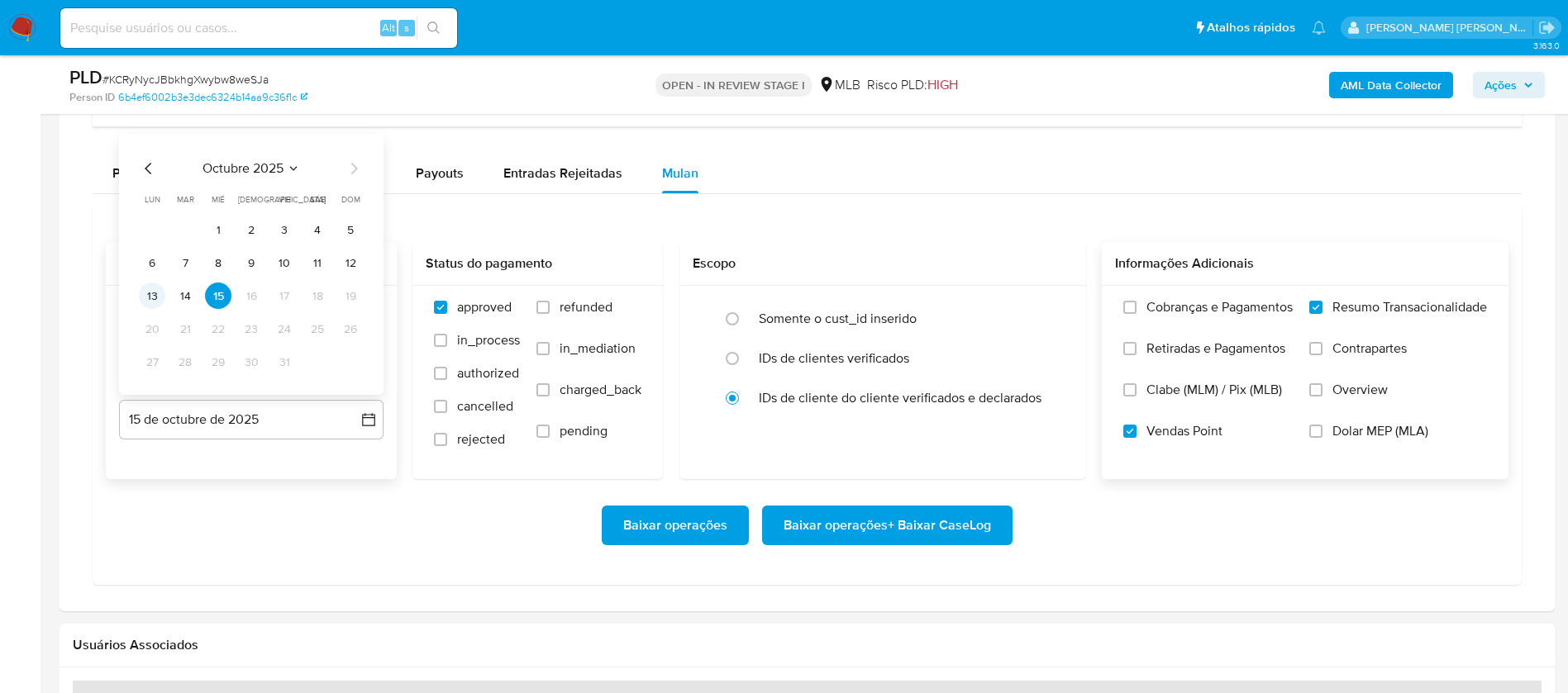
click at [143, 303] on button "13" at bounding box center [152, 296] width 26 height 26
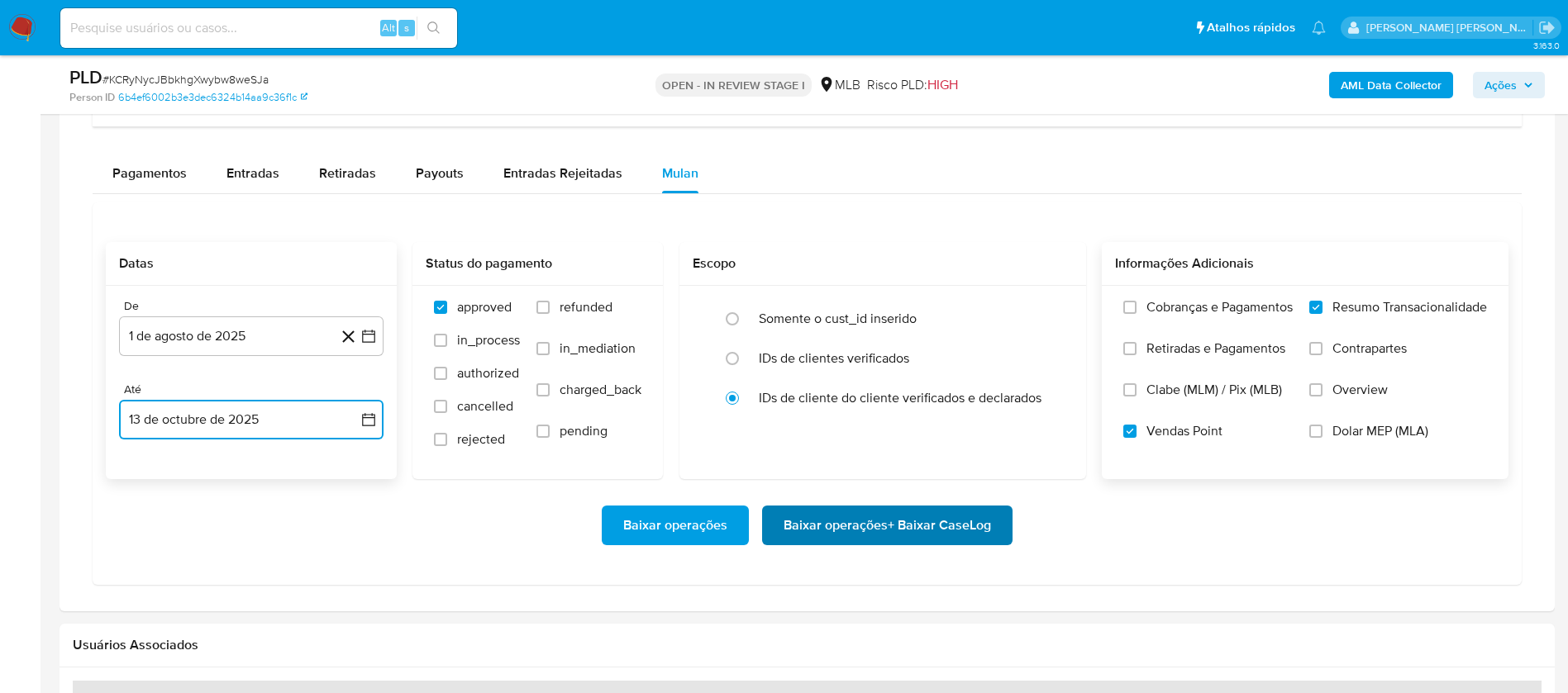
click at [991, 522] on button "Baixar operações + Baixar CaseLog" at bounding box center [888, 526] width 251 height 39
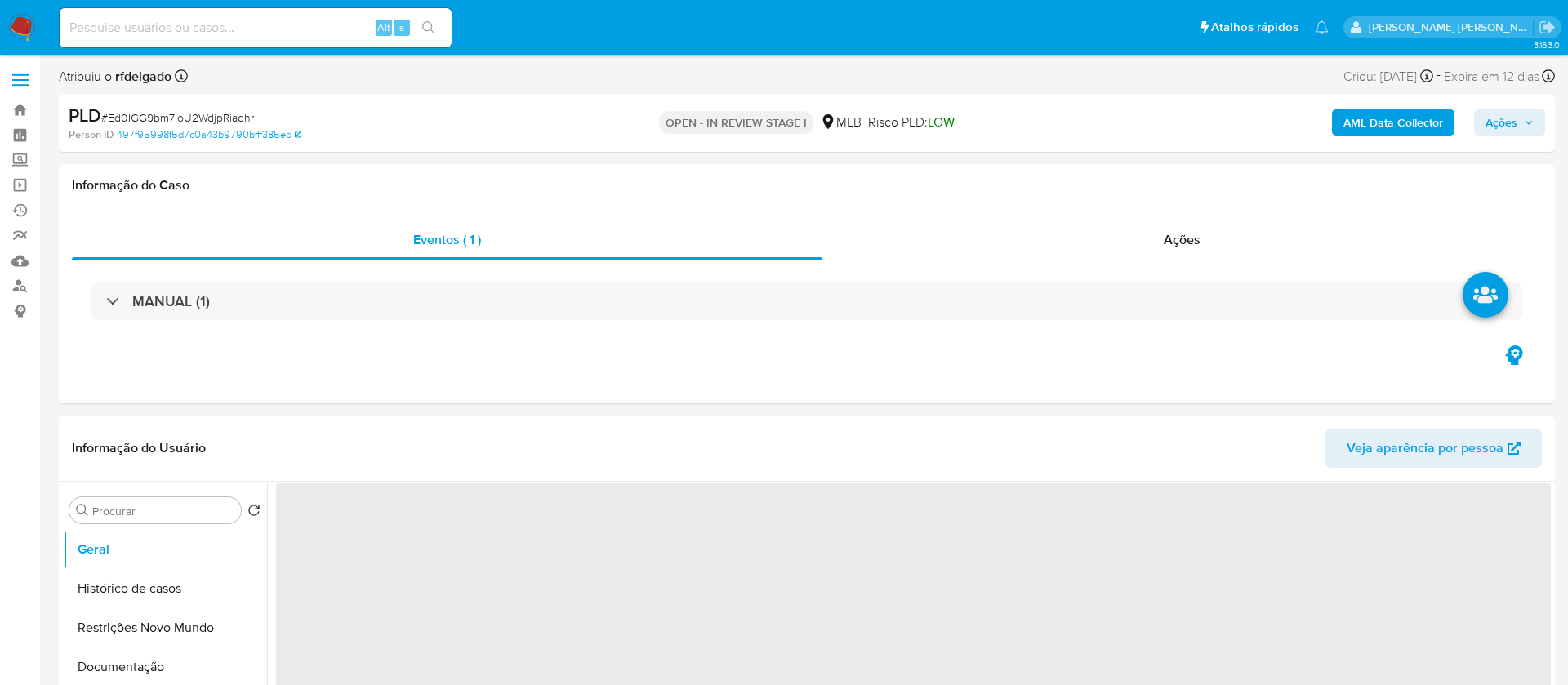
select select "10"
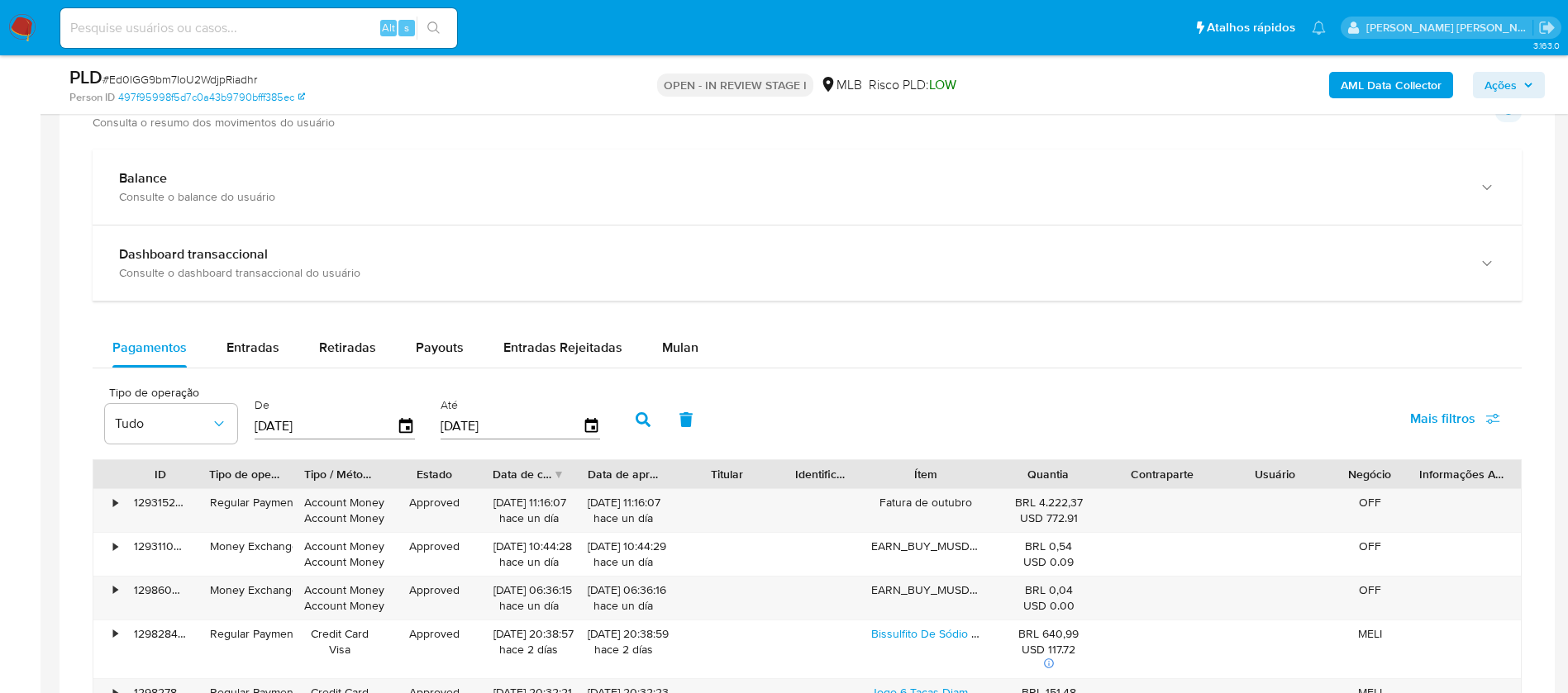
scroll to position [1239, 0]
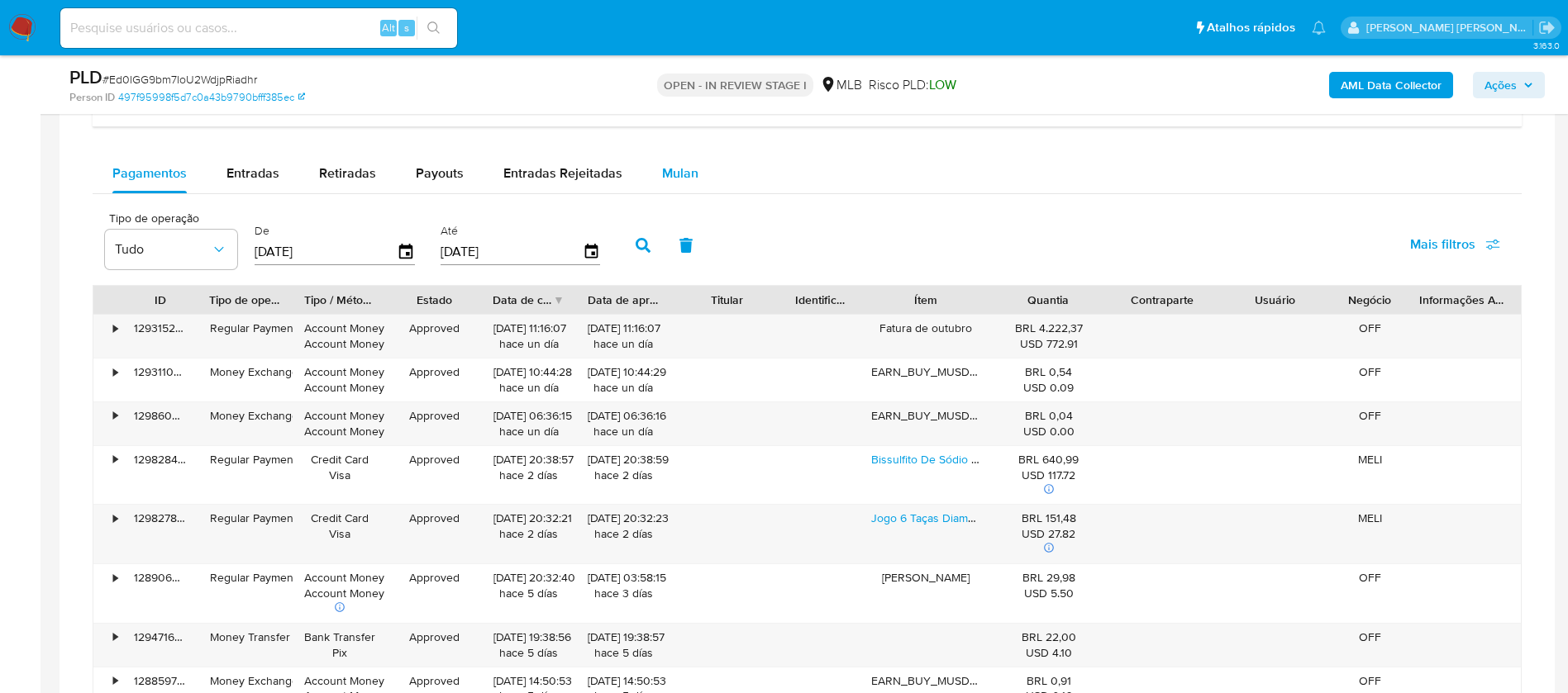
click at [691, 175] on span "Mulan" at bounding box center [680, 173] width 36 height 19
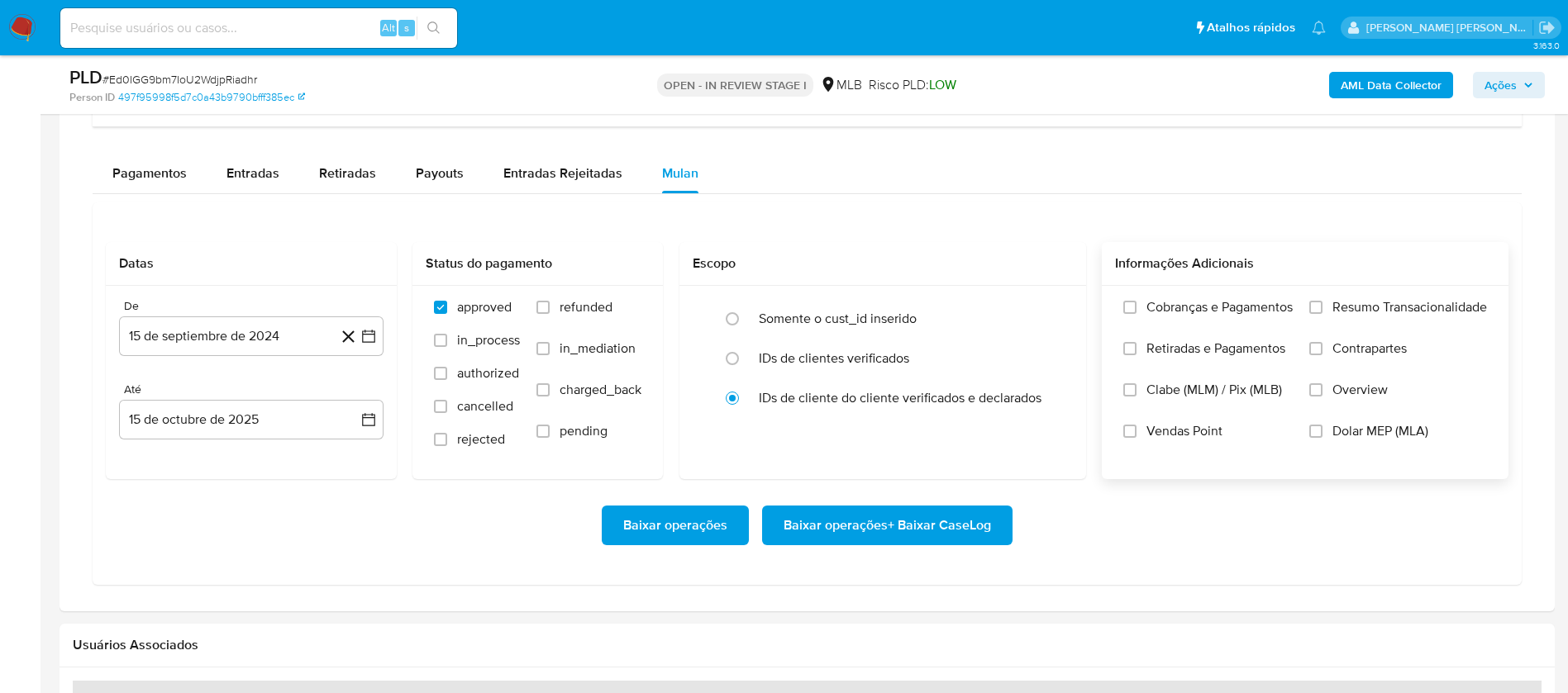
click at [1413, 301] on span "Resumo Transacionalidade" at bounding box center [1409, 308] width 154 height 17
click at [1323, 301] on input "Resumo Transacionalidade" at bounding box center [1316, 308] width 13 height 13
click at [1141, 434] on label "Vendas Point" at bounding box center [1208, 443] width 169 height 41
click at [1137, 434] on input "Vendas Point" at bounding box center [1130, 431] width 13 height 13
click at [290, 342] on button "15 de septiembre de 2024" at bounding box center [251, 336] width 265 height 39
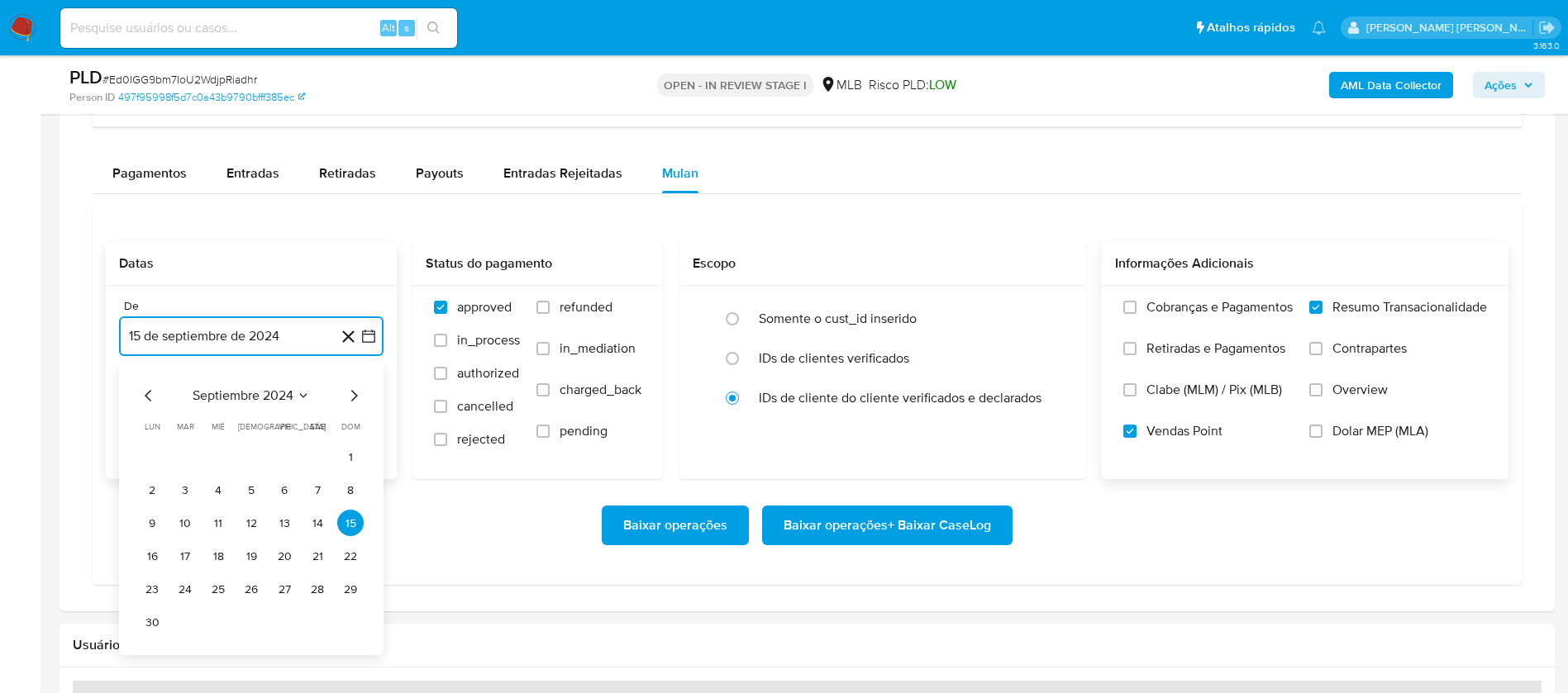
click at [279, 396] on span "septiembre 2024" at bounding box center [243, 396] width 101 height 17
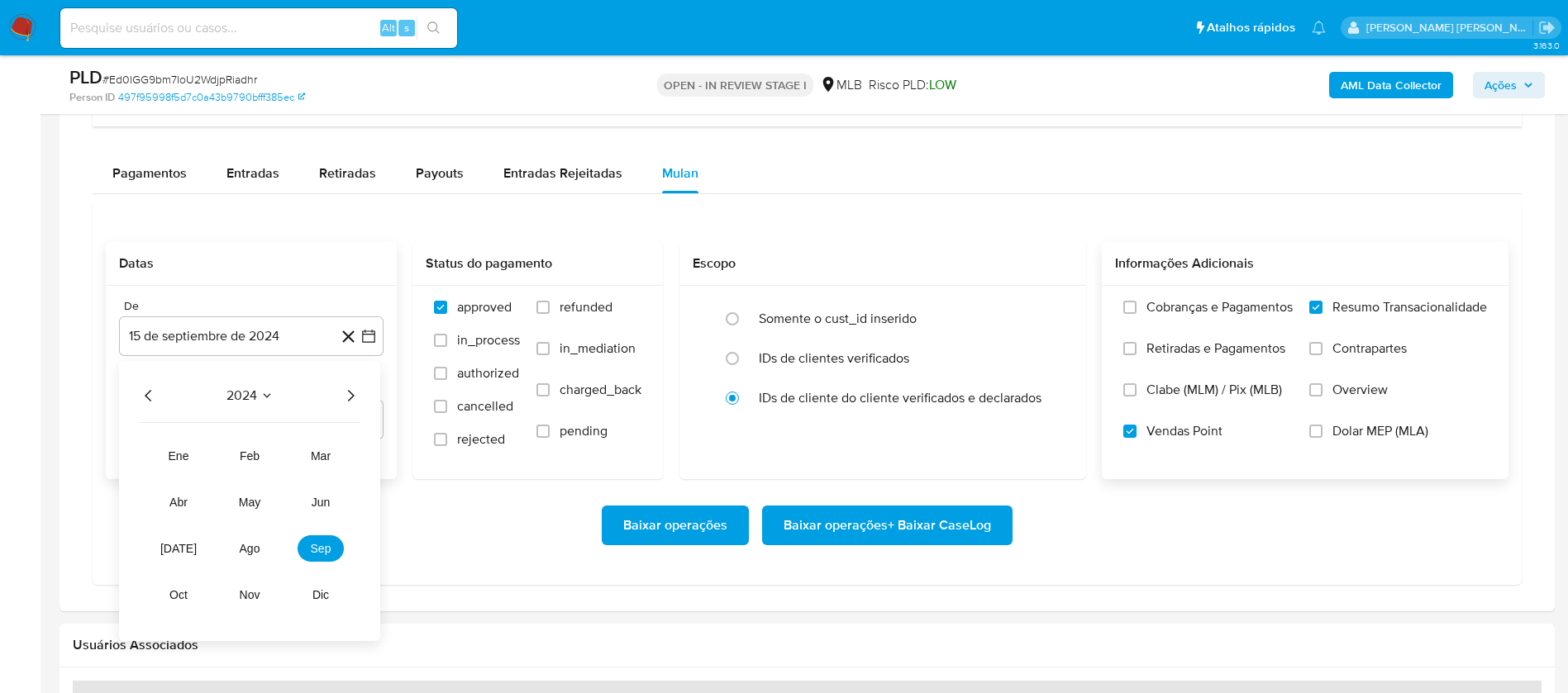
click at [342, 394] on icon "Año siguiente" at bounding box center [350, 396] width 20 height 20
click at [250, 541] on button "ago" at bounding box center [249, 549] width 46 height 26
click at [290, 455] on button "1" at bounding box center [284, 456] width 26 height 26
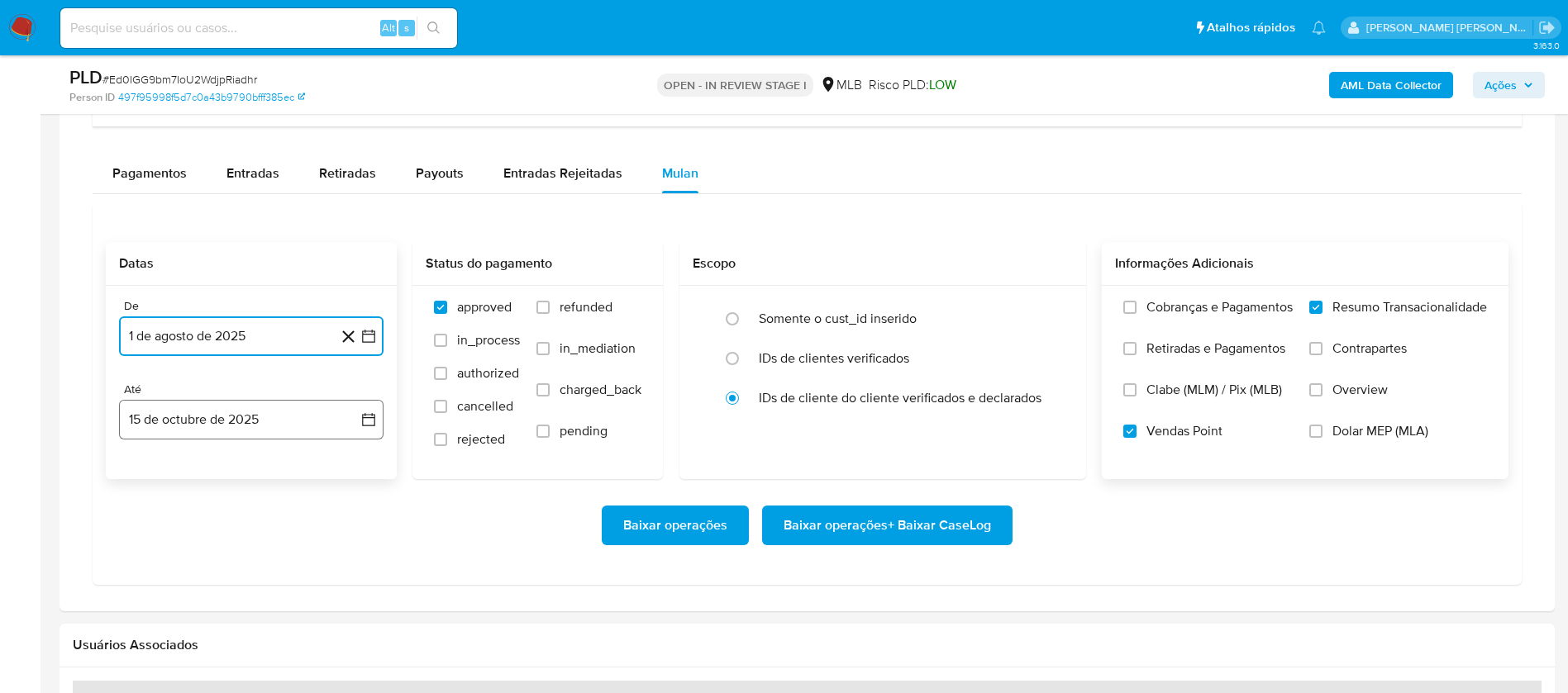
click at [281, 425] on button "15 de octubre de 2025" at bounding box center [251, 420] width 265 height 39
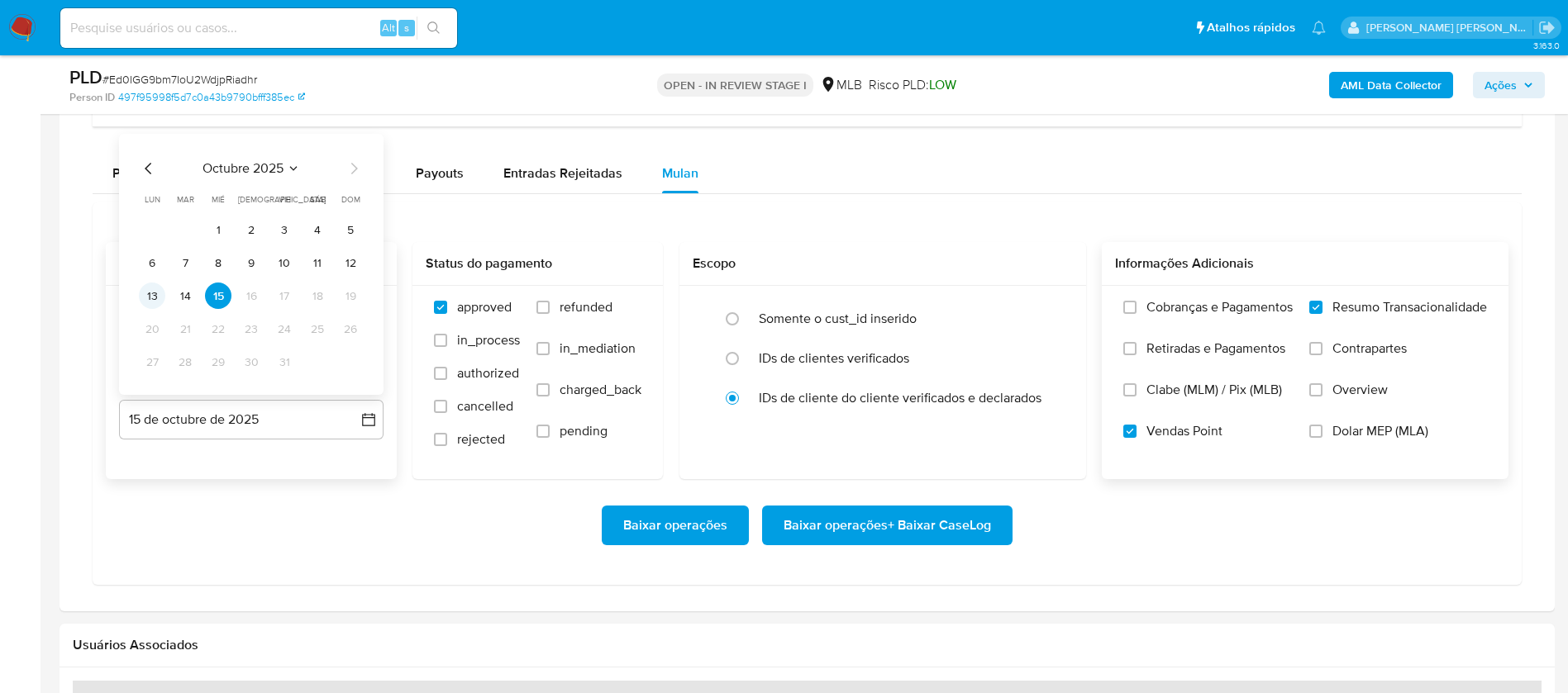
click at [146, 293] on button "13" at bounding box center [152, 296] width 26 height 26
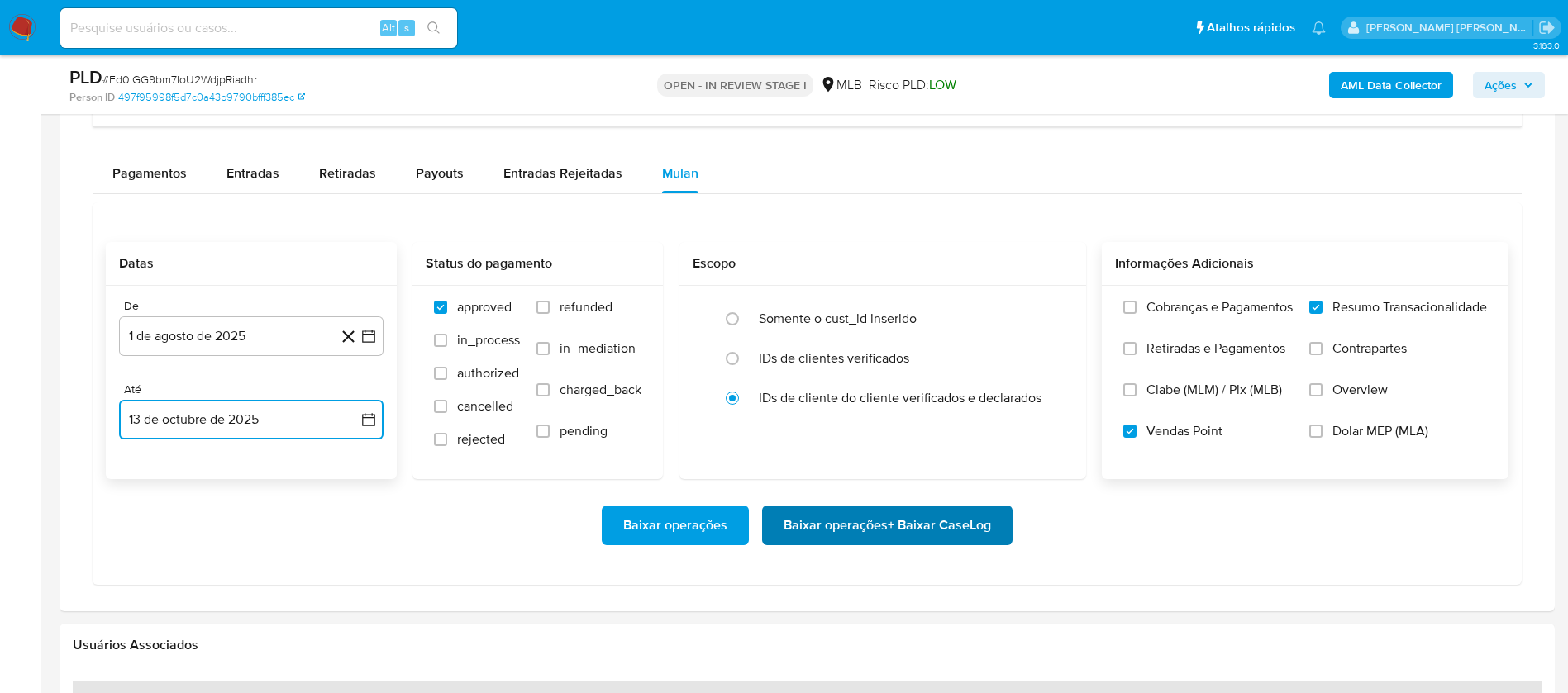
click at [815, 533] on span "Baixar operações + Baixar CaseLog" at bounding box center [888, 525] width 208 height 36
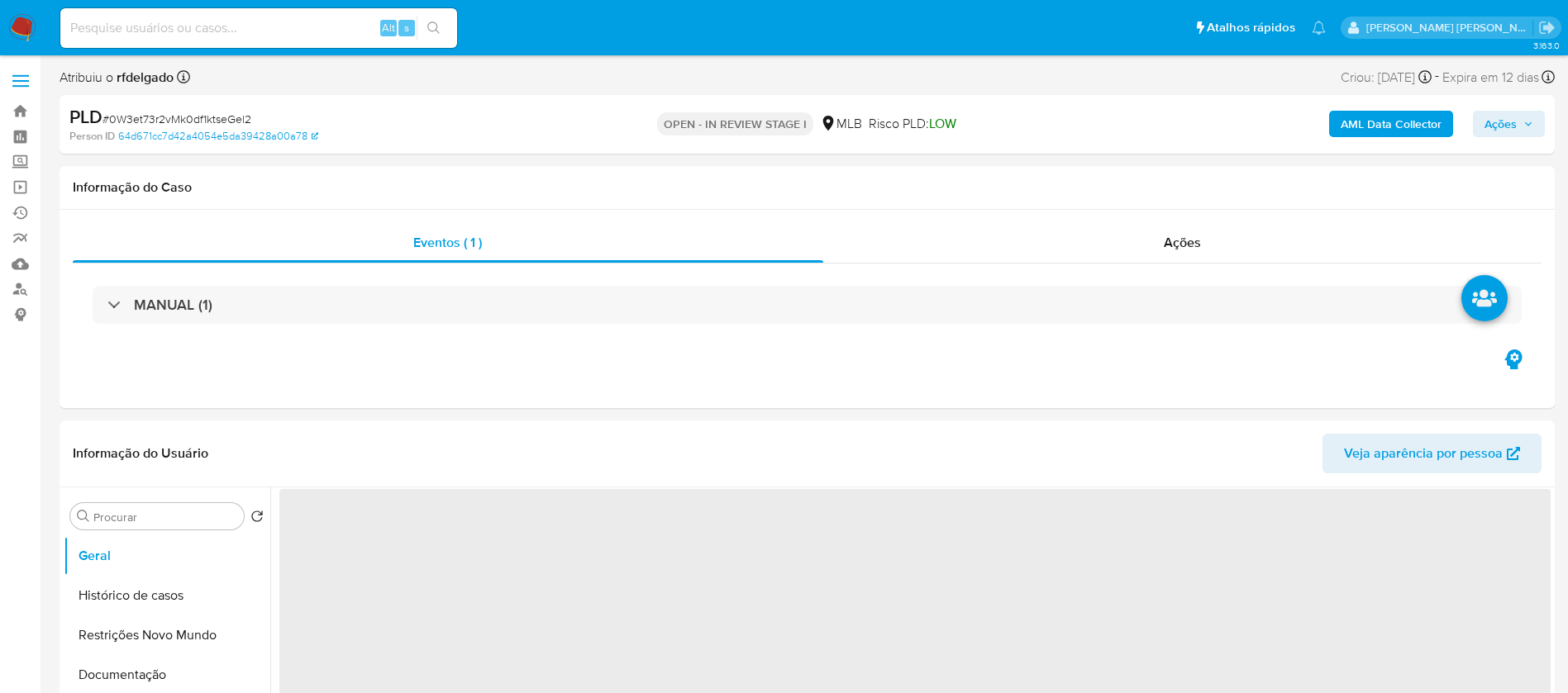
select select "10"
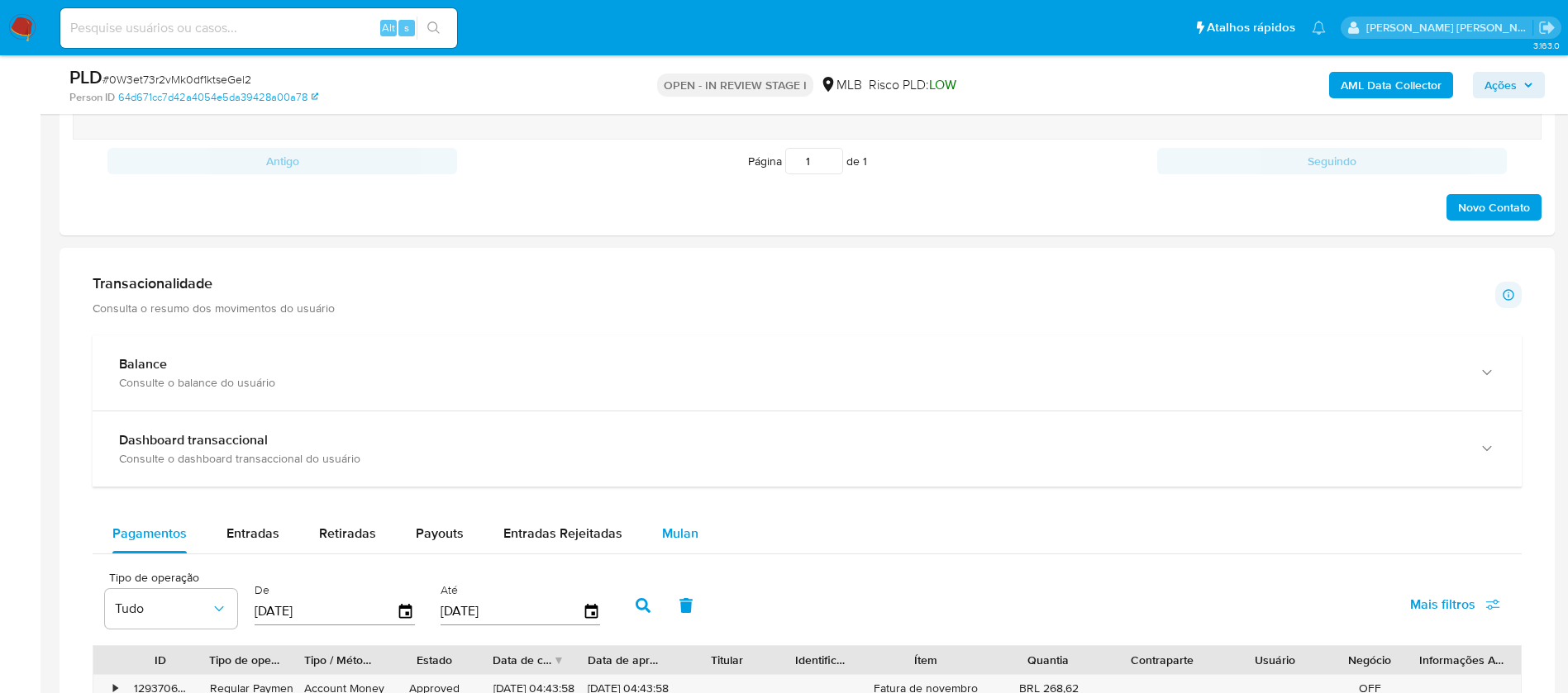
click at [678, 534] on span "Mulan" at bounding box center [680, 533] width 36 height 19
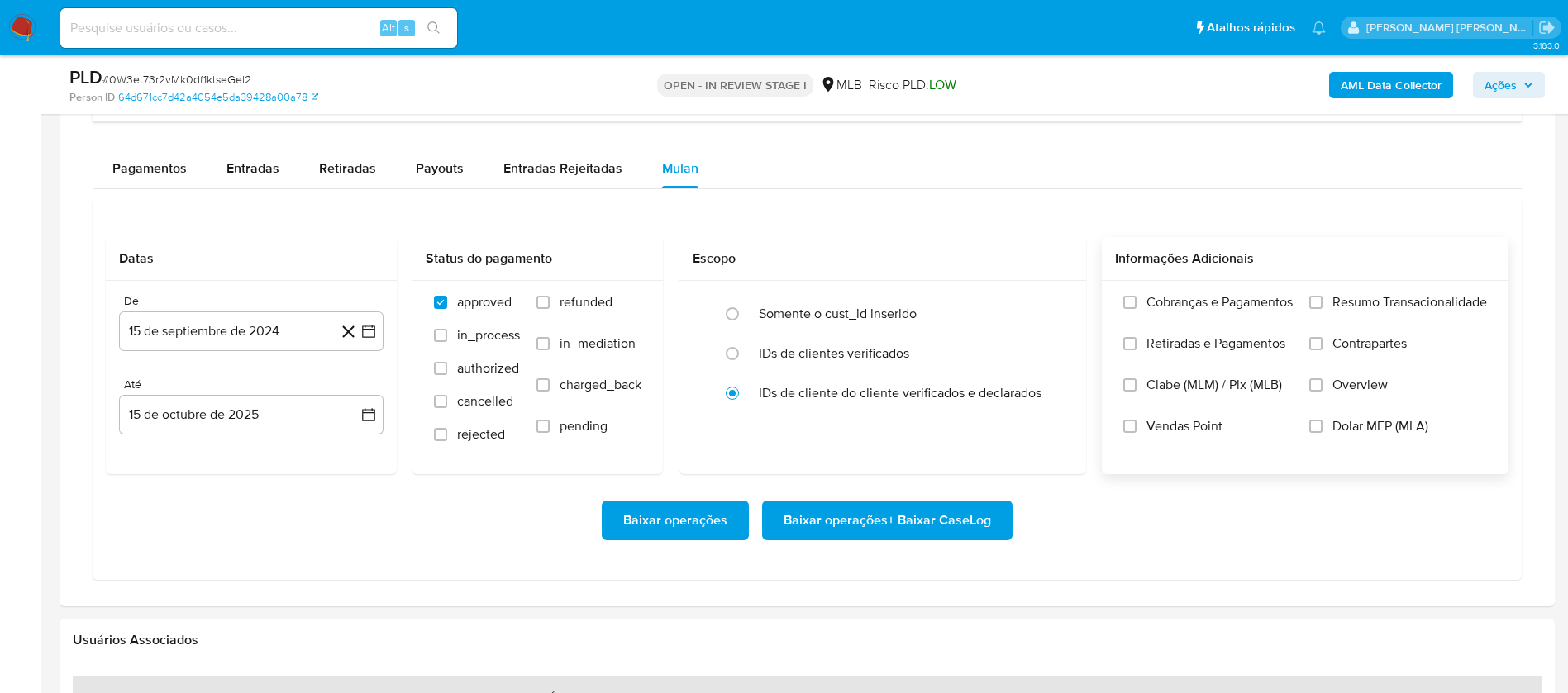
scroll to position [1364, 0]
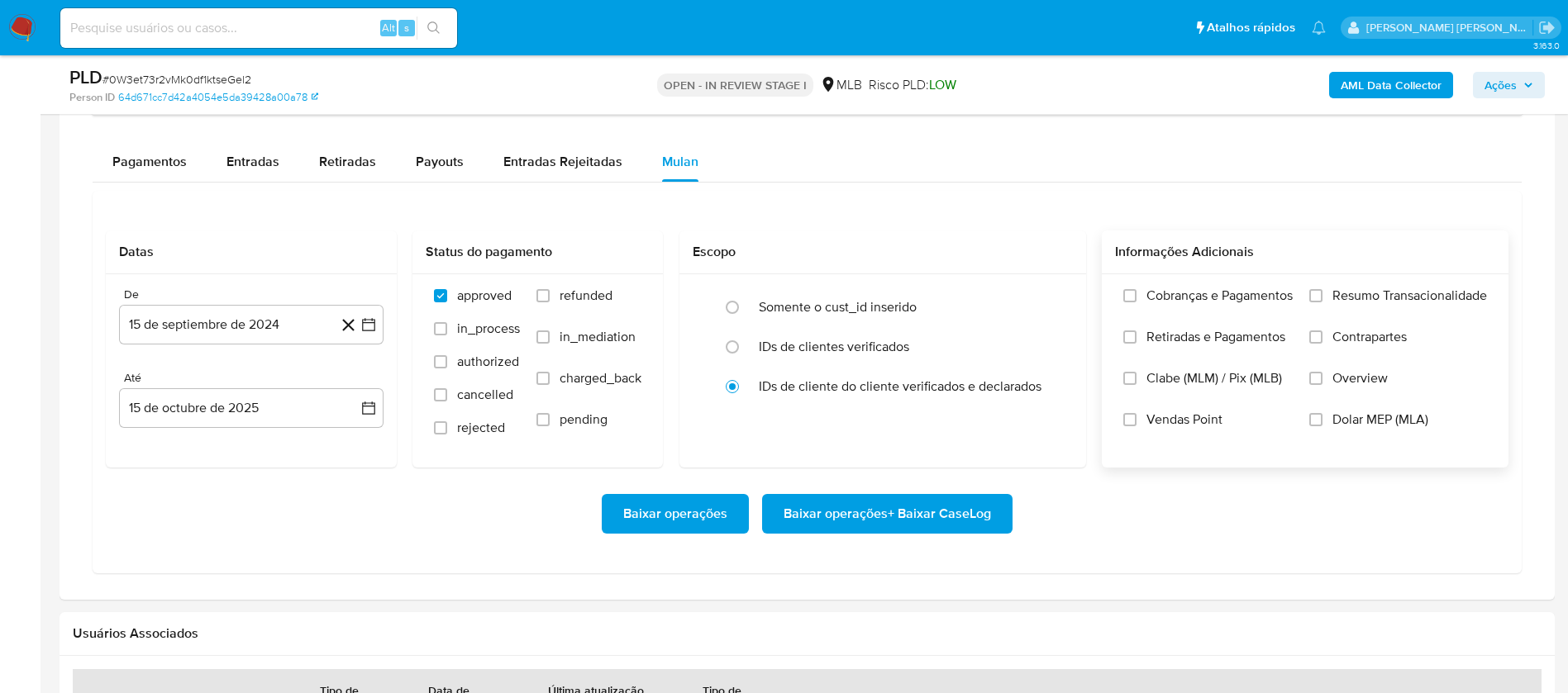
click at [1410, 287] on span "Resumo Transacionalidade" at bounding box center [1409, 296] width 154 height 17
click at [1323, 289] on input "Resumo Transacionalidade" at bounding box center [1316, 296] width 13 height 13
click at [1140, 420] on label "Vendas Point" at bounding box center [1208, 432] width 169 height 41
click at [1137, 420] on input "Vendas Point" at bounding box center [1130, 420] width 13 height 13
click at [282, 320] on button "15 de septiembre de 2024" at bounding box center [251, 325] width 265 height 39
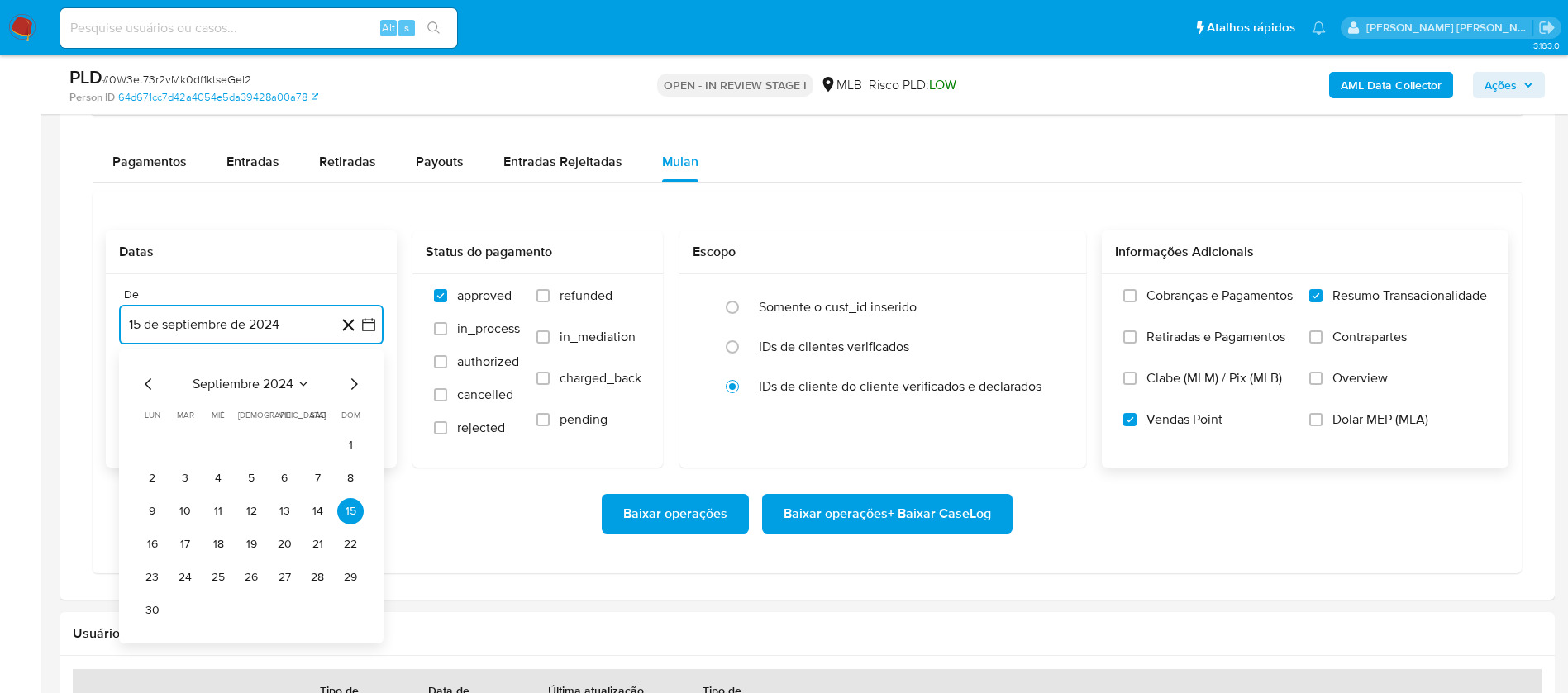
click at [280, 383] on span "septiembre 2024" at bounding box center [243, 384] width 101 height 17
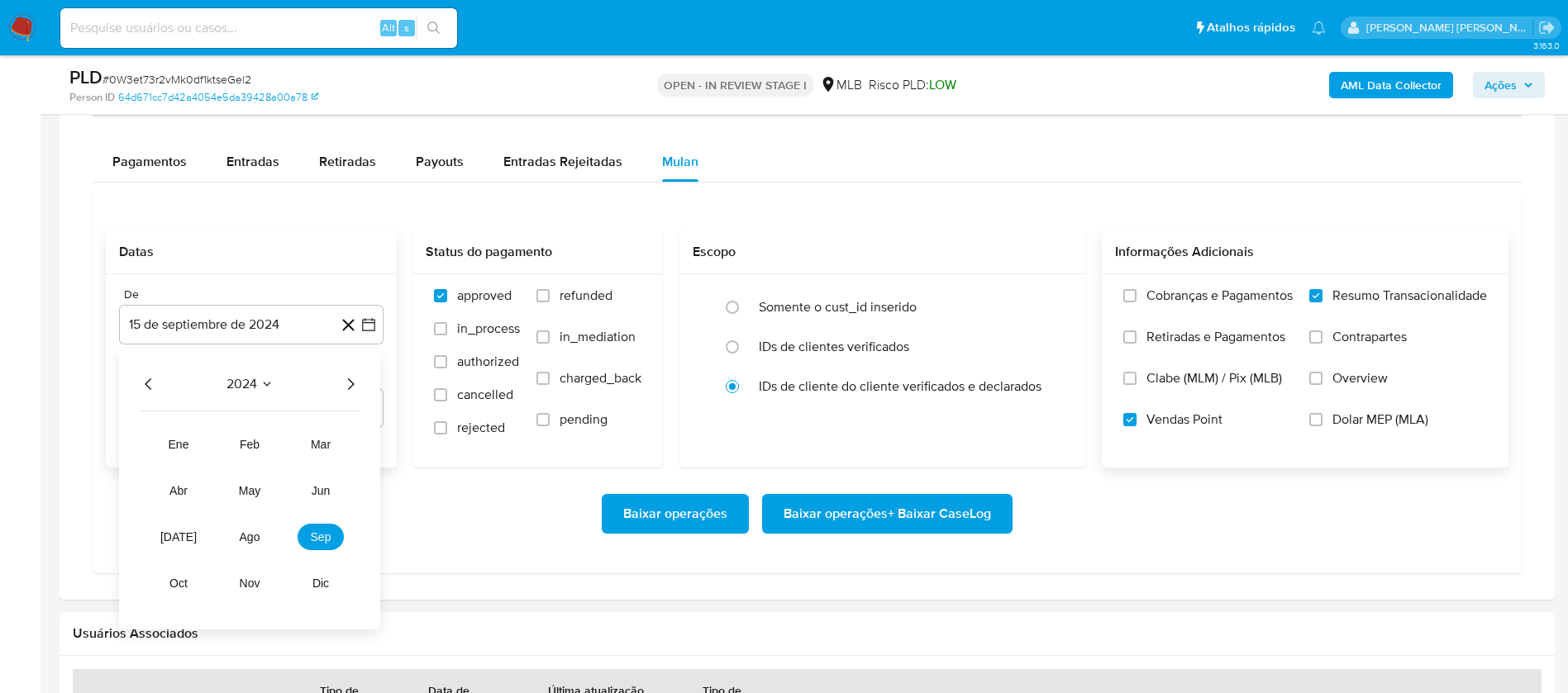
click at [352, 383] on icon "Año siguiente" at bounding box center [351, 384] width 7 height 11
click at [254, 553] on tr "ene feb mar abr may jun [DATE] ago sep oct nov dic" at bounding box center [249, 513] width 188 height 166
click at [254, 546] on button "ago" at bounding box center [249, 537] width 46 height 26
click at [285, 430] on table "lun lunes mar martes mié miércoles jue jueves vie viernes sáb sábado [PERSON_NA…" at bounding box center [251, 499] width 225 height 181
click at [285, 440] on button "1" at bounding box center [284, 445] width 26 height 26
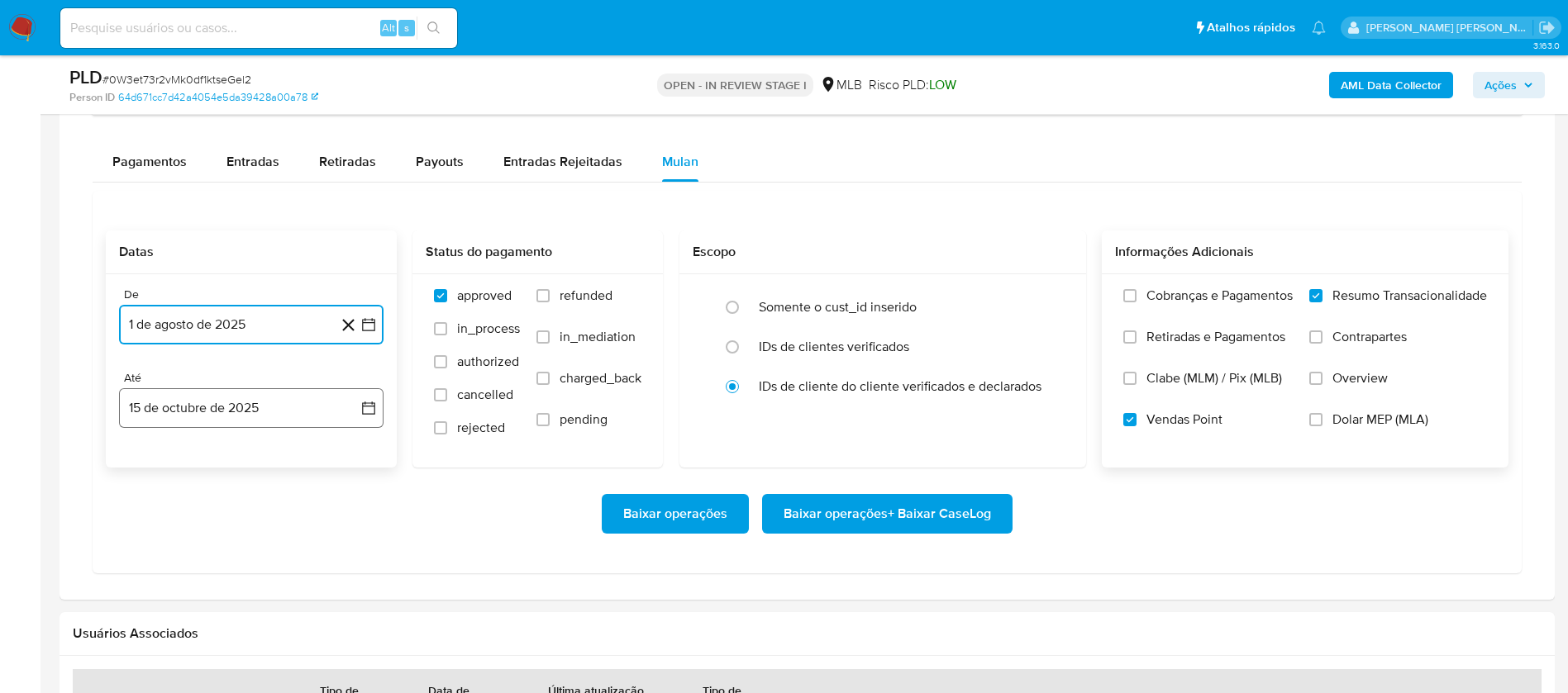
click at [283, 417] on button "15 de octubre de 2025" at bounding box center [251, 408] width 265 height 39
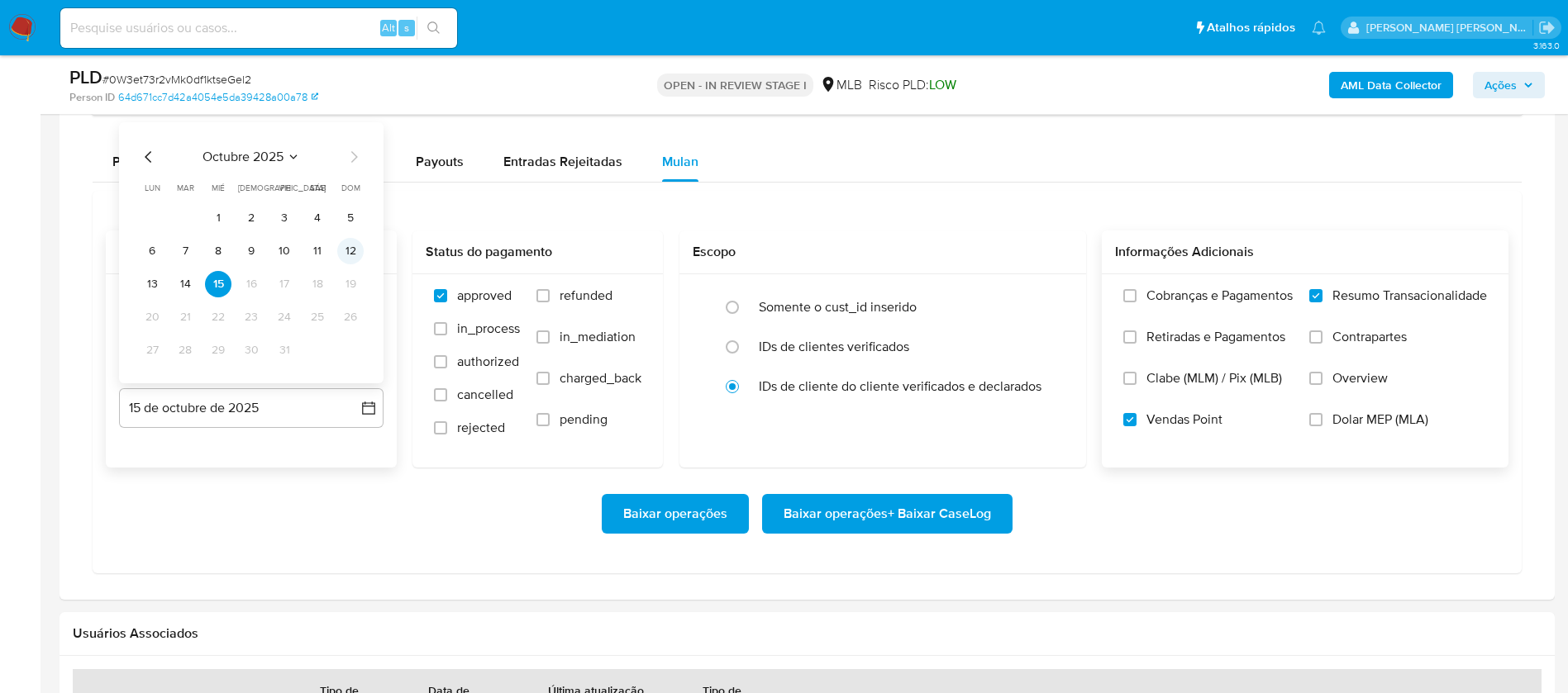
click at [347, 252] on button "12" at bounding box center [350, 251] width 26 height 26
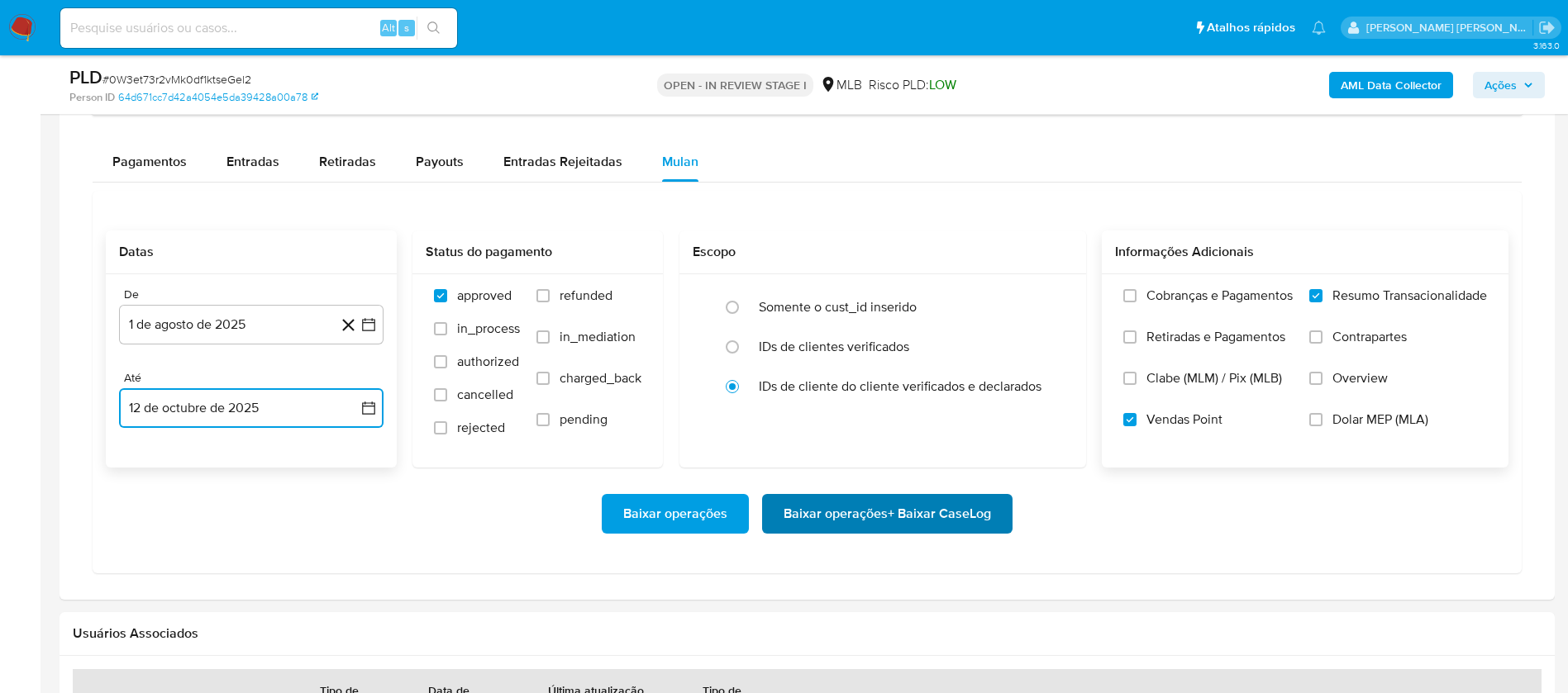
click at [878, 511] on span "Baixar operações + Baixar CaseLog" at bounding box center [888, 513] width 208 height 36
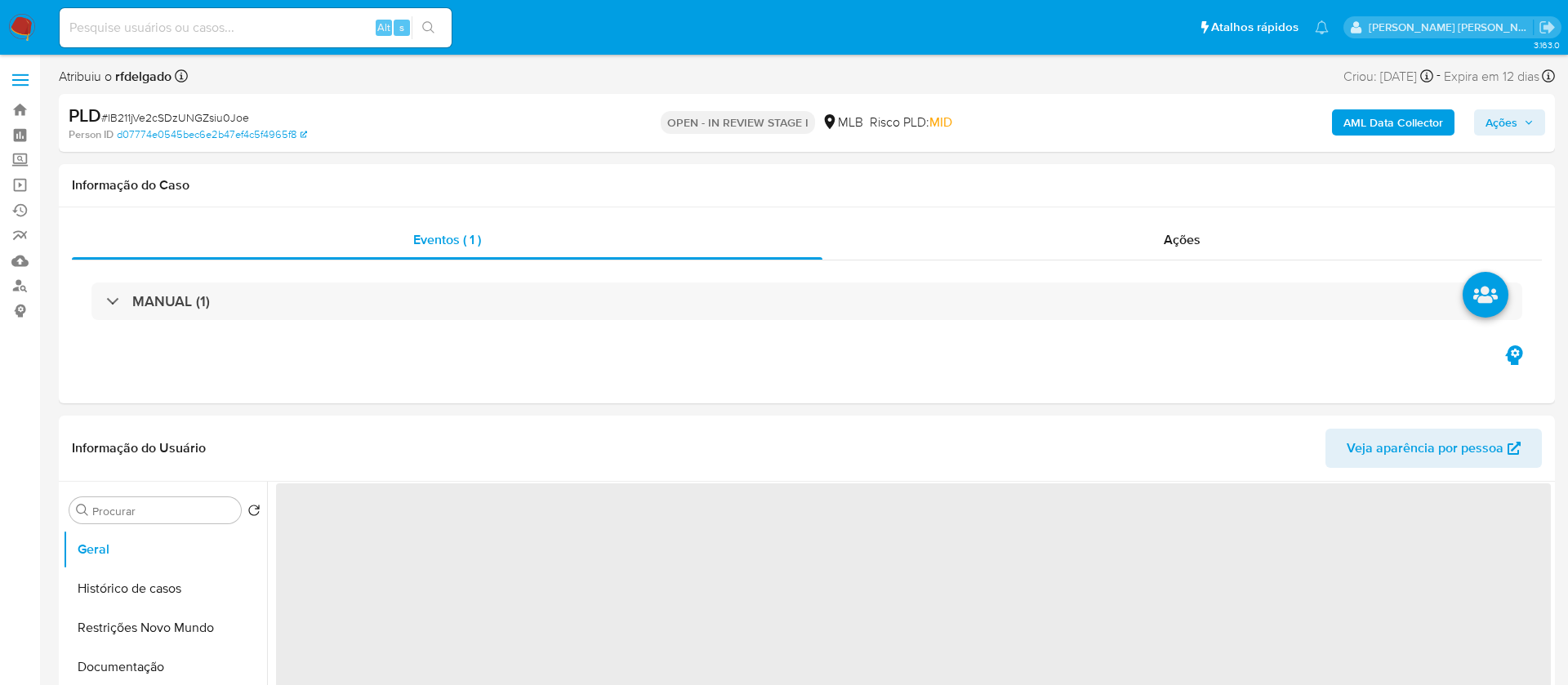
select select "10"
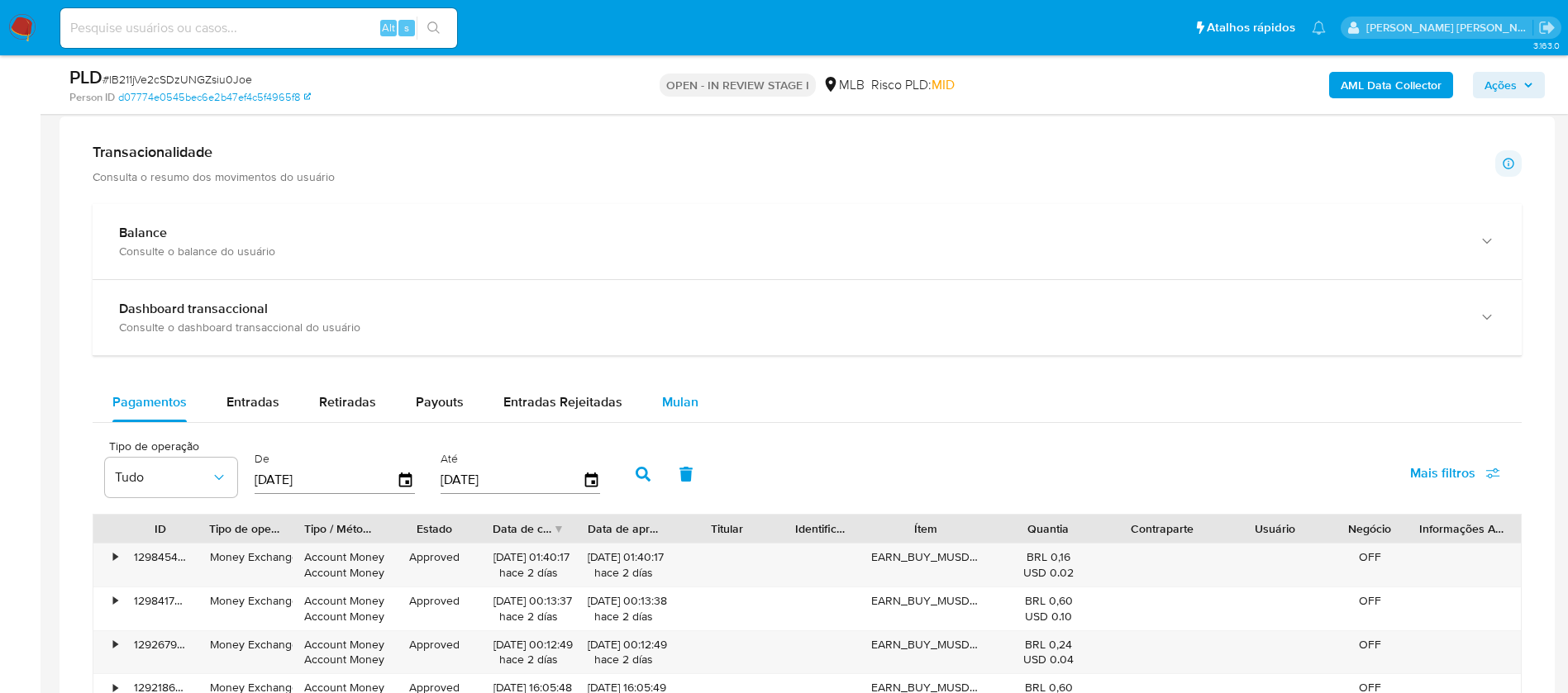
scroll to position [1239, 0]
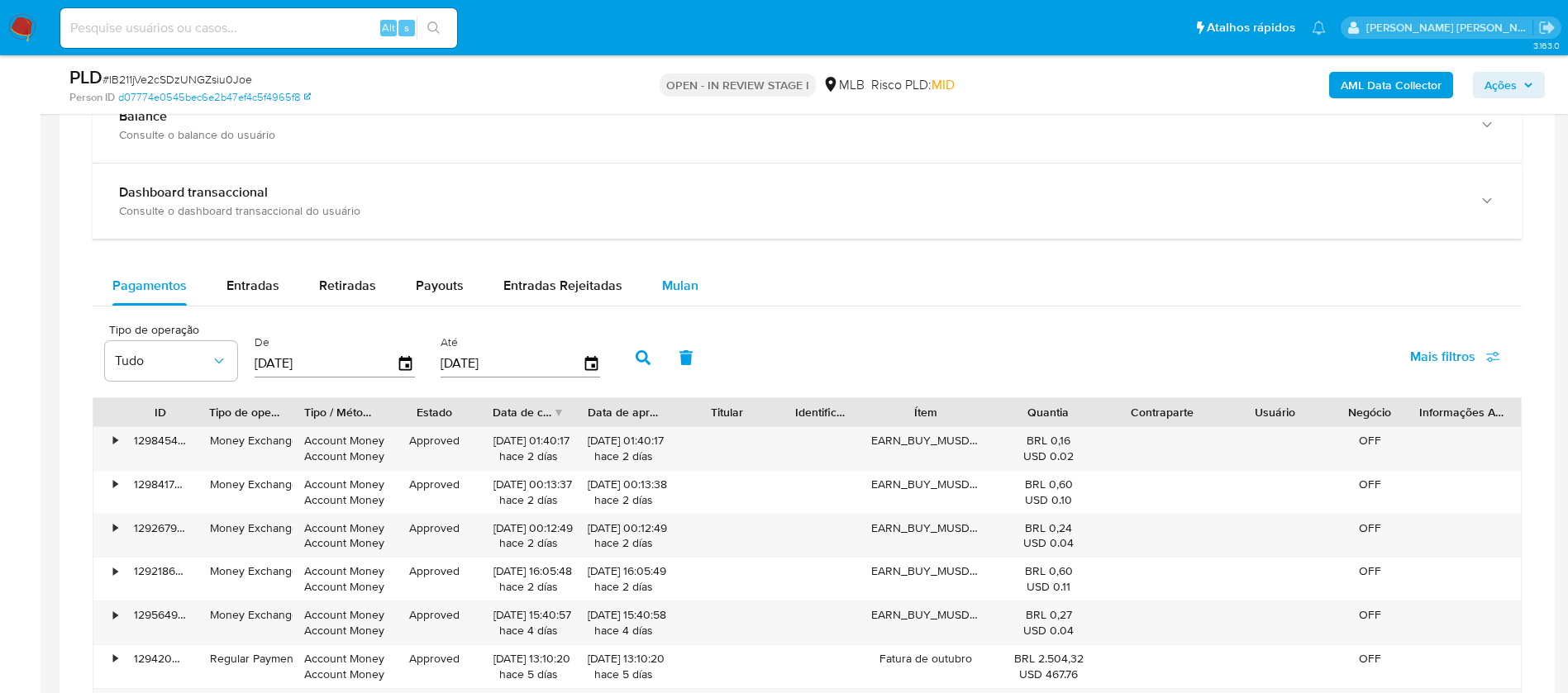
click at [672, 283] on span "Mulan" at bounding box center [680, 285] width 36 height 19
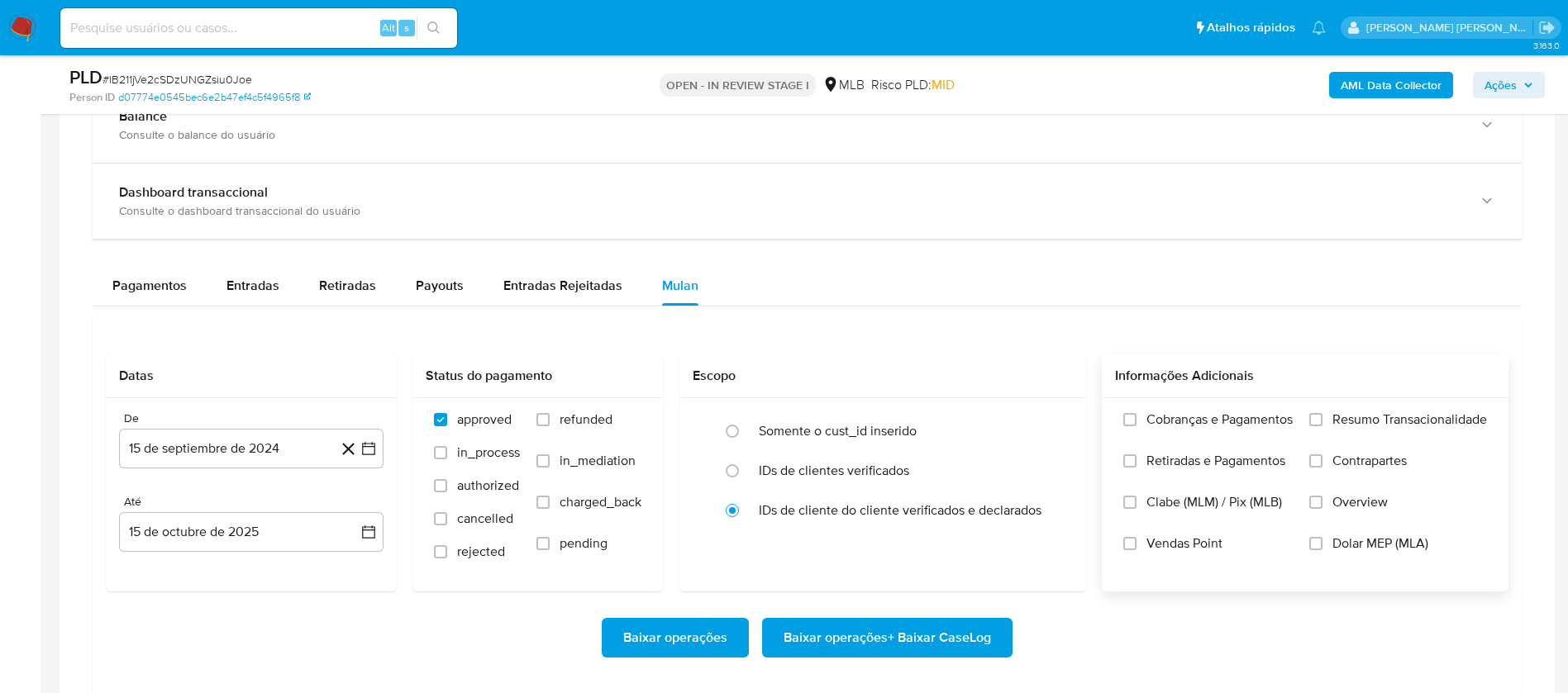
click at [1363, 416] on span "Resumo Transacionalidade" at bounding box center [1409, 420] width 154 height 17
click at [1323, 416] on input "Resumo Transacionalidade" at bounding box center [1316, 420] width 13 height 13
click at [1201, 547] on span "Vendas Point" at bounding box center [1183, 544] width 76 height 17
click at [1142, 543] on label "Vendas Point" at bounding box center [1208, 556] width 169 height 41
click at [1137, 543] on input "Vendas Point" at bounding box center [1130, 543] width 13 height 13
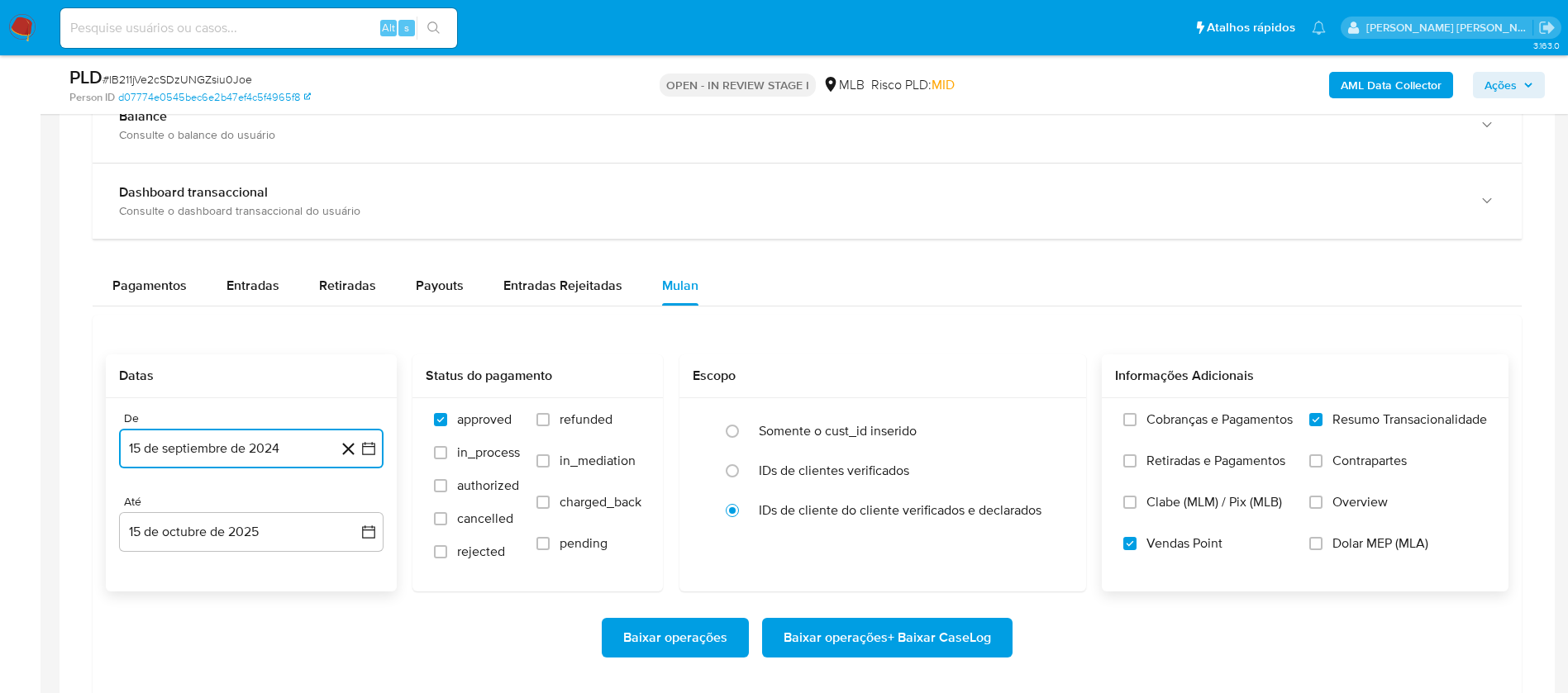
click at [258, 440] on button "15 de septiembre de 2024" at bounding box center [251, 449] width 265 height 39
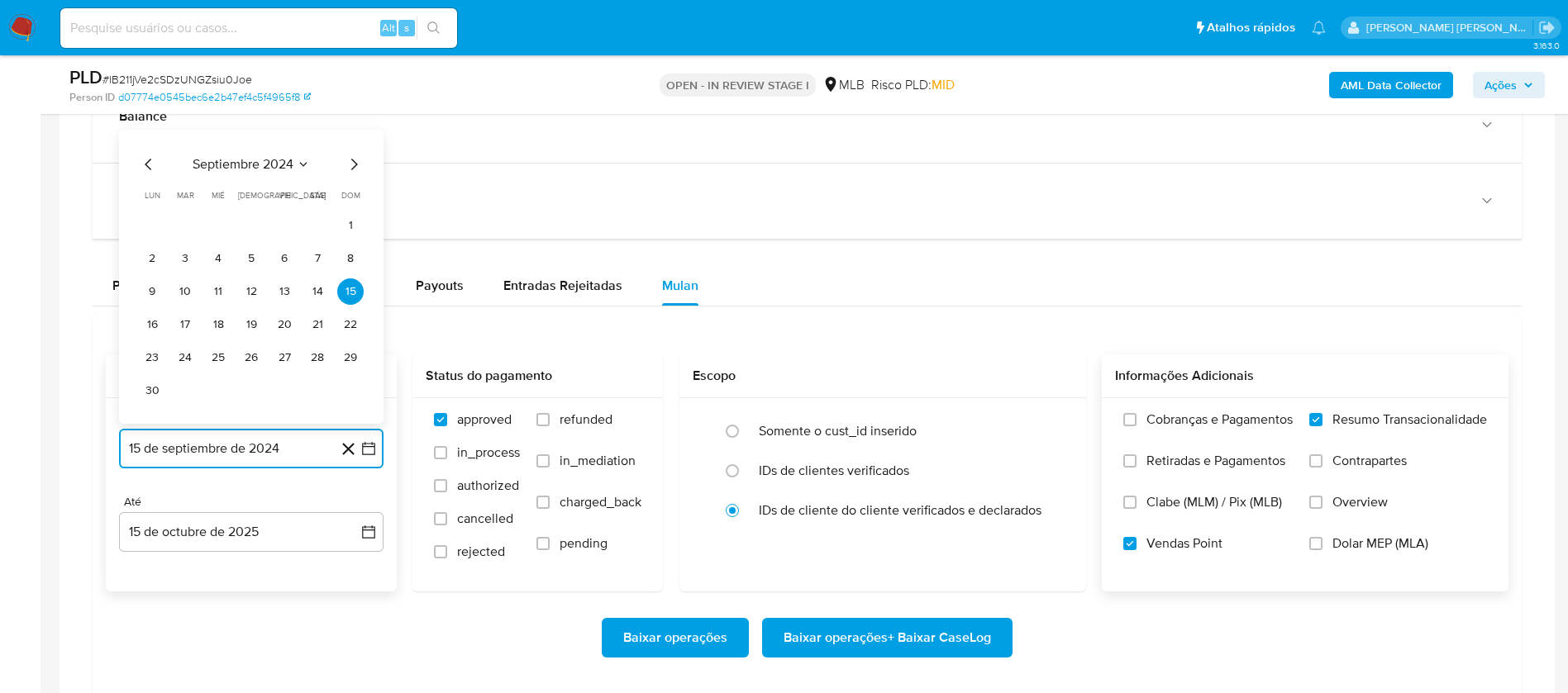
click at [290, 162] on span "septiembre 2024" at bounding box center [243, 165] width 101 height 17
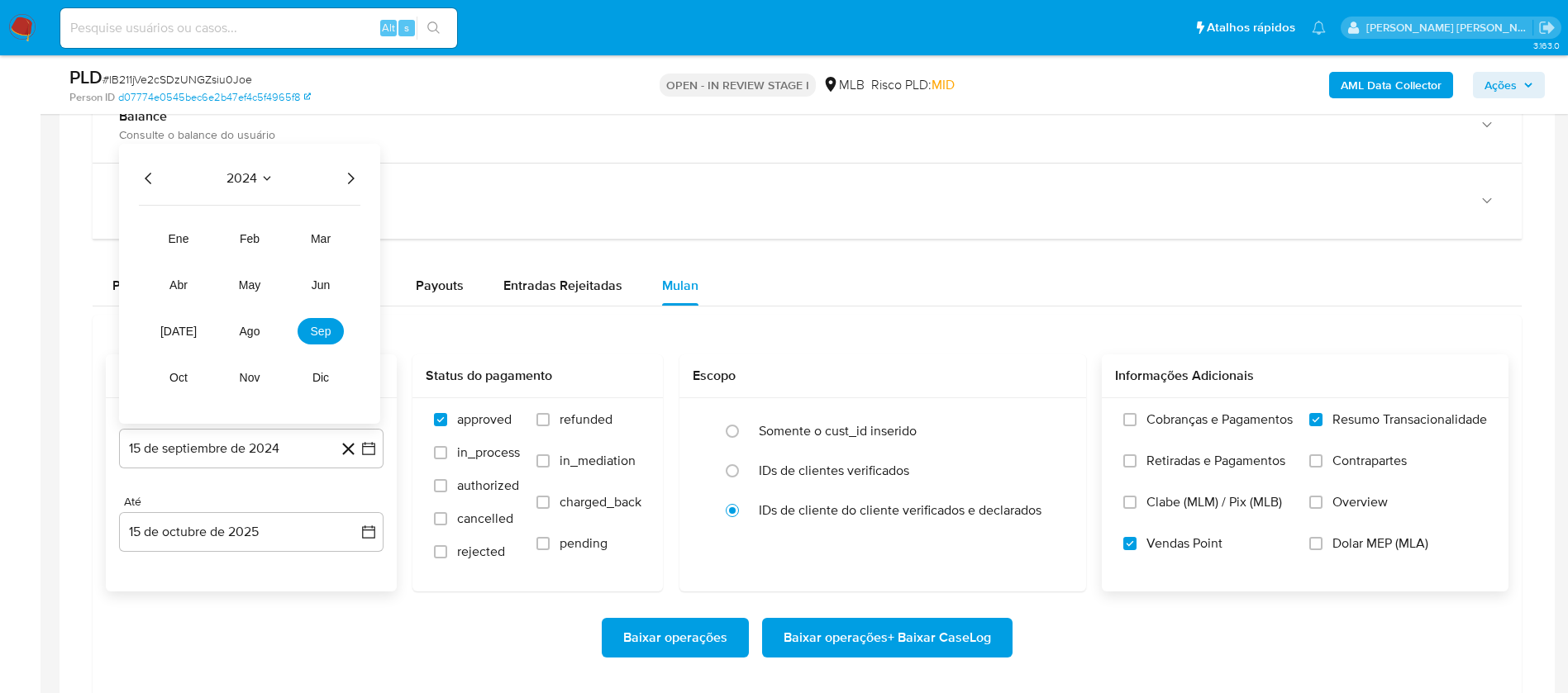
drag, startPoint x: 352, startPoint y: 174, endPoint x: 348, endPoint y: 186, distance: 12.6
click at [352, 173] on icon "Año siguiente" at bounding box center [350, 178] width 20 height 20
click at [257, 325] on span "ago" at bounding box center [250, 331] width 21 height 13
click at [280, 255] on button "1" at bounding box center [284, 258] width 26 height 26
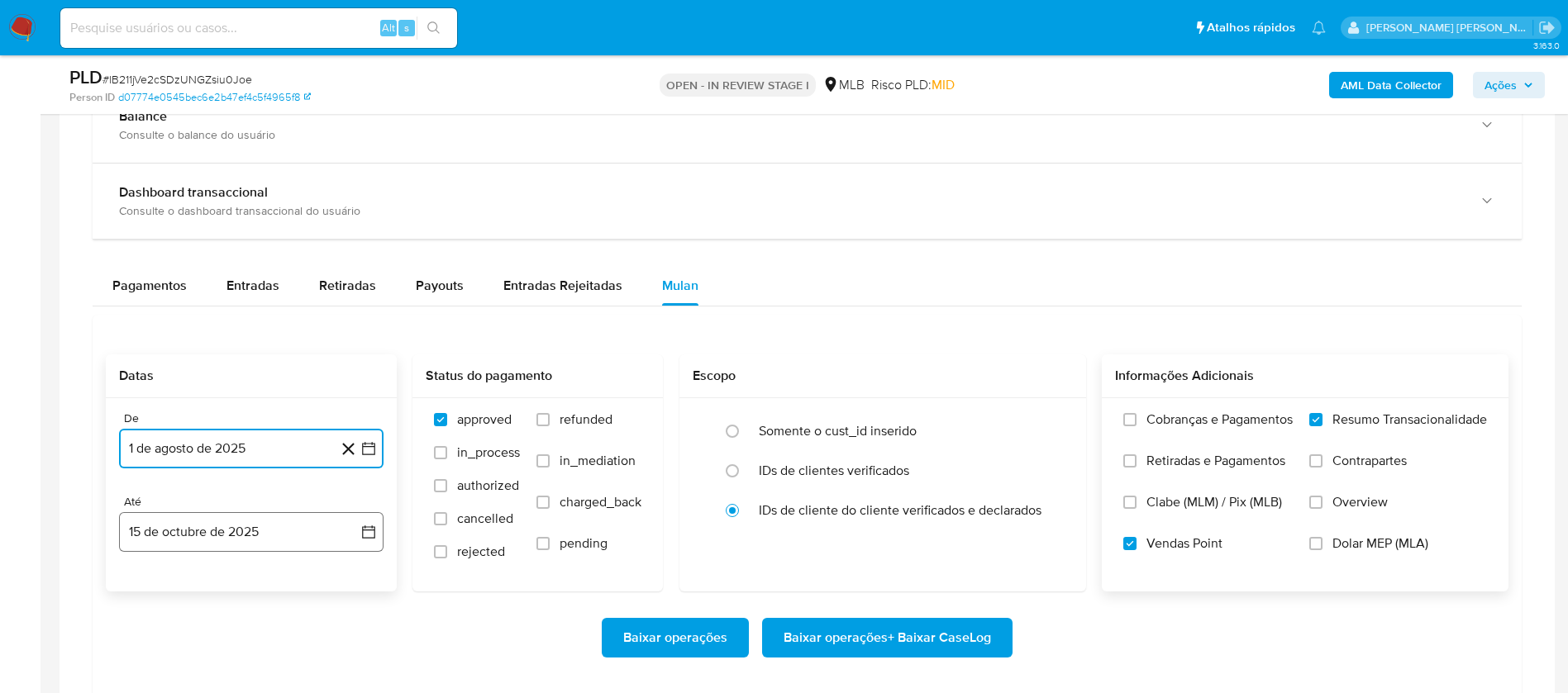
click at [291, 534] on button "15 de octubre de 2025" at bounding box center [251, 532] width 265 height 39
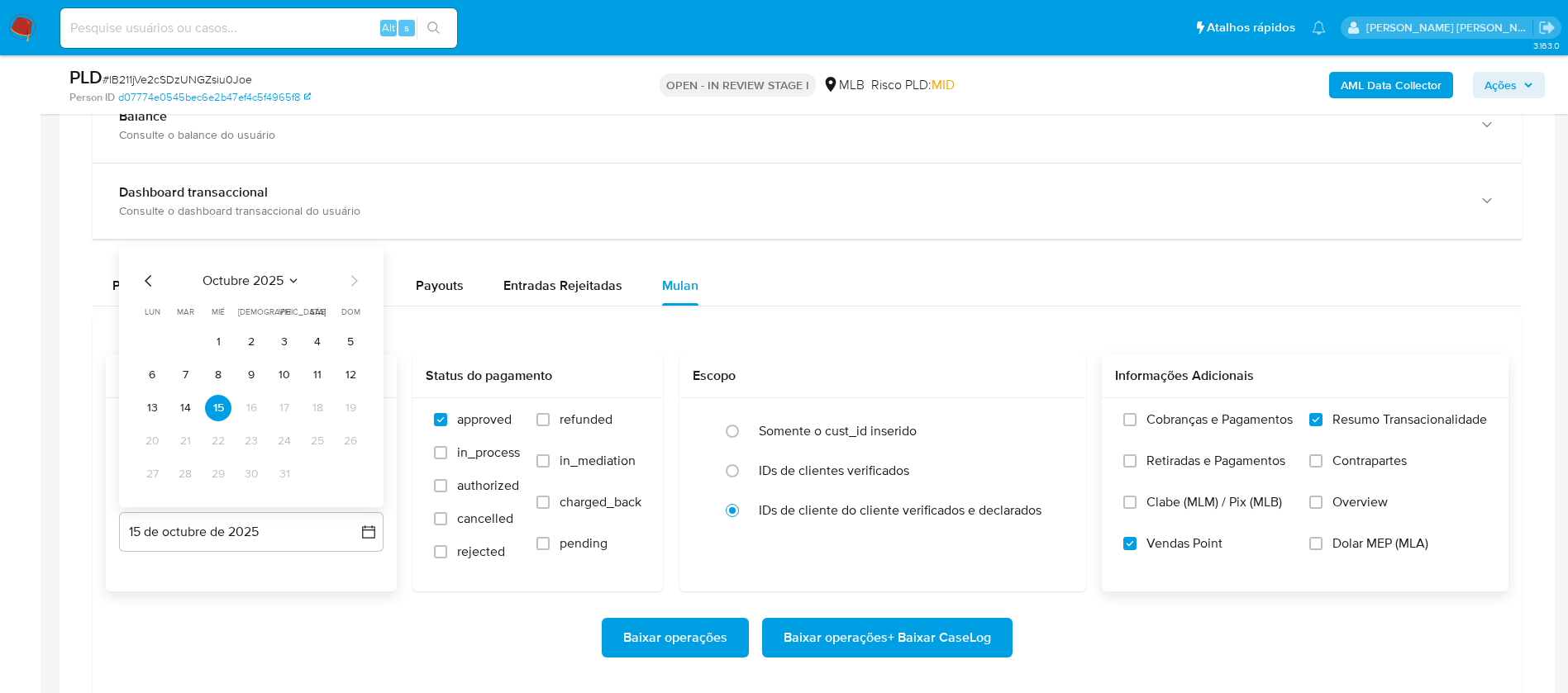
click at [344, 373] on button "12" at bounding box center [350, 375] width 26 height 26
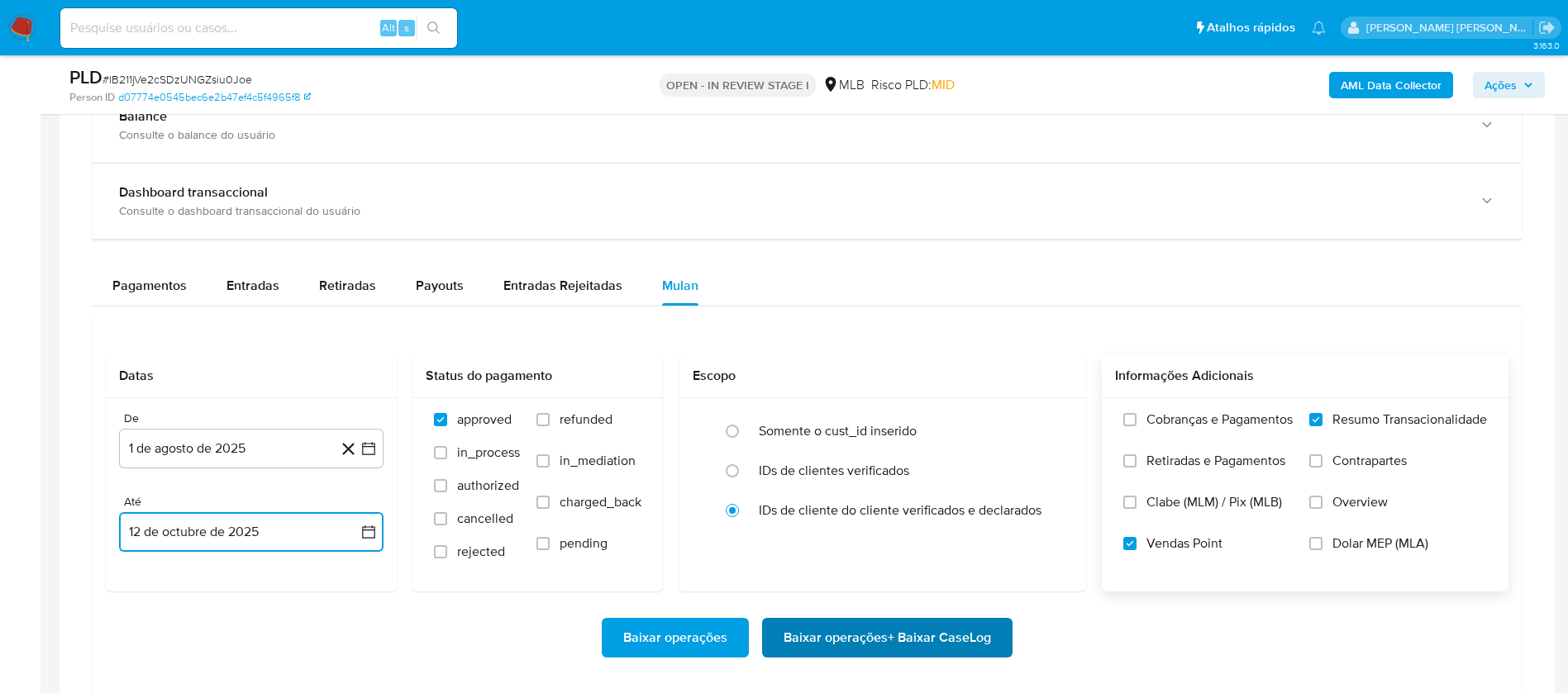
click at [854, 632] on span "Baixar operações + Baixar CaseLog" at bounding box center [888, 638] width 208 height 36
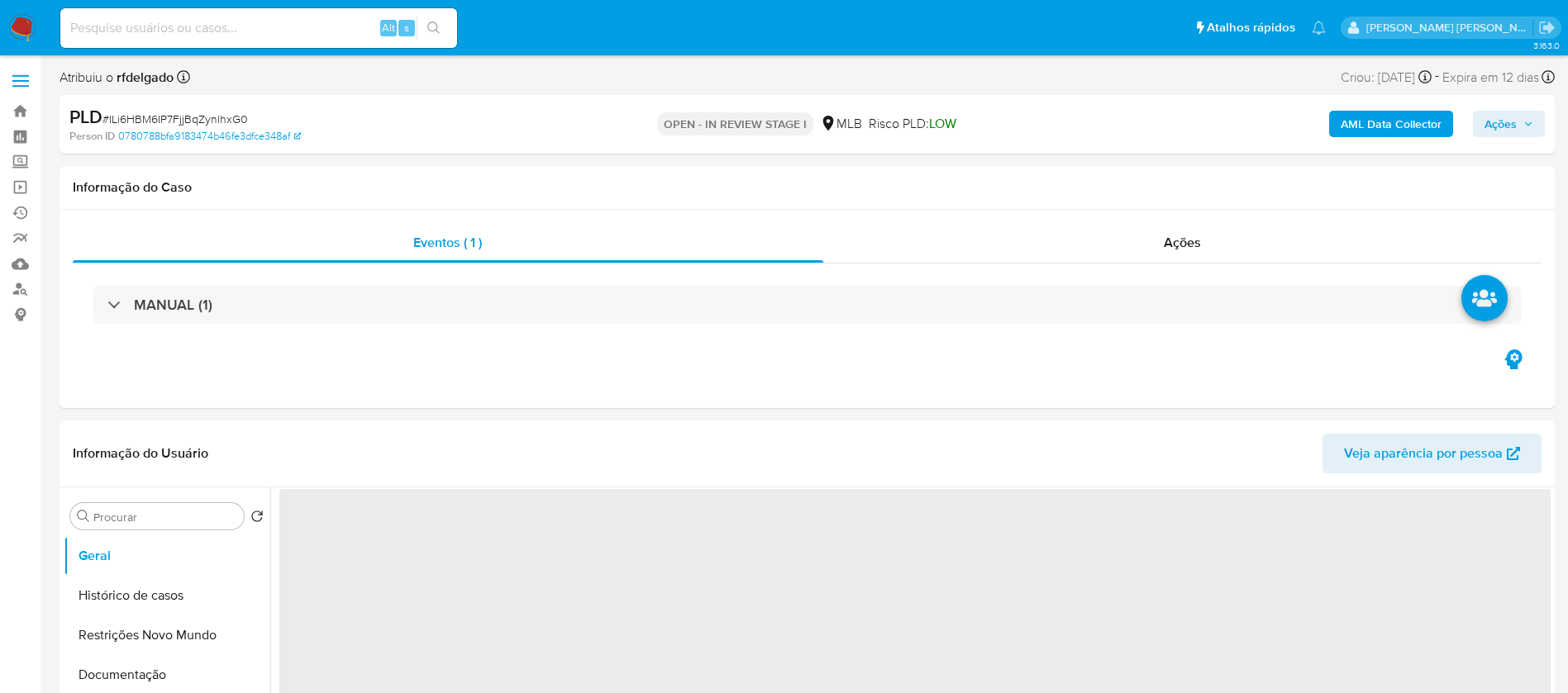
select select "10"
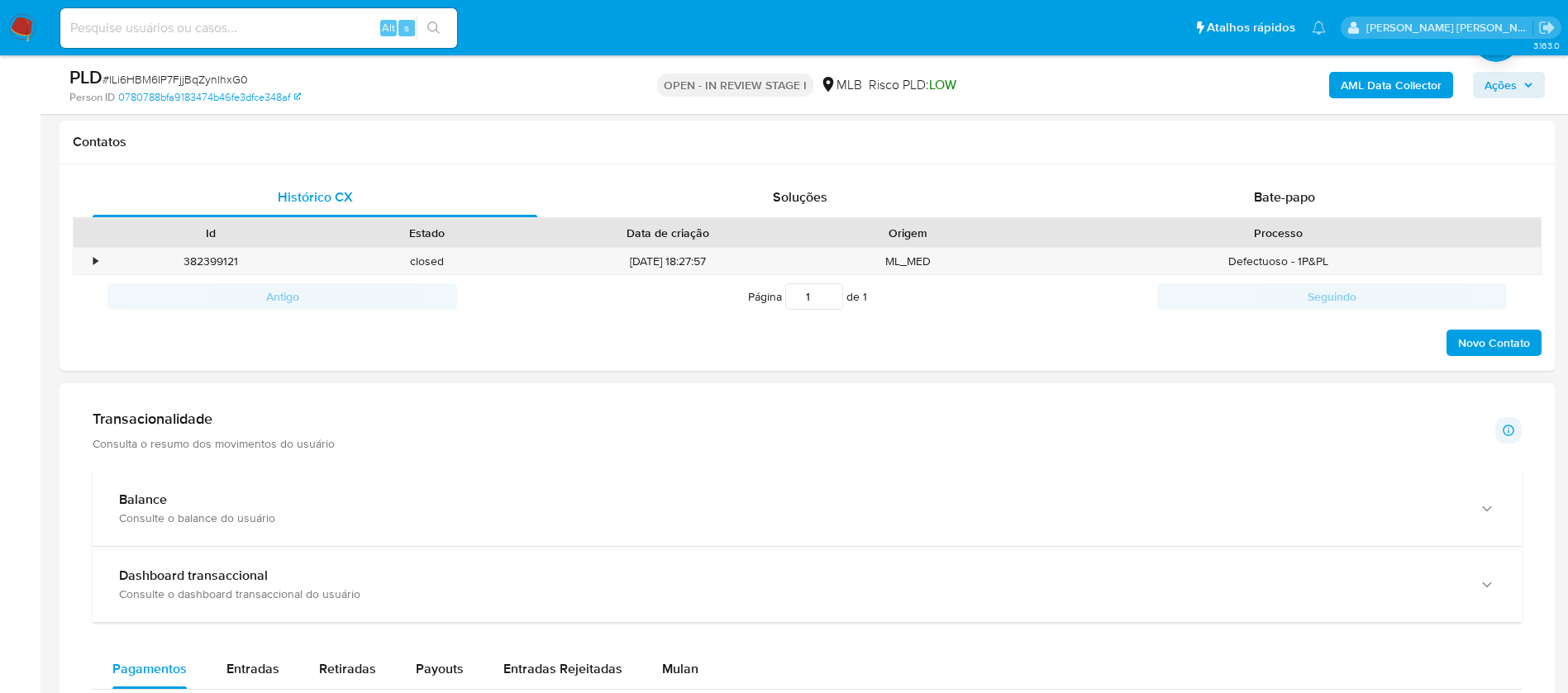
scroll to position [991, 0]
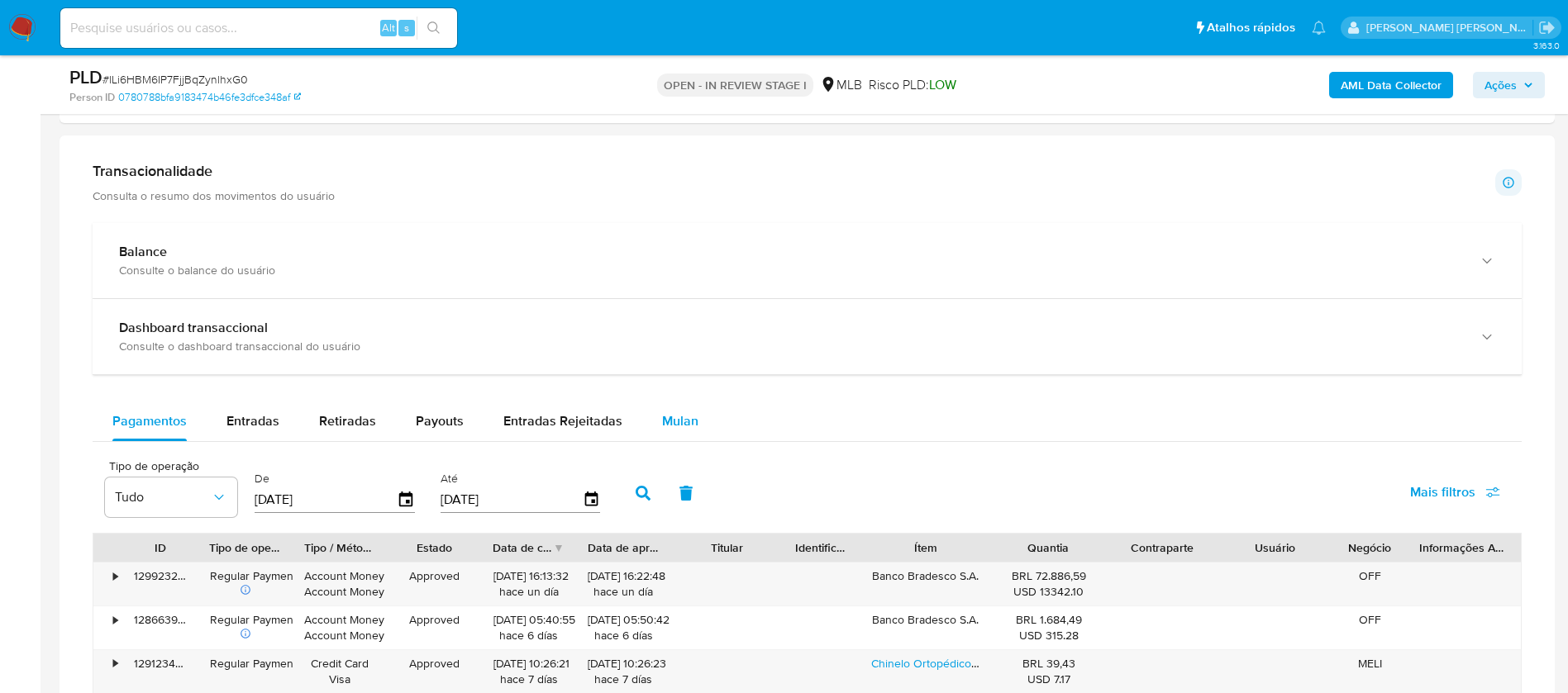
click at [677, 414] on span "Mulan" at bounding box center [680, 421] width 36 height 19
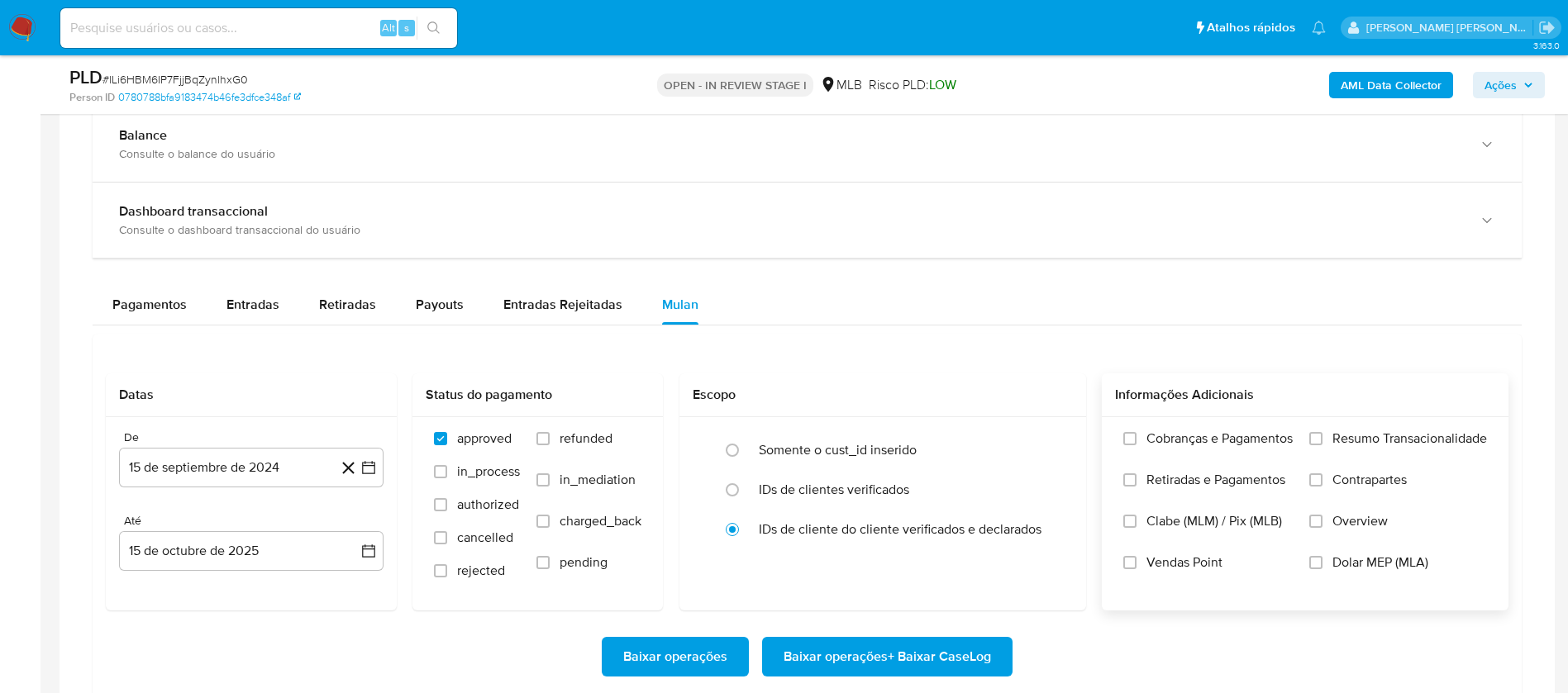
scroll to position [1239, 0]
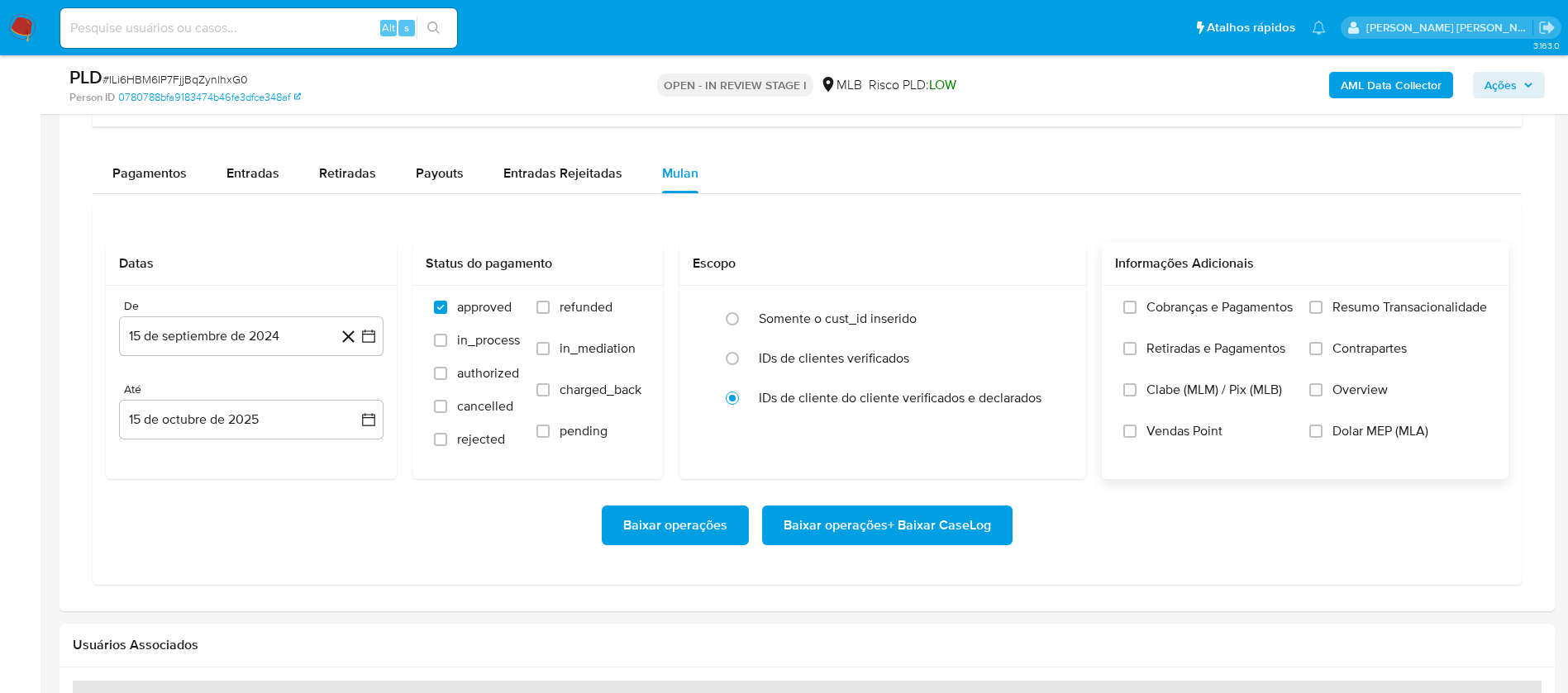
click at [1359, 311] on span "Resumo Transacionalidade" at bounding box center [1409, 308] width 154 height 17
click at [1323, 311] on input "Resumo Transacionalidade" at bounding box center [1316, 308] width 13 height 13
click at [1177, 430] on span "Vendas Point" at bounding box center [1183, 431] width 76 height 17
click at [1137, 430] on input "Vendas Point" at bounding box center [1130, 431] width 13 height 13
click at [282, 341] on button "15 de septiembre de 2024" at bounding box center [251, 336] width 265 height 39
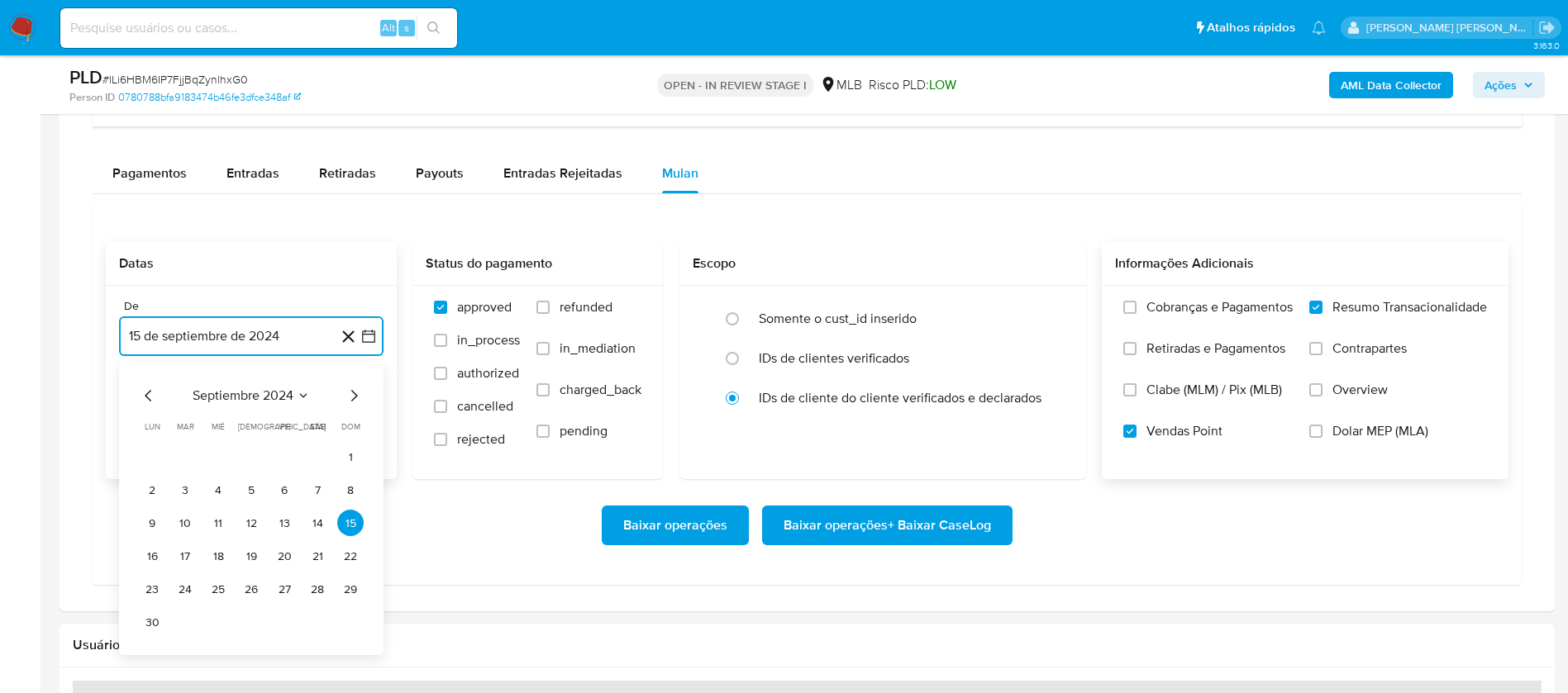
click at [288, 395] on span "septiembre 2024" at bounding box center [243, 396] width 101 height 17
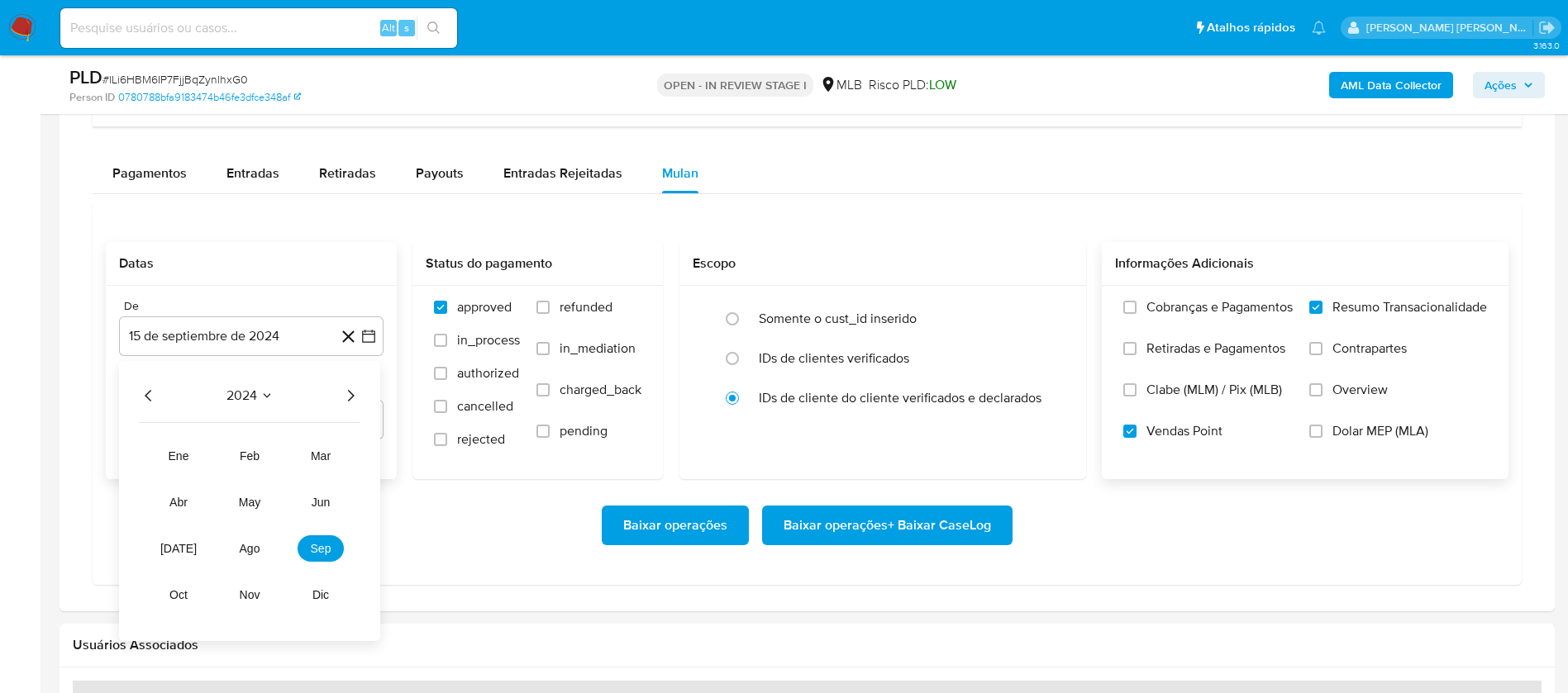
drag, startPoint x: 337, startPoint y: 392, endPoint x: 335, endPoint y: 427, distance: 35.1
click at [338, 392] on div "2024" at bounding box center [249, 396] width 222 height 20
click at [344, 391] on icon "Año siguiente" at bounding box center [350, 396] width 20 height 20
click at [253, 542] on span "ago" at bounding box center [250, 549] width 21 height 13
click at [283, 450] on button "1" at bounding box center [284, 456] width 26 height 26
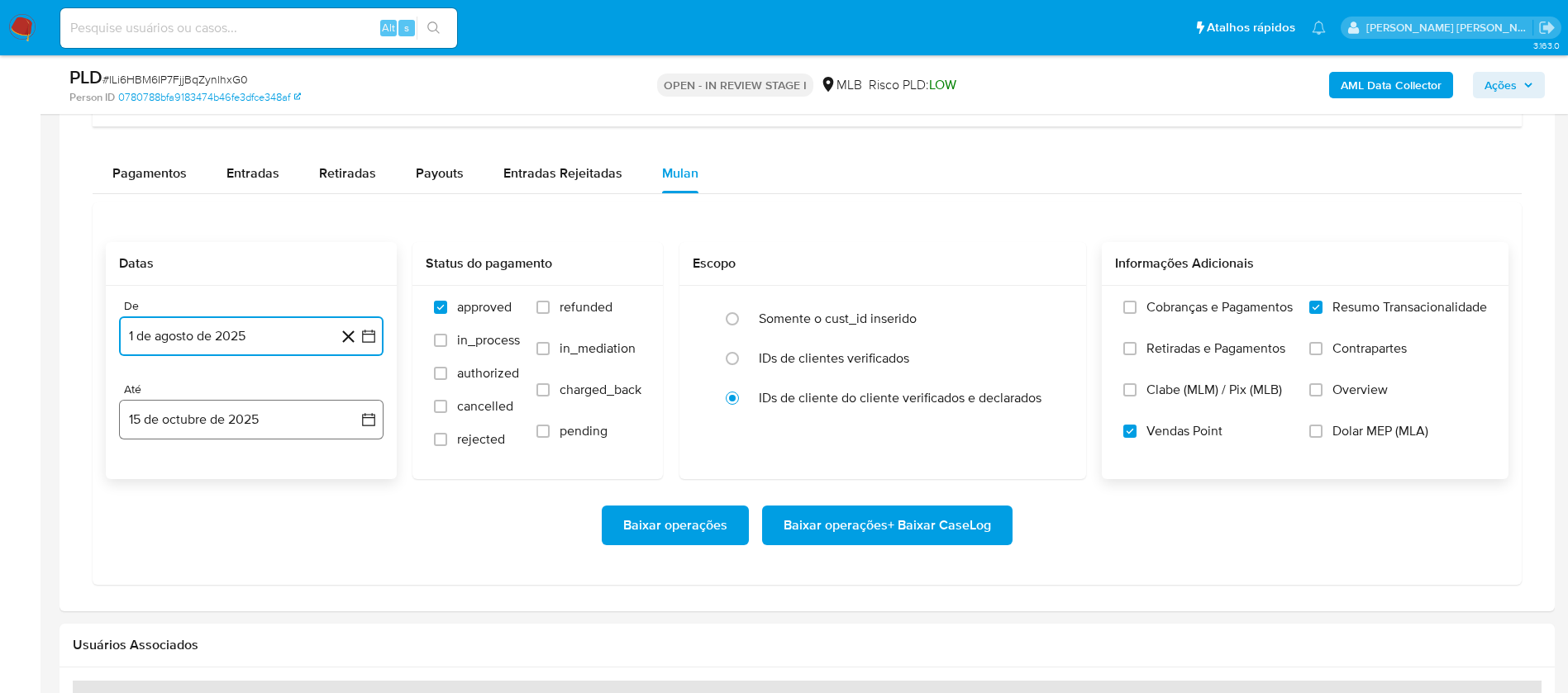
click at [273, 419] on button "15 de octubre de 2025" at bounding box center [251, 420] width 265 height 39
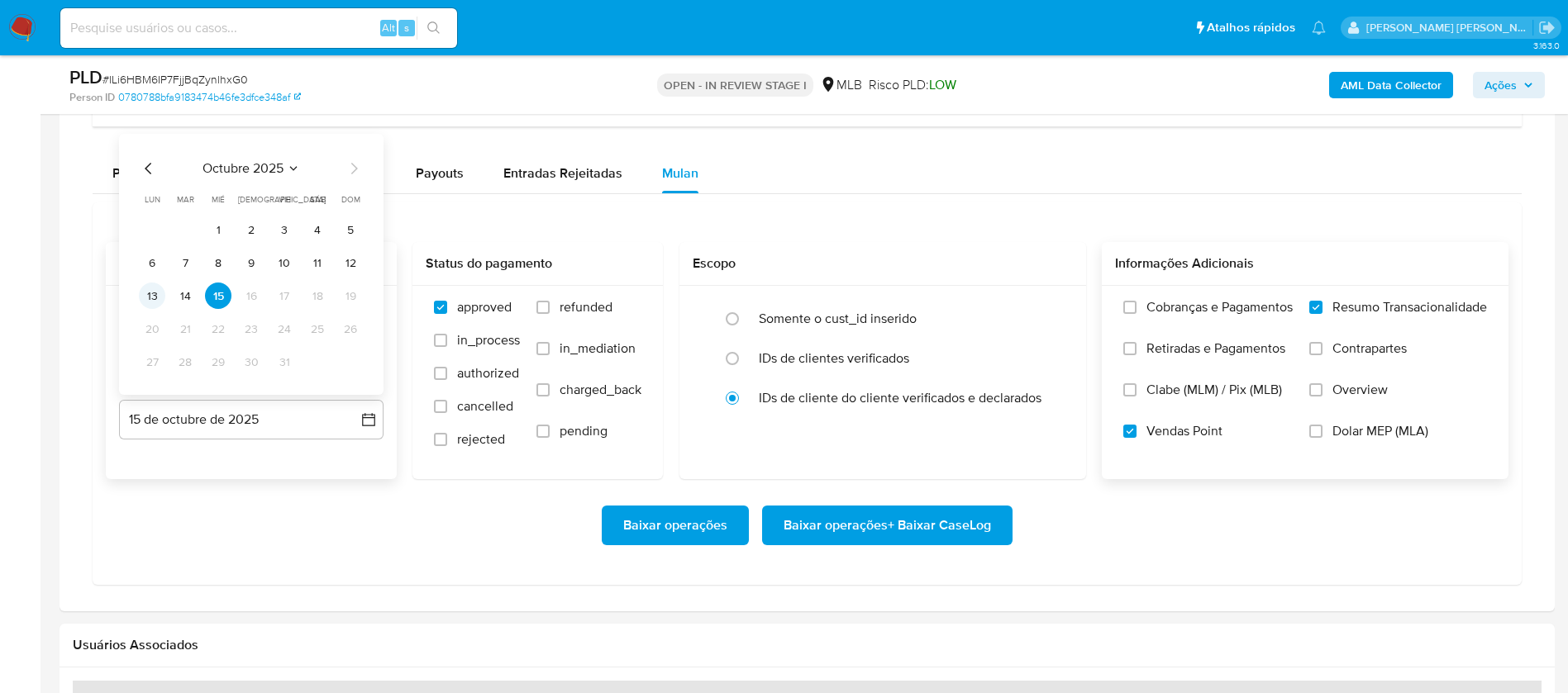
click at [139, 302] on td "13" at bounding box center [152, 296] width 26 height 26
click at [146, 302] on button "13" at bounding box center [152, 296] width 26 height 26
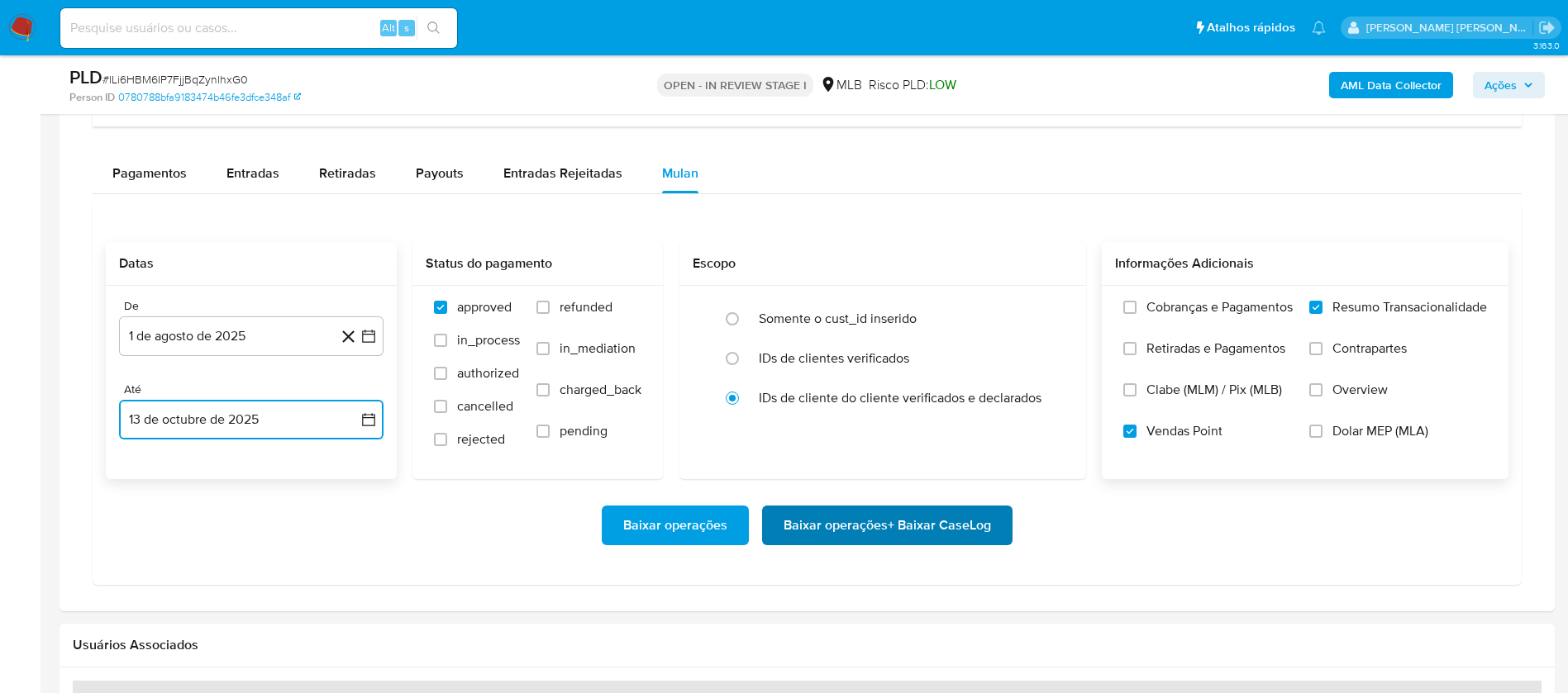
click at [830, 527] on span "Baixar operações + Baixar CaseLog" at bounding box center [888, 525] width 208 height 36
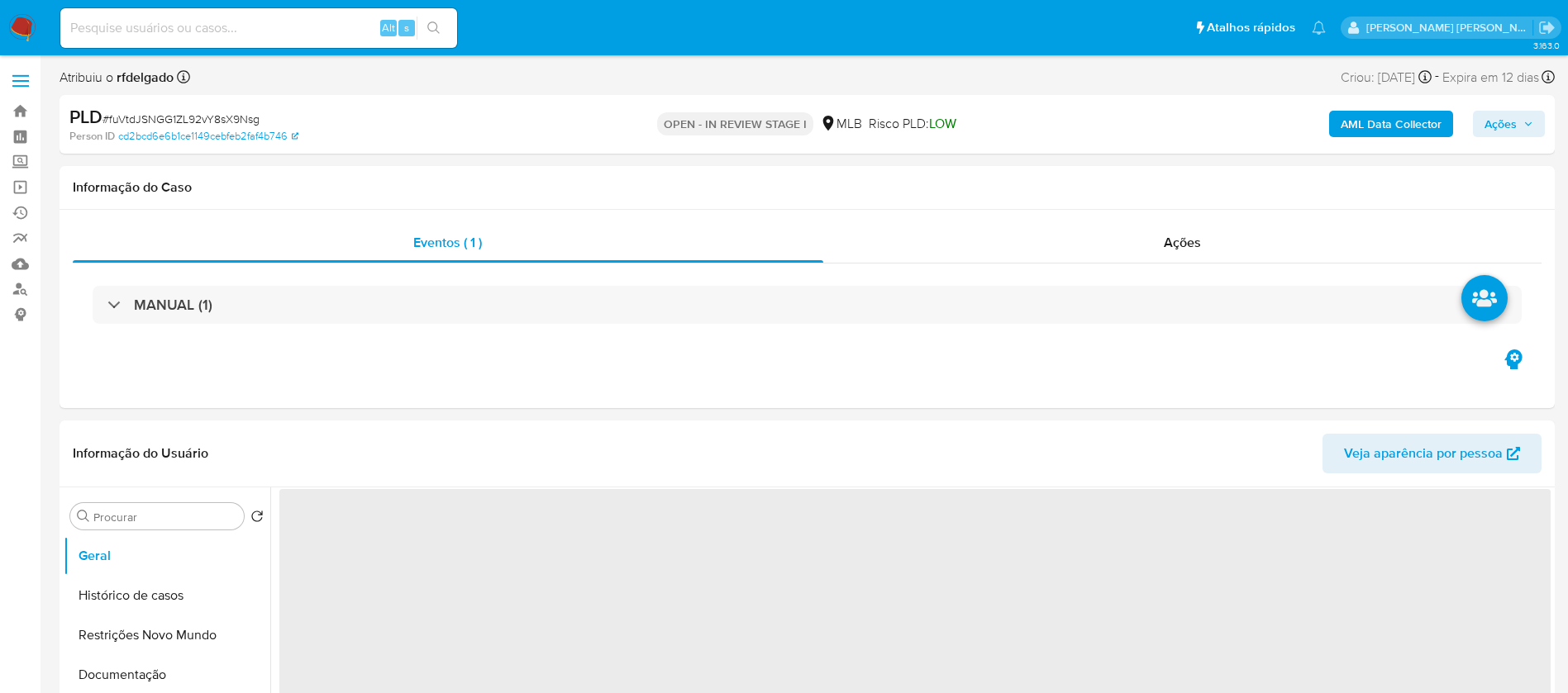
select select "10"
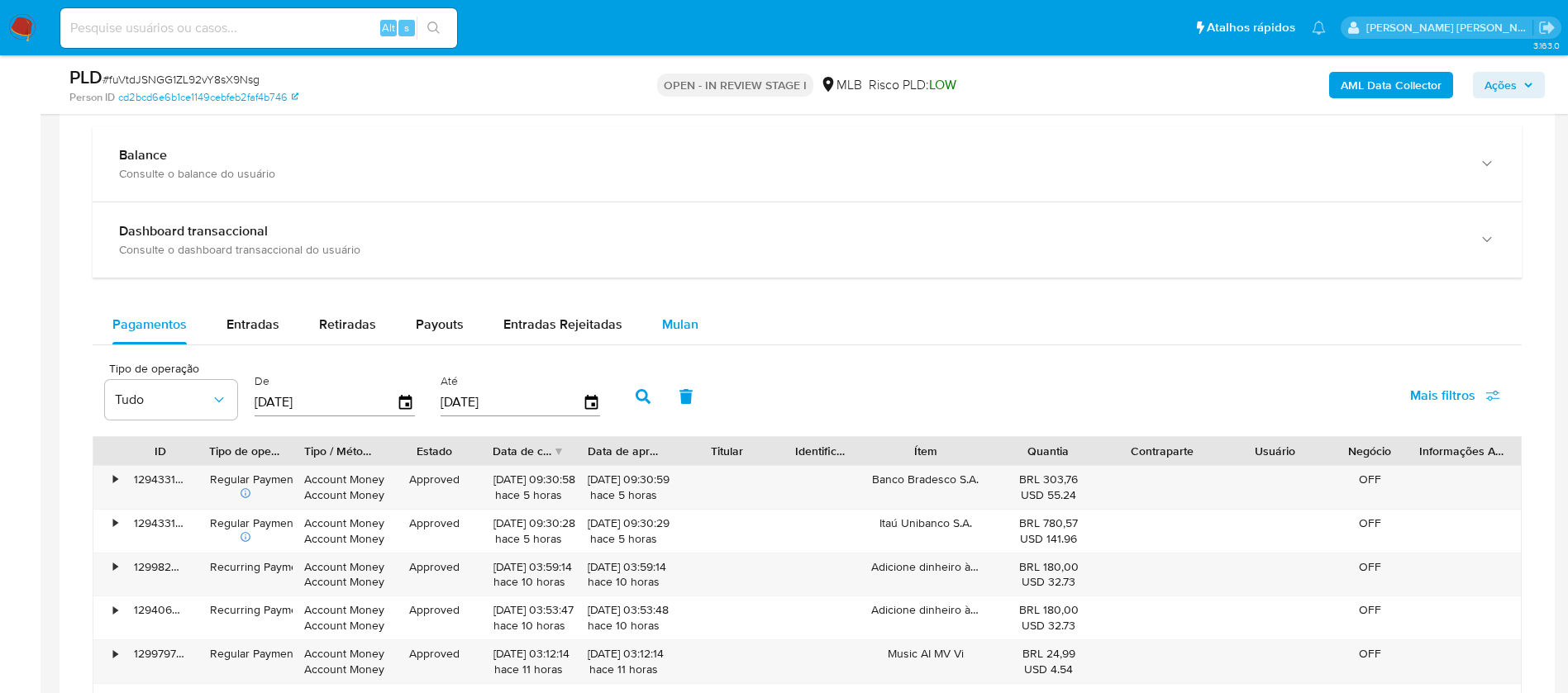
scroll to position [1239, 0]
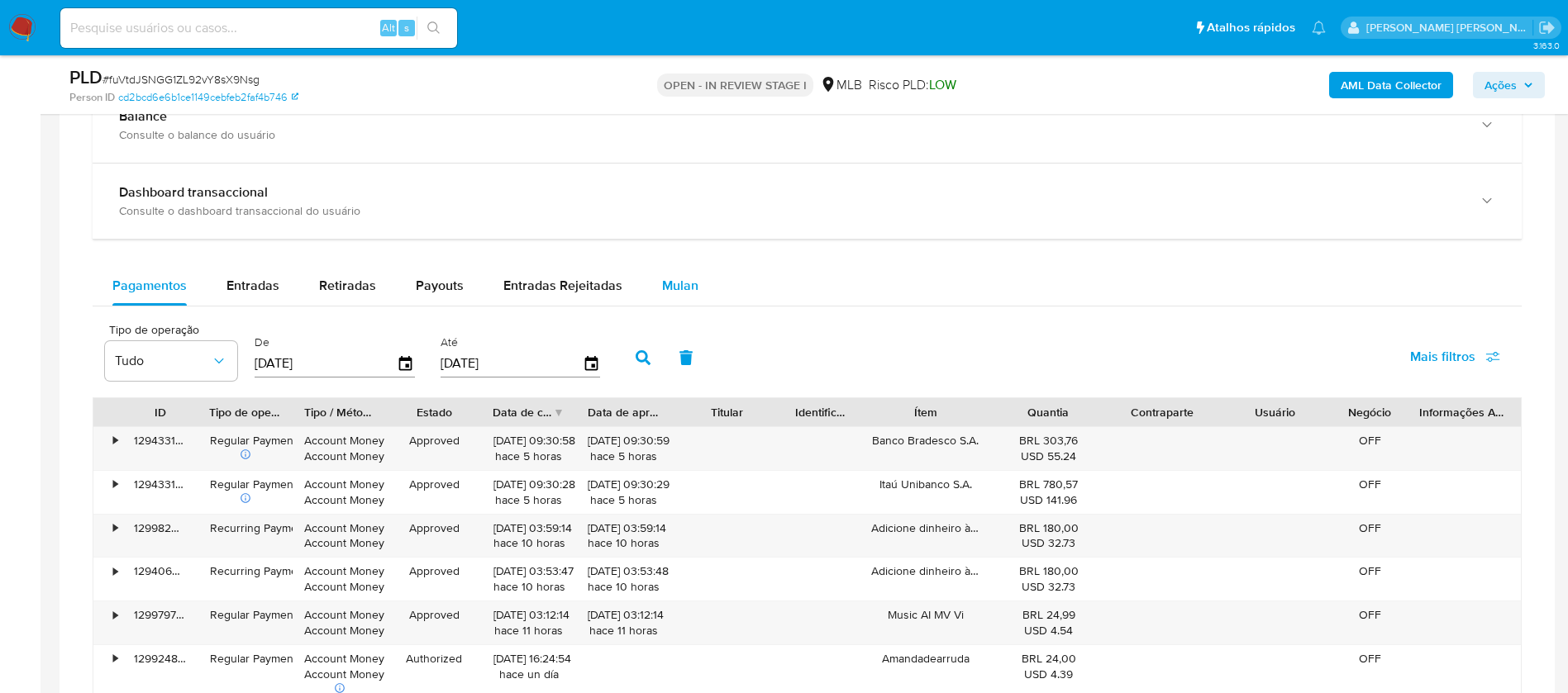
click at [677, 271] on div "Mulan" at bounding box center [680, 285] width 36 height 39
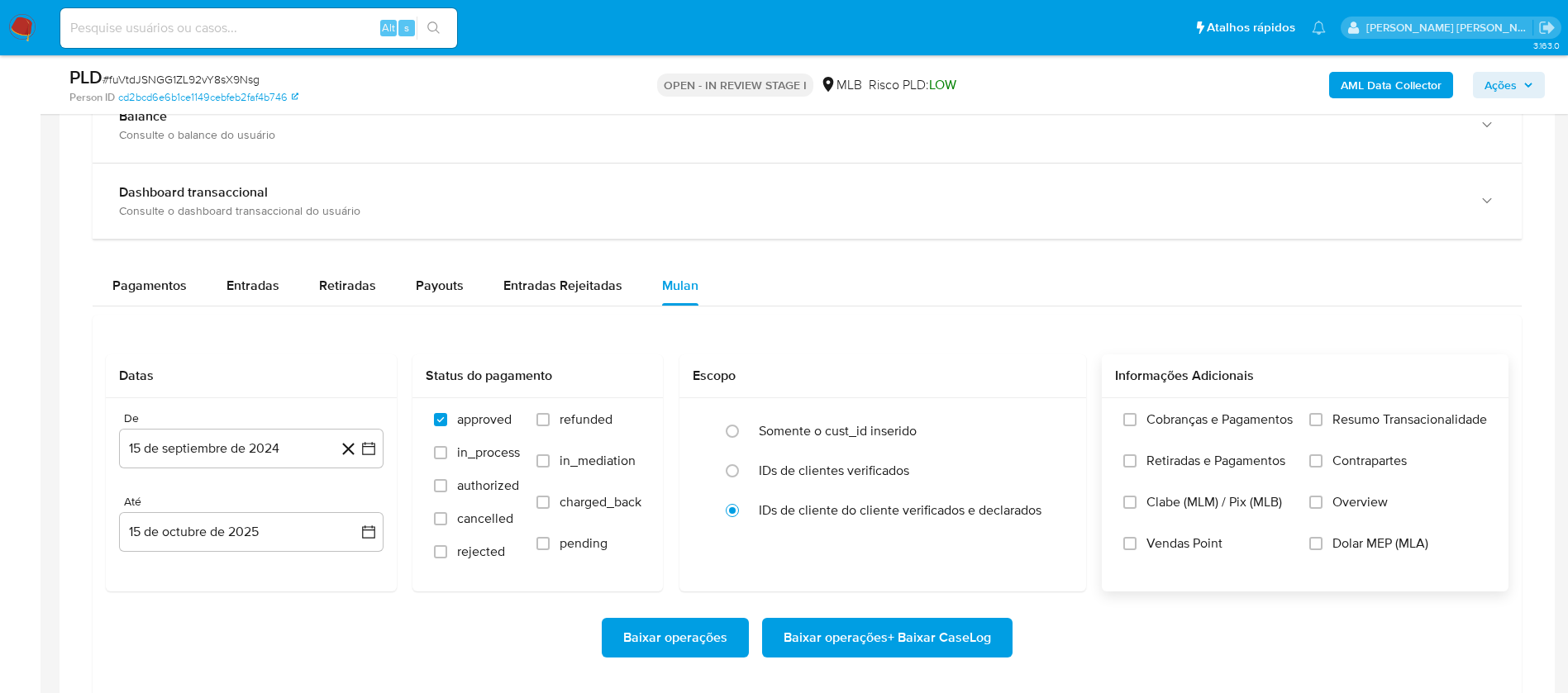
click at [1362, 416] on span "Resumo Transacionalidade" at bounding box center [1409, 420] width 154 height 17
click at [1323, 416] on input "Resumo Transacionalidade" at bounding box center [1316, 420] width 13 height 13
click at [1198, 542] on span "Vendas Point" at bounding box center [1183, 544] width 76 height 17
click at [1137, 542] on input "Vendas Point" at bounding box center [1130, 543] width 13 height 13
click at [157, 445] on button "15 de septiembre de 2024" at bounding box center [251, 449] width 265 height 39
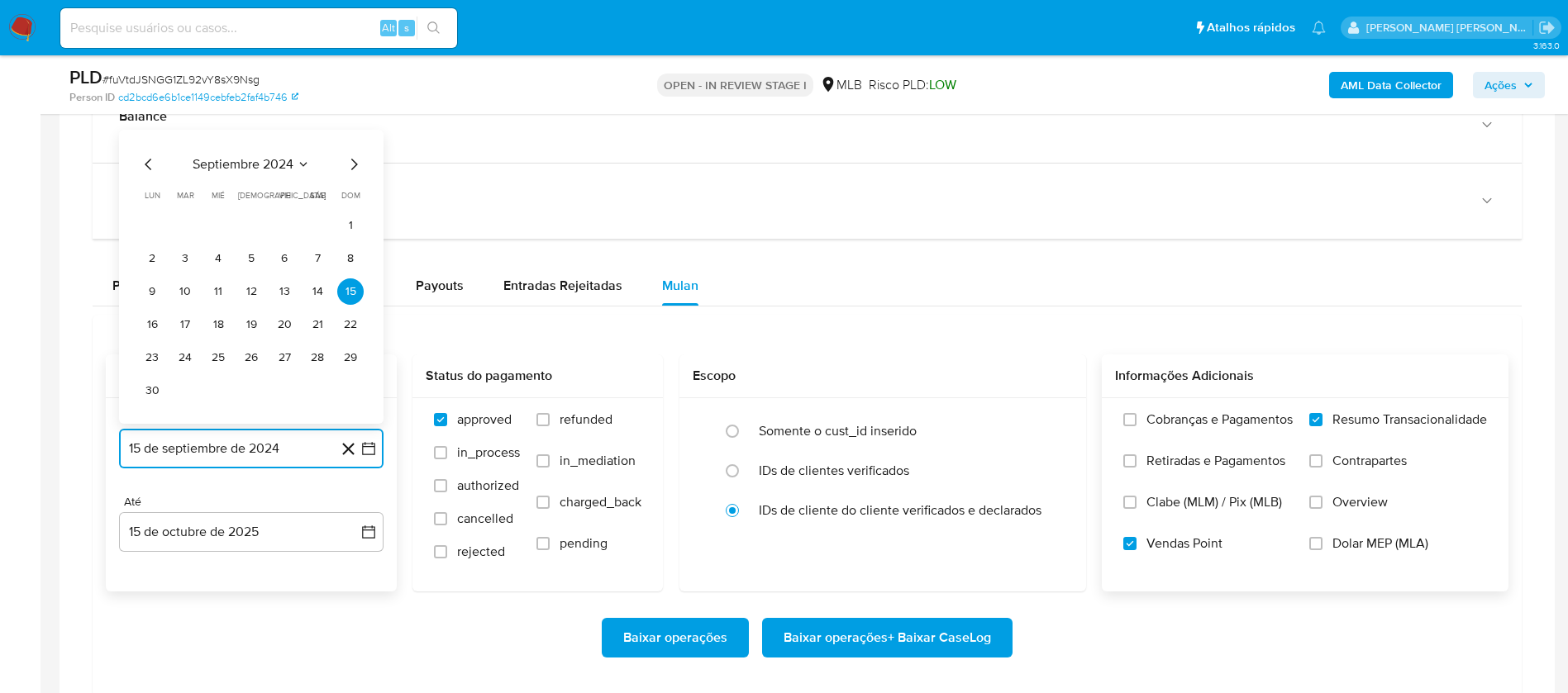
click at [247, 168] on span "septiembre 2024" at bounding box center [243, 165] width 101 height 17
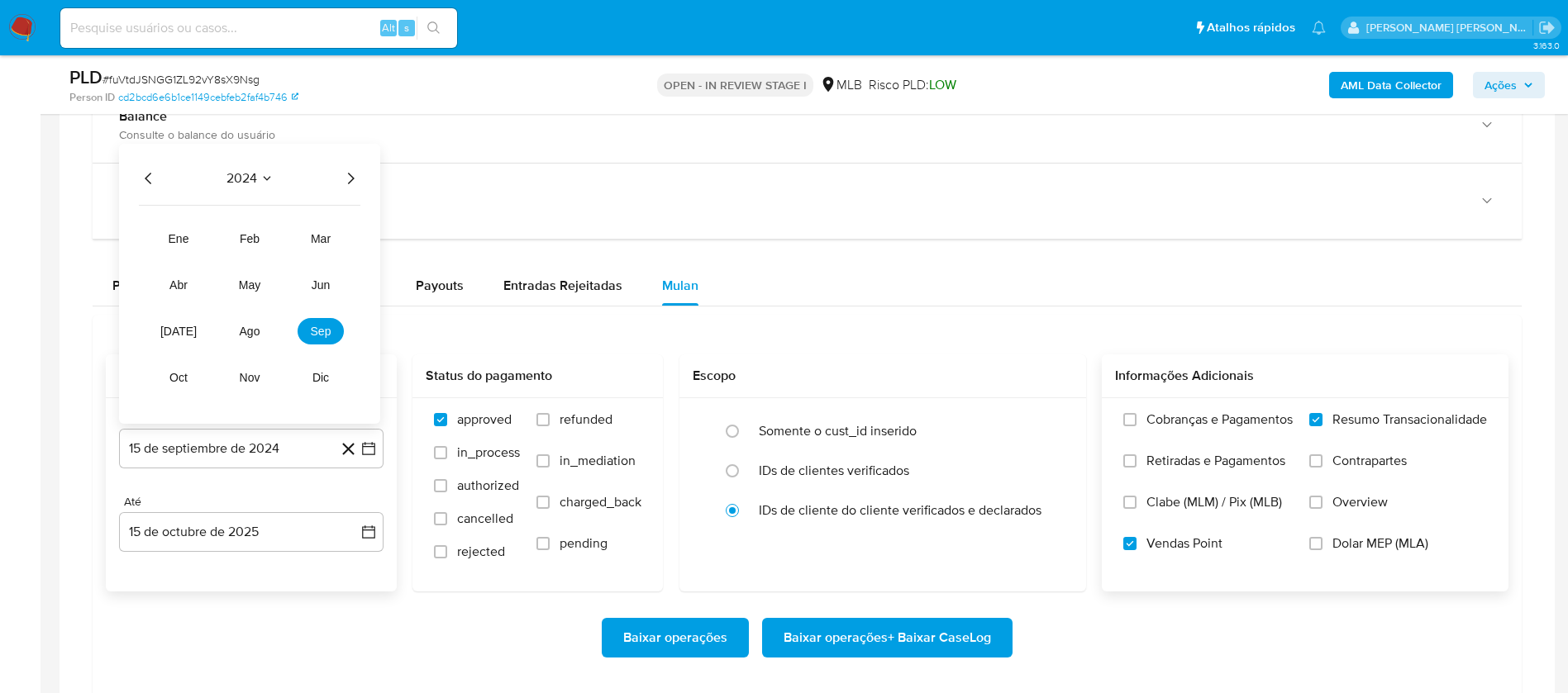
click at [349, 174] on icon "Año siguiente" at bounding box center [351, 179] width 7 height 11
click at [252, 323] on button "ago" at bounding box center [249, 331] width 46 height 26
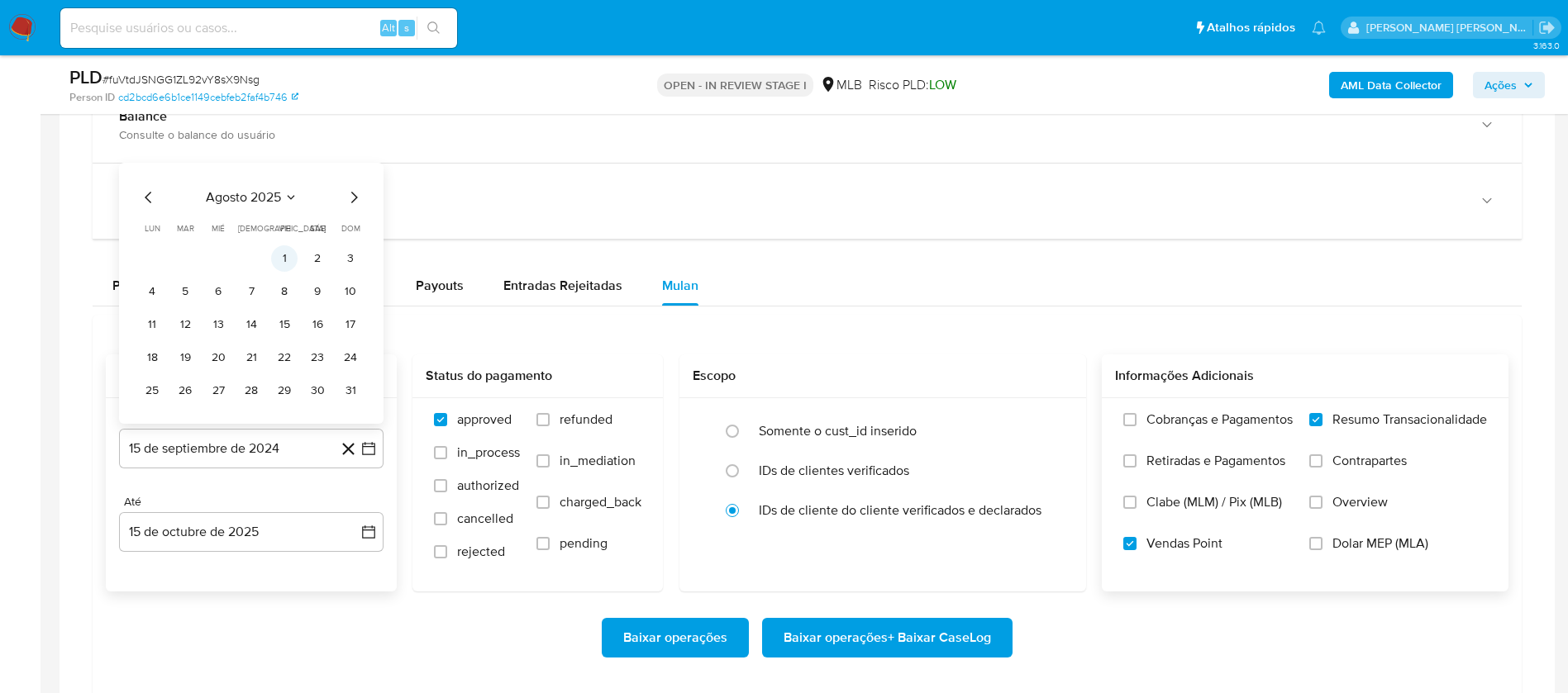
click at [282, 252] on button "1" at bounding box center [284, 258] width 26 height 26
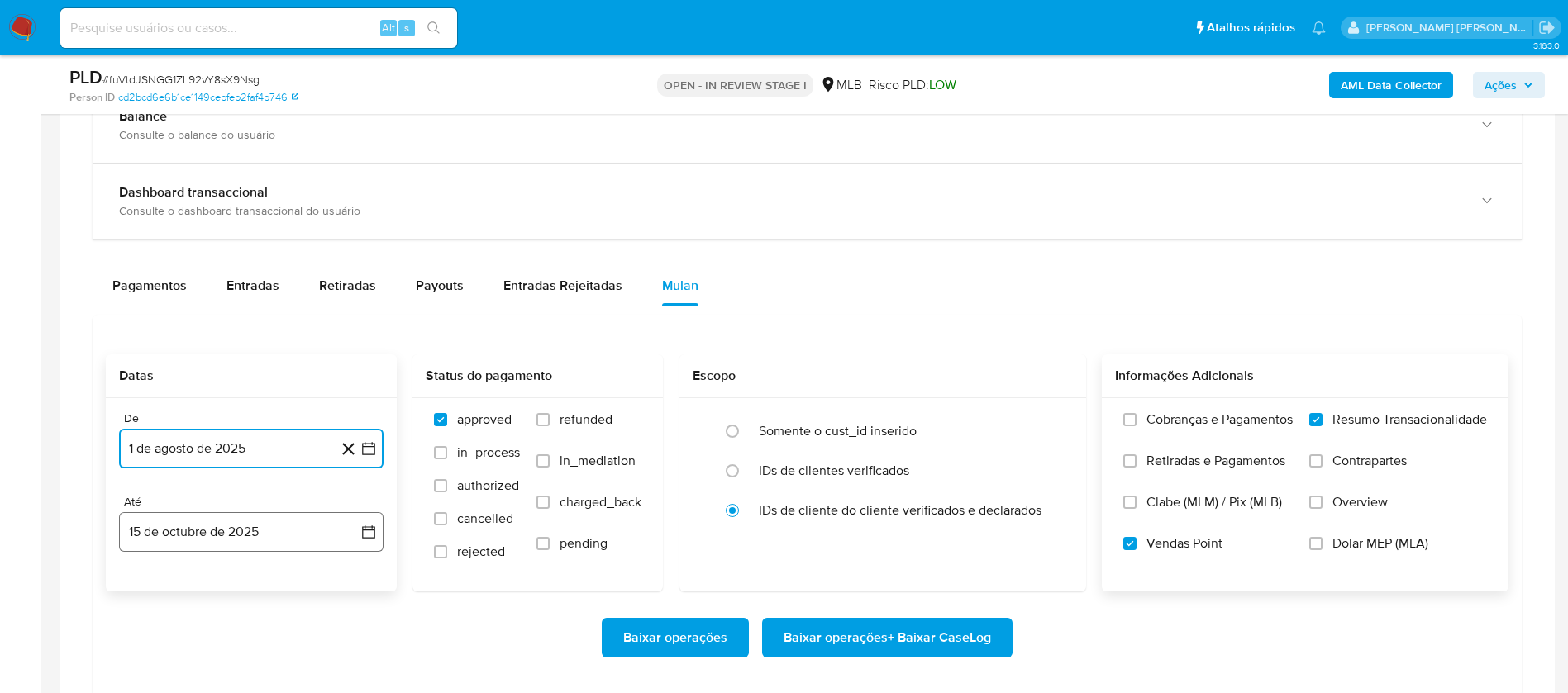
click at [281, 524] on button "15 de octubre de 2025" at bounding box center [251, 532] width 265 height 39
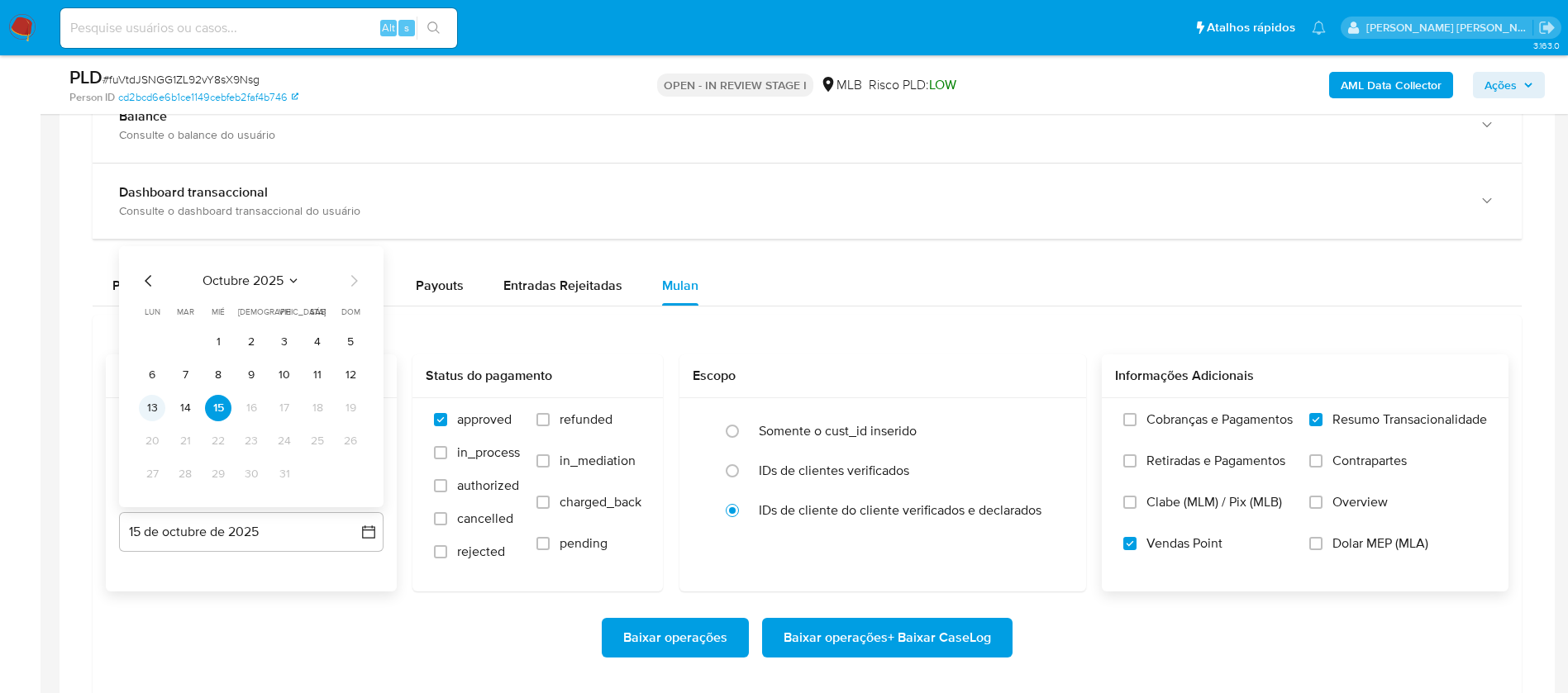
click at [151, 404] on button "13" at bounding box center [152, 408] width 26 height 26
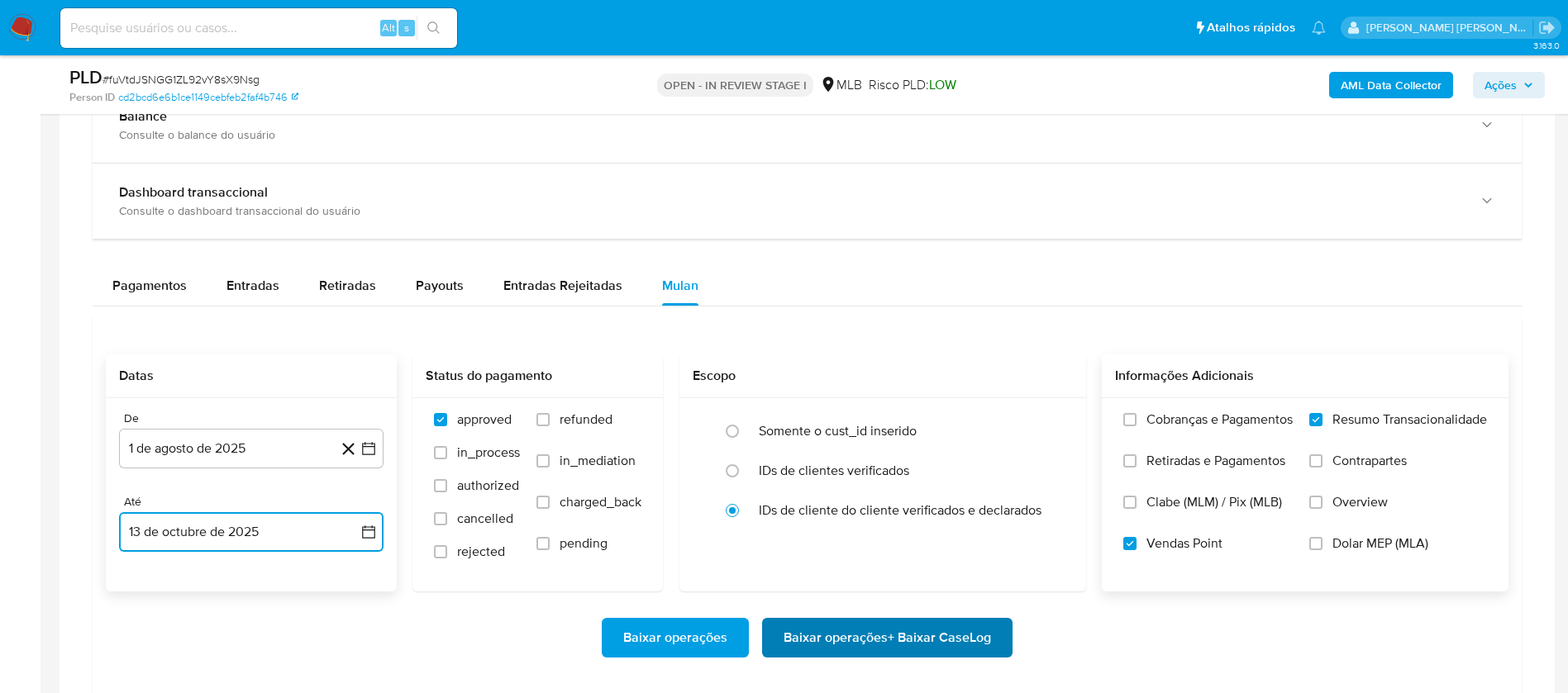
click at [851, 644] on span "Baixar operações + Baixar CaseLog" at bounding box center [888, 638] width 208 height 36
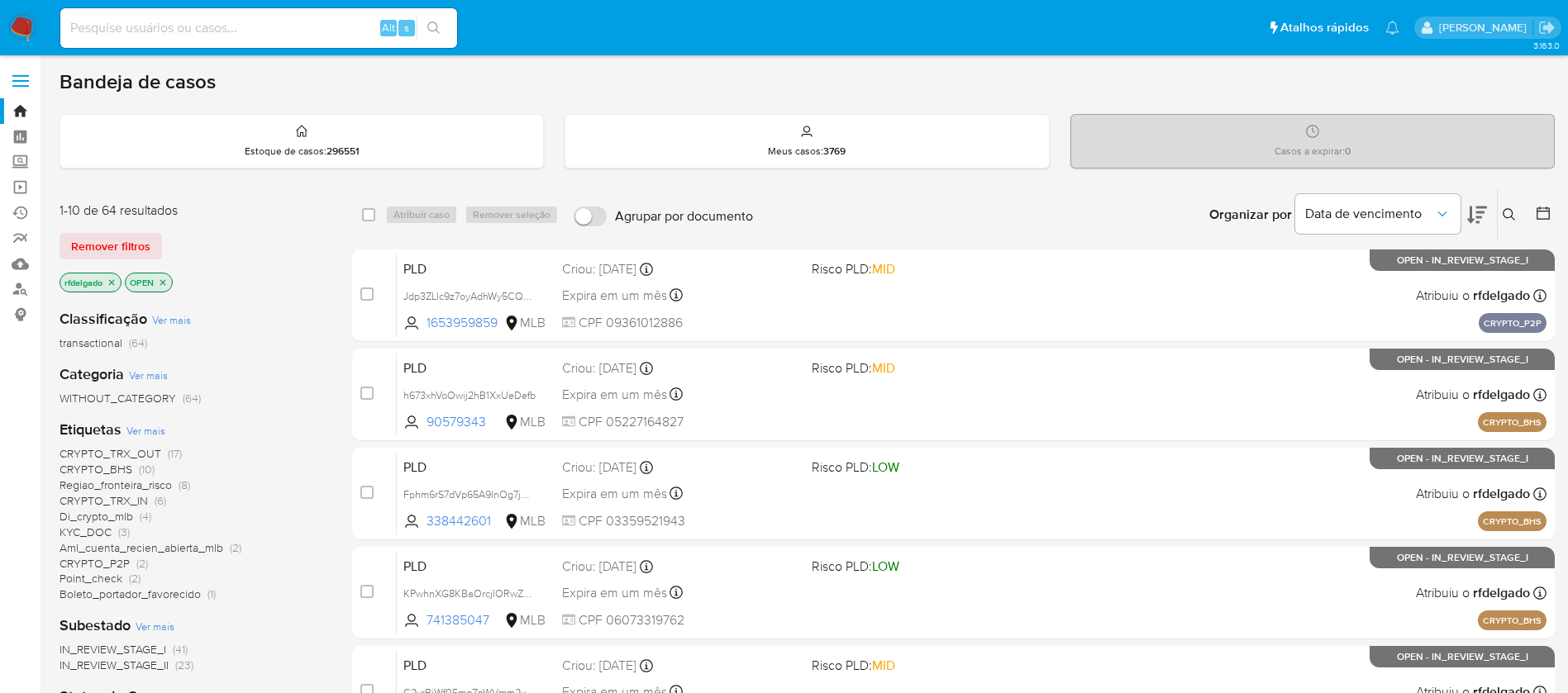
click at [307, 23] on input at bounding box center [258, 28] width 397 height 22
paste input "201648773"
type input "201648773"
click at [439, 28] on icon "search-icon" at bounding box center [434, 28] width 13 height 13
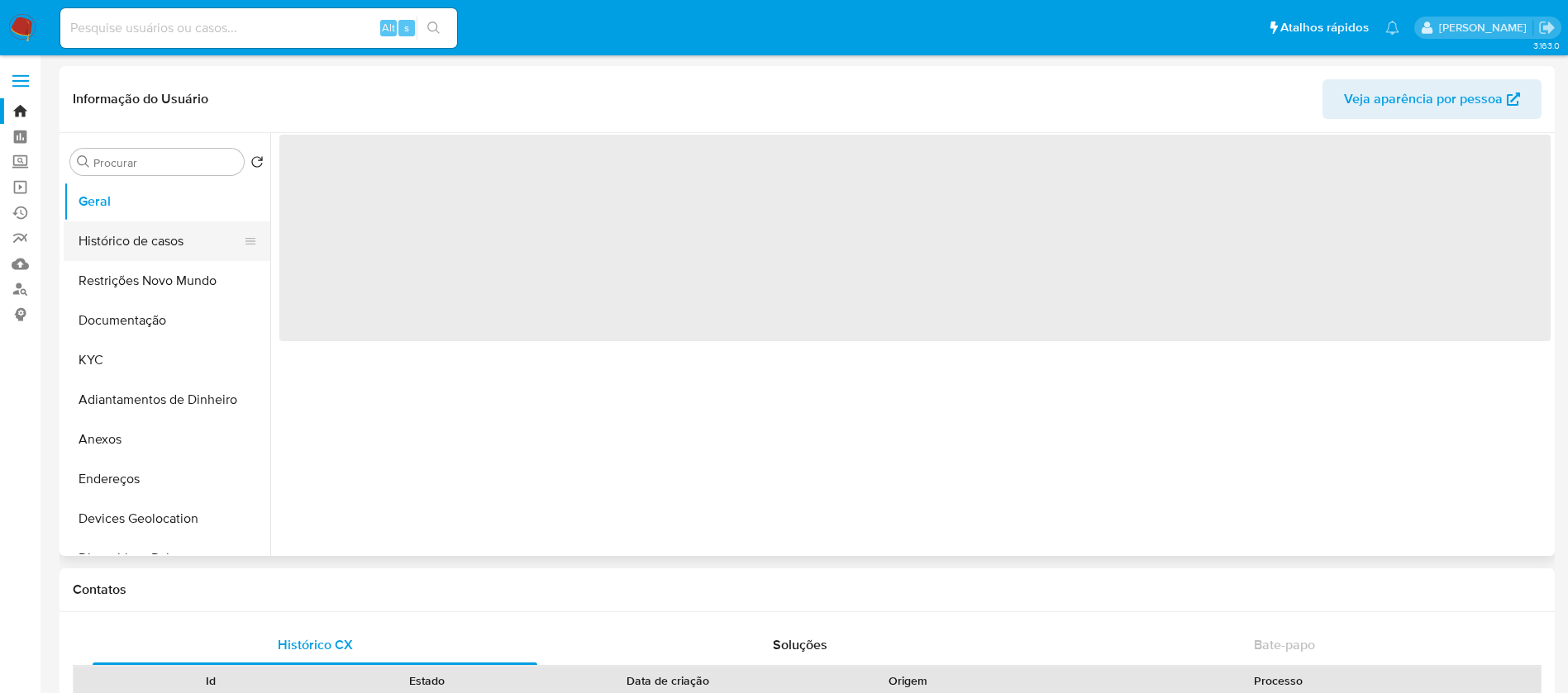
click at [145, 231] on button "Histórico de casos" at bounding box center [160, 241] width 194 height 39
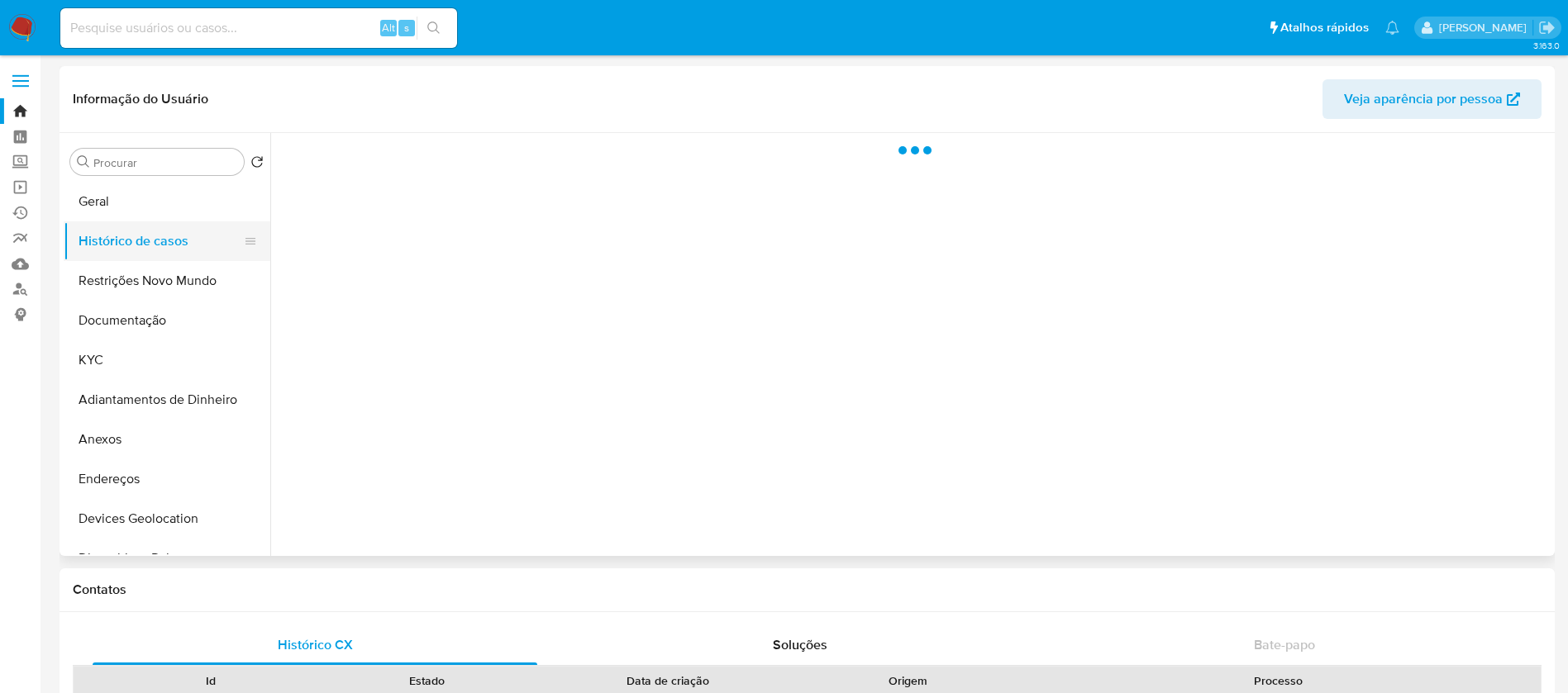
select select "10"
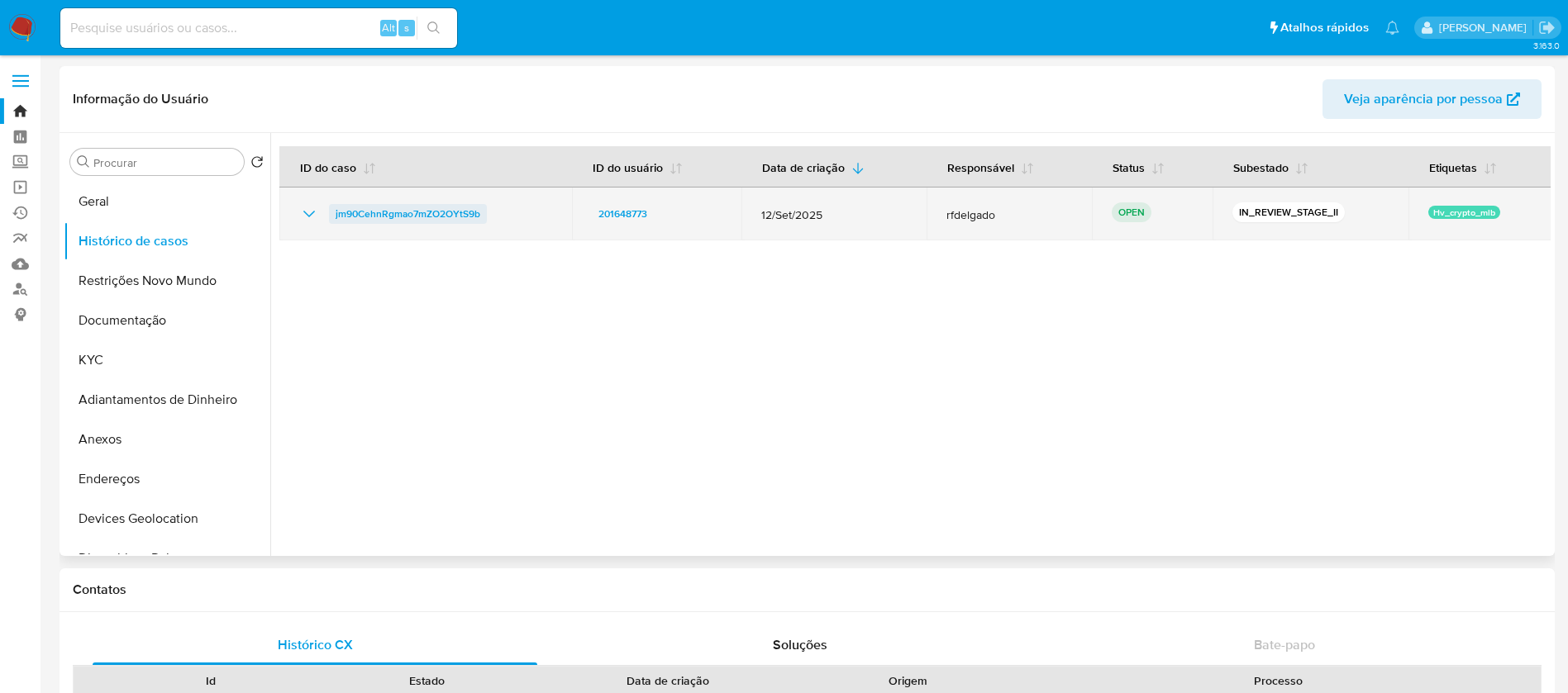
click at [370, 218] on span "jm90CehnRgmao7mZO2OYtS9b" at bounding box center [408, 213] width 145 height 20
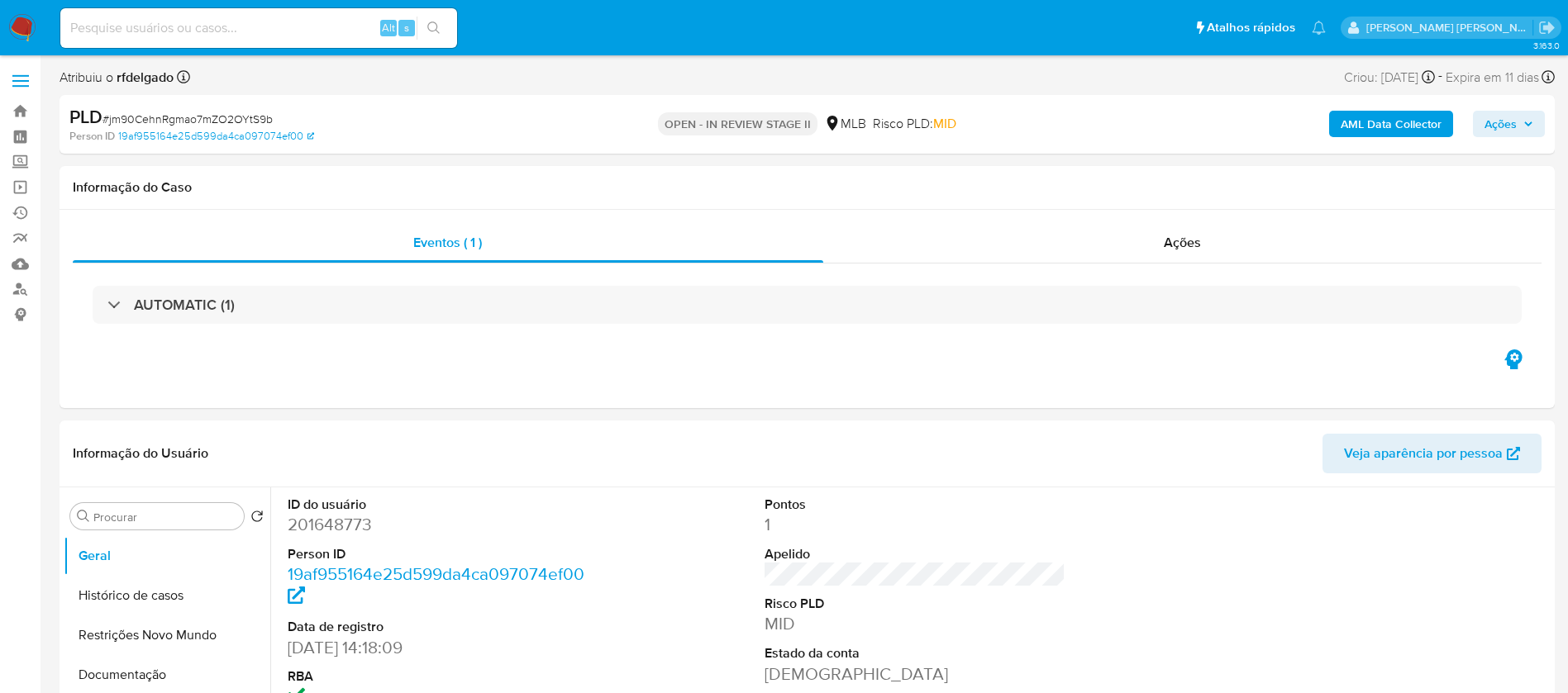
select select "10"
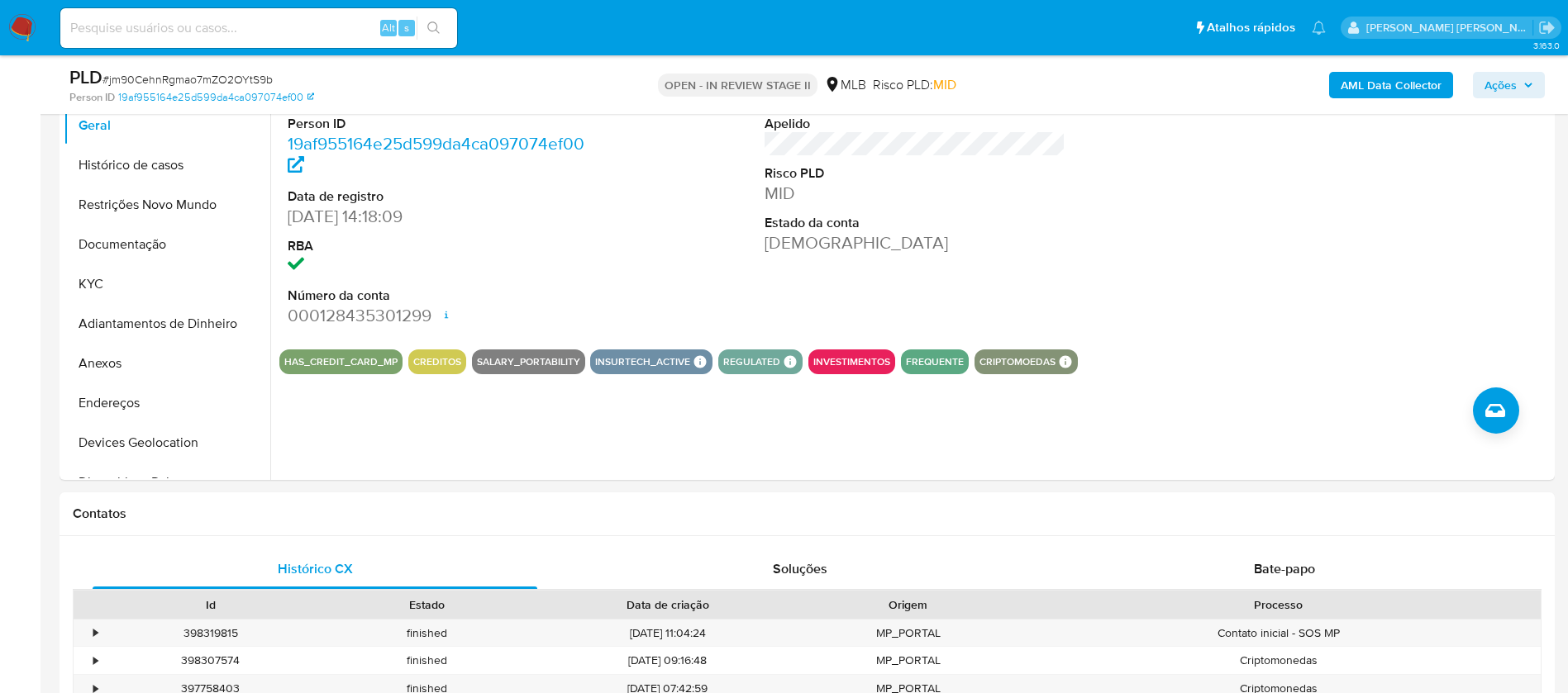
scroll to position [248, 0]
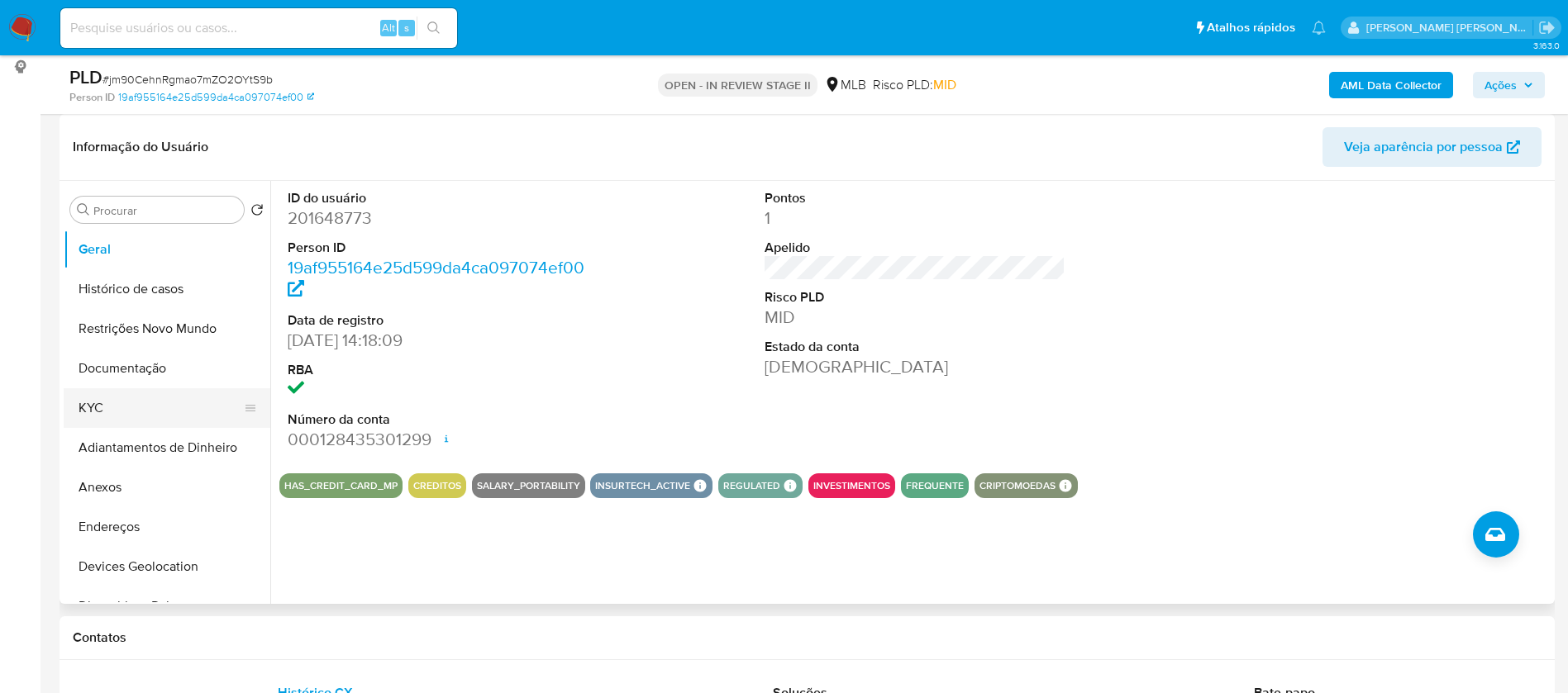
click at [140, 400] on button "KYC" at bounding box center [160, 408] width 194 height 39
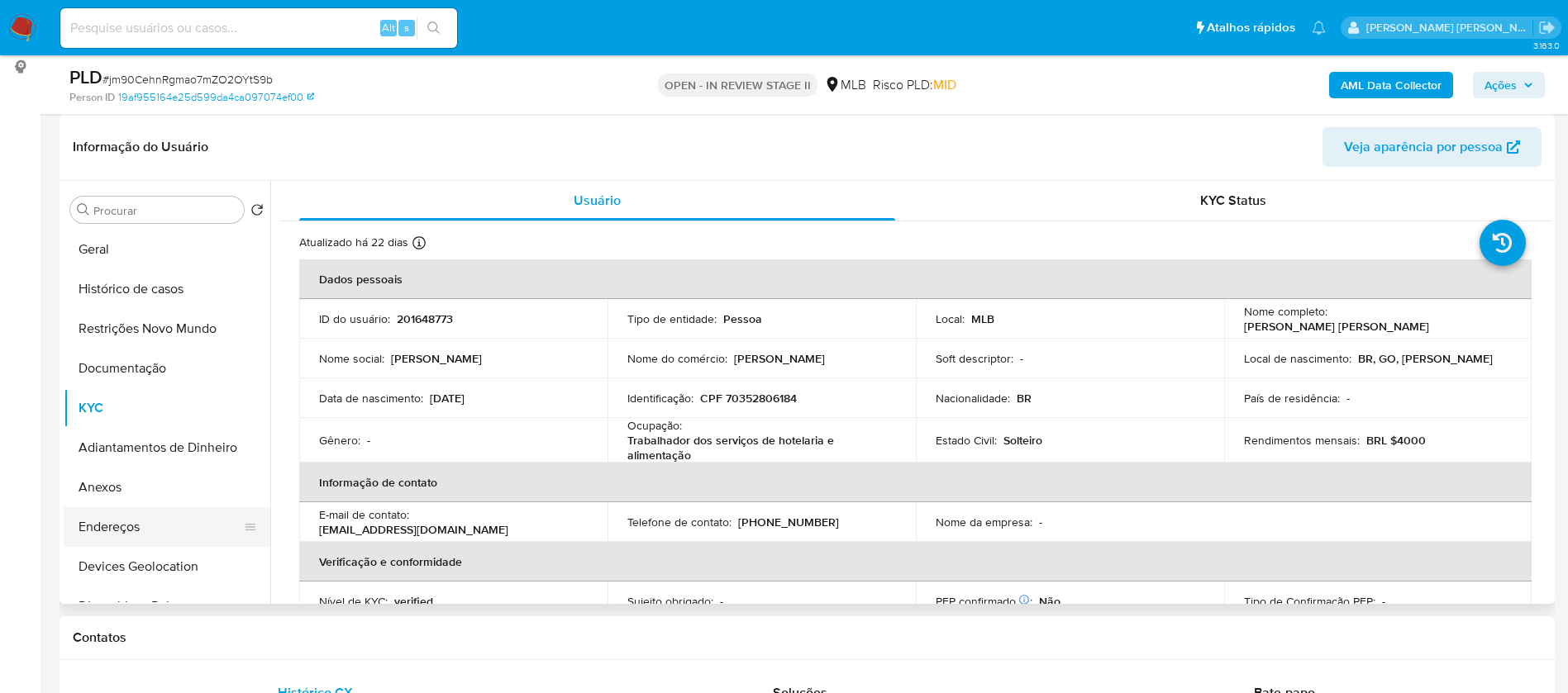
click at [155, 518] on button "Endereços" at bounding box center [160, 527] width 194 height 39
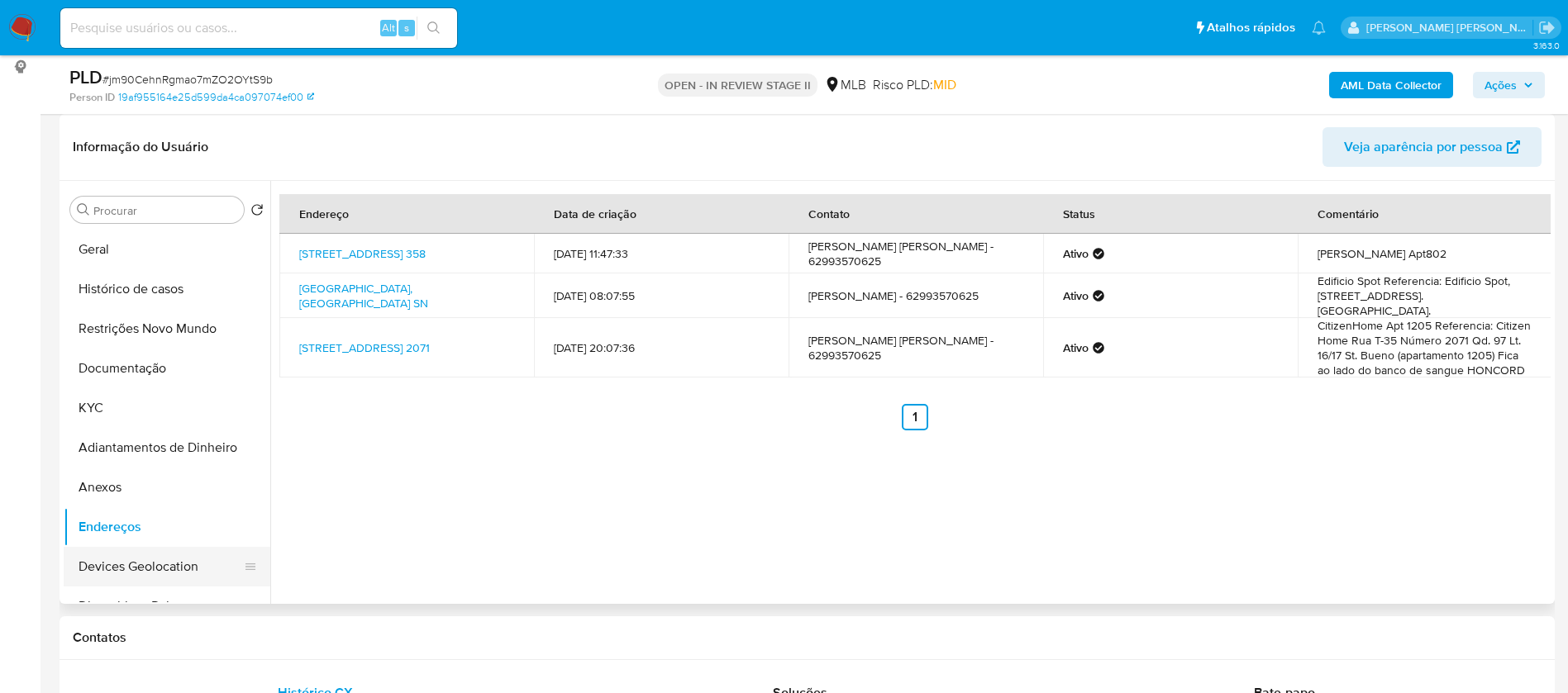
click at [172, 564] on button "Devices Geolocation" at bounding box center [160, 567] width 194 height 39
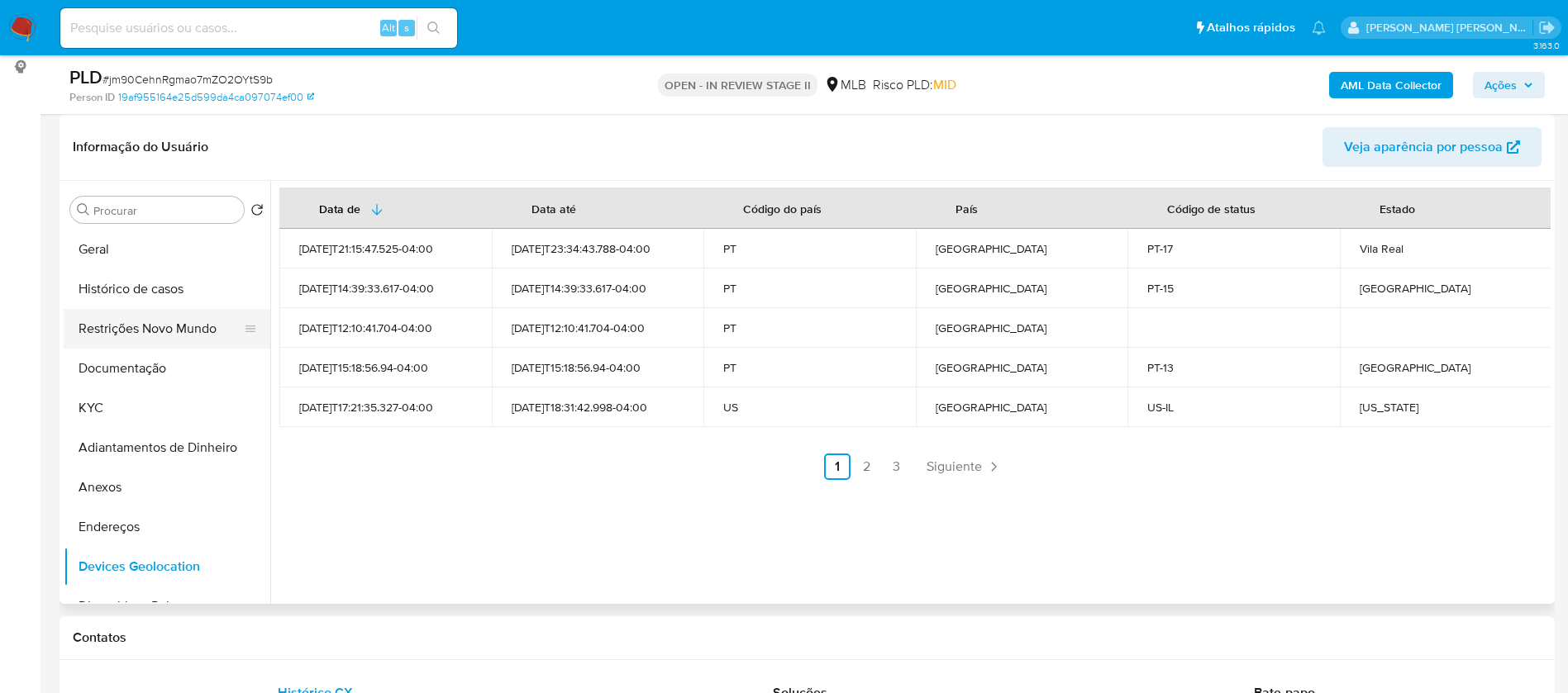
click at [135, 345] on button "Restrições Novo Mundo" at bounding box center [160, 328] width 194 height 39
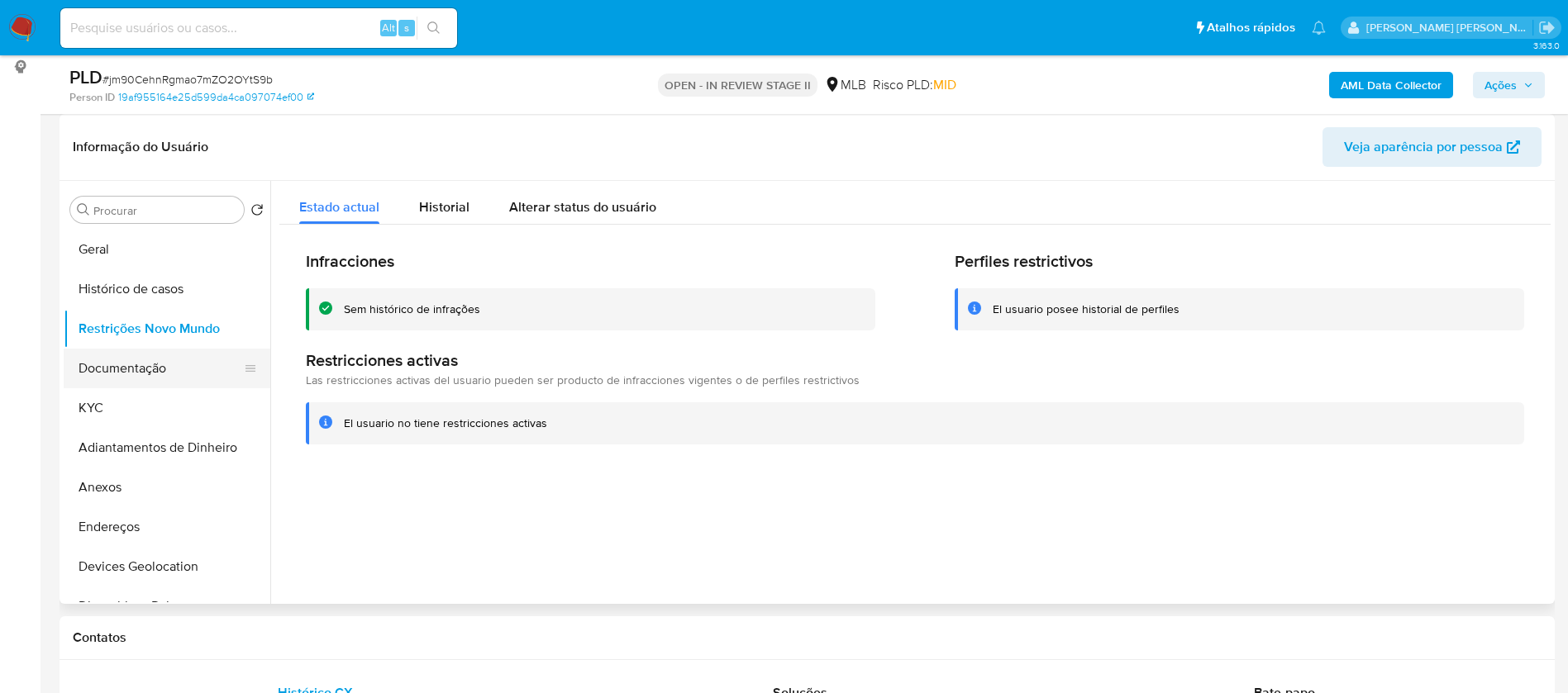
scroll to position [124, 0]
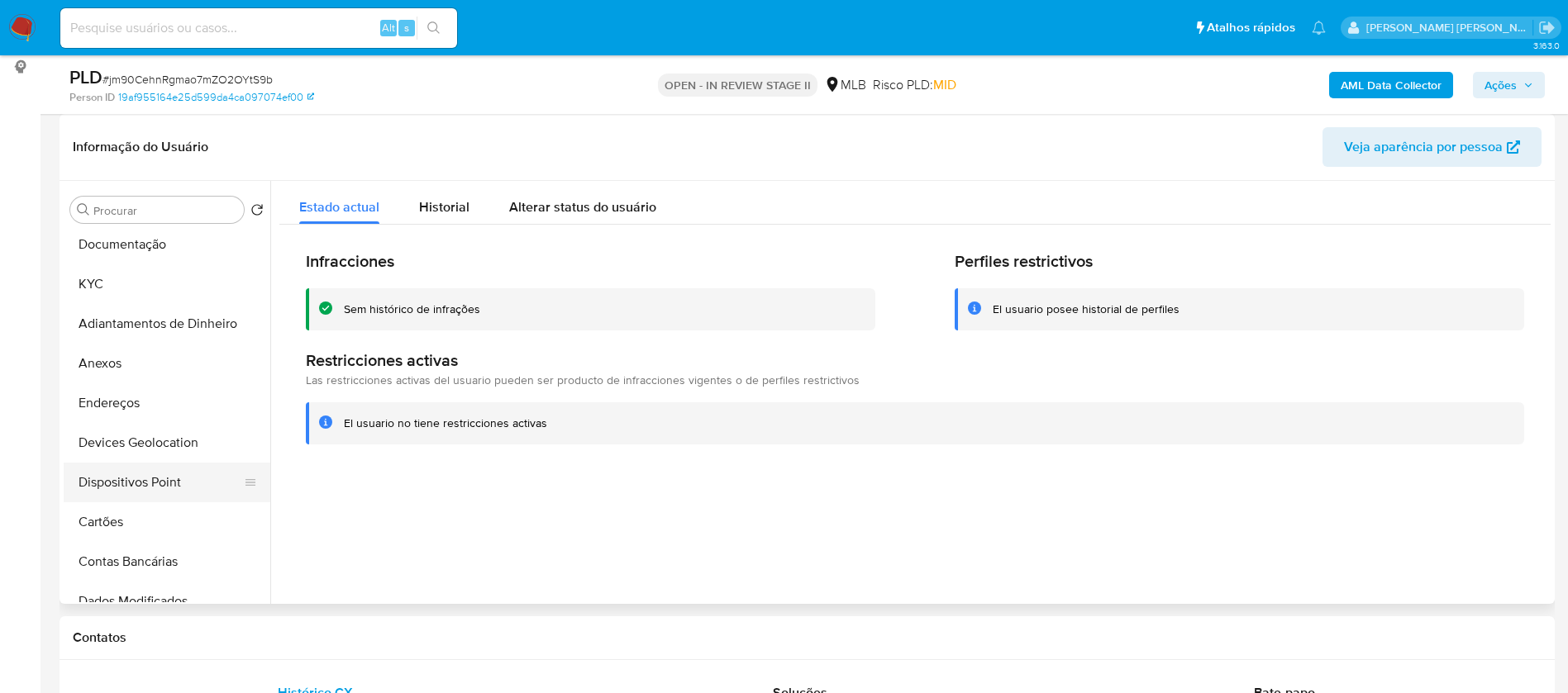
click at [182, 476] on button "Dispositivos Point" at bounding box center [160, 483] width 194 height 39
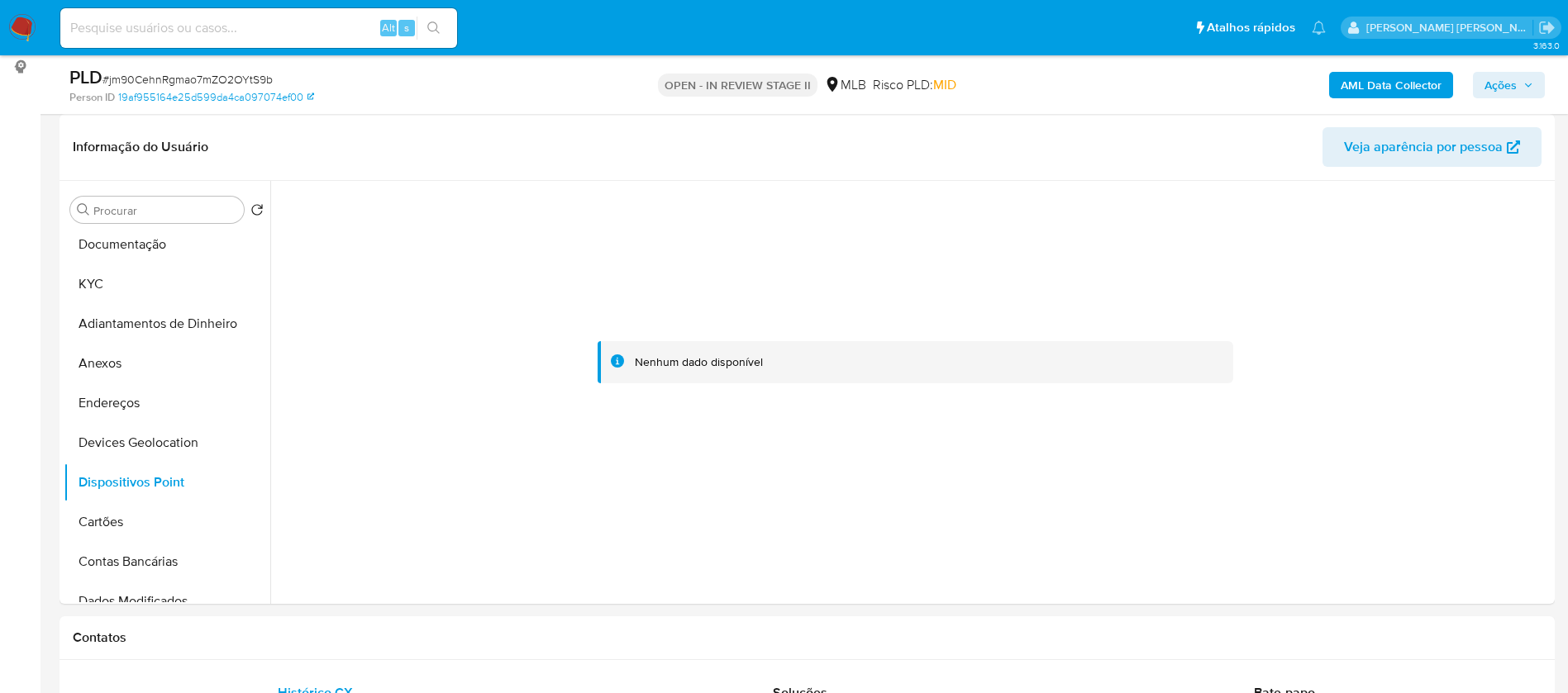
click at [1511, 73] on span "Ações" at bounding box center [1501, 85] width 32 height 26
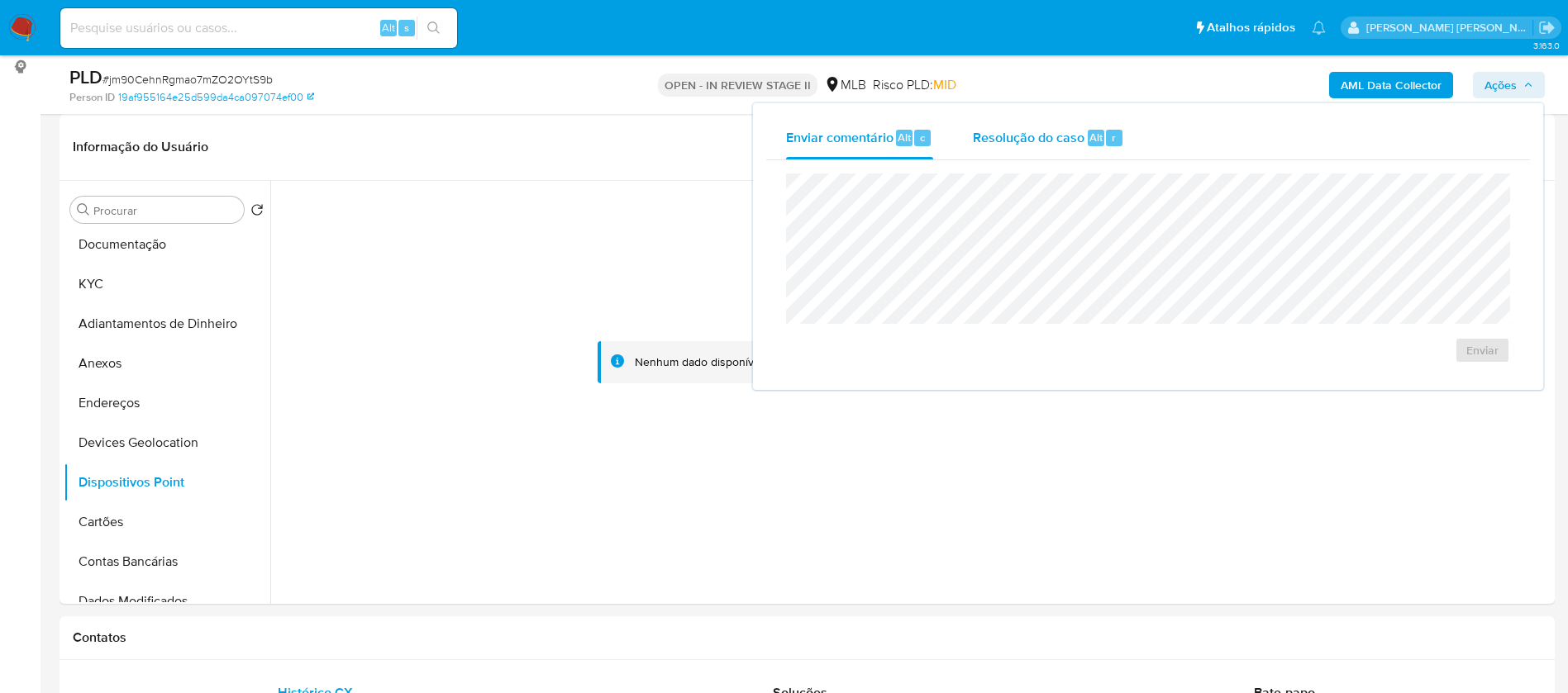
click at [1043, 133] on span "Resolução do caso" at bounding box center [1028, 137] width 111 height 19
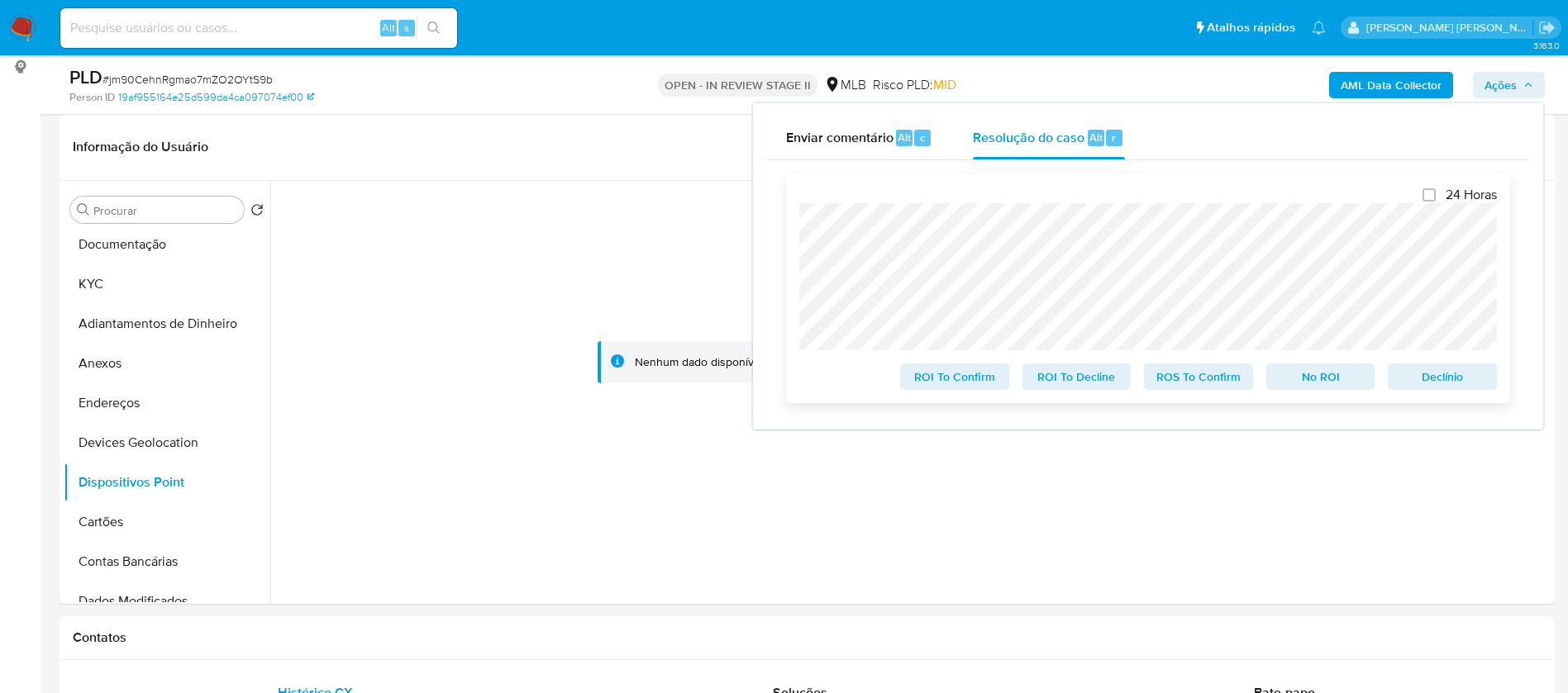
click at [1456, 388] on span "Declínio" at bounding box center [1443, 377] width 86 height 23
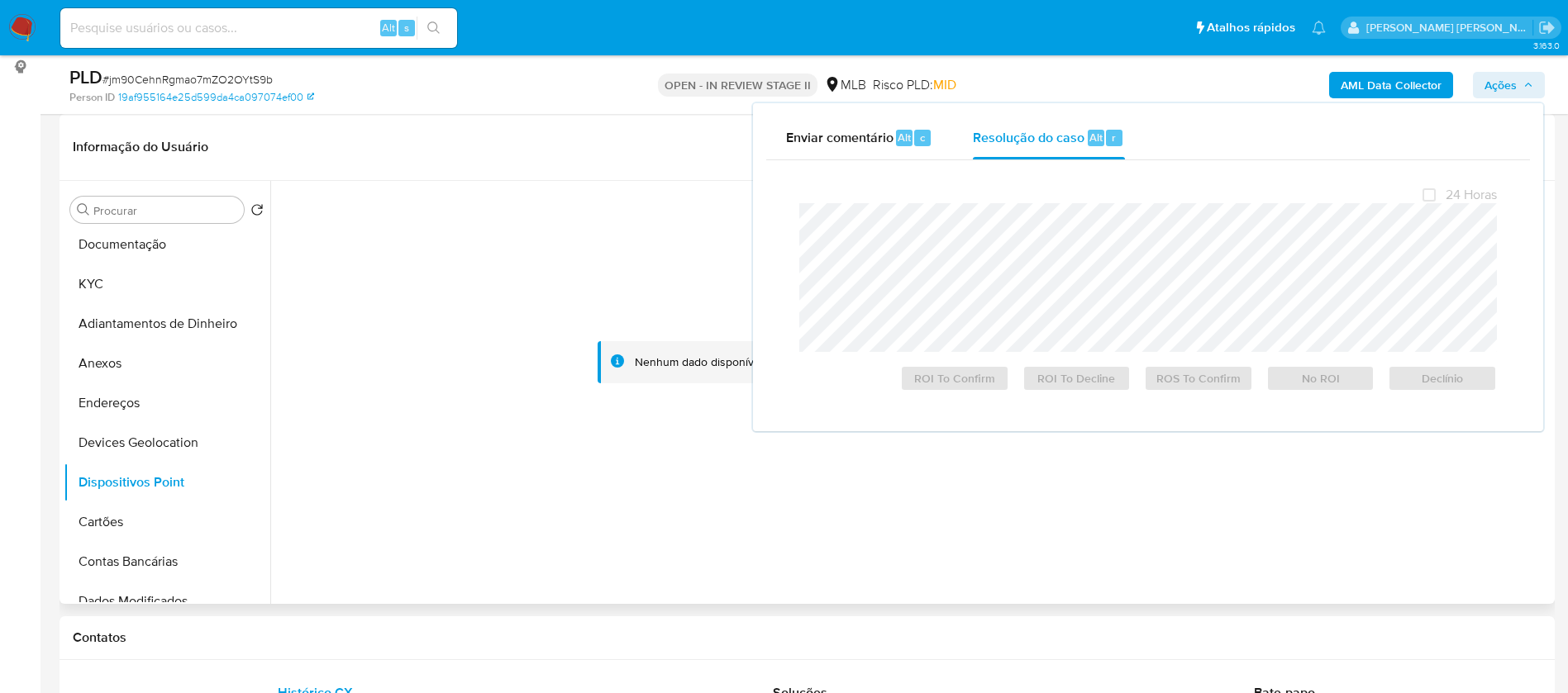
scroll to position [136, 0]
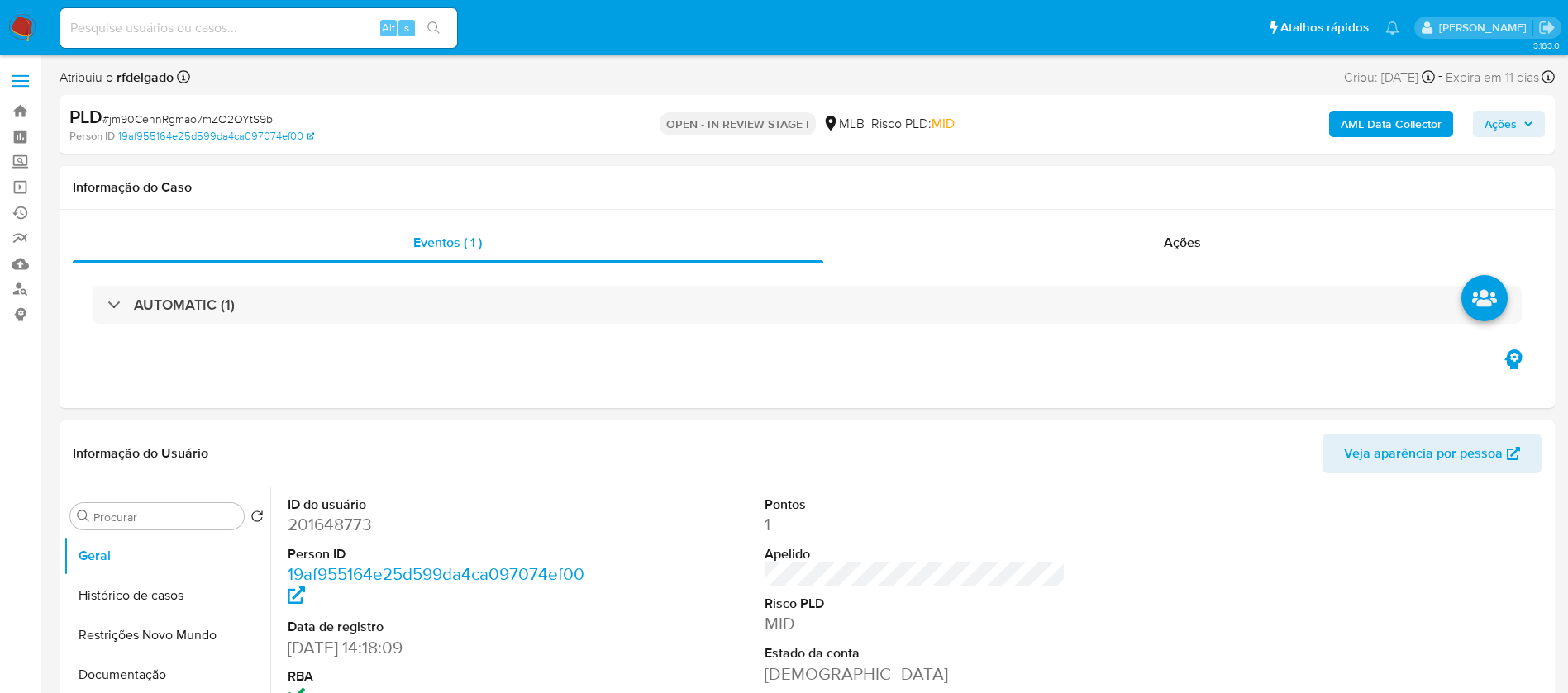
scroll to position [124, 0]
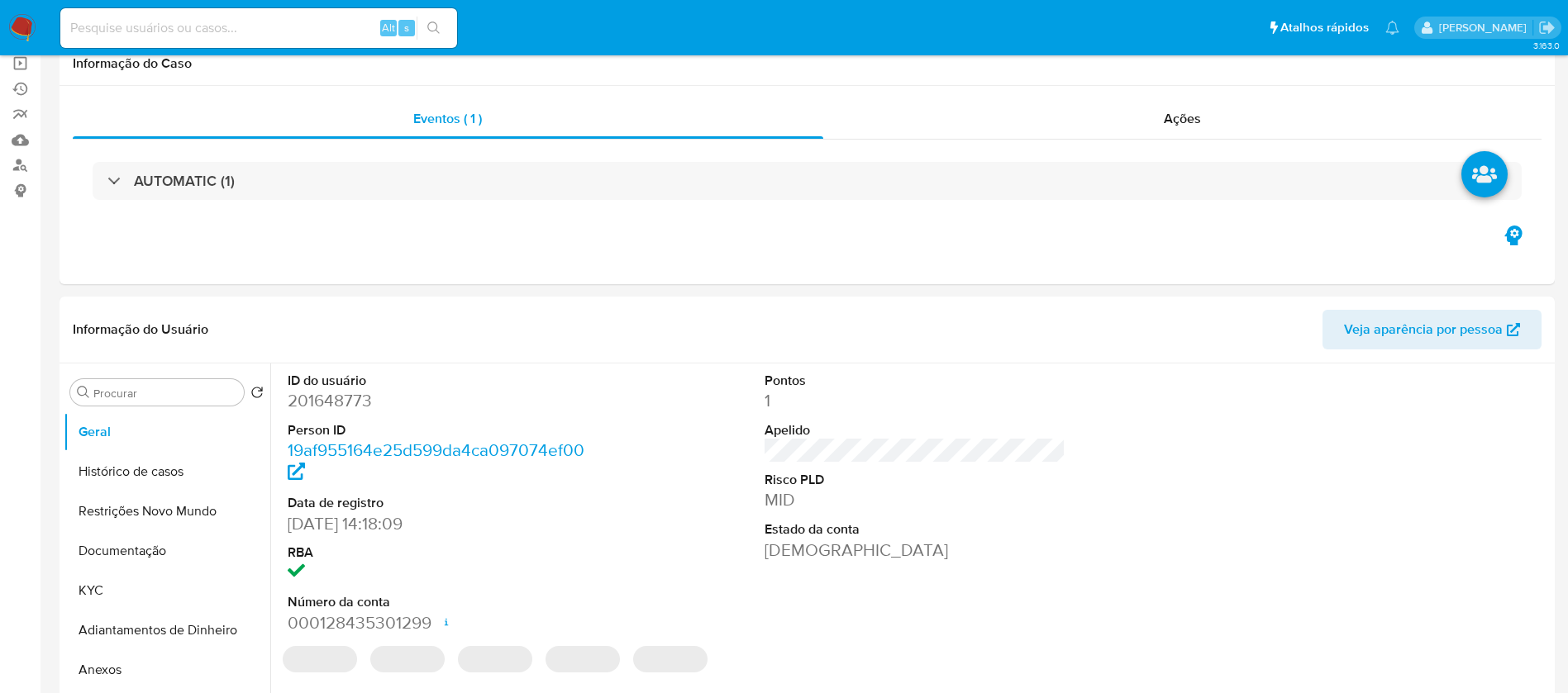
select select "10"
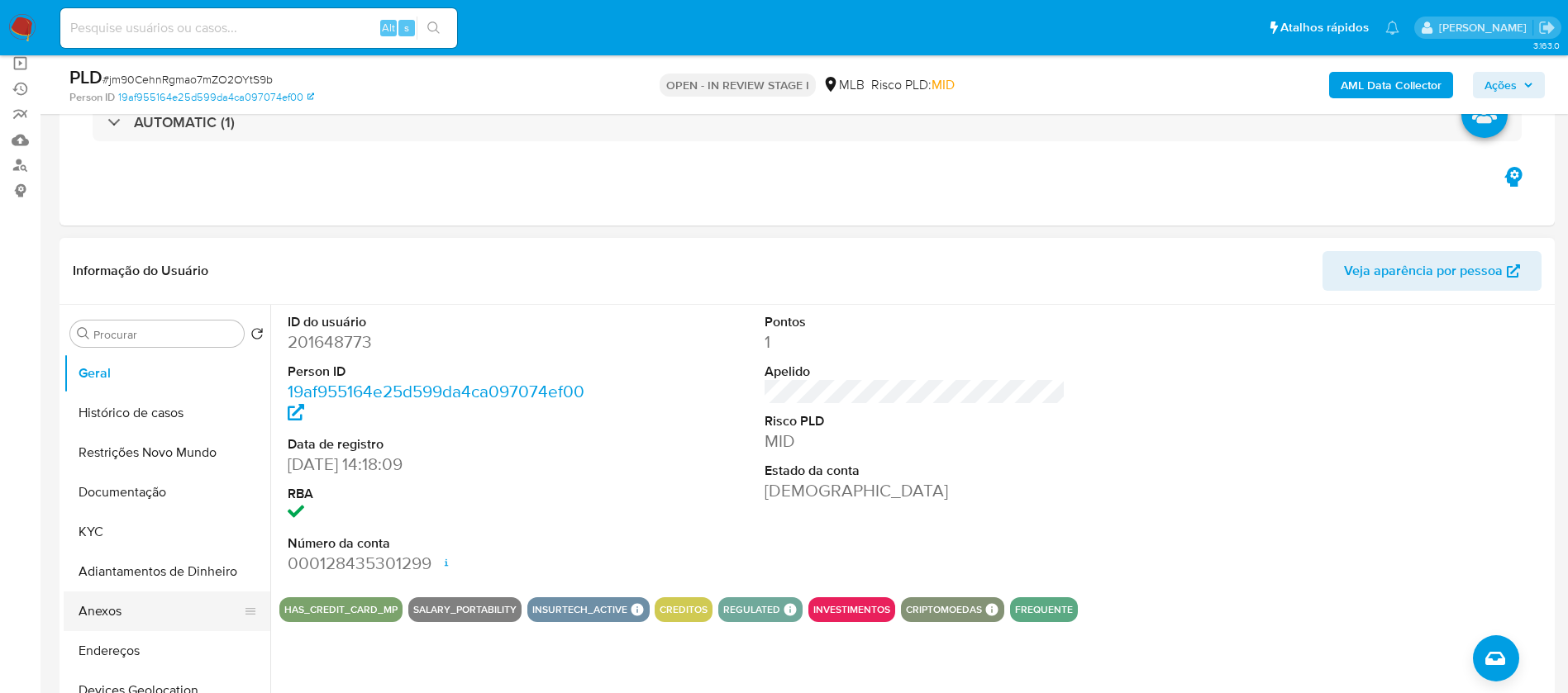
click at [112, 614] on button "Anexos" at bounding box center [160, 612] width 194 height 39
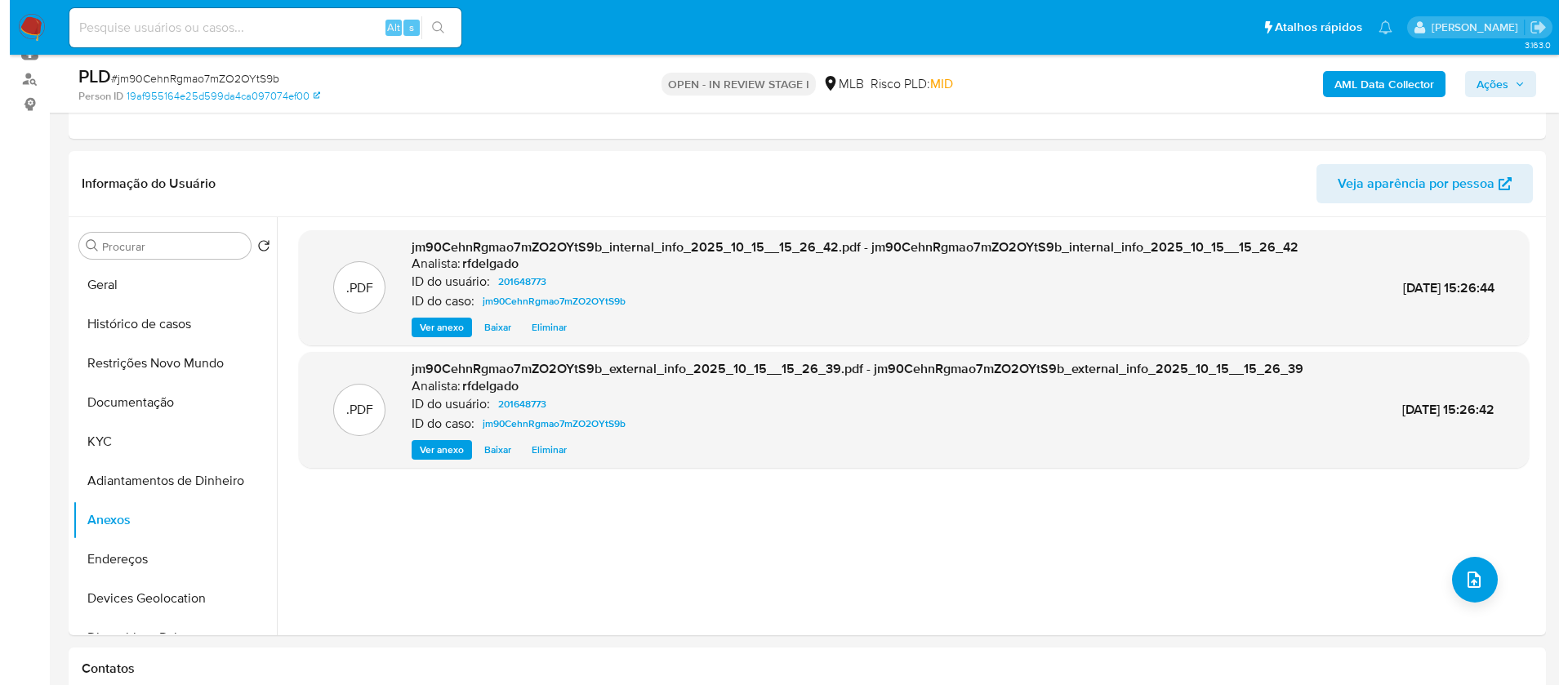
scroll to position [245, 0]
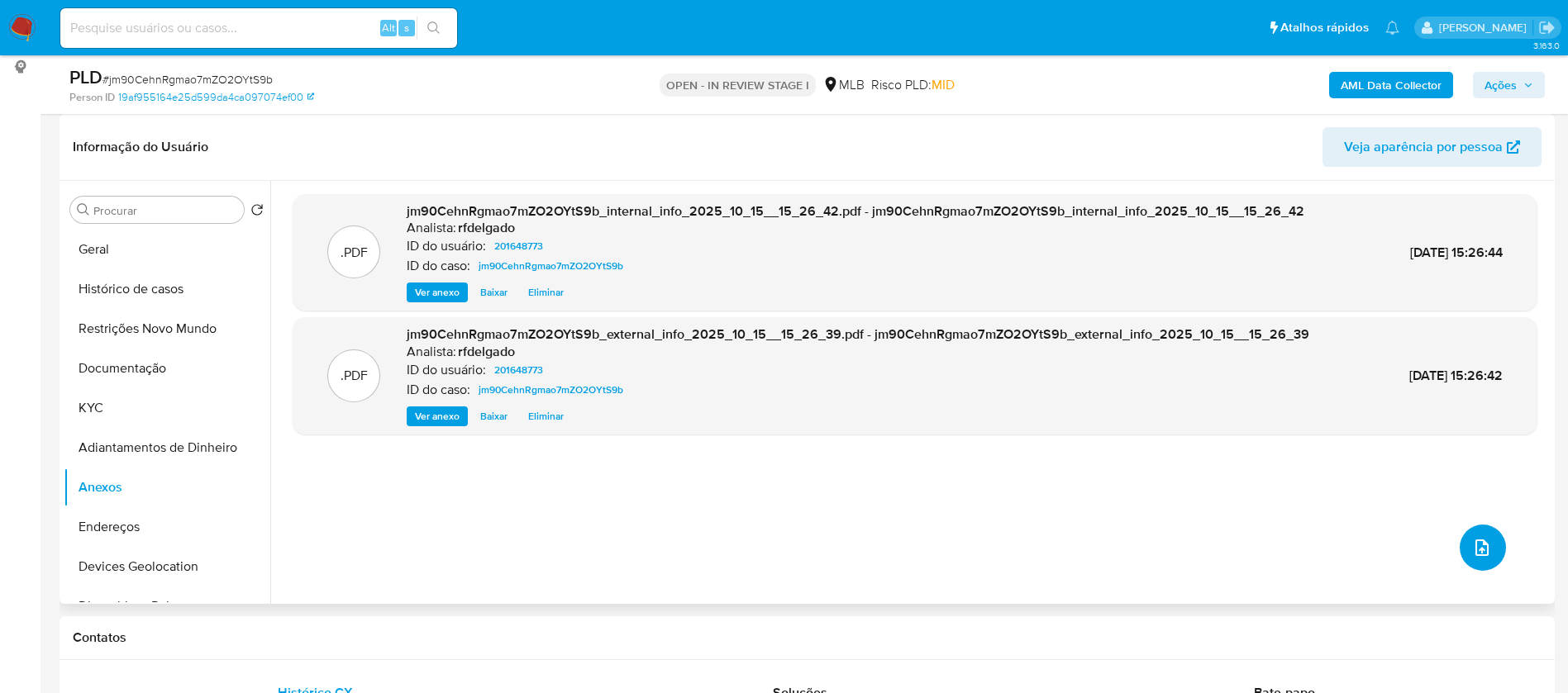
click at [1480, 554] on icon "upload-file" at bounding box center [1482, 547] width 20 height 20
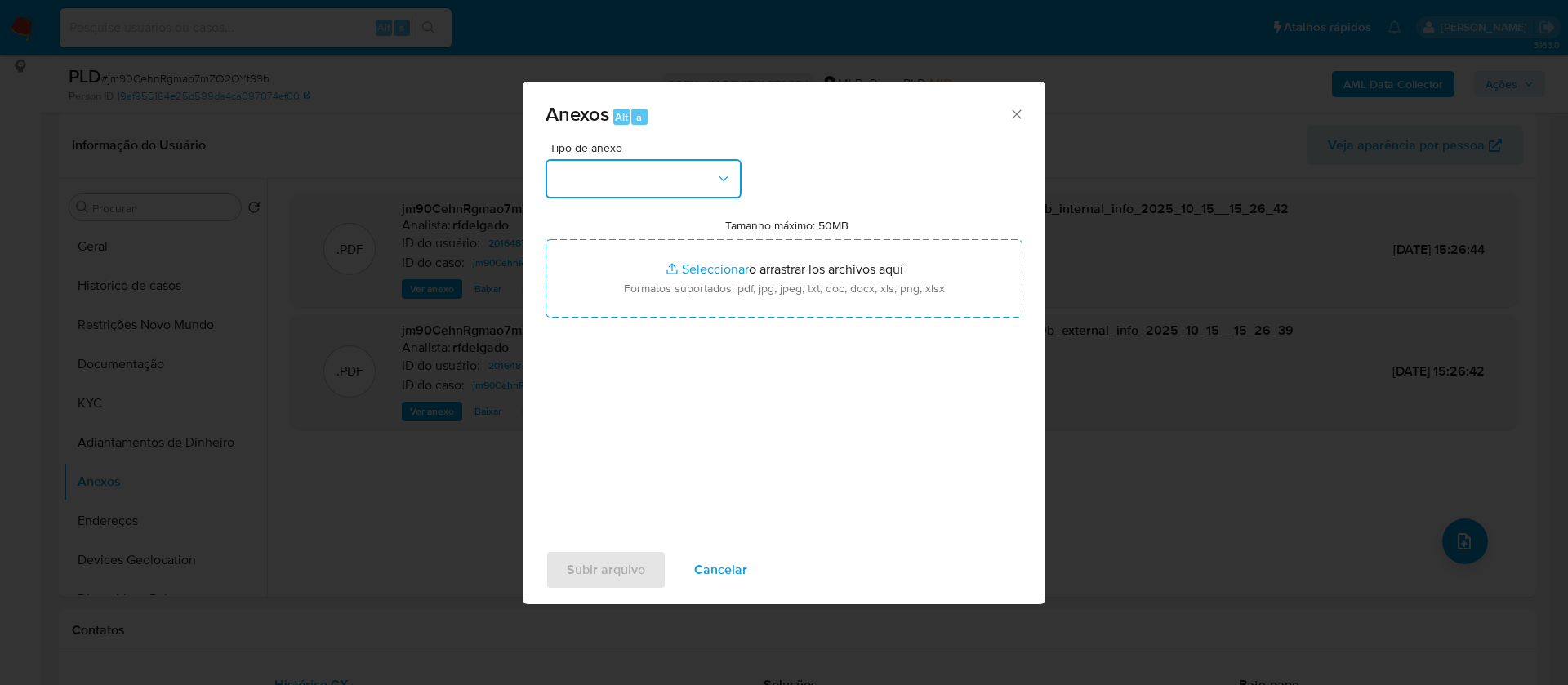
click at [663, 183] on button "button" at bounding box center [643, 178] width 196 height 39
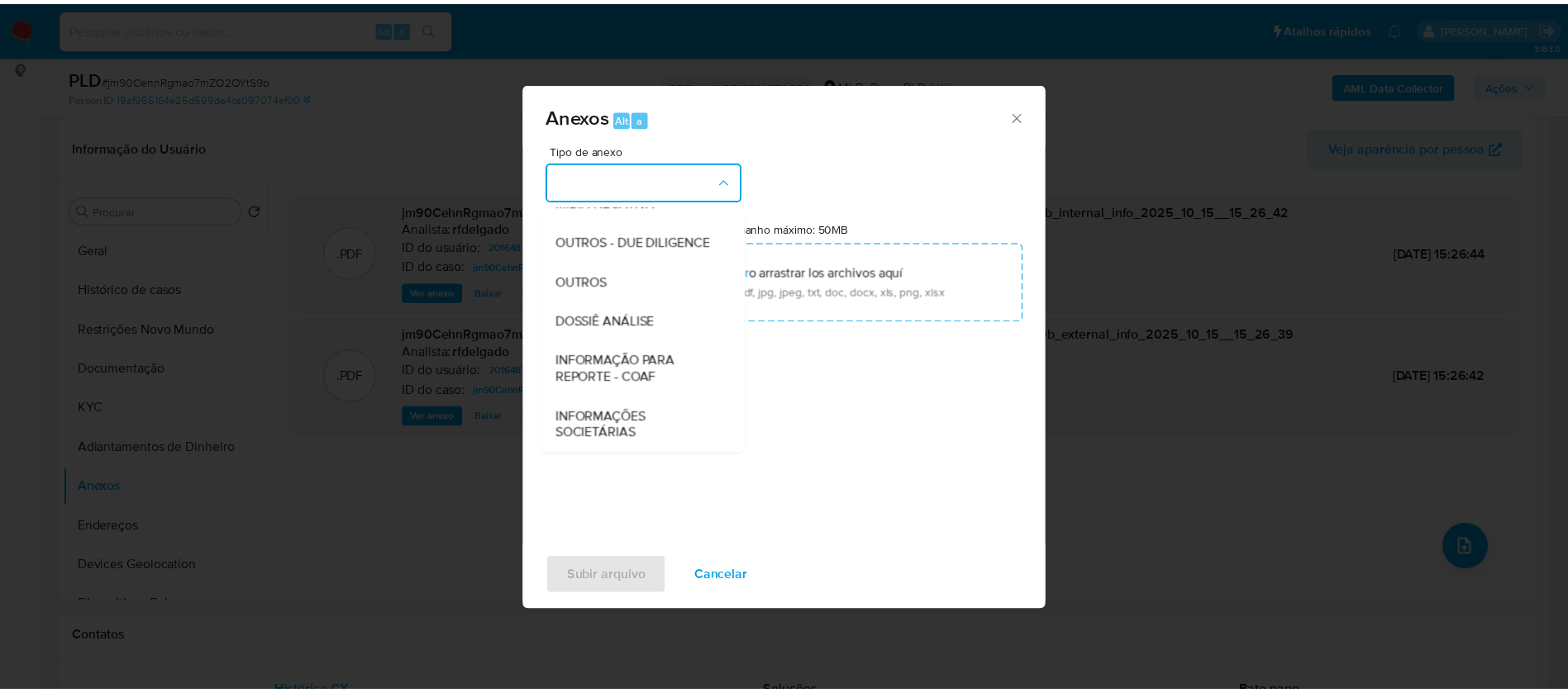
scroll to position [254, 0]
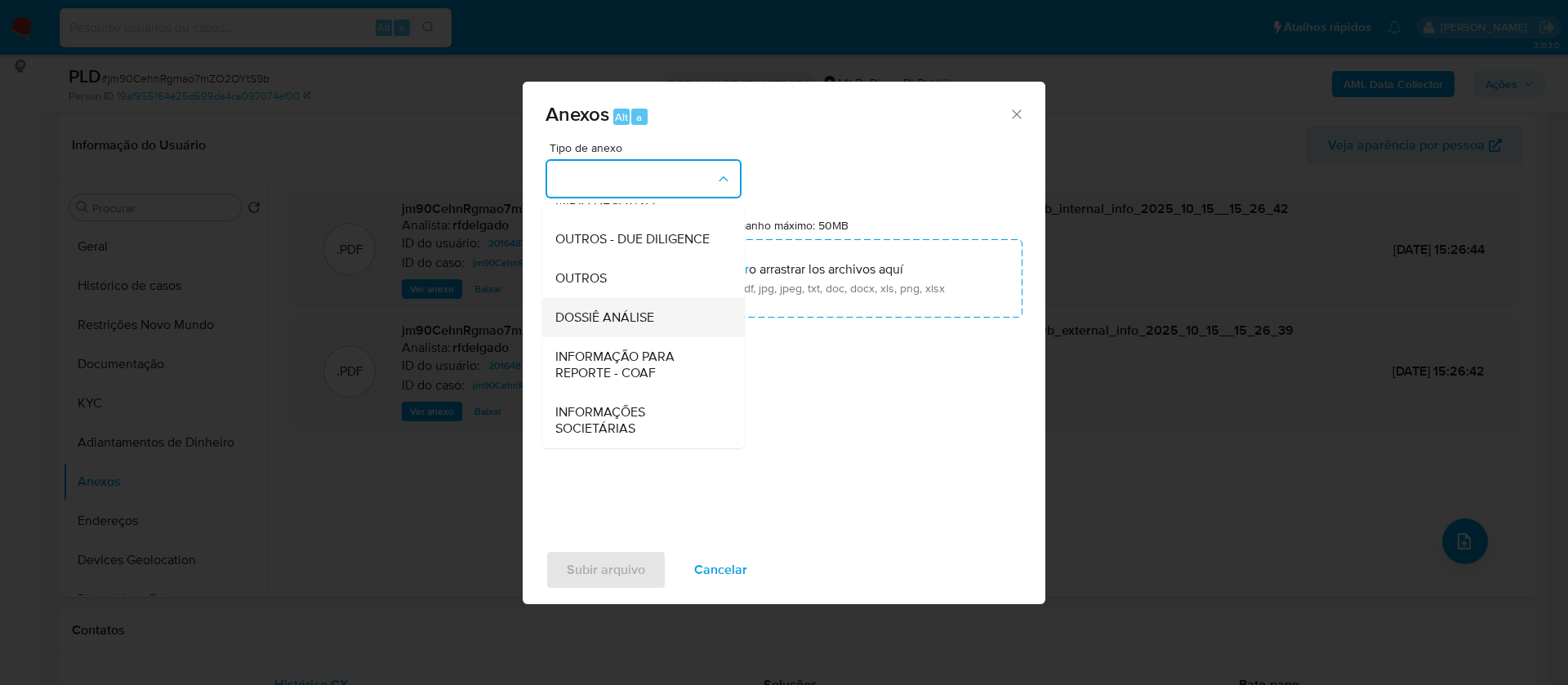
click at [633, 314] on span "DOSSIÊ ANÁLISE" at bounding box center [605, 318] width 99 height 17
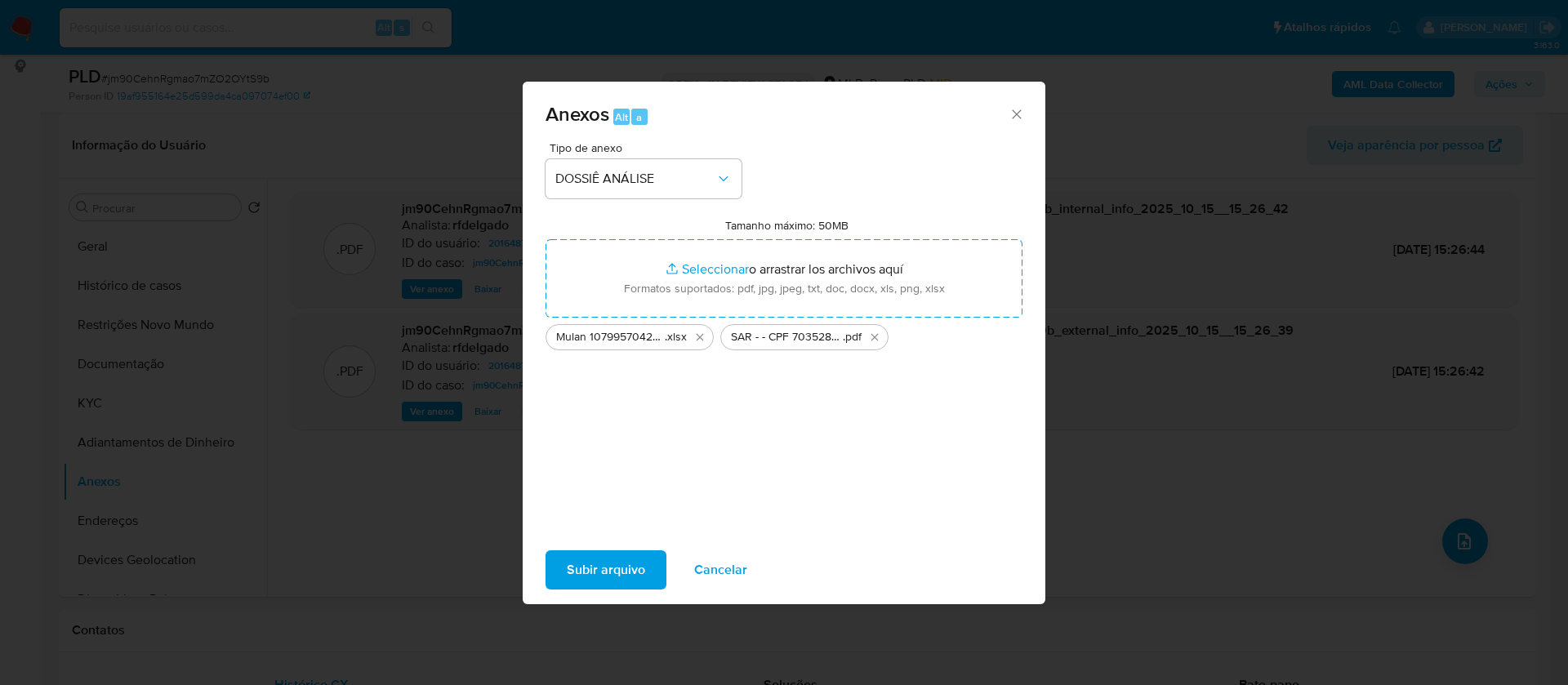
drag, startPoint x: 1291, startPoint y: 2, endPoint x: 608, endPoint y: 565, distance: 885.1
click at [608, 565] on span "Subir arquivo" at bounding box center [606, 569] width 79 height 36
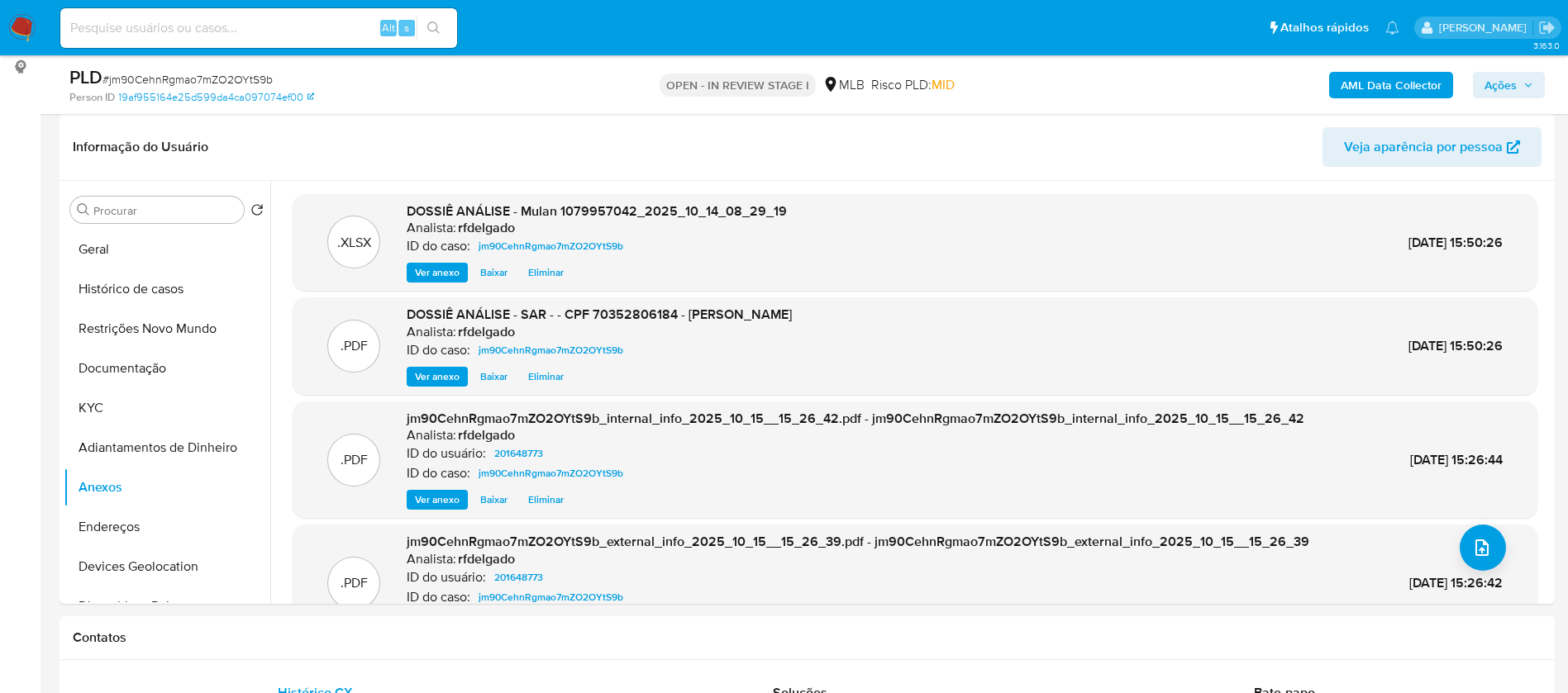
click at [1515, 78] on span "Ações" at bounding box center [1501, 85] width 32 height 26
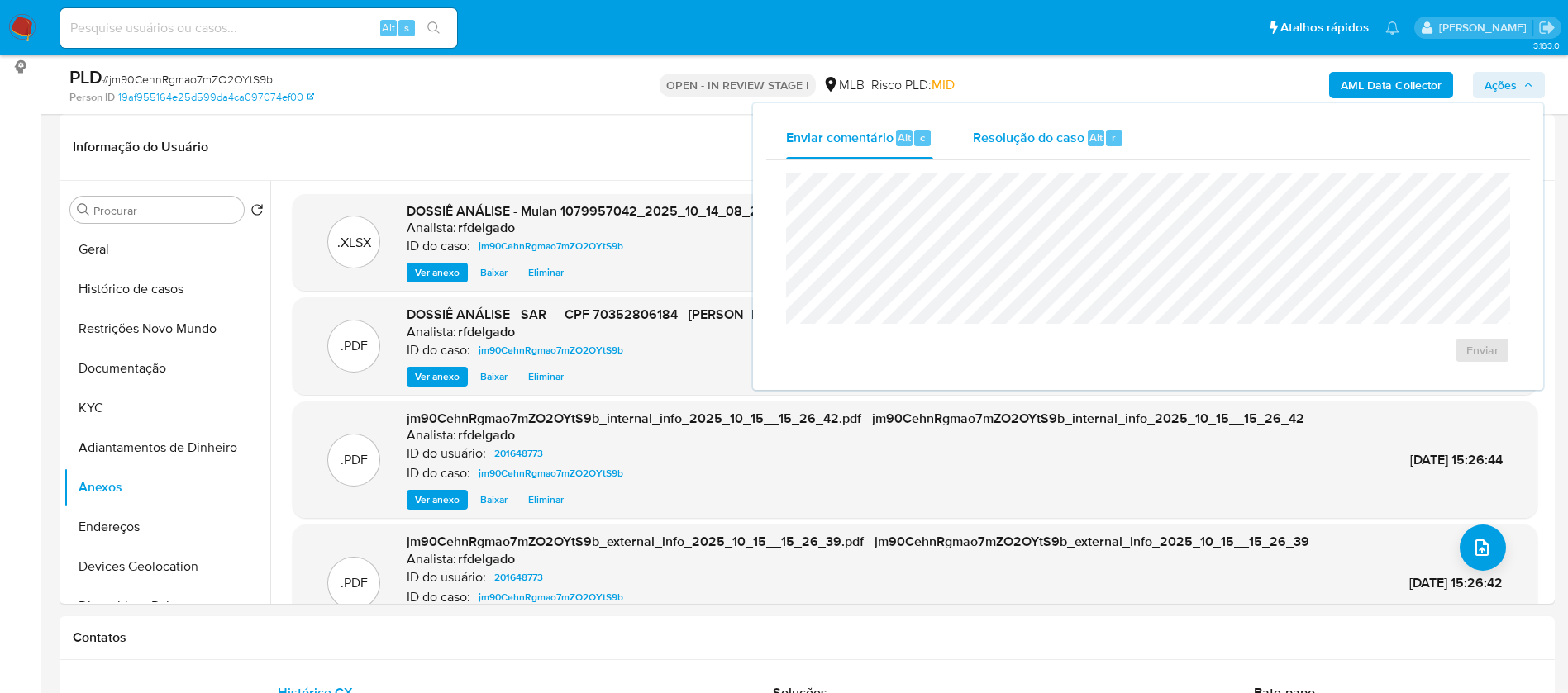
click at [1053, 138] on span "Resolução do caso" at bounding box center [1028, 137] width 111 height 19
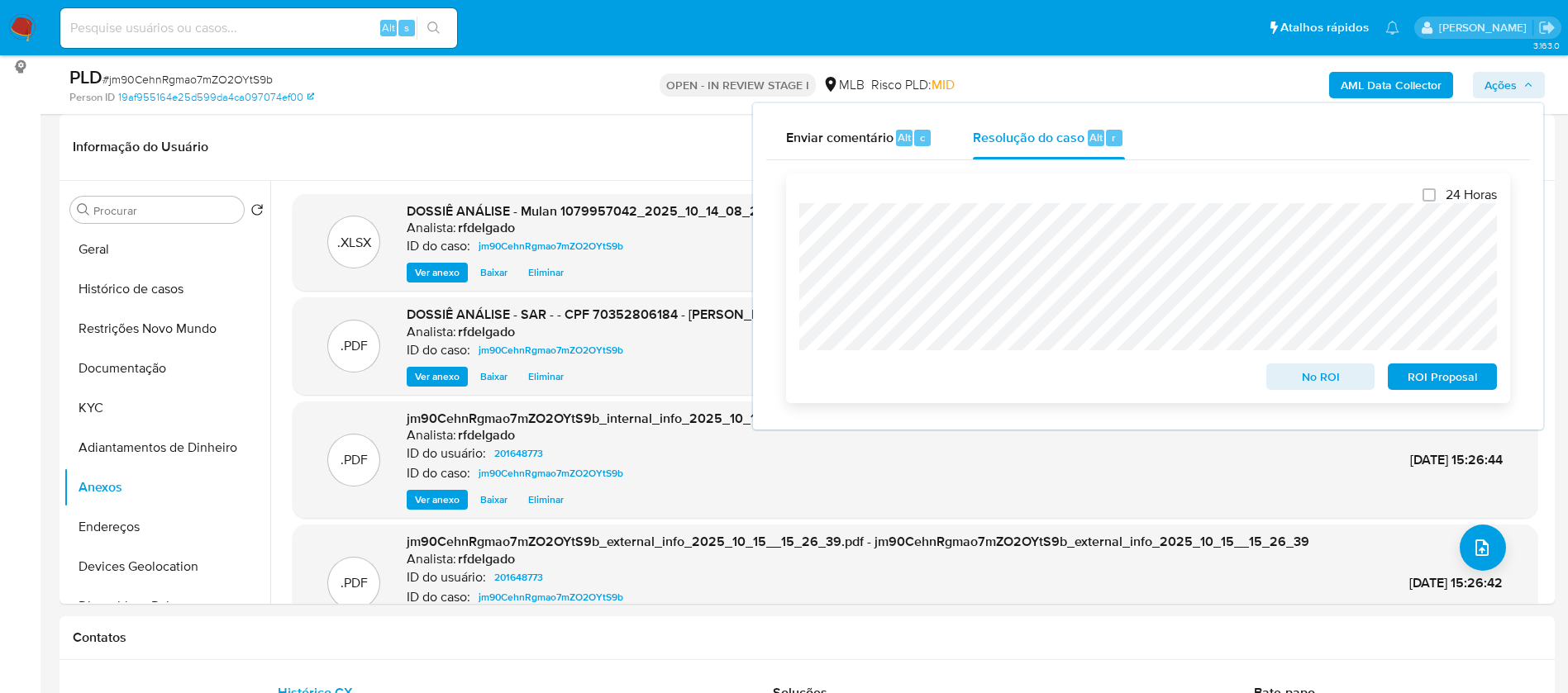
click at [1441, 379] on span "ROI Proposal" at bounding box center [1443, 377] width 86 height 23
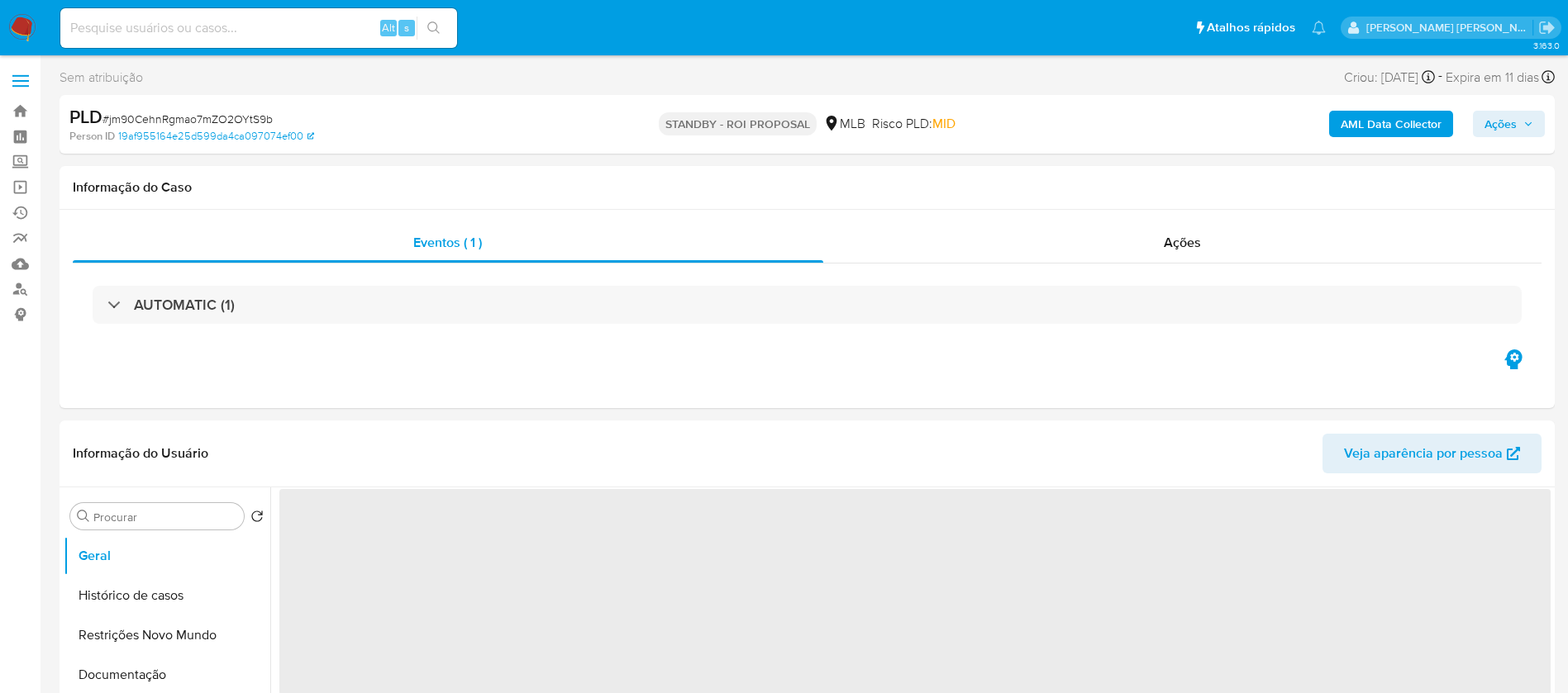
select select "10"
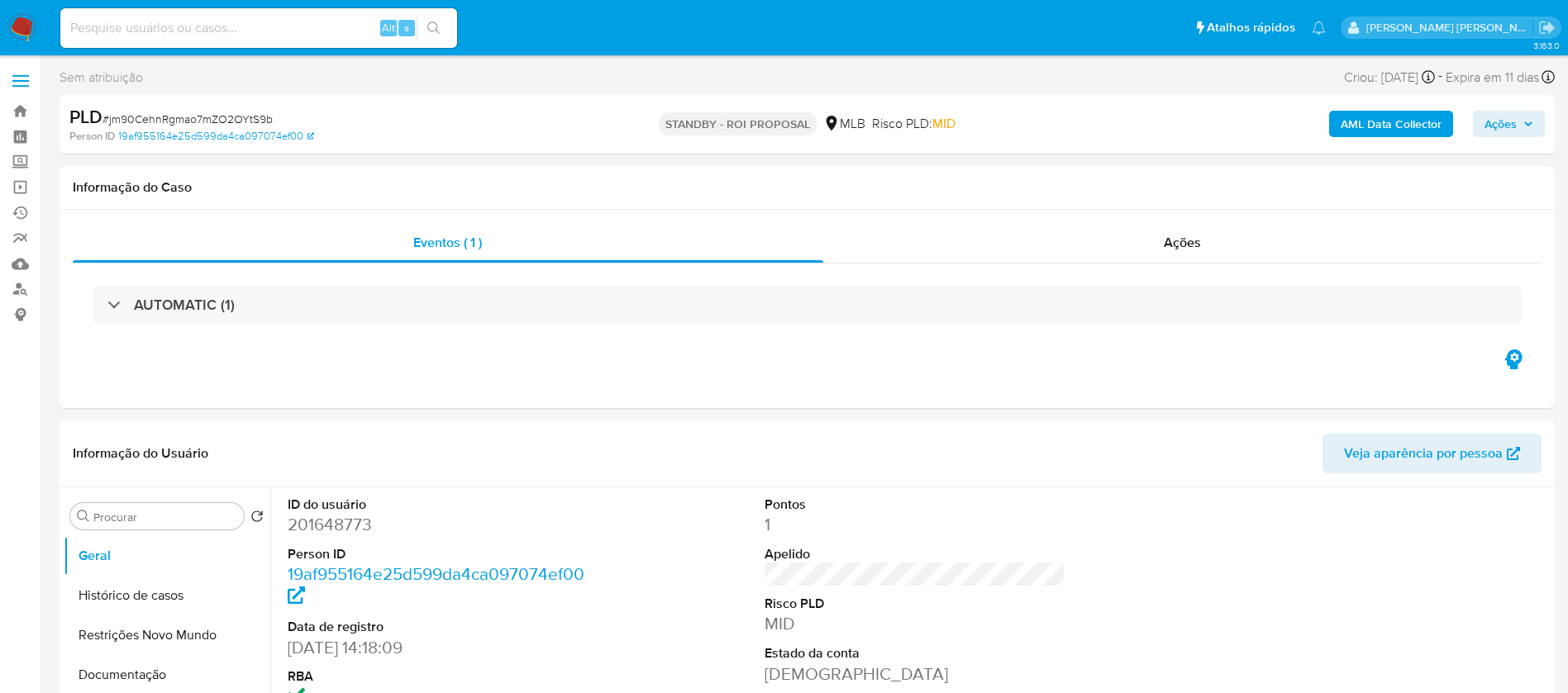
click at [312, 23] on input at bounding box center [258, 28] width 397 height 22
paste input "N0SfYSmysbvWx0xGXHJyRiHQ"
type input "N0SfYSmysbvWx0xGXHJyRiHQ"
click at [443, 22] on button "search-icon" at bounding box center [433, 28] width 34 height 23
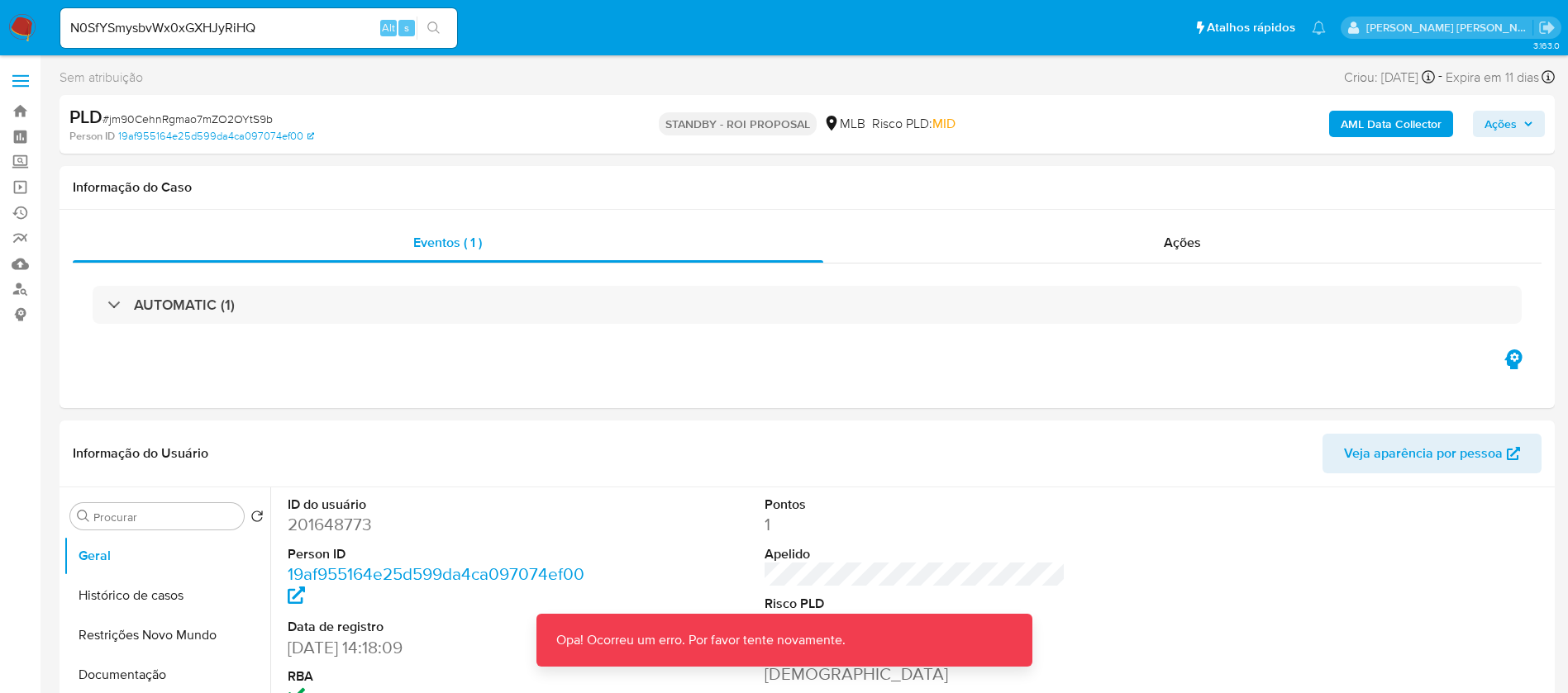
click at [319, 27] on input "N0SfYSmysbvWx0xGXHJyRiHQ" at bounding box center [258, 28] width 397 height 22
click at [72, 23] on input "N0SfYSmysbvWx0xGXHJyRiHQ" at bounding box center [258, 28] width 397 height 22
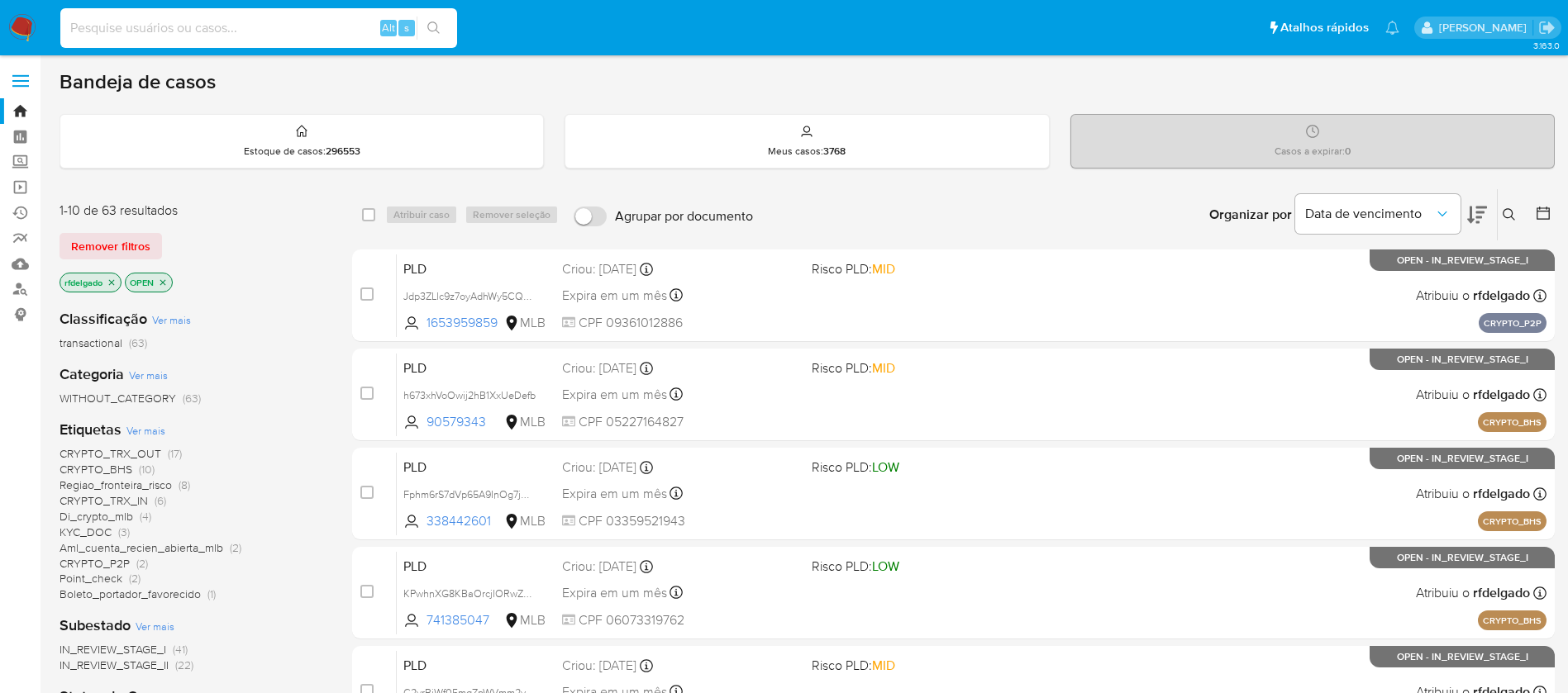
click at [317, 22] on input at bounding box center [258, 28] width 397 height 22
paste input "N0SfYSmysbvWx0xGXHJyRiHQ"
type input "N0SfYSmysbvWx0xGXHJyRiHQ"
click at [437, 33] on icon "search-icon" at bounding box center [434, 28] width 13 height 13
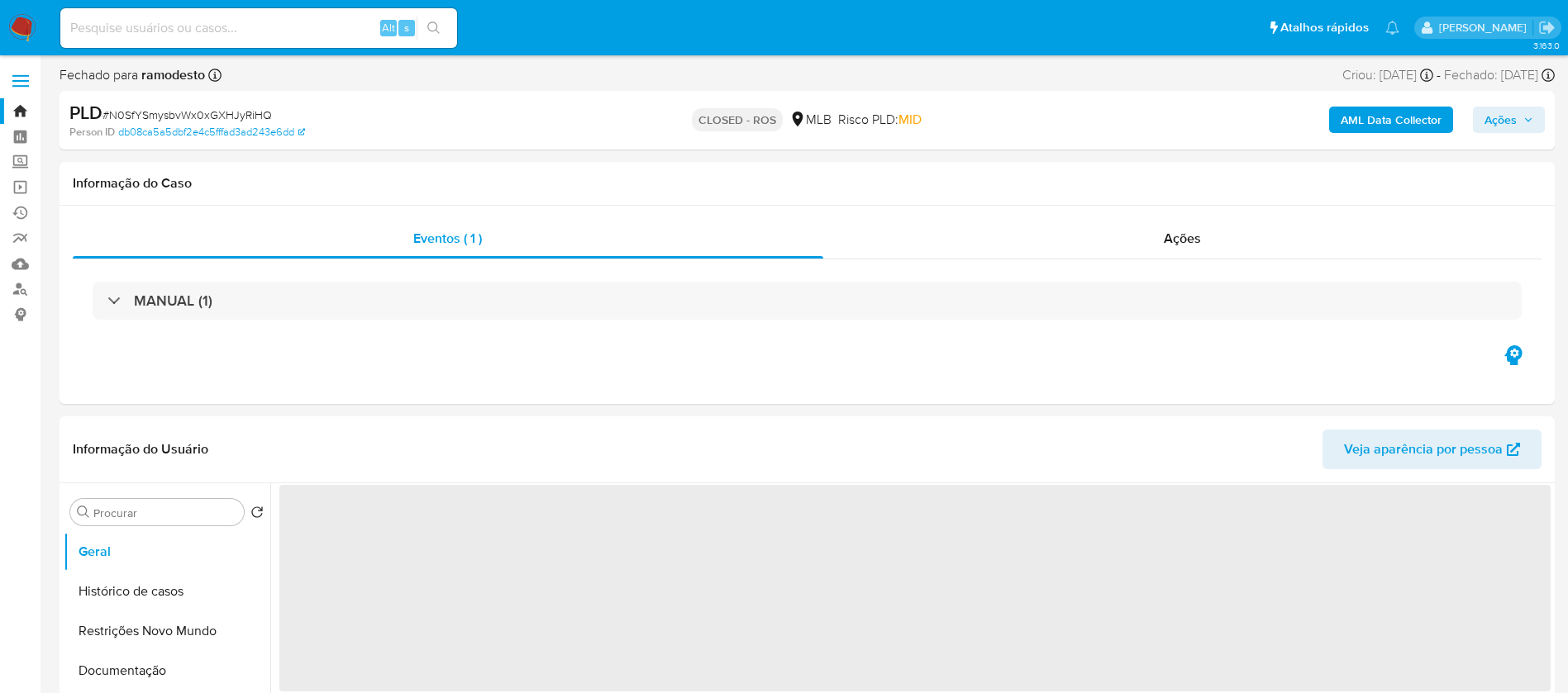
select select "10"
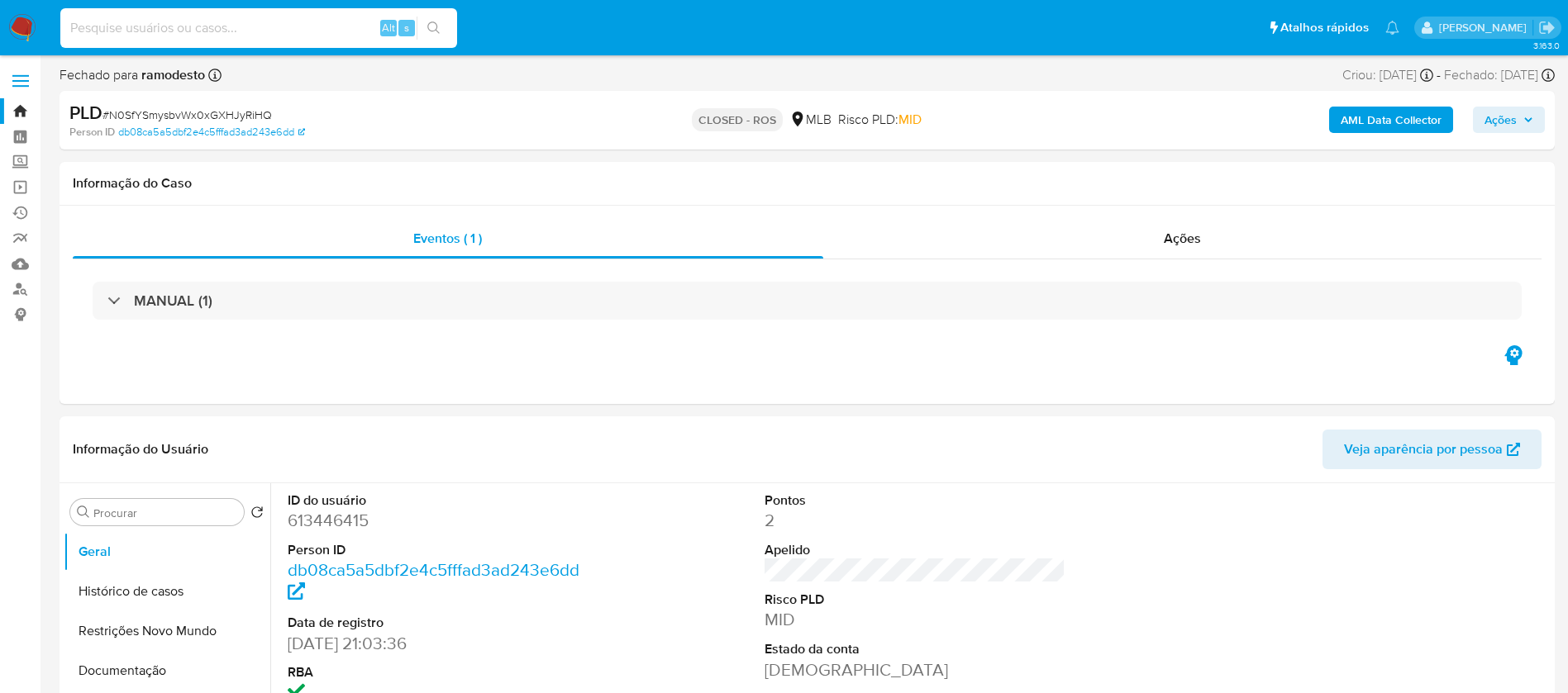
click at [207, 27] on input at bounding box center [258, 28] width 397 height 22
paste input "9vOSIqJWkEAgde2uLR7tgh8z"
type input "9vOSIqJWkEAgde2uLR7tgh8z"
click at [426, 32] on button "search-icon" at bounding box center [433, 28] width 34 height 23
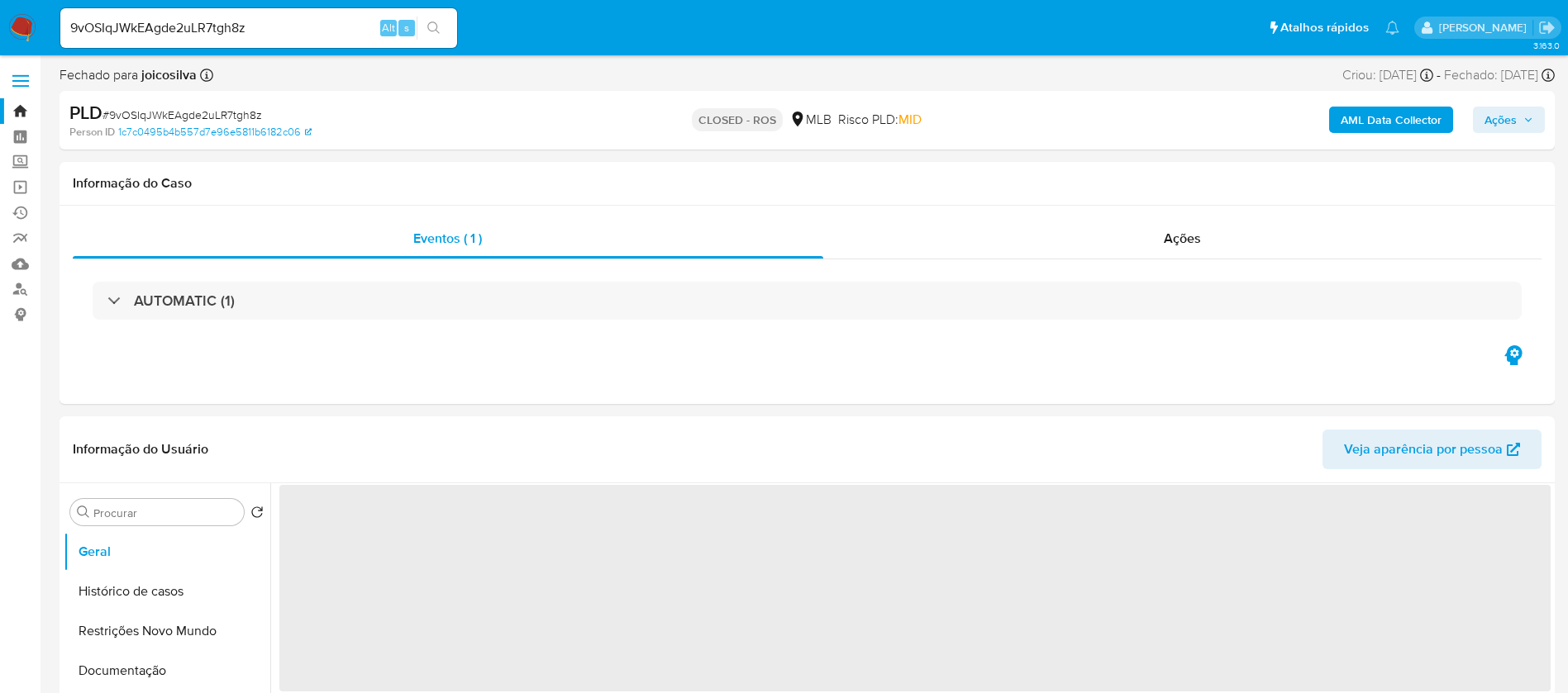
select select "10"
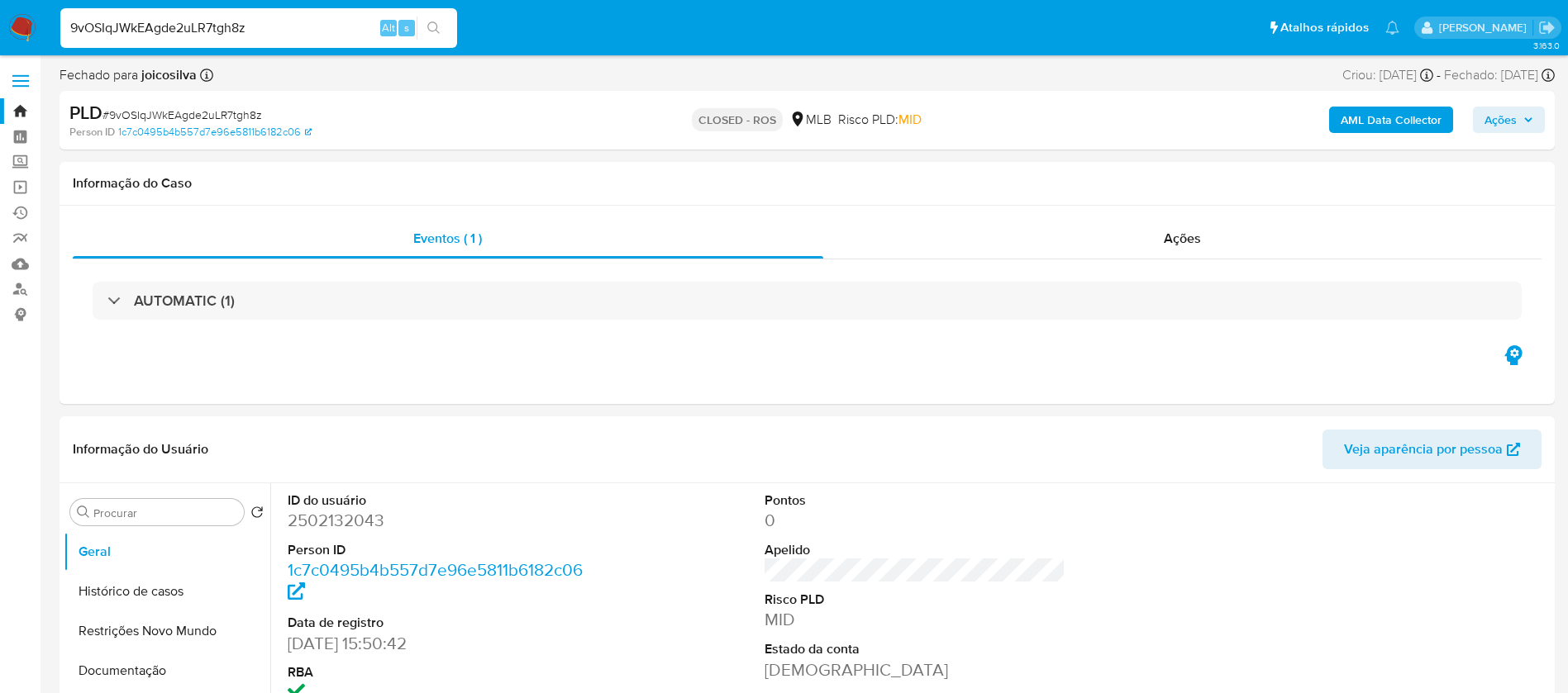
drag, startPoint x: 287, startPoint y: 25, endPoint x: 0, endPoint y: 25, distance: 287.0
click at [0, 25] on nav "Pausado Ver notificaciones 9vOSIqJWkEAgde2uLR7tgh8z Alt s Atalhos rápidos Presi…" at bounding box center [784, 27] width 1568 height 55
paste input "KaIvLoFvodl7OkiT8WtW09A3"
type input "KaIvLoFvodl7OkiT8WtW09A3"
click at [440, 23] on icon "search-icon" at bounding box center [434, 28] width 13 height 13
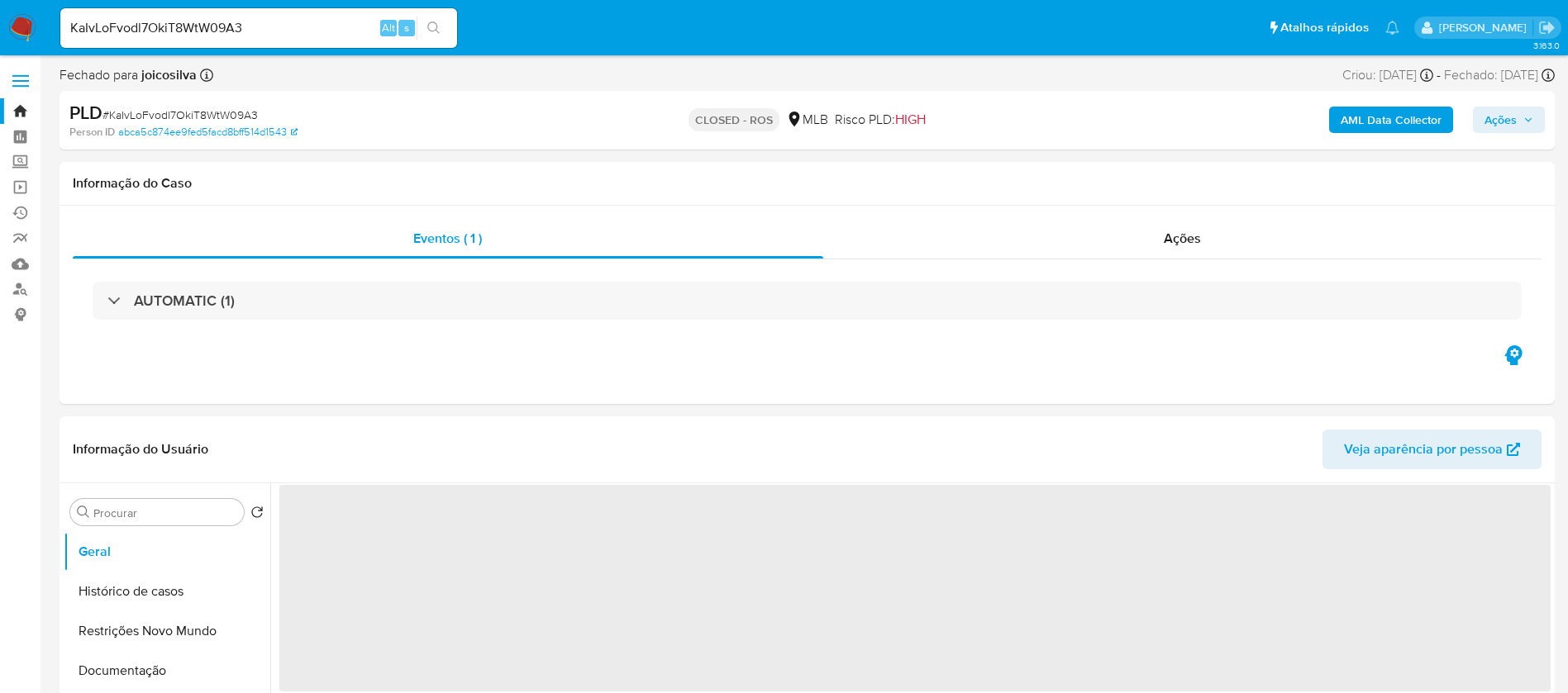
select select "10"
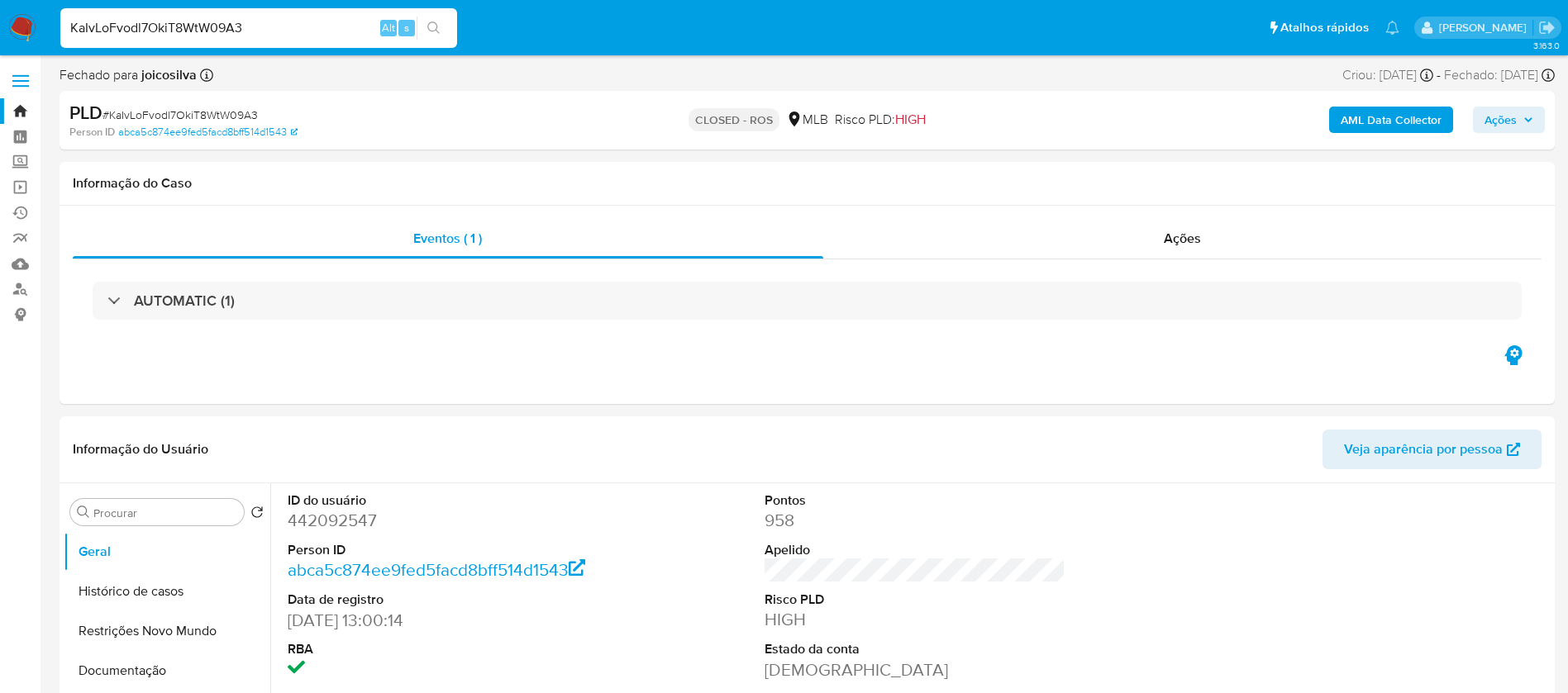
drag, startPoint x: 178, startPoint y: 31, endPoint x: 57, endPoint y: 27, distance: 121.1
click at [57, 27] on li "KaIvLoFvodl7OkiT8WtW09A3 Alt s" at bounding box center [258, 27] width 405 height 41
paste input "V4XpKhakRRBrf650Shq14xhF"
type input "V4XpKhakRRBrf650Shq14xhF"
click at [450, 27] on button "search-icon" at bounding box center [433, 28] width 34 height 23
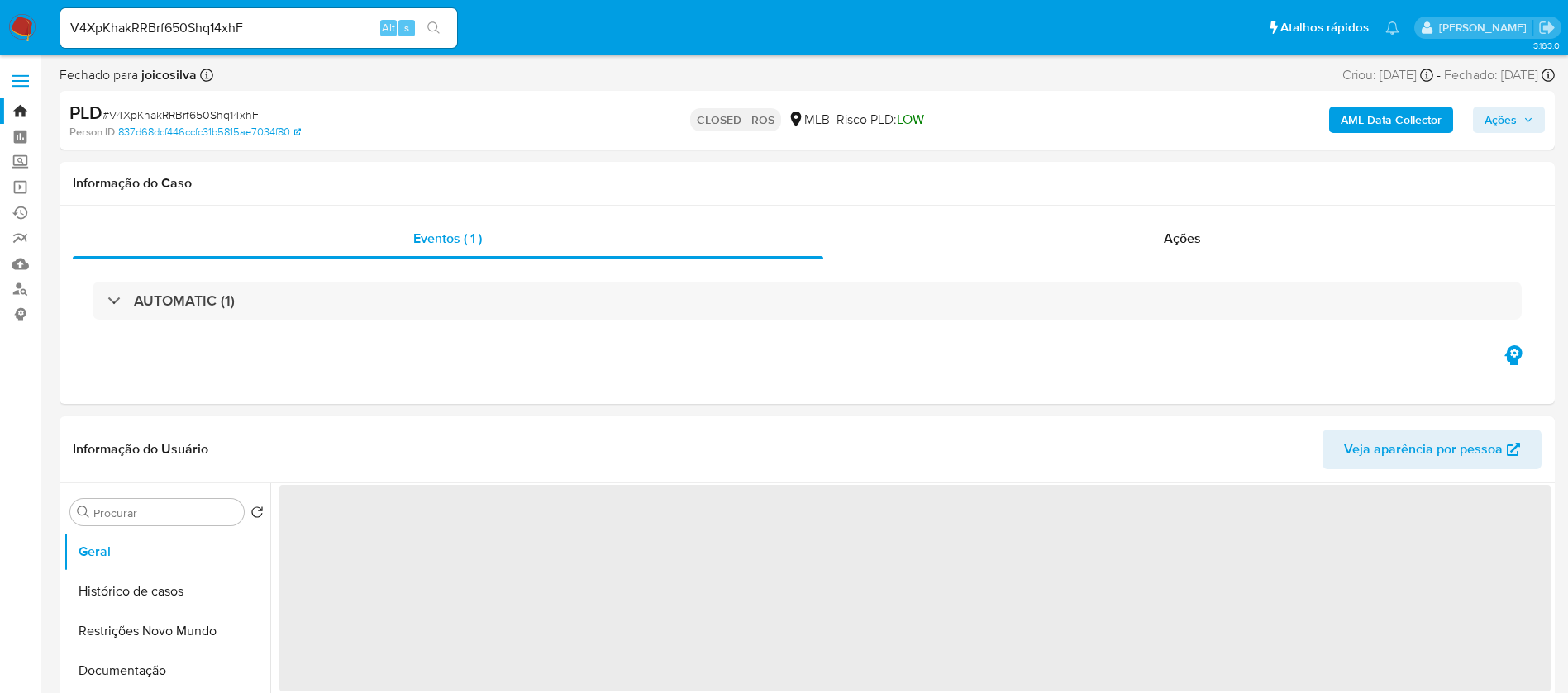
select select "10"
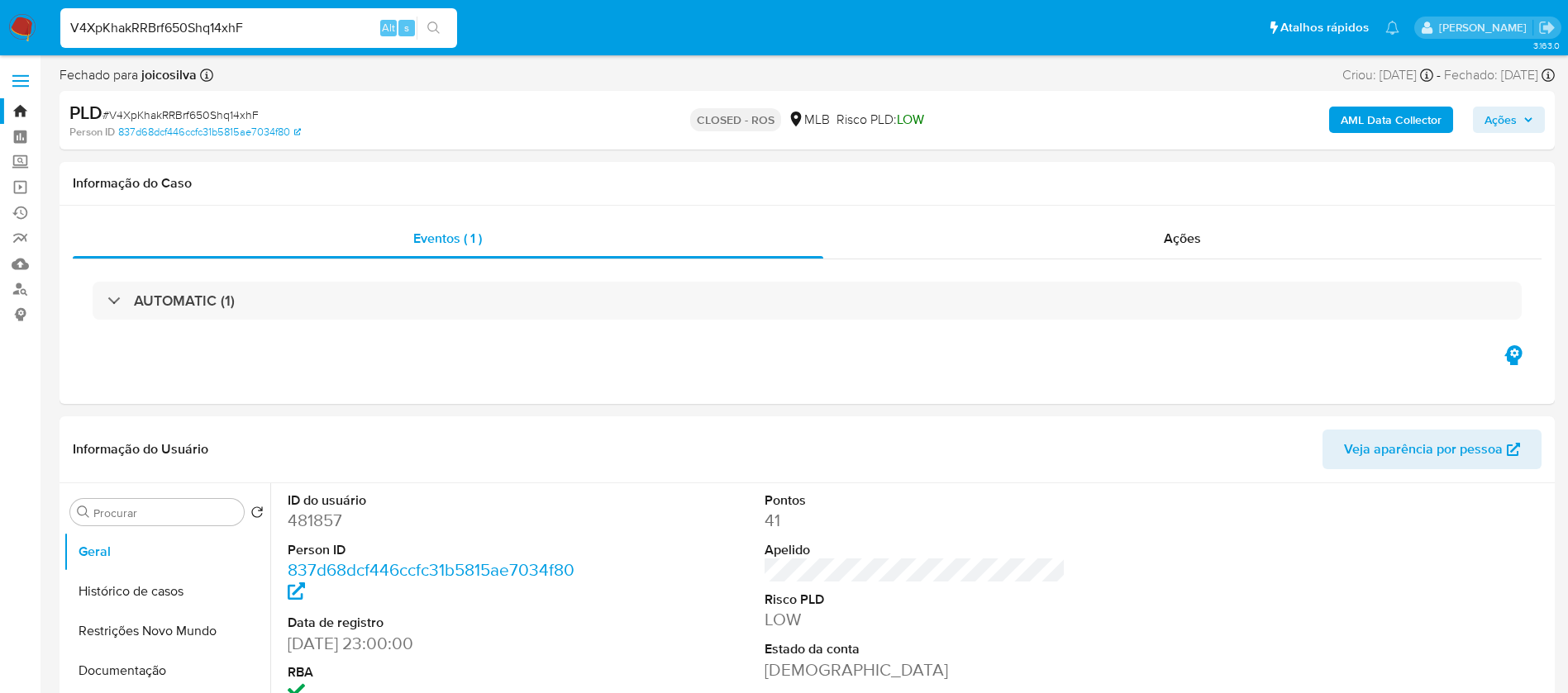
drag, startPoint x: 253, startPoint y: 22, endPoint x: 54, endPoint y: 23, distance: 199.0
click at [54, 23] on ul "Pausado Ver notificaciones V4XpKhakRRBrf650Shq14xhF Alt s Atalhos rápidos Presi…" at bounding box center [730, 27] width 1356 height 41
paste input "a1rAEj3FSlVLkKQnoKDAjKpe"
type input "a1rAEj3FSlVLkKQnoKDAjKpe"
click at [431, 25] on icon "search-icon" at bounding box center [434, 28] width 13 height 13
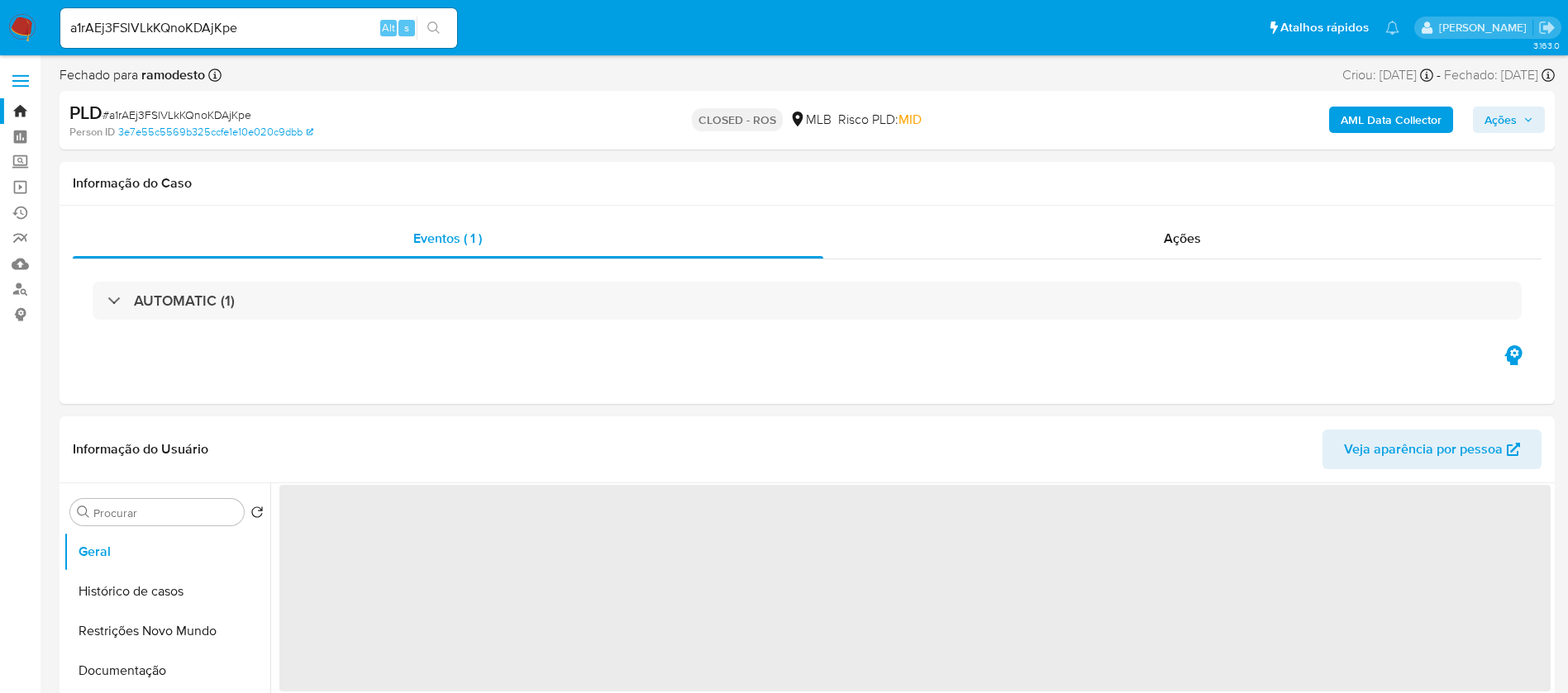
select select "10"
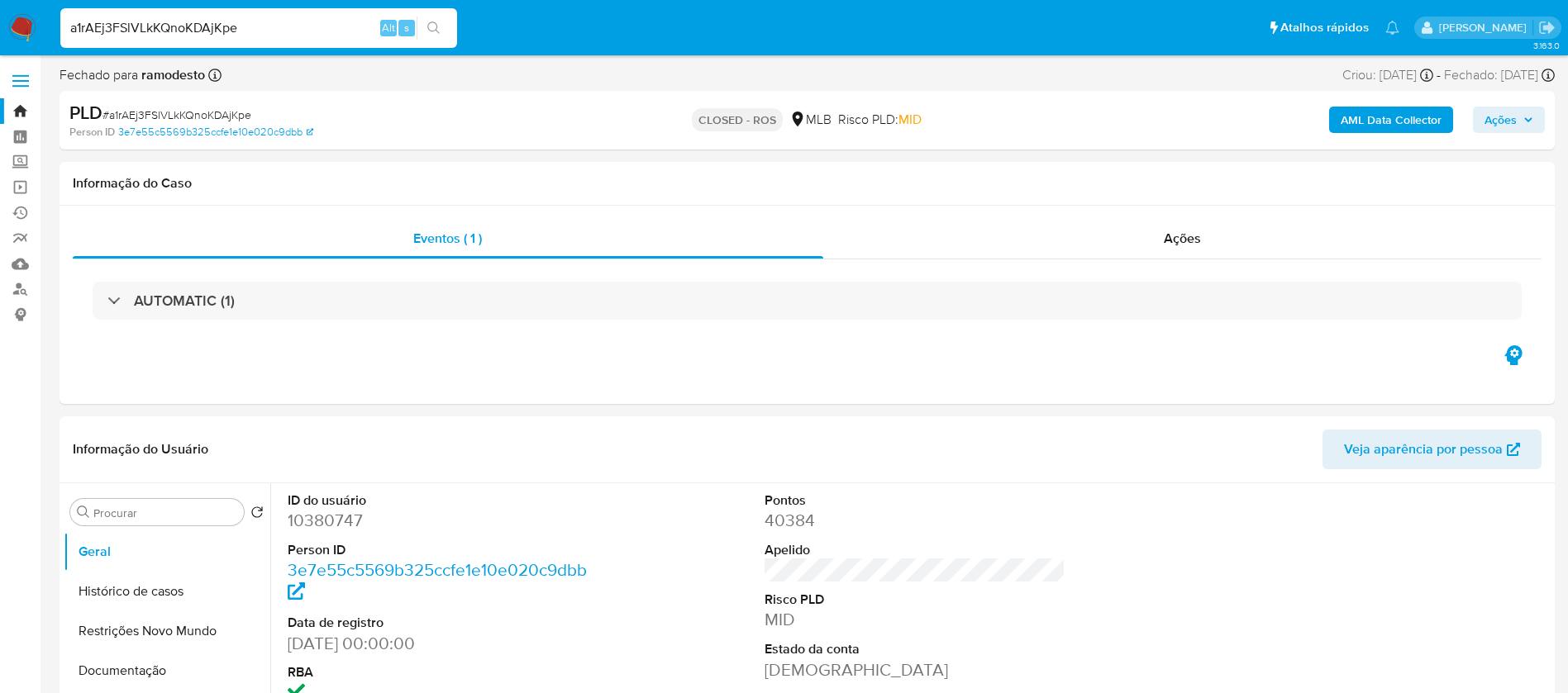
drag, startPoint x: 286, startPoint y: 27, endPoint x: 0, endPoint y: 29, distance: 286.0
click at [0, 29] on nav "Pausado Ver notificaciones a1rAEj3FSlVLkKQnoKDAjKpe Alt s Atalhos rápidos Presi…" at bounding box center [784, 27] width 1568 height 55
paste input "UWGpJBdiRfflqQX6pxi33jMa"
type input "UWGpJBdiRfflqQX6pxi33jMa"
click at [433, 30] on icon "search-icon" at bounding box center [434, 28] width 13 height 13
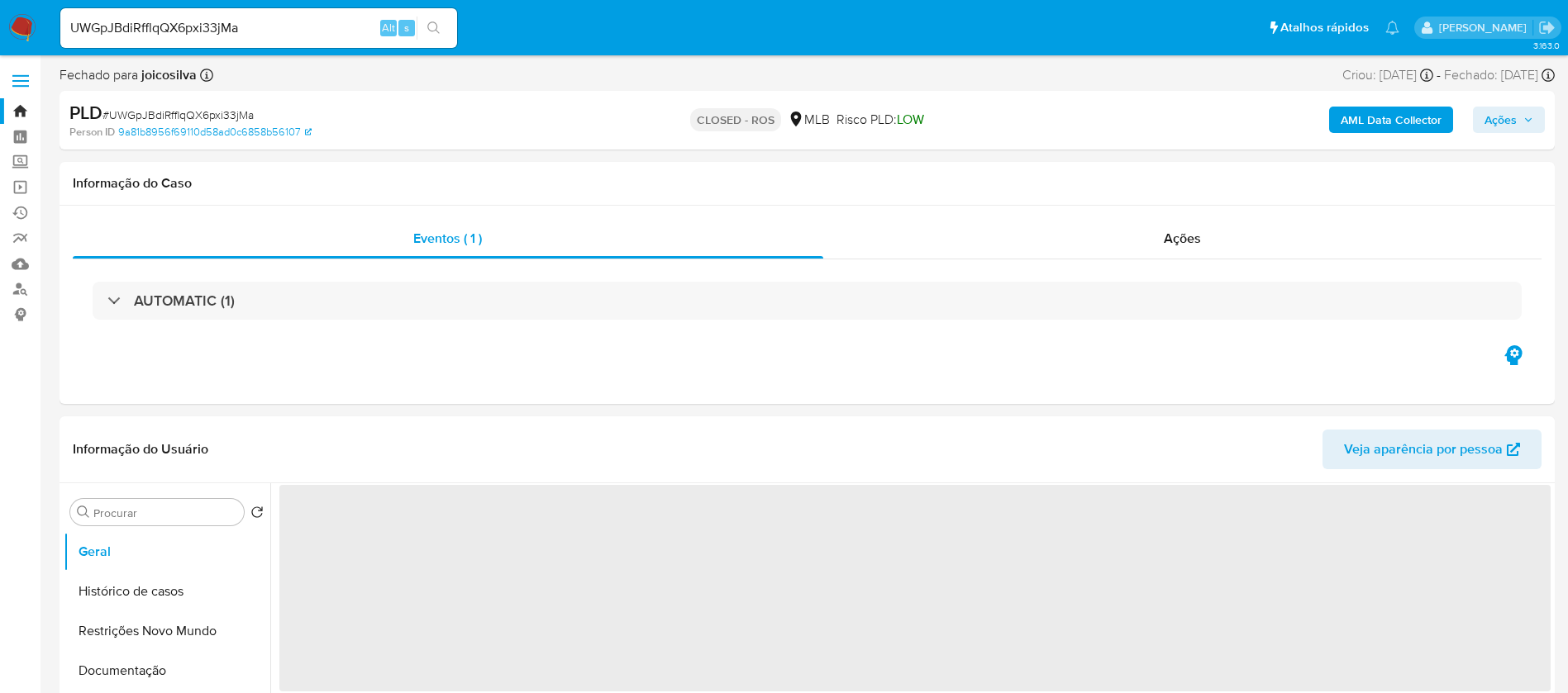
select select "10"
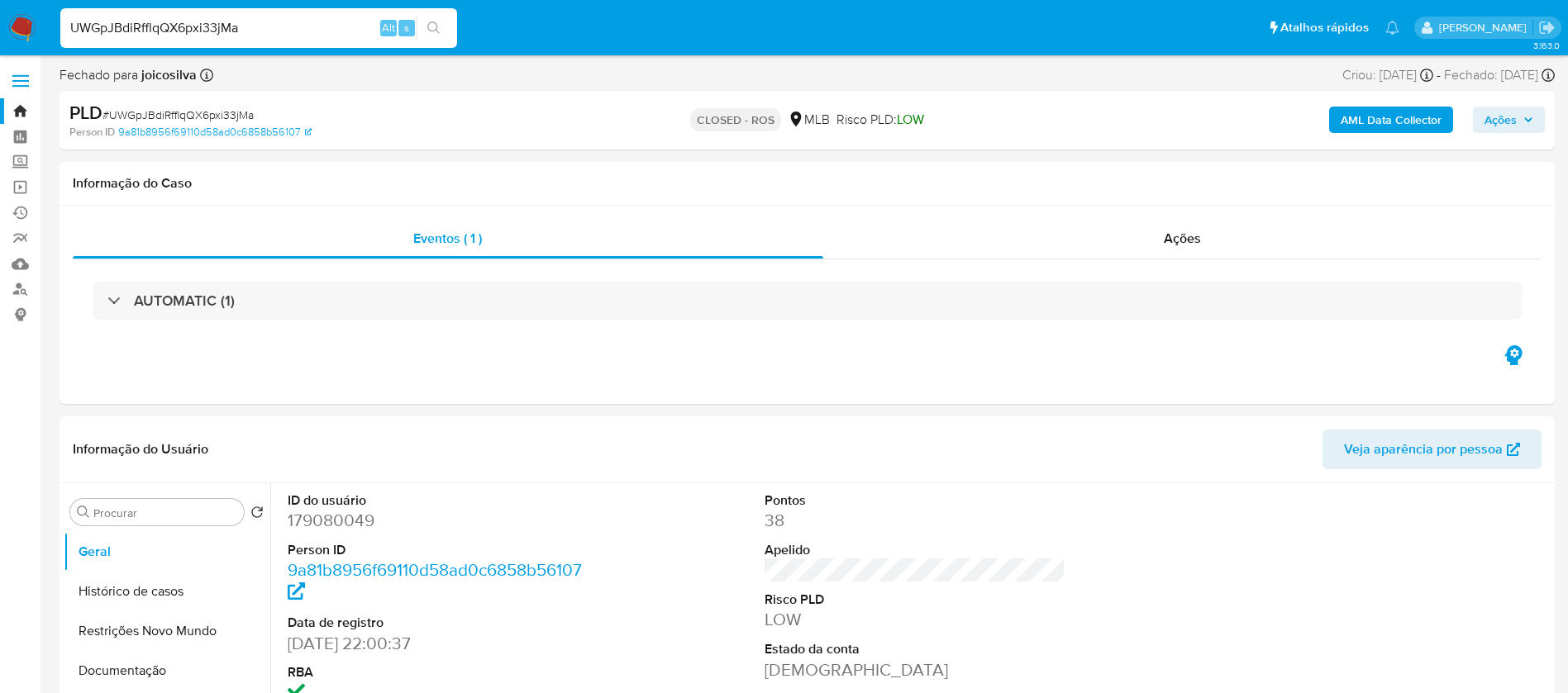
drag, startPoint x: 178, startPoint y: 28, endPoint x: 48, endPoint y: 22, distance: 130.1
click at [48, 22] on nav "Pausado Ver notificaciones UWGpJBdiRfflqQX6pxi33jMa Alt s Atalhos rápidos Presi…" at bounding box center [784, 27] width 1568 height 55
paste input "Cn4lRHb53YZ6DvPNZoQQWcZp"
type input "Cn4lRHb53YZ6DvPNZoQQWcZp"
click at [434, 27] on icon "search-icon" at bounding box center [434, 28] width 13 height 13
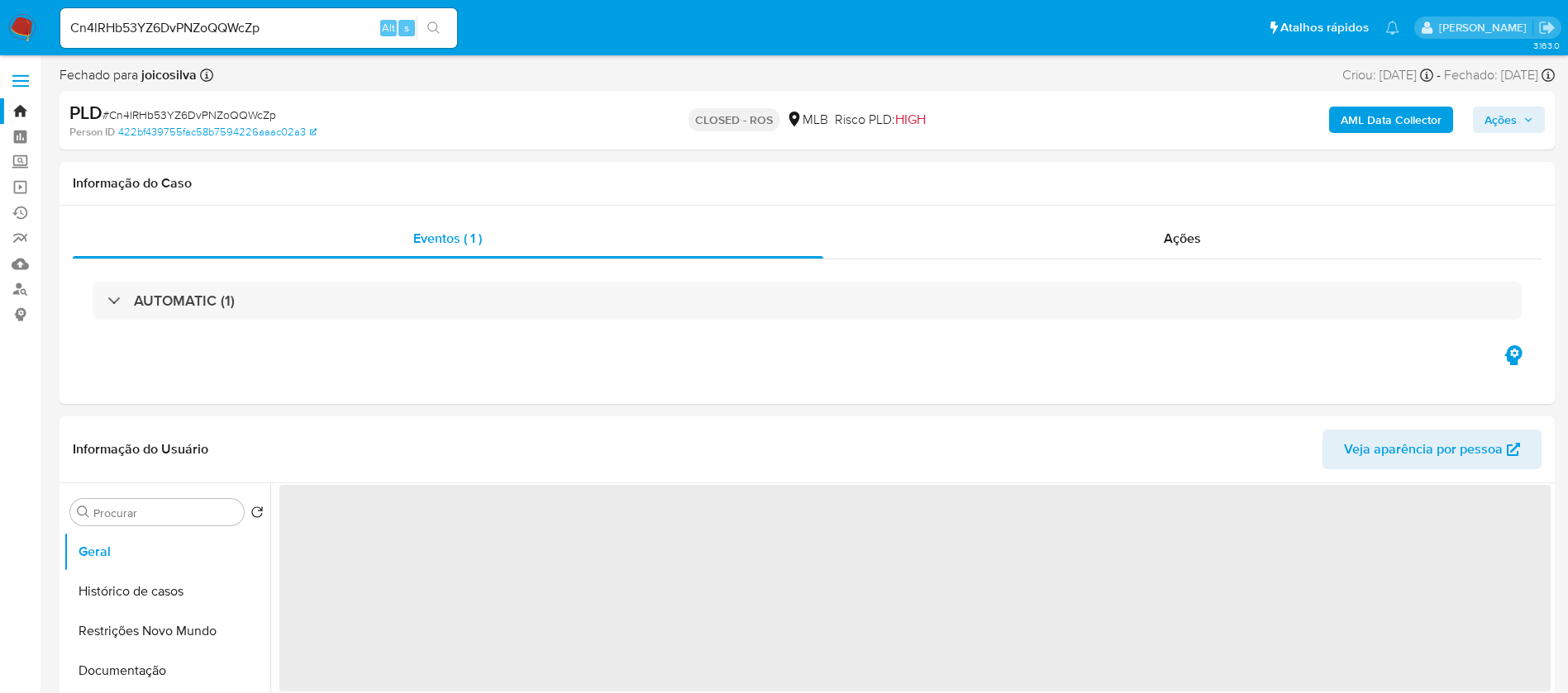
select select "10"
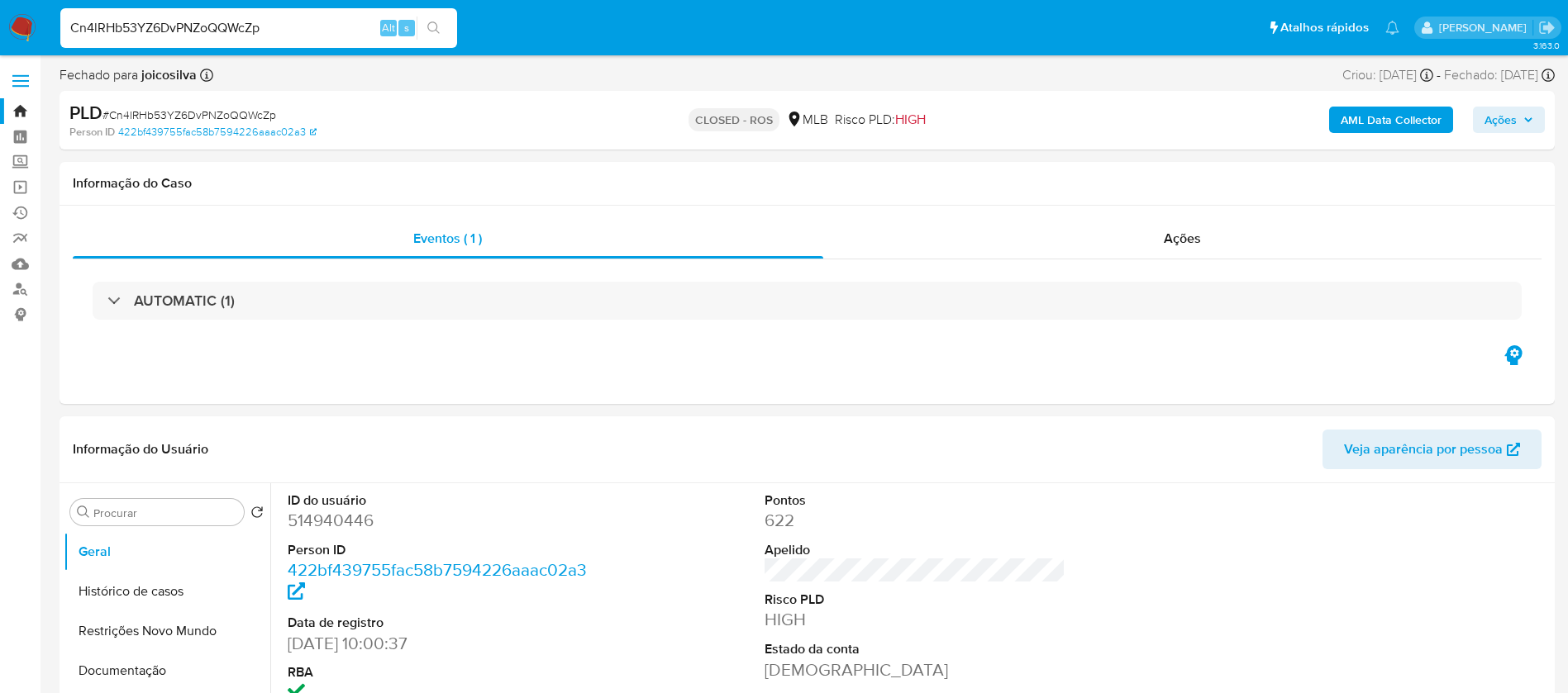
drag, startPoint x: 123, startPoint y: 31, endPoint x: 0, endPoint y: 15, distance: 124.0
click at [0, 15] on nav "Pausado Ver notificaciones Cn4lRHb53YZ6DvPNZoQQWcZp Alt s Atalhos rápidos Presi…" at bounding box center [784, 27] width 1568 height 55
paste input "mR0ewGrJEwLIHXoFZbAeJK1i"
type input "mR0ewGrJEwLIHXoFZbAeJK1i"
click at [430, 23] on icon "search-icon" at bounding box center [434, 28] width 13 height 13
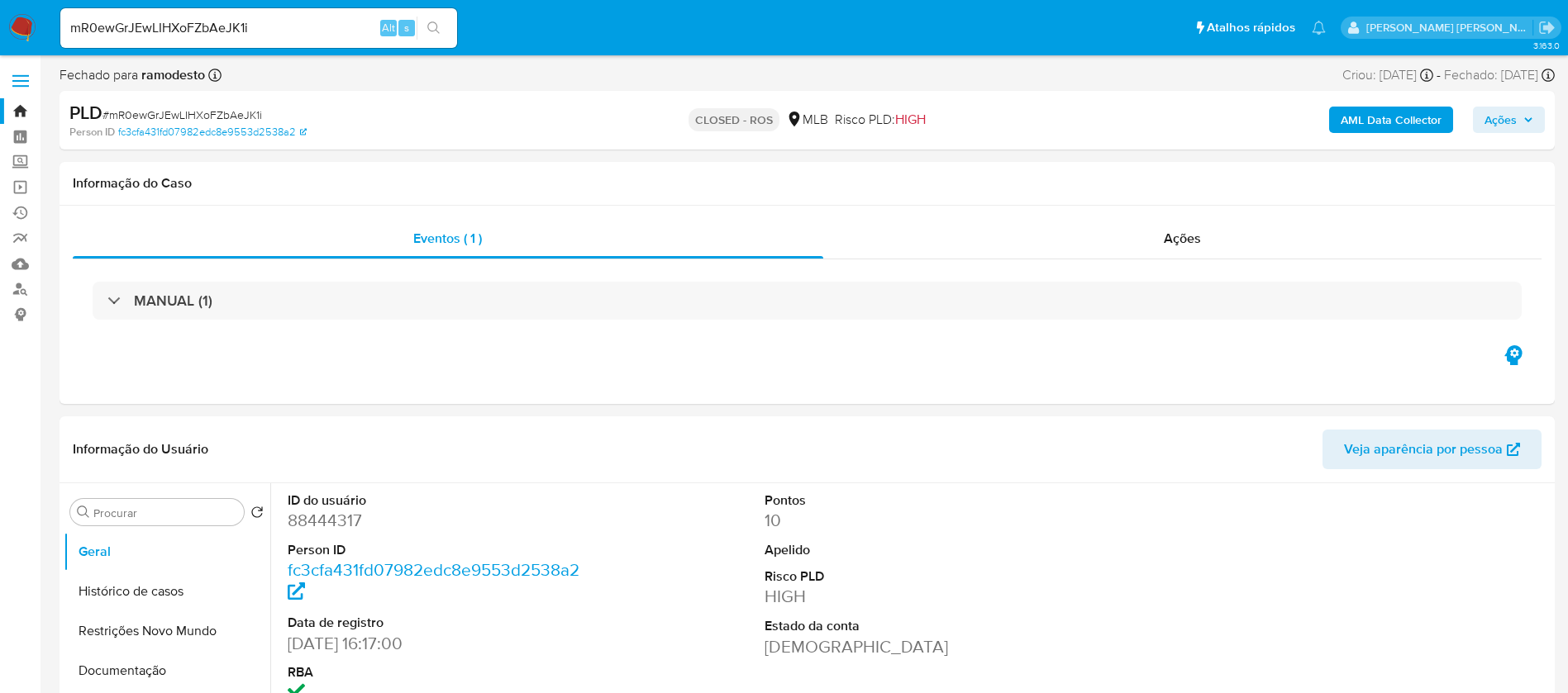
select select "10"
drag, startPoint x: 303, startPoint y: 28, endPoint x: 0, endPoint y: 22, distance: 303.1
click at [0, 22] on nav "Pausado Ver notificaciones mR0ewGrJEwLIHXoFZbAeJK1i Alt s Atalhos rápidos Presi…" at bounding box center [784, 27] width 1568 height 55
paste input "lqrq8F1o5ZZPzdpZov9wYy5N"
type input "lqrq8F1o5ZZPzdpZov9wYy5N"
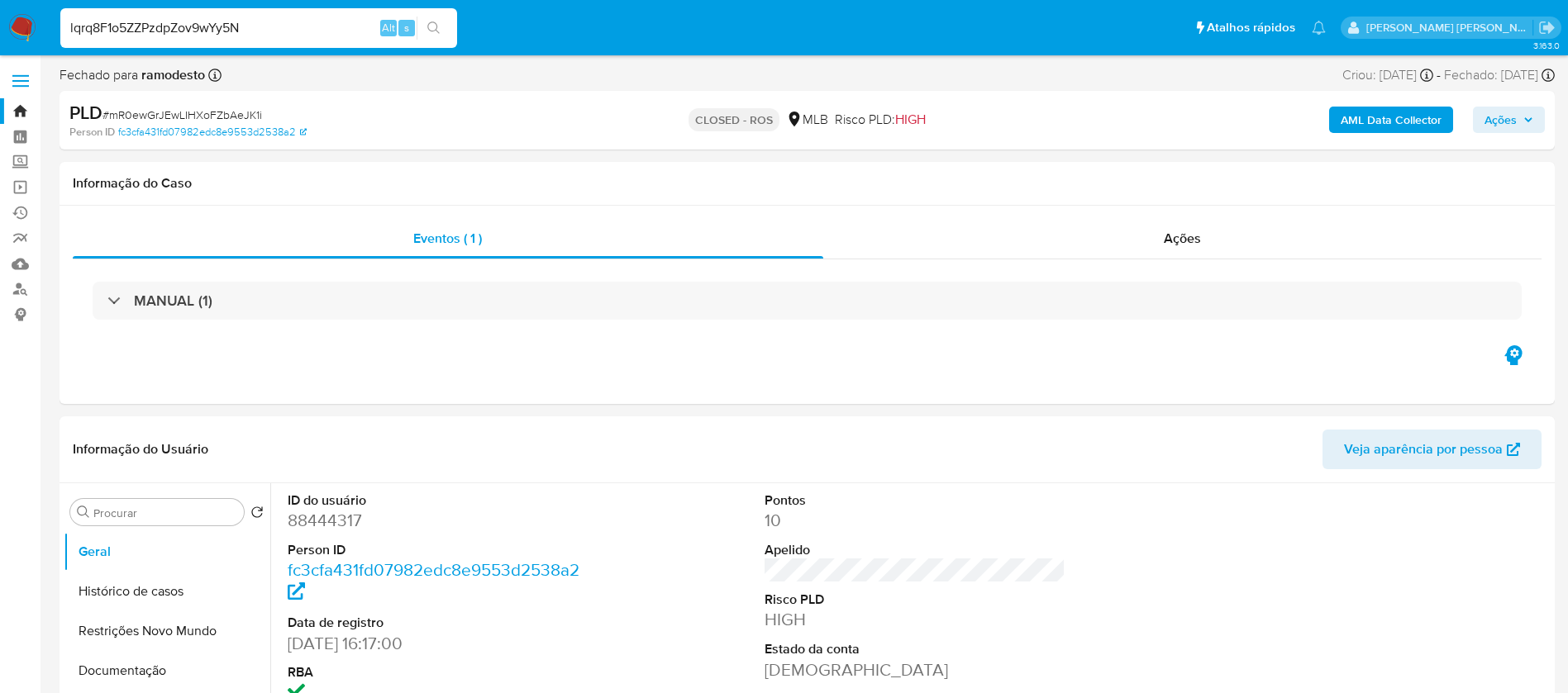
click at [434, 22] on icon "search-icon" at bounding box center [434, 28] width 13 height 13
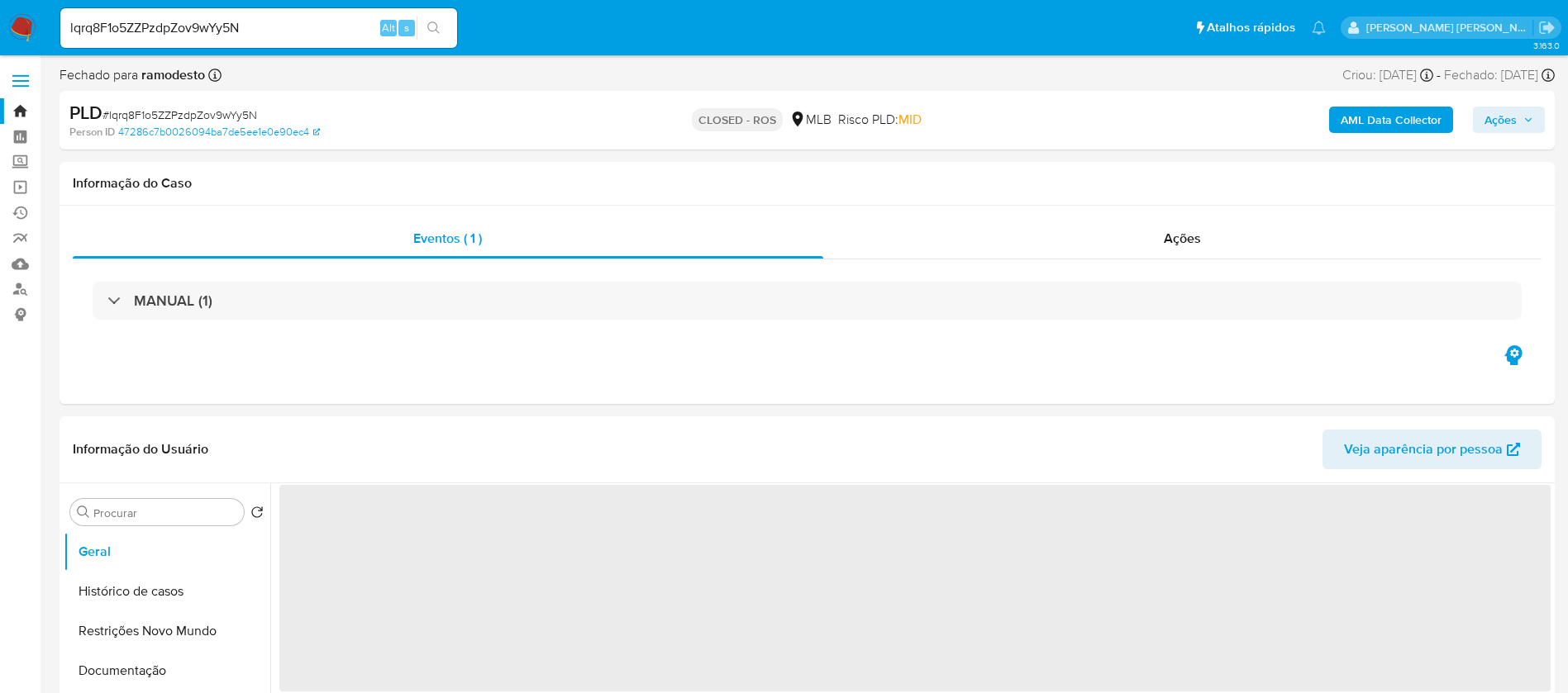
select select "10"
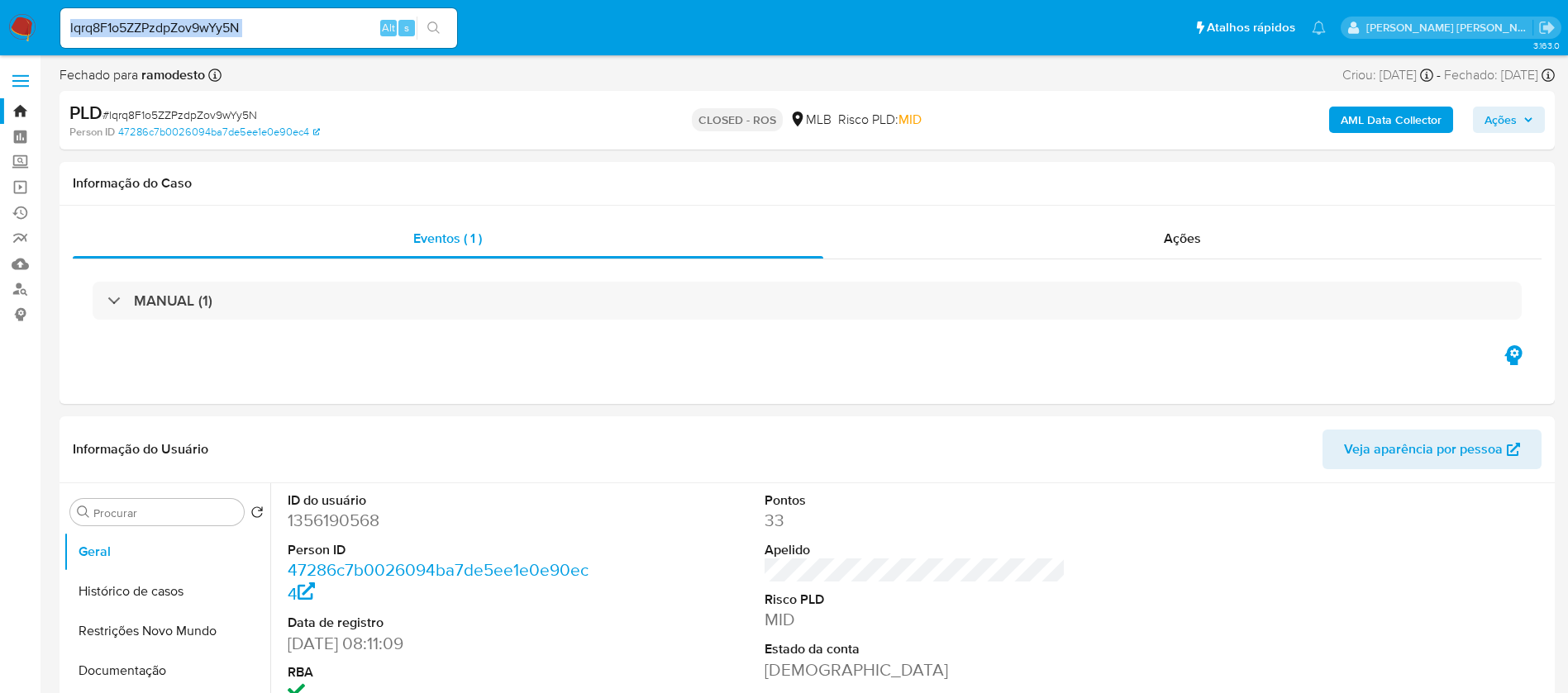
drag, startPoint x: 258, startPoint y: 13, endPoint x: 198, endPoint y: 17, distance: 60.1
click at [198, 17] on div "lqrq8F1o5ZZPzdpZov9wYy5N Alt s" at bounding box center [258, 28] width 397 height 39
click at [273, 25] on input "lqrq8F1o5ZZPzdpZov9wYy5N" at bounding box center [258, 28] width 397 height 22
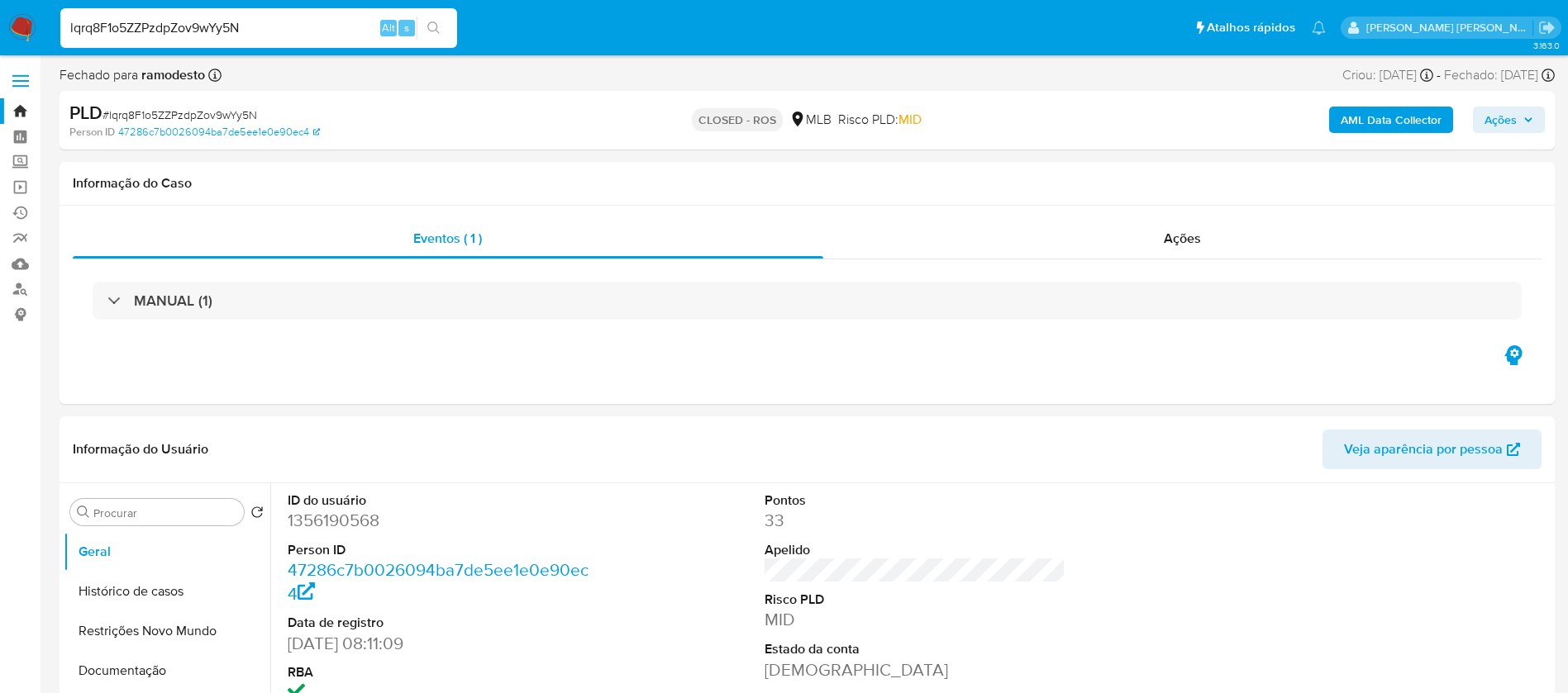
paste input "Lai2zRmbOt1E4nrobUWCIXfn"
type input "Lai2zRmbOt1E4nrobUWCIXfn"
click at [437, 34] on icon "search-icon" at bounding box center [434, 28] width 13 height 13
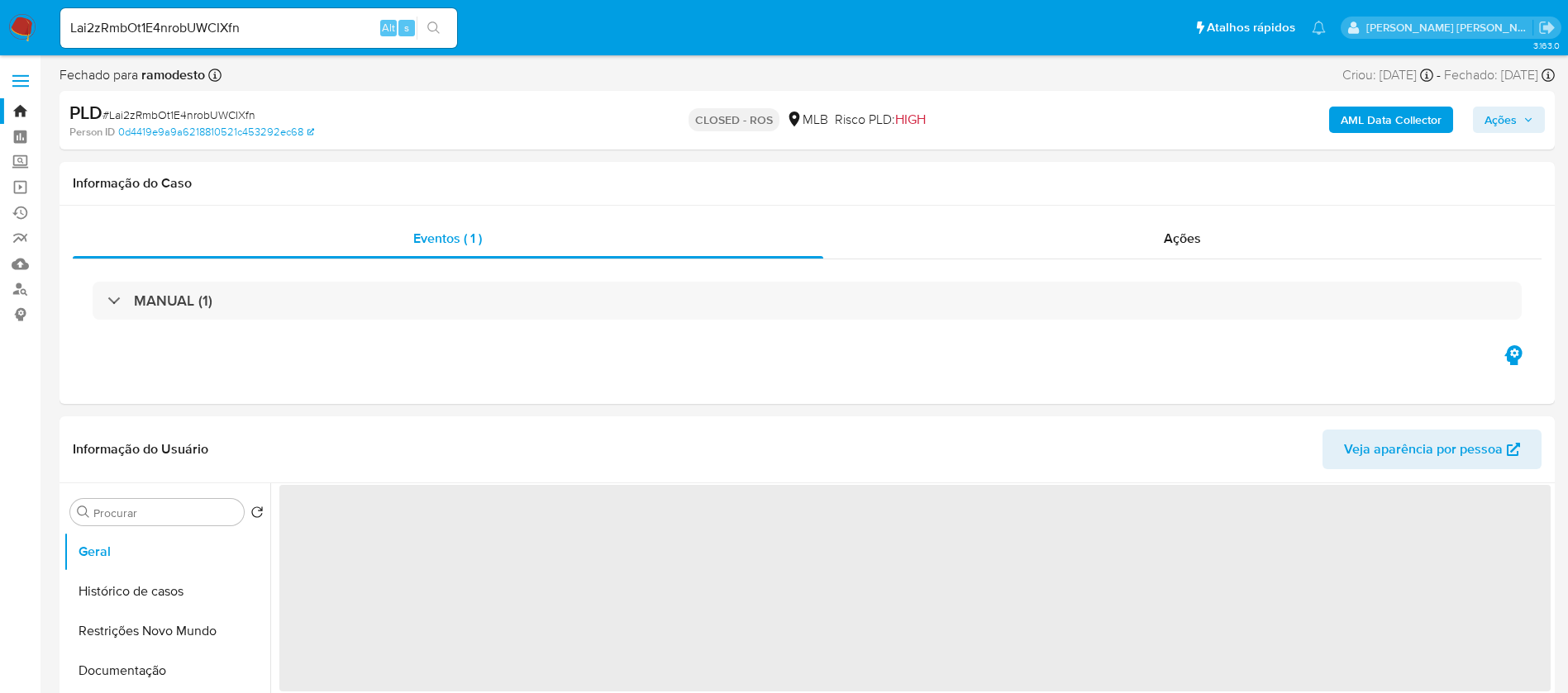
select select "10"
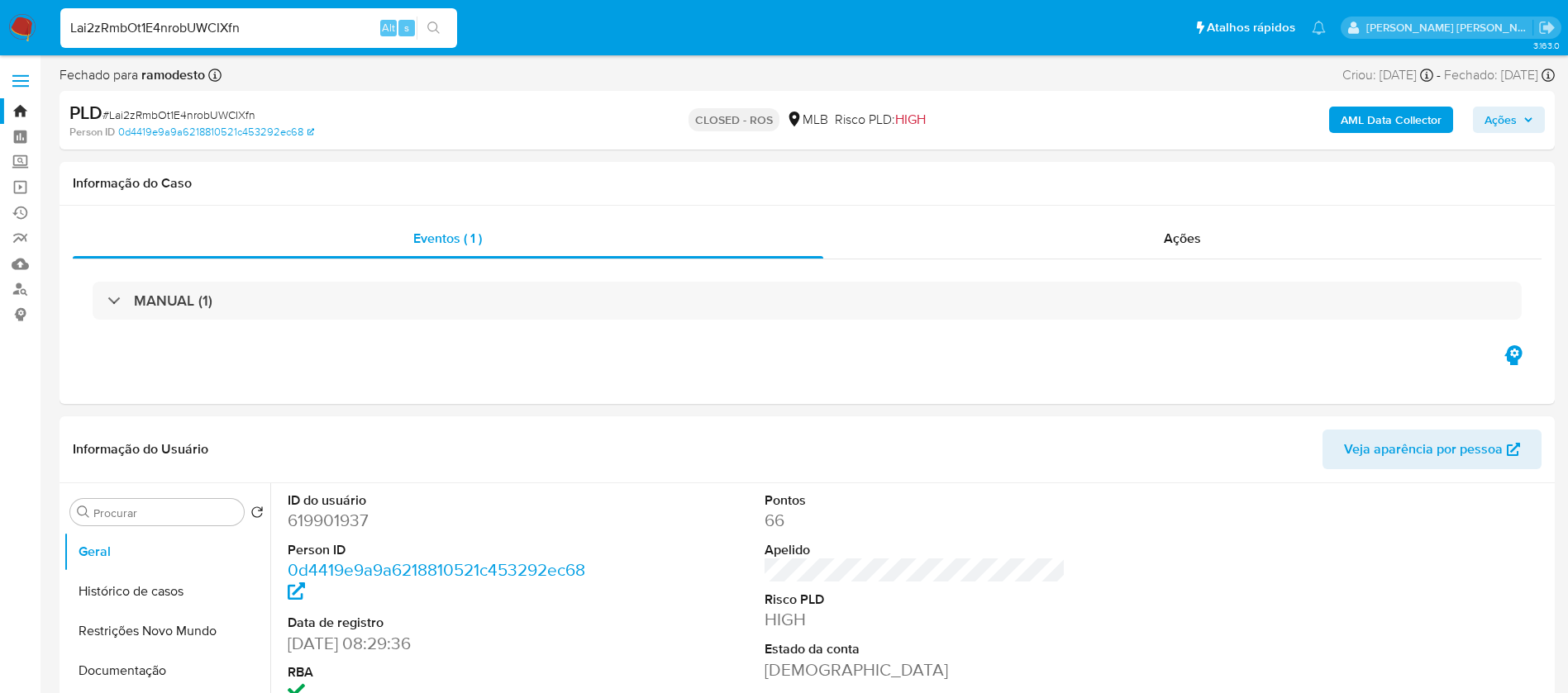
drag, startPoint x: 267, startPoint y: 26, endPoint x: 26, endPoint y: 9, distance: 241.6
click at [26, 9] on nav "Pausado Ver notificaciones Lai2zRmbOt1E4nrobUWCIXfn Alt s Atalhos rápidos Presi…" at bounding box center [784, 27] width 1568 height 55
paste input "zVf5ivB1K386lC85rhX5mPaF"
type input "zVf5ivB1K386lC85rhX5mPaF"
click at [440, 23] on icon "search-icon" at bounding box center [434, 28] width 13 height 13
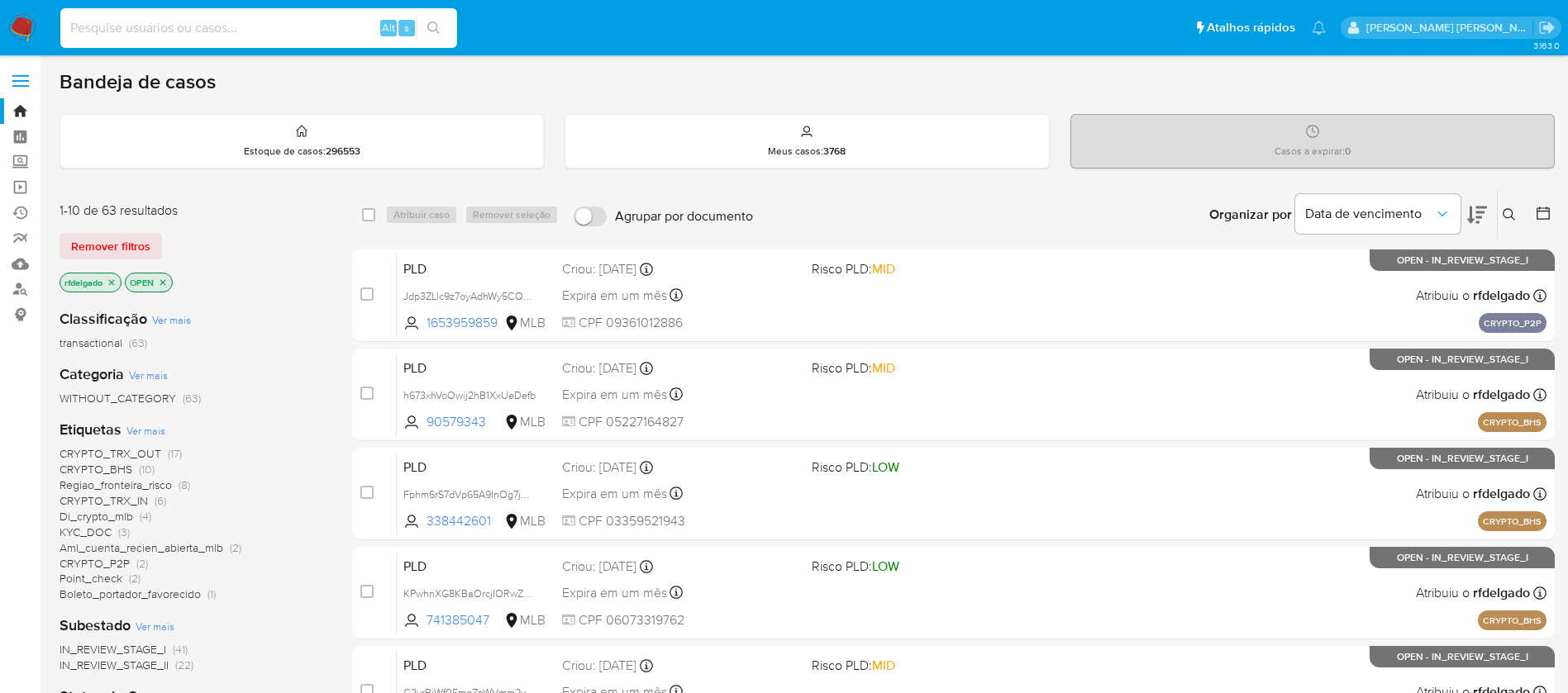
click at [269, 32] on input at bounding box center [258, 28] width 397 height 22
paste input "KPwhnXG8KBaOrcjIORwZ65Ds"
type input "KPwhnXG8KBaOrcjIORwZ65Ds"
click at [430, 31] on icon "search-icon" at bounding box center [434, 28] width 13 height 13
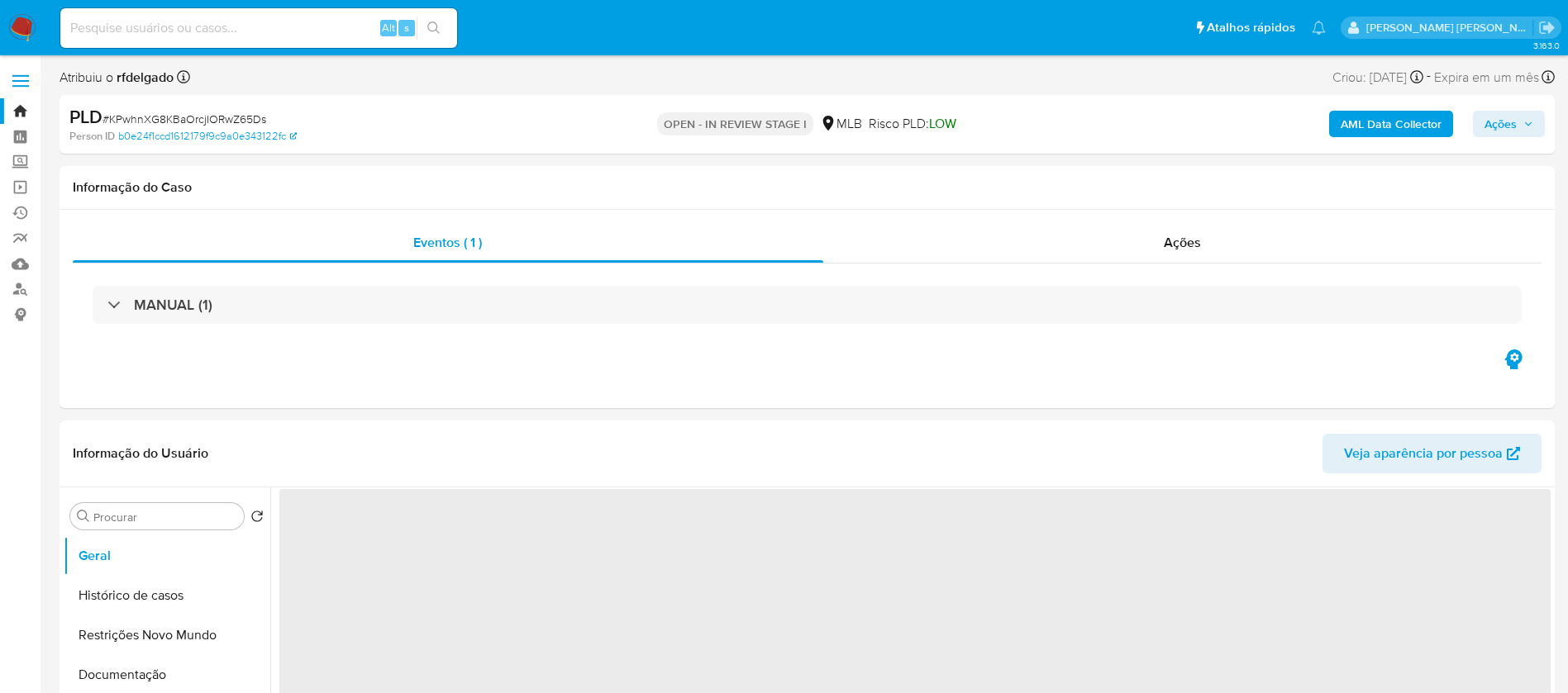
select select "10"
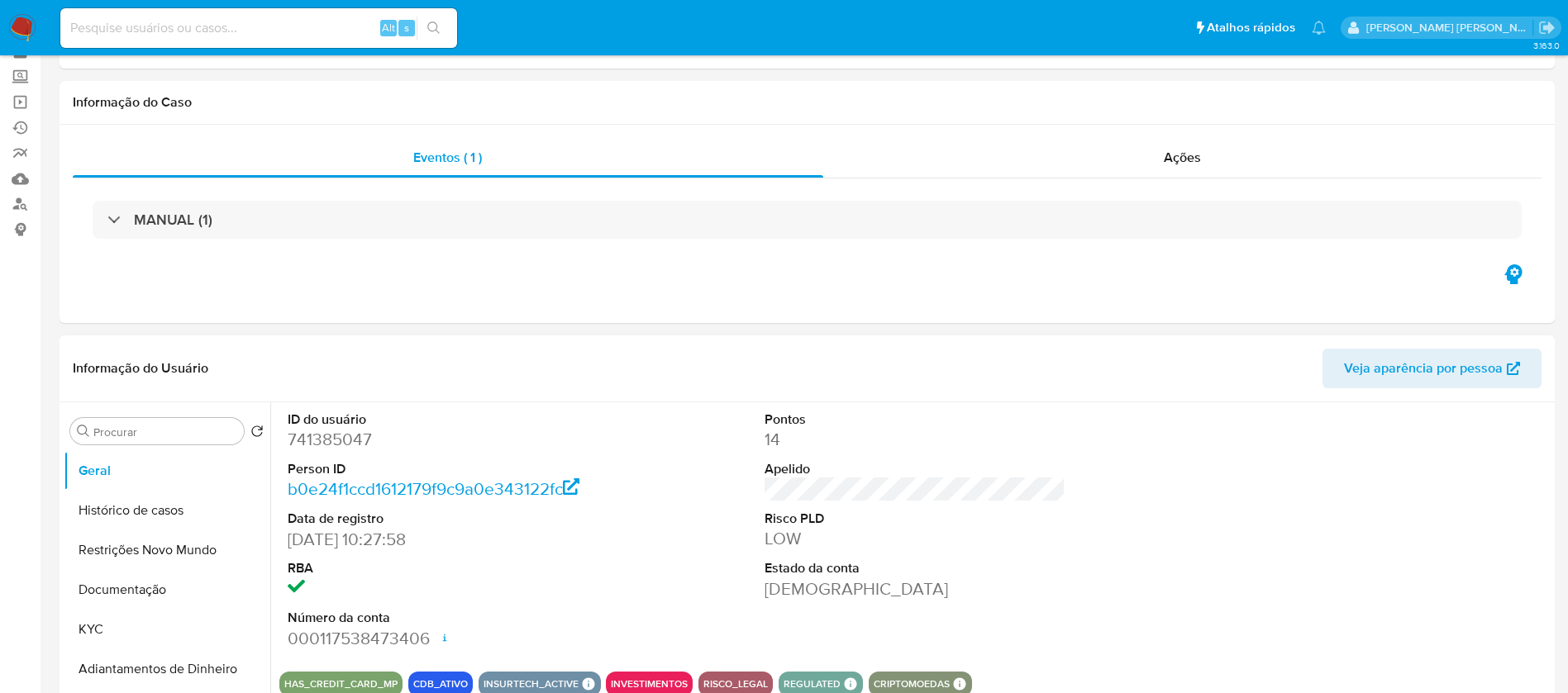
scroll to position [124, 0]
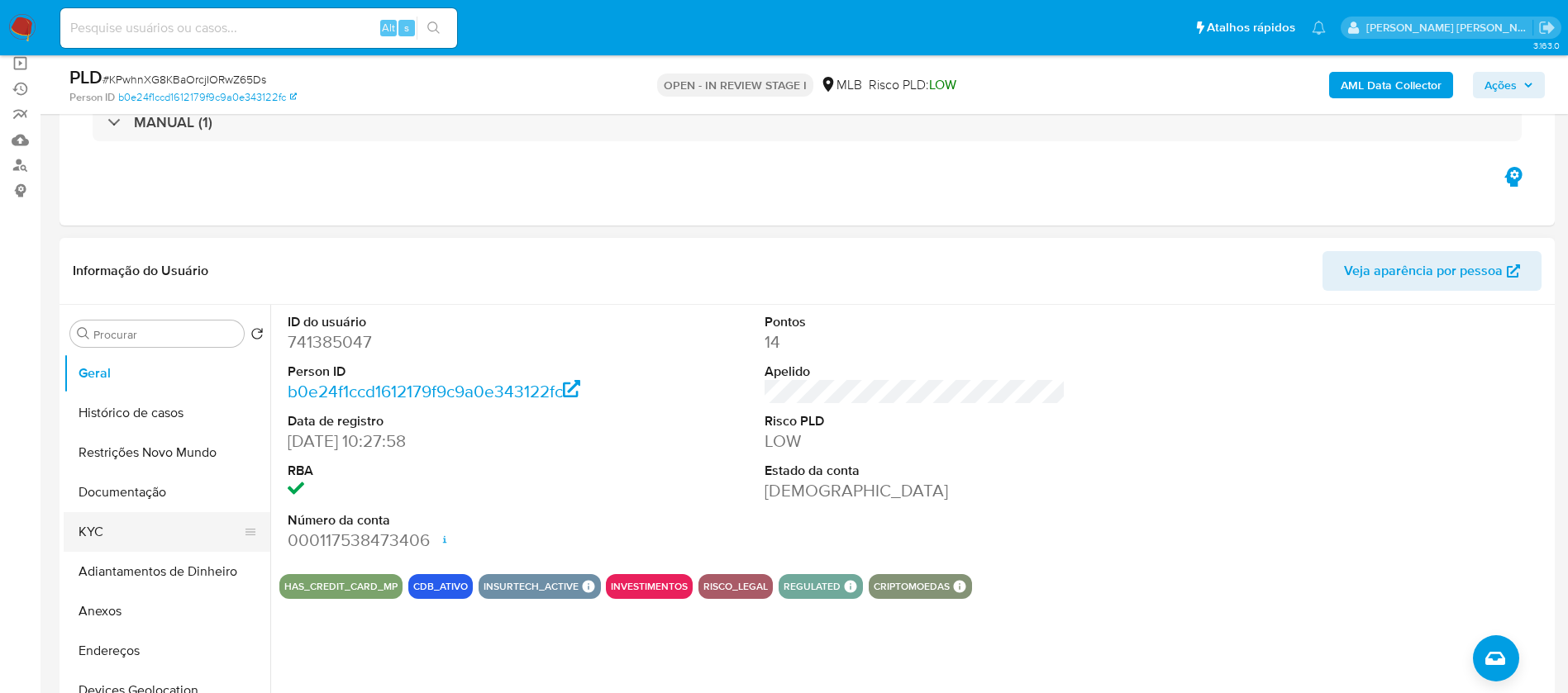
click at [138, 514] on button "KYC" at bounding box center [160, 532] width 194 height 39
